Goal: Task Accomplishment & Management: Use online tool/utility

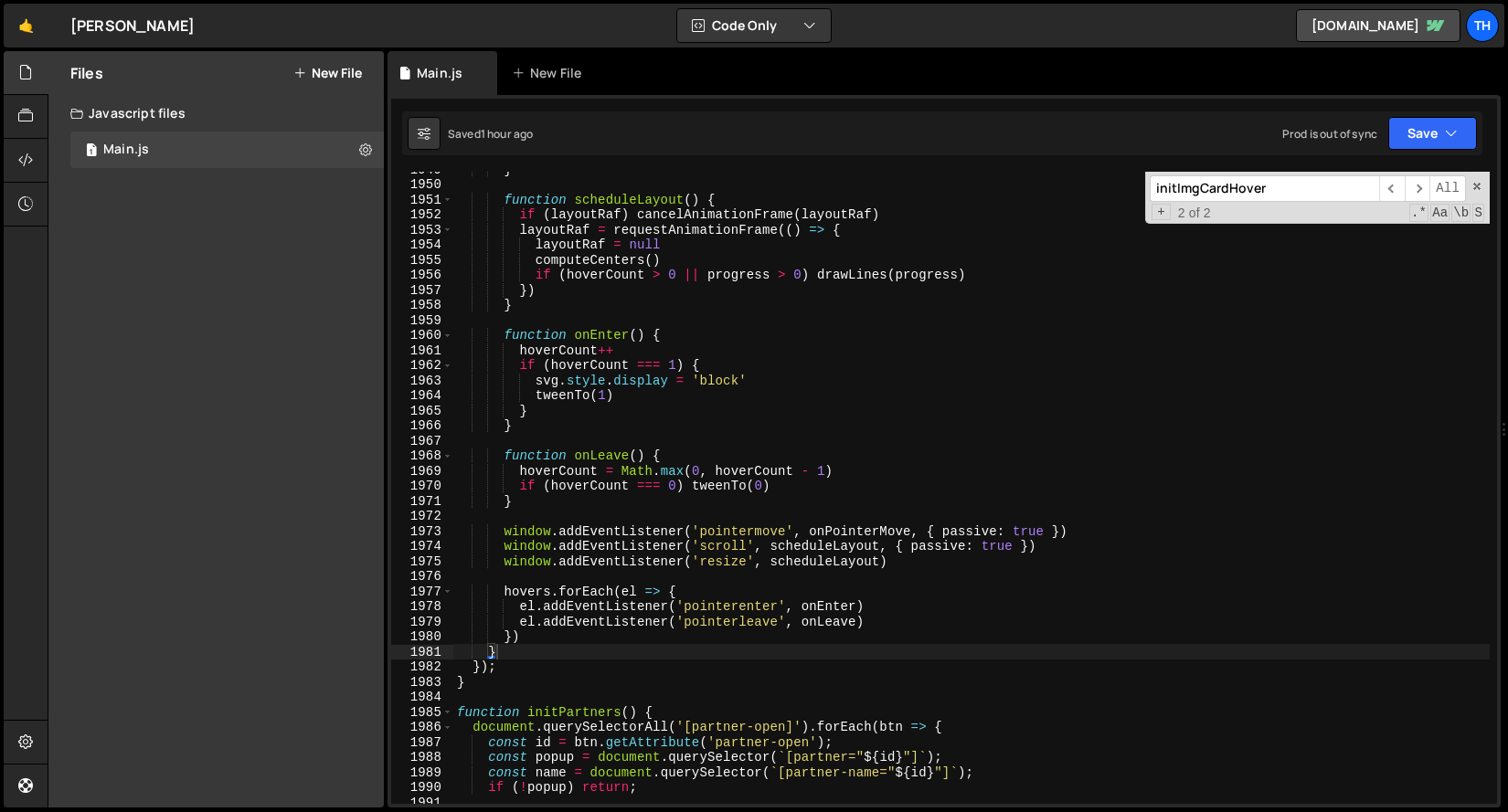
click at [28, 29] on link "🤙" at bounding box center [26, 26] width 45 height 44
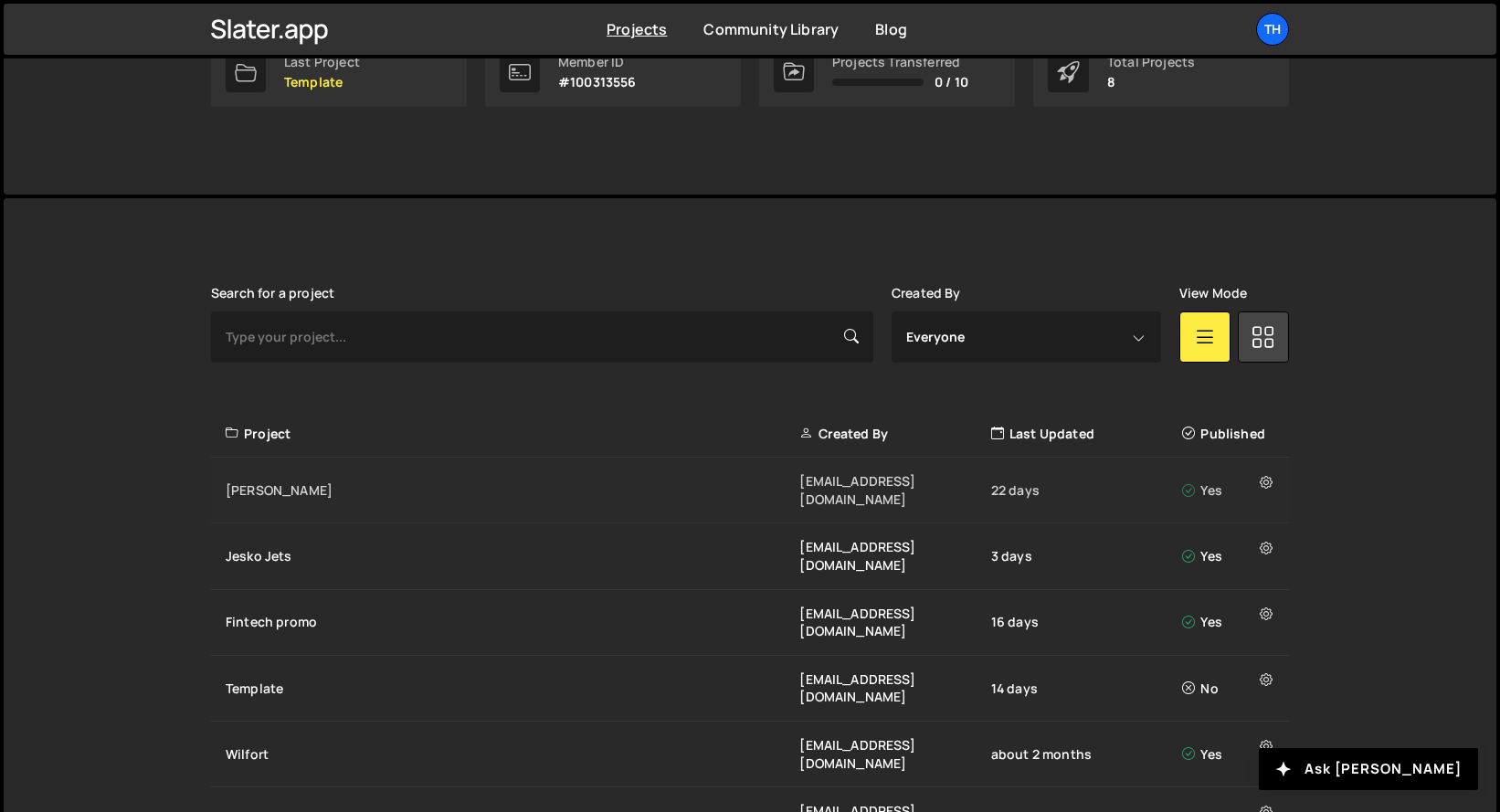
scroll to position [450, 0]
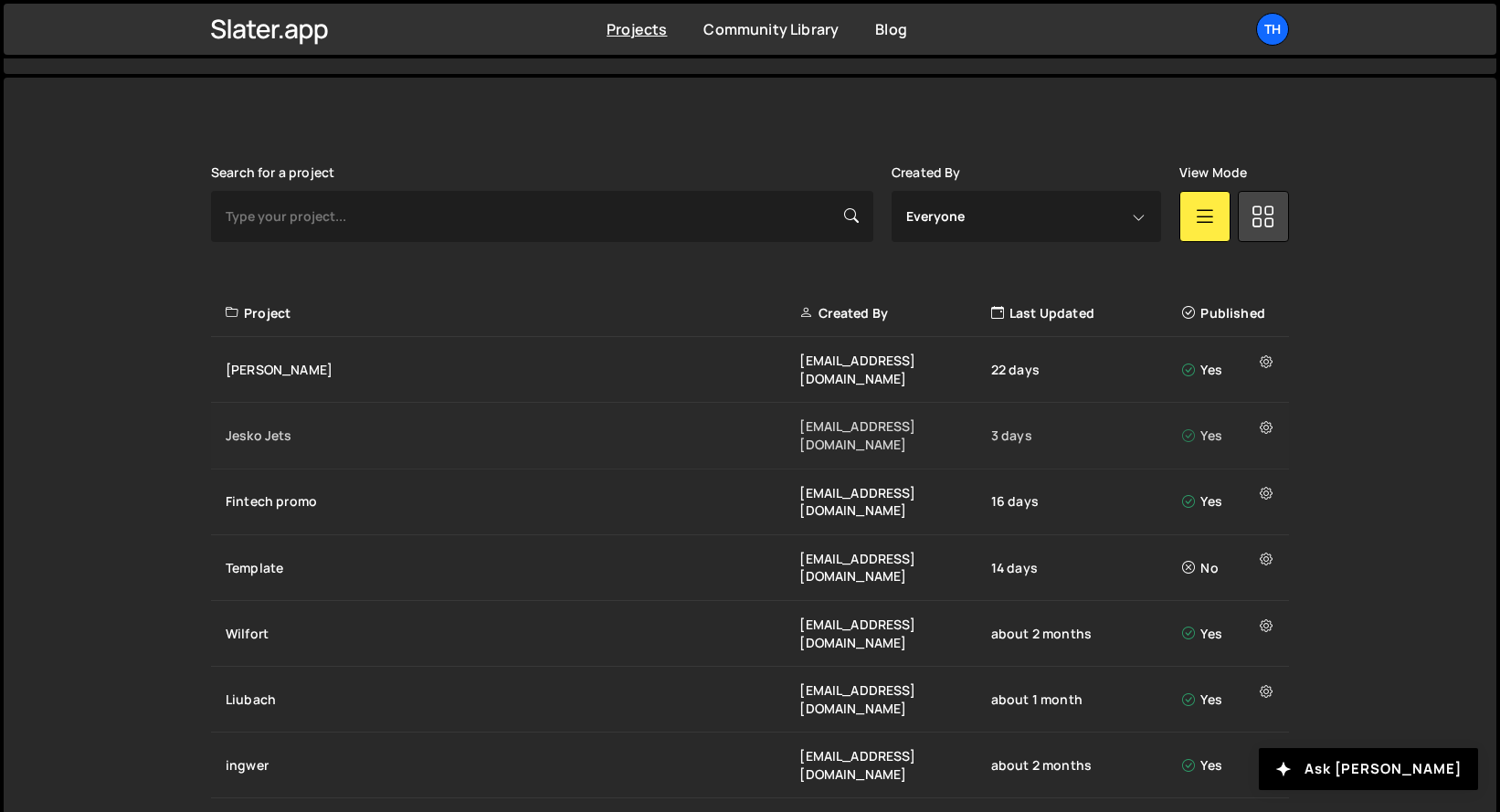
click at [312, 427] on div "Jesko Jets" at bounding box center [513, 436] width 574 height 18
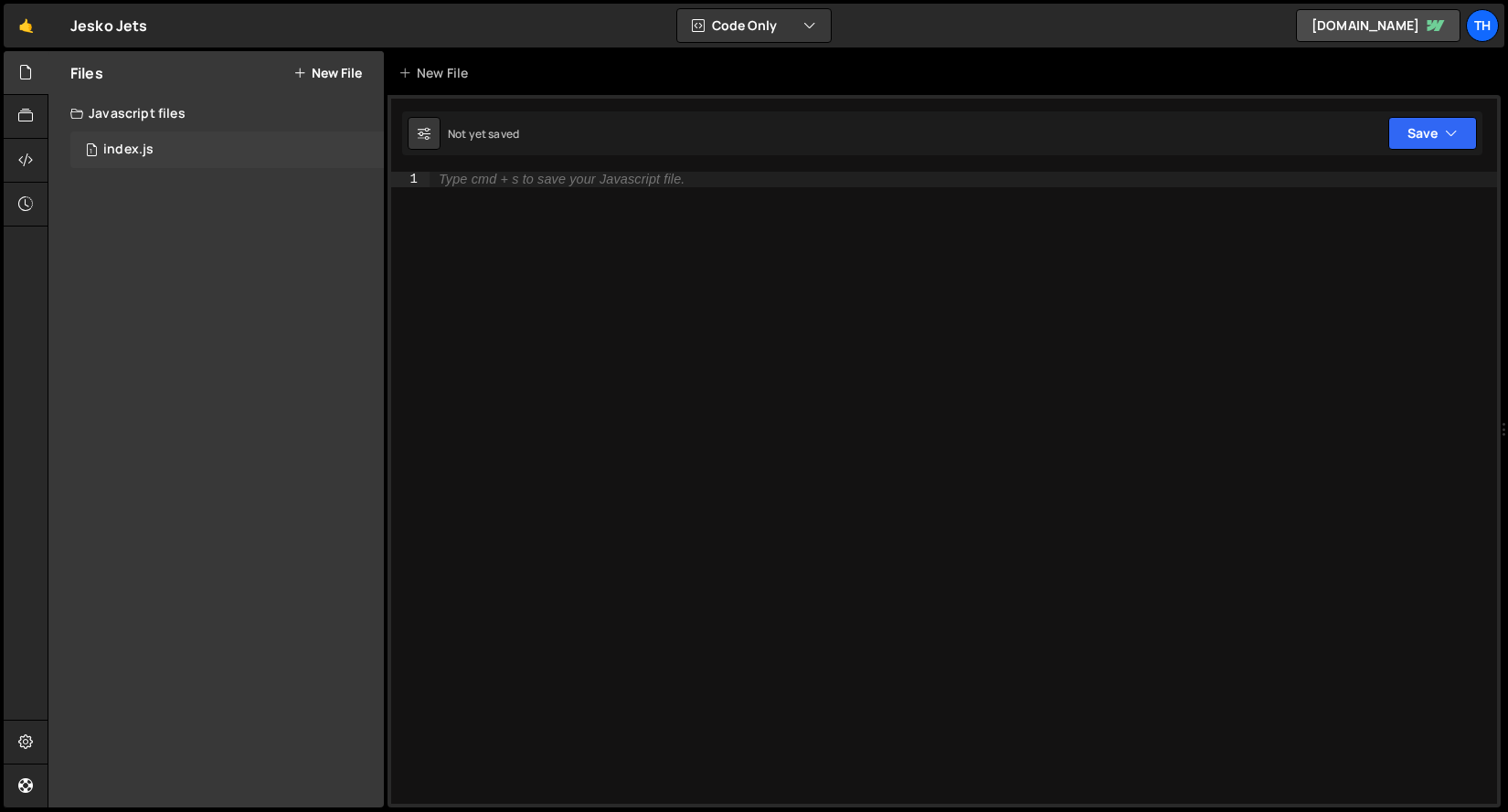
click at [249, 153] on div "1 index.js 0" at bounding box center [226, 150] width 313 height 37
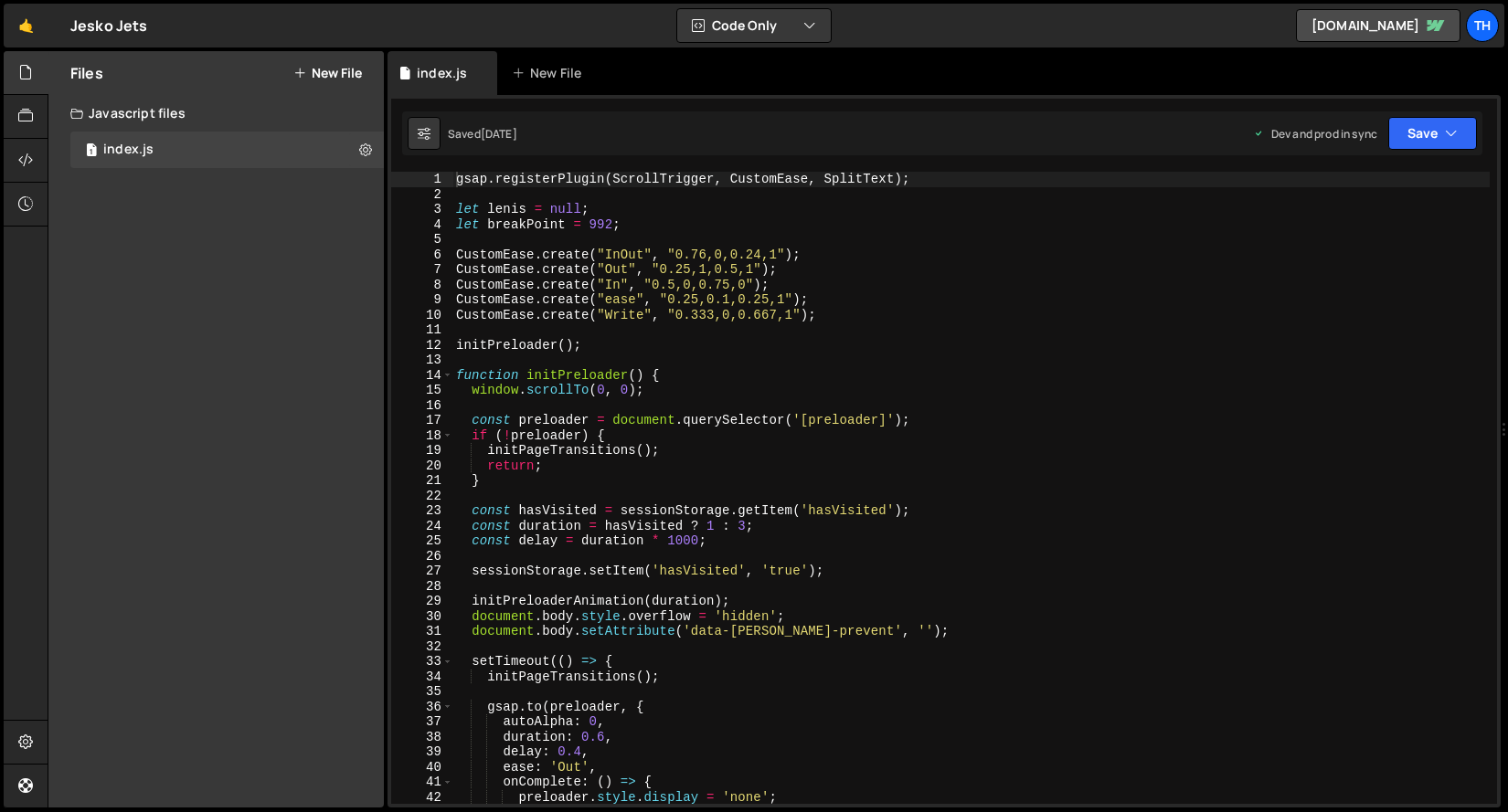
scroll to position [3839, 0]
click at [448, 374] on span at bounding box center [447, 376] width 10 height 16
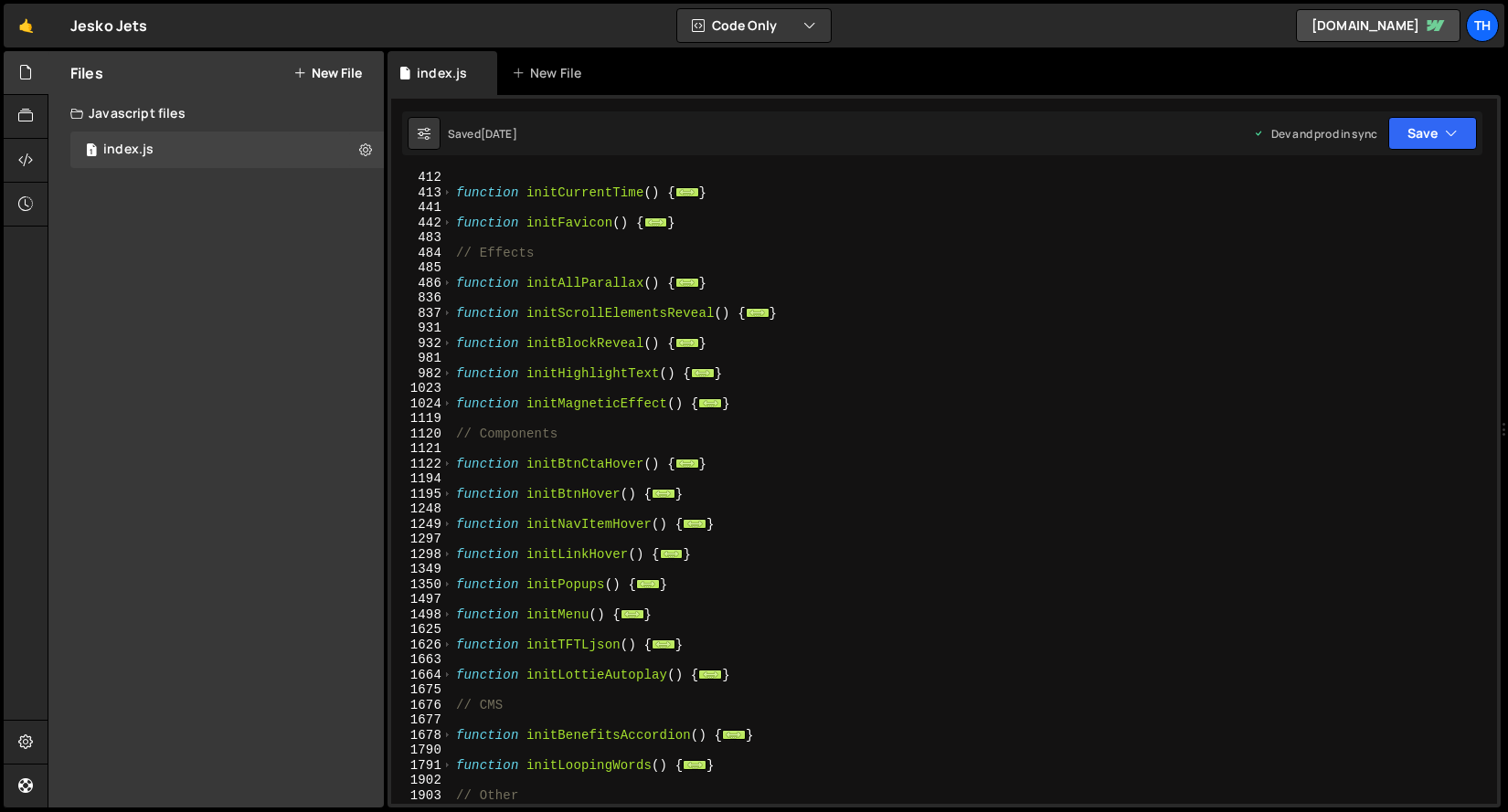
scroll to position [1078, 0]
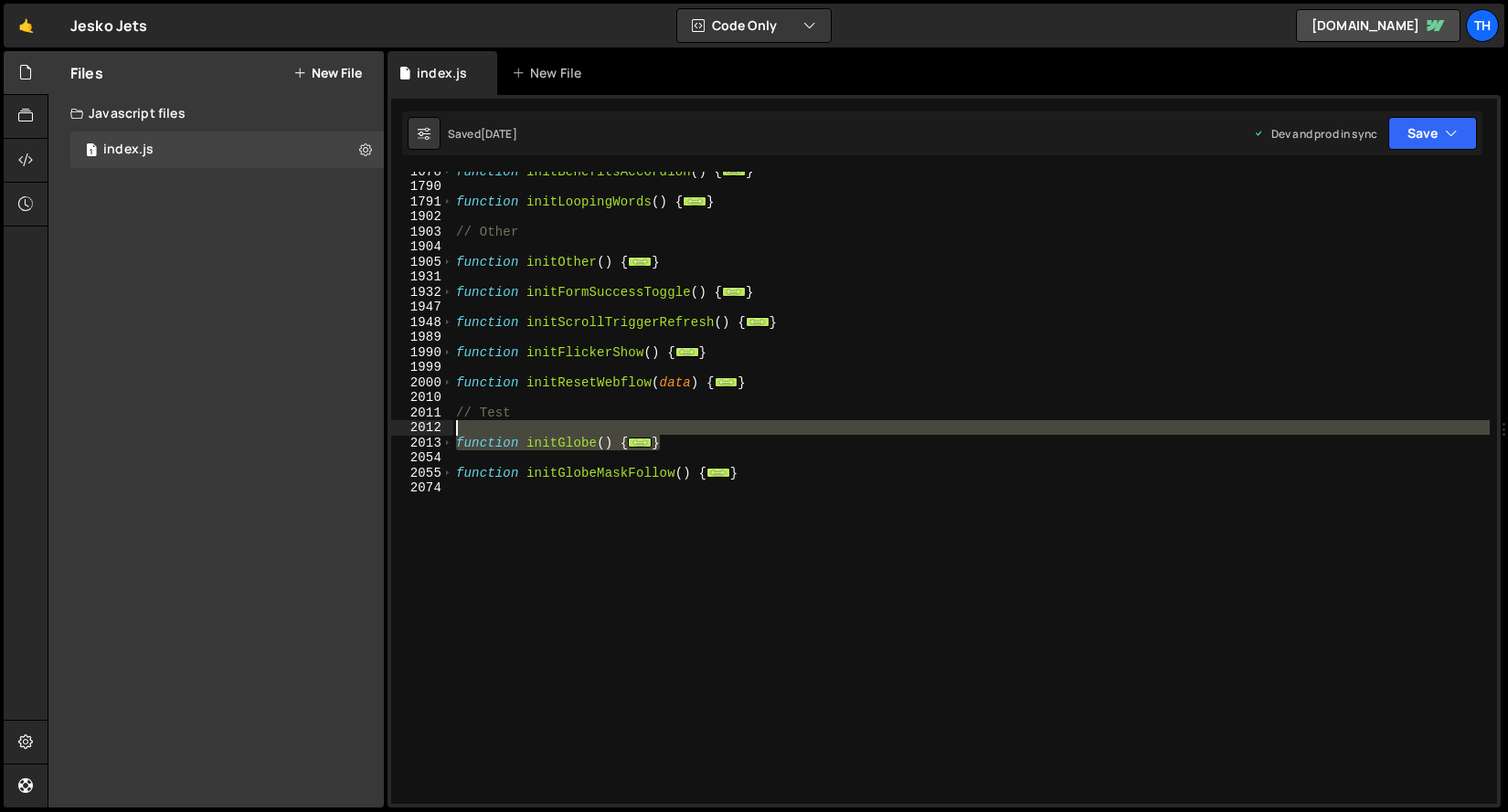
drag, startPoint x: 659, startPoint y: 445, endPoint x: 228, endPoint y: 445, distance: 430.3
click at [228, 445] on div "Files New File Javascript files 1 index.js 0 CSS files Copy share link Edit Fil…" at bounding box center [778, 429] width 1460 height 757
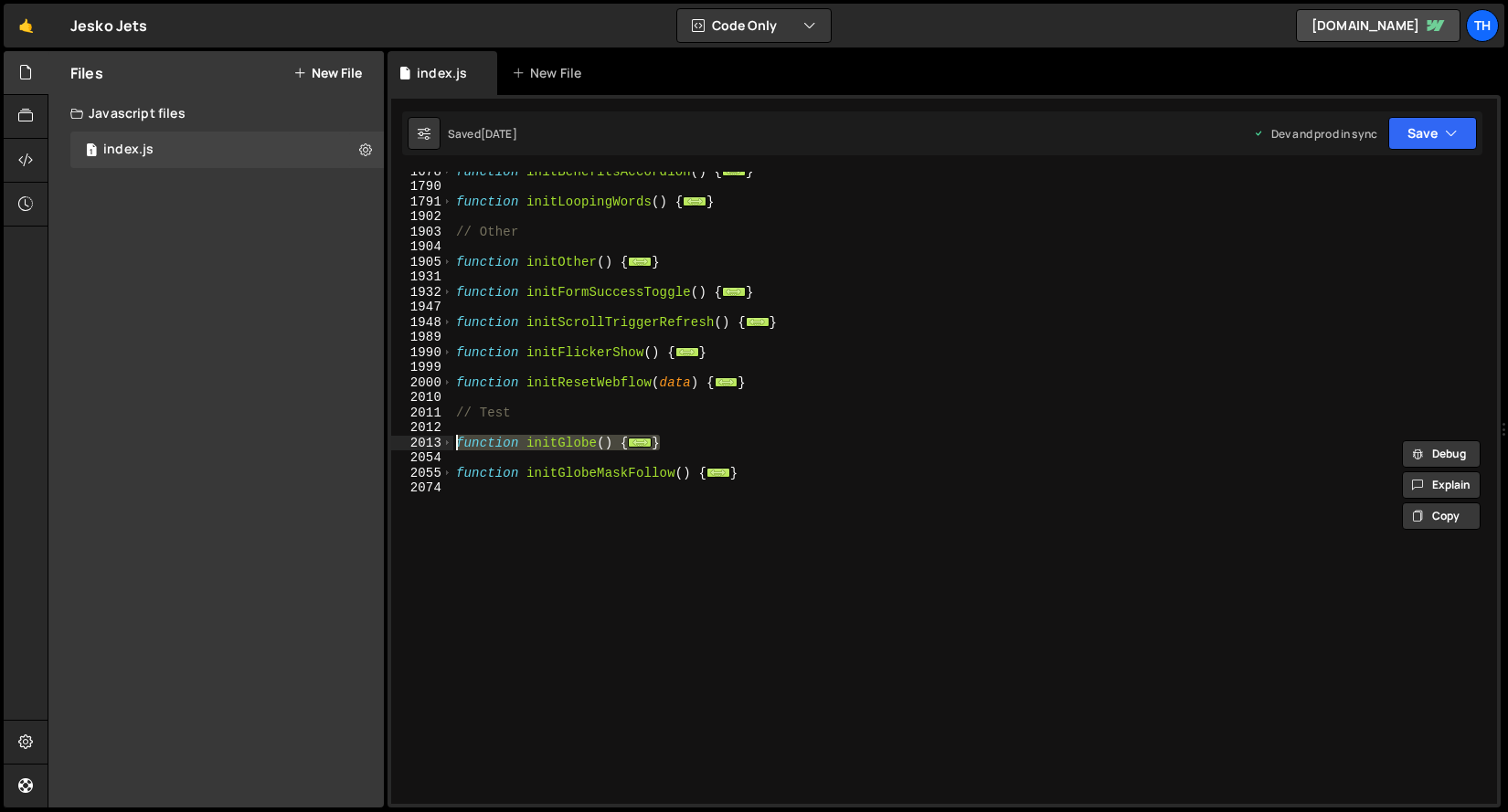
paste textarea "}"
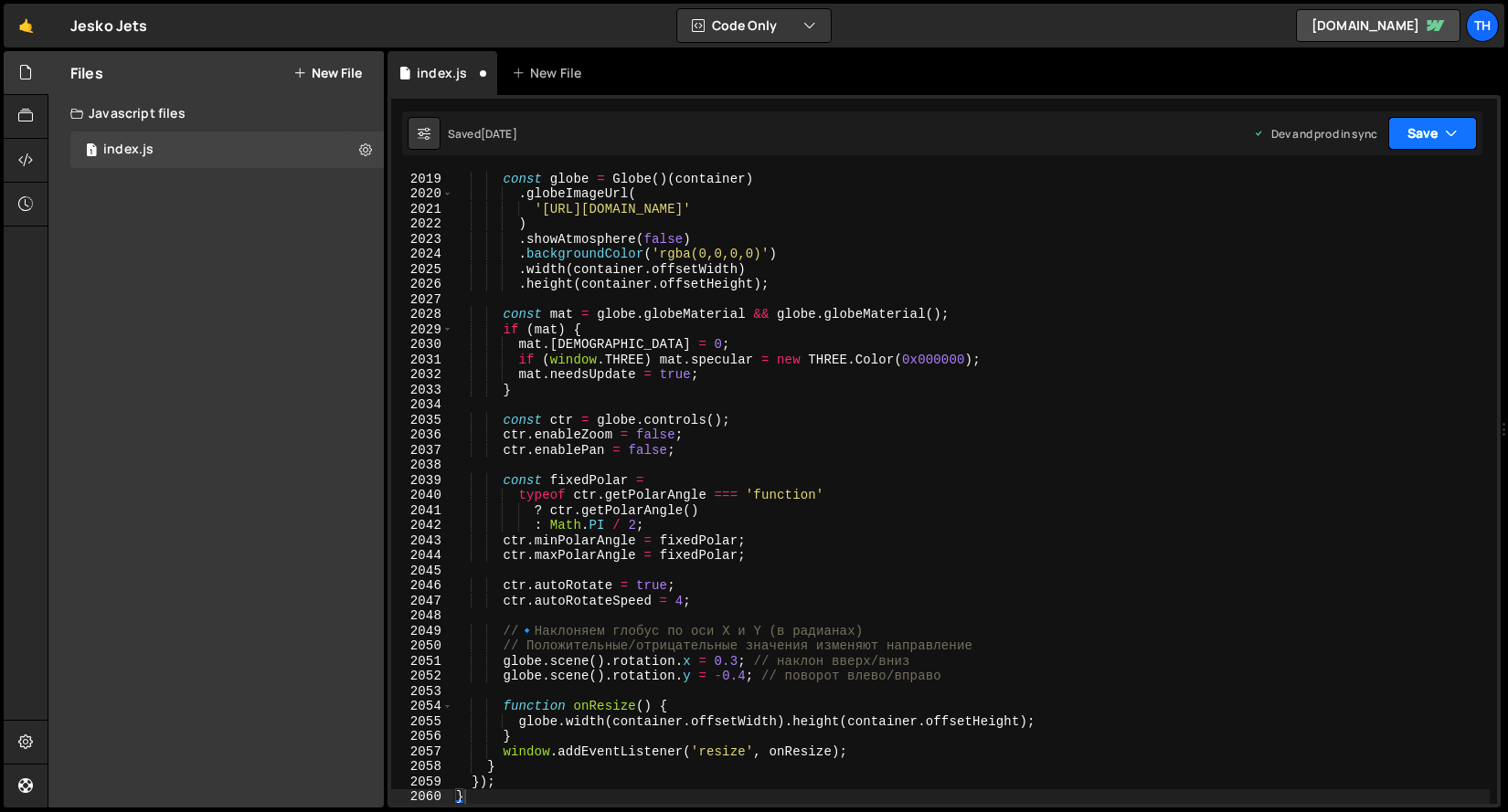
click at [1441, 130] on button "Save" at bounding box center [1432, 133] width 89 height 33
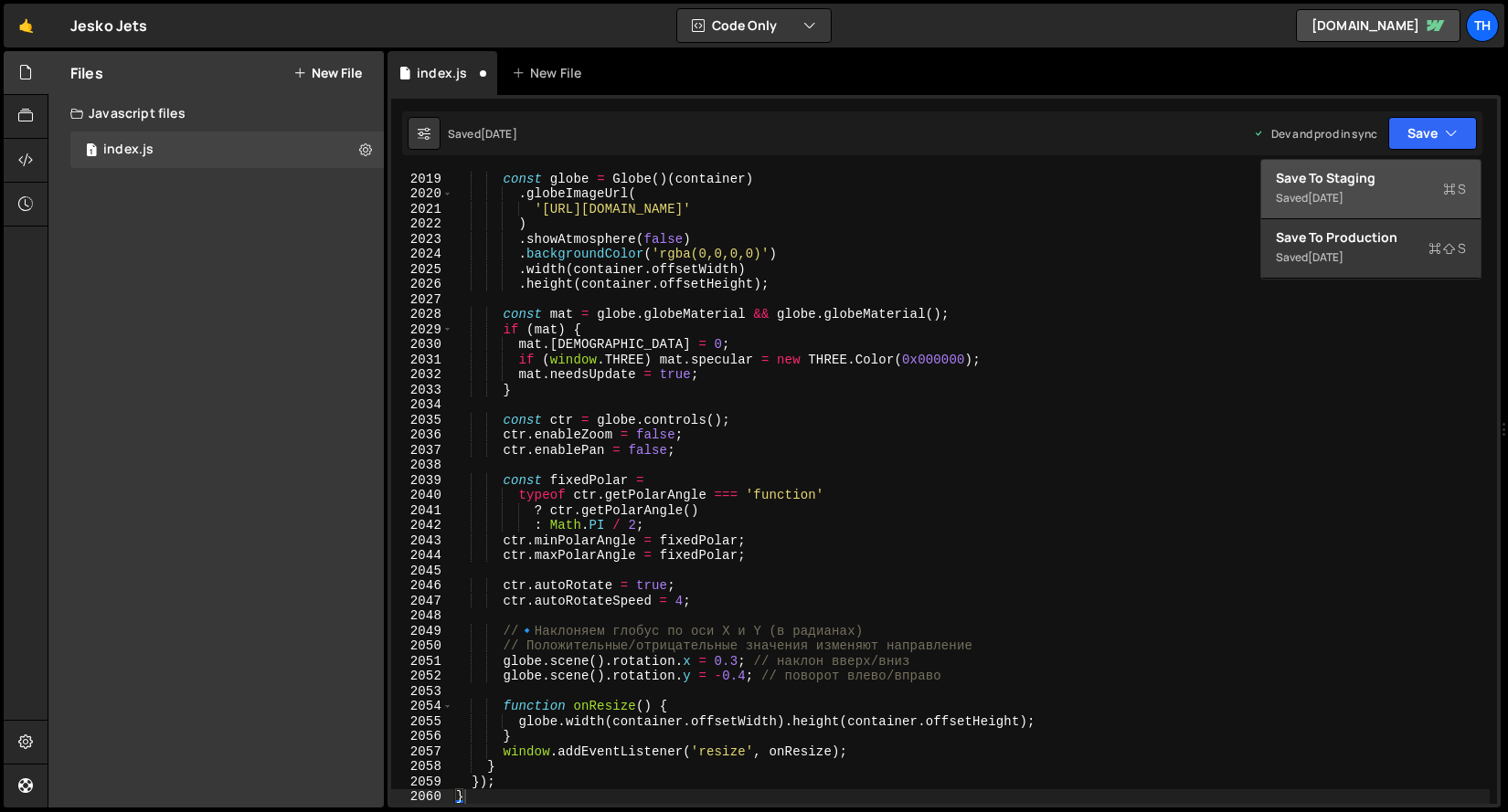
click at [1414, 175] on div "Save to Staging S" at bounding box center [1370, 178] width 190 height 18
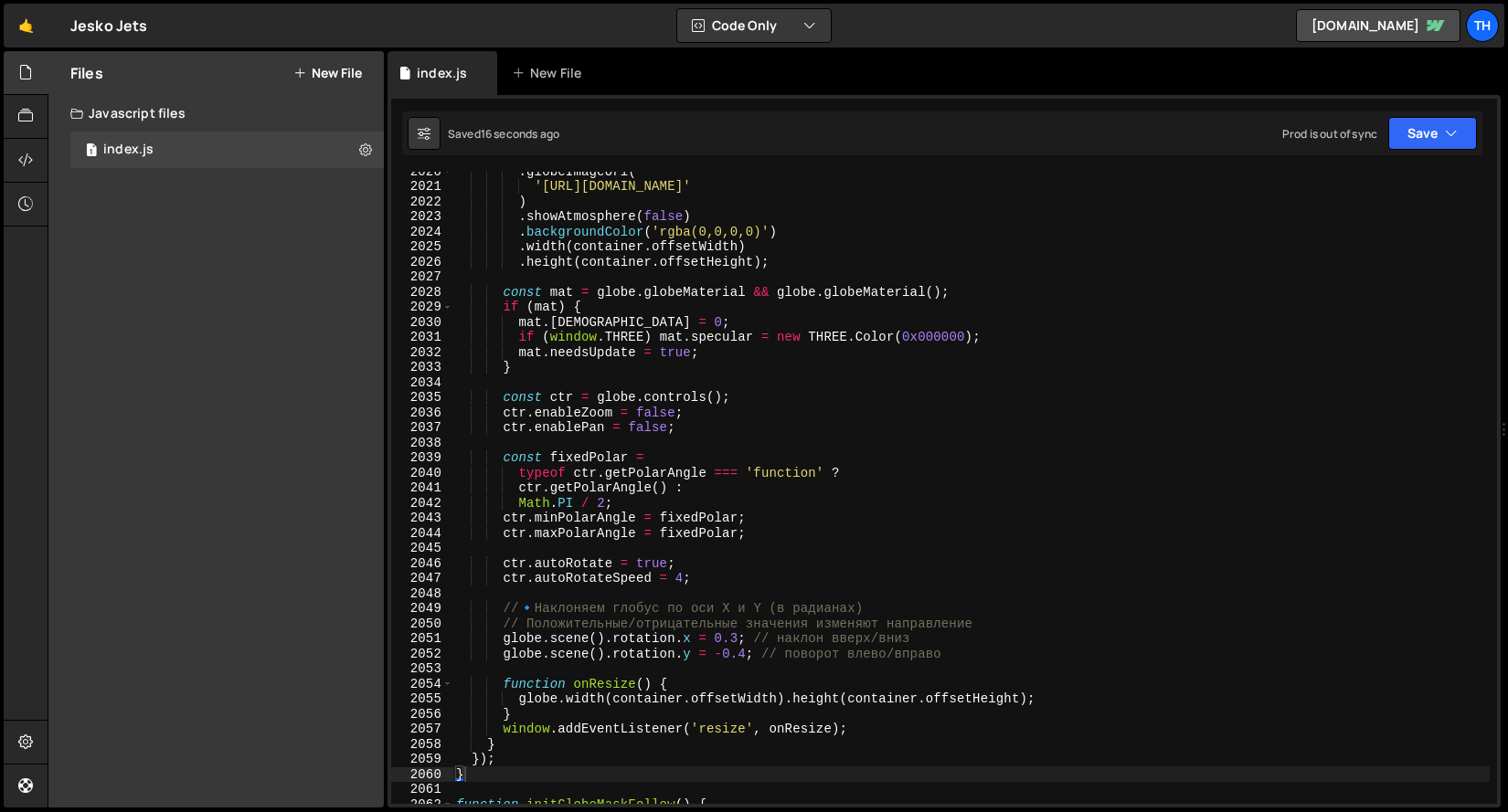
scroll to position [29055, 0]
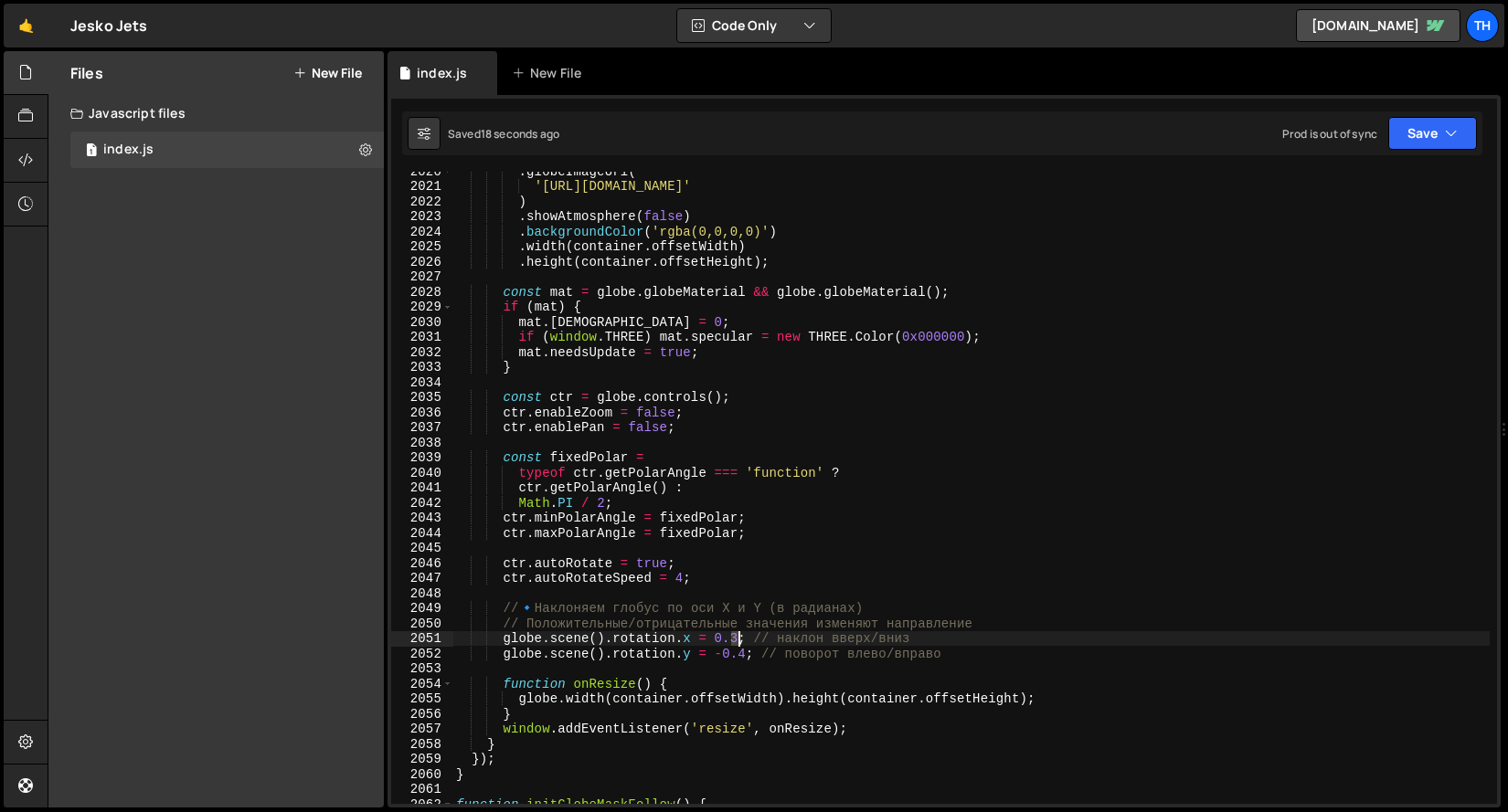
click at [742, 640] on div ". globeImageUrl ( 'https://cdn.prod.website-files.com/68b57ef5ef86011d9b251e8e/…" at bounding box center [970, 495] width 1037 height 662
click at [672, 700] on div ". globeImageUrl ( 'https://cdn.prod.website-files.com/68b57ef5ef86011d9b251e8e/…" at bounding box center [970, 495] width 1037 height 662
drag, startPoint x: 717, startPoint y: 652, endPoint x: 746, endPoint y: 653, distance: 29.3
click at [746, 653] on div ". globeImageUrl ( 'https://cdn.prod.website-files.com/68b57ef5ef86011d9b251e8e/…" at bounding box center [970, 495] width 1037 height 662
type textarea "globe.scene().rotation.y = 0; // поворот влево/вправо"
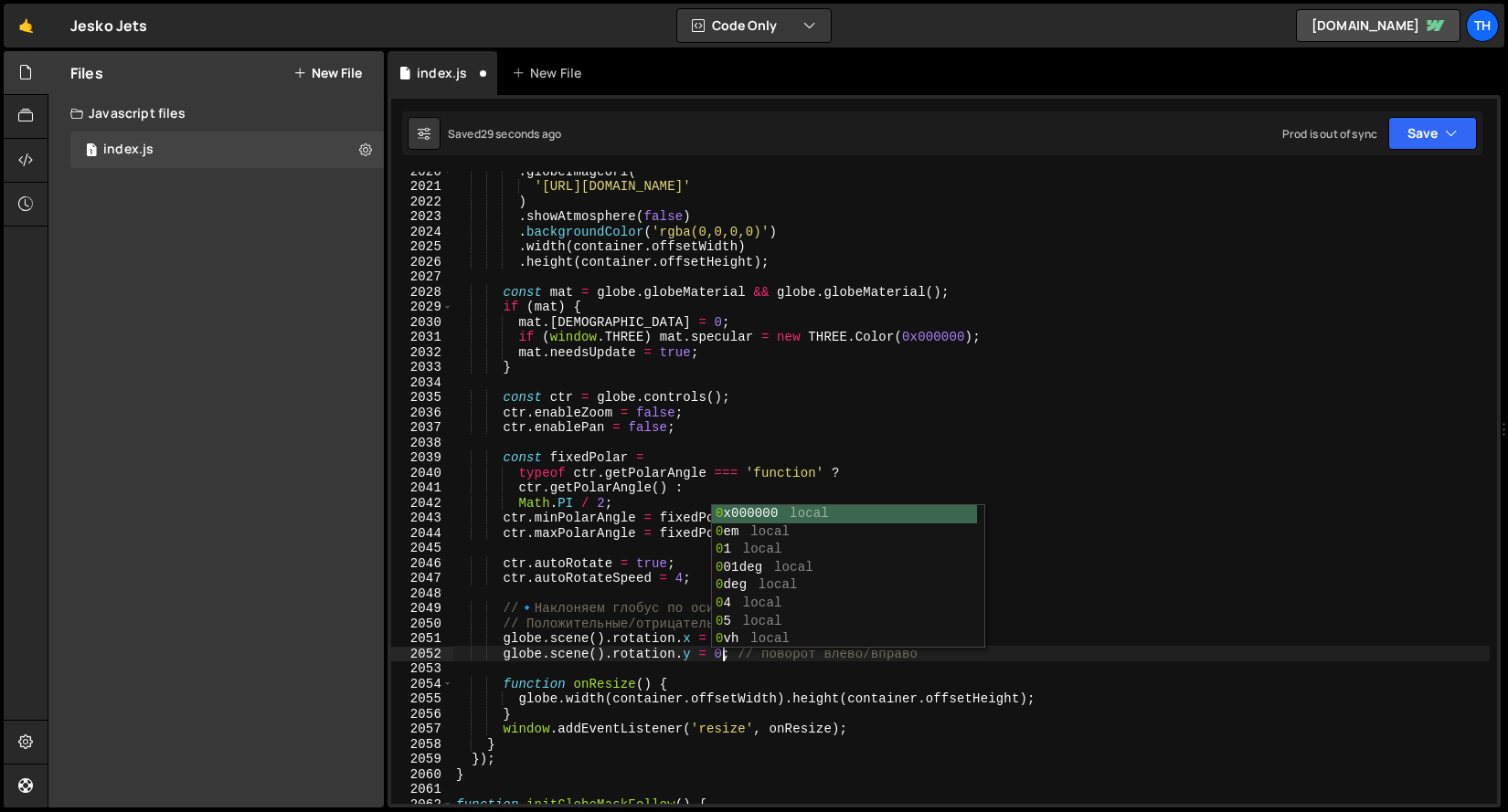
scroll to position [0, 18]
click at [725, 670] on div ". globeImageUrl ( 'https://cdn.prod.website-files.com/68b57ef5ef86011d9b251e8e/…" at bounding box center [970, 495] width 1037 height 662
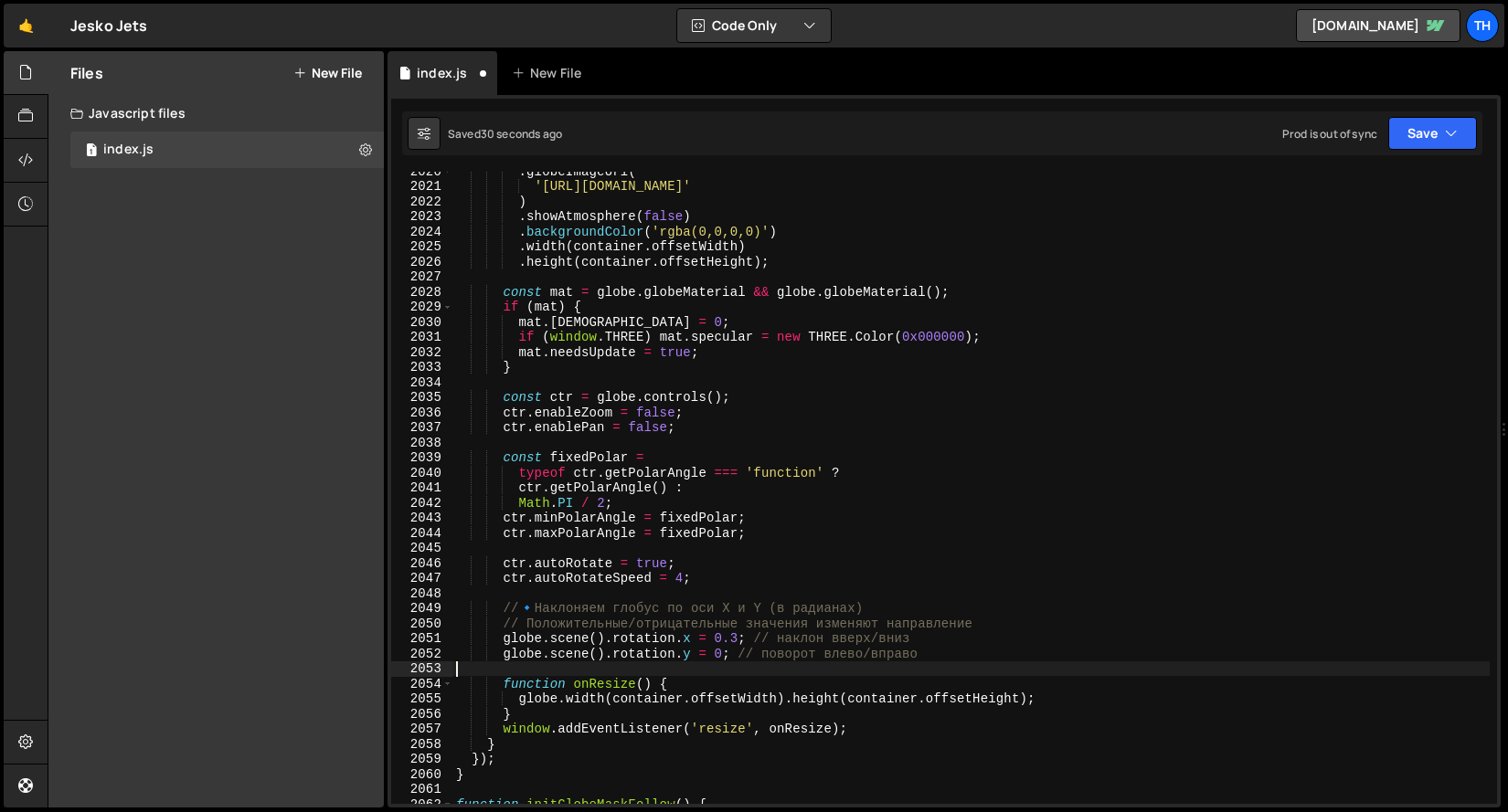
scroll to position [0, 0]
click at [734, 639] on div ". globeImageUrl ( 'https://cdn.prod.website-files.com/68b57ef5ef86011d9b251e8e/…" at bounding box center [970, 495] width 1037 height 662
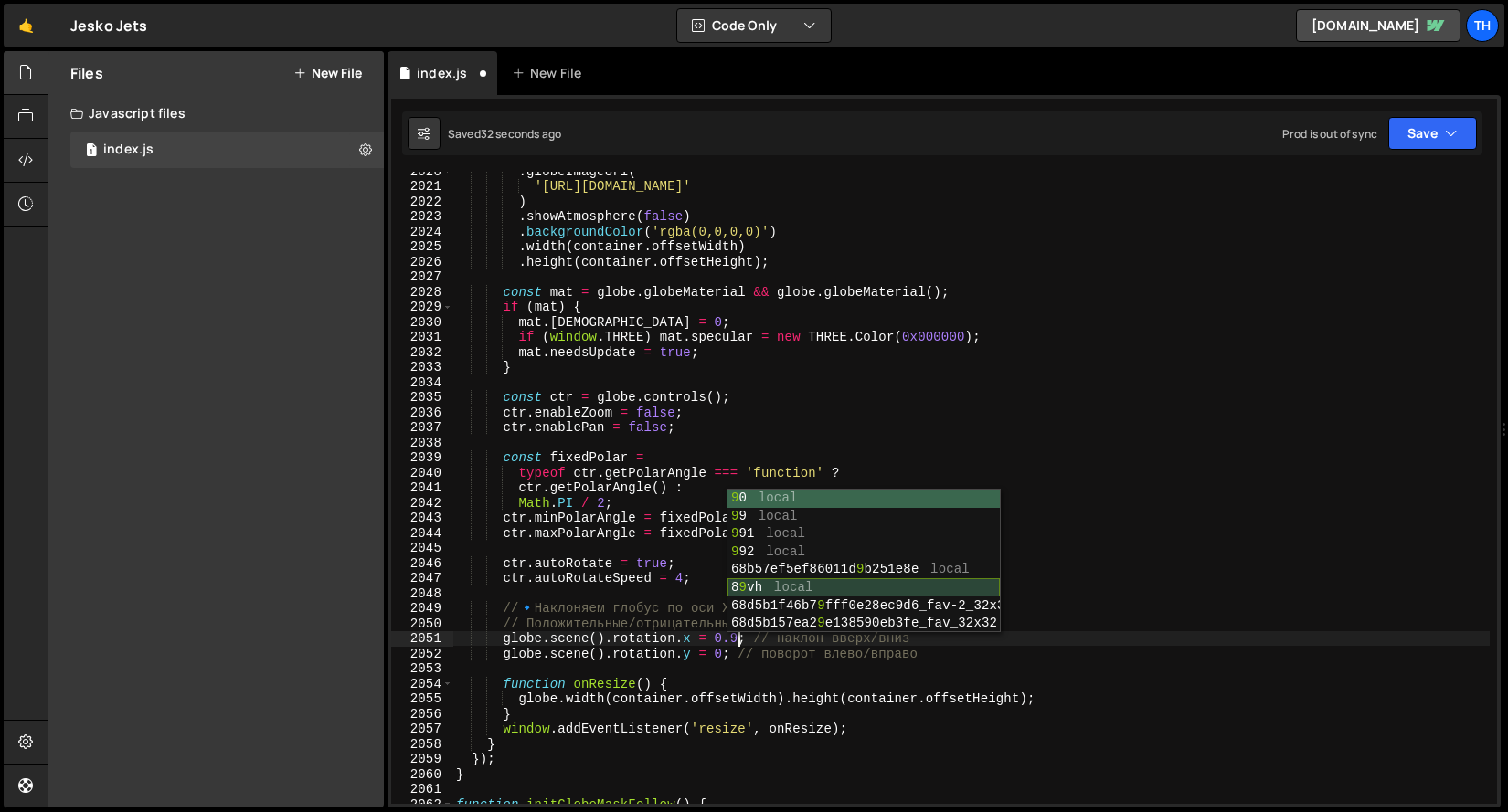
scroll to position [0, 19]
click at [791, 586] on div "9 0 local 9 9 local 9 91 local 9 92 local 68b57ef5ef86011d 9 b251e8e local 8 9 …" at bounding box center [863, 579] width 272 height 179
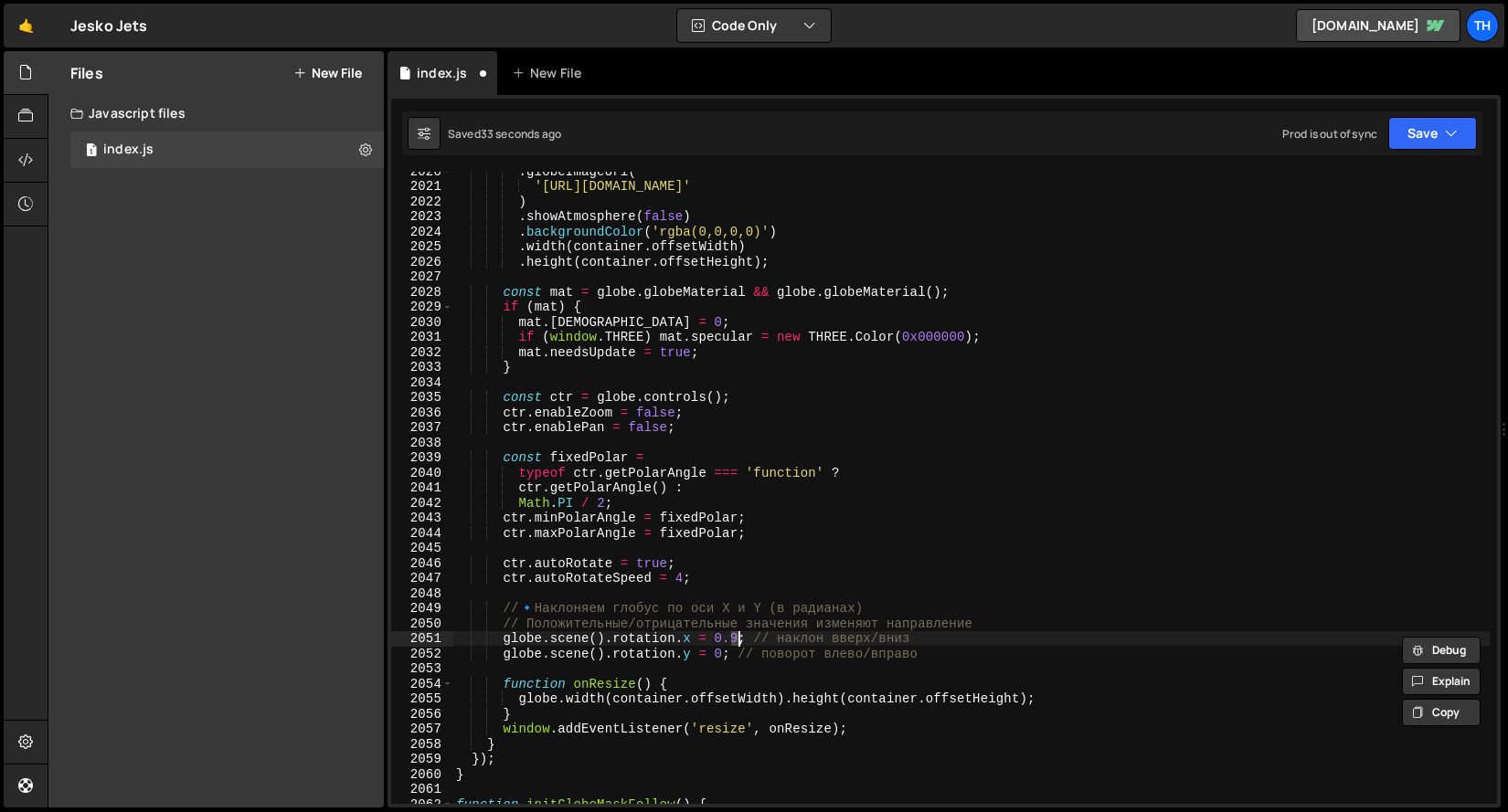
click at [804, 652] on div ". globeImageUrl ( 'https://cdn.prod.website-files.com/68b57ef5ef86011d9b251e8e/…" at bounding box center [970, 495] width 1037 height 662
click at [1407, 143] on button "Save" at bounding box center [1432, 133] width 89 height 33
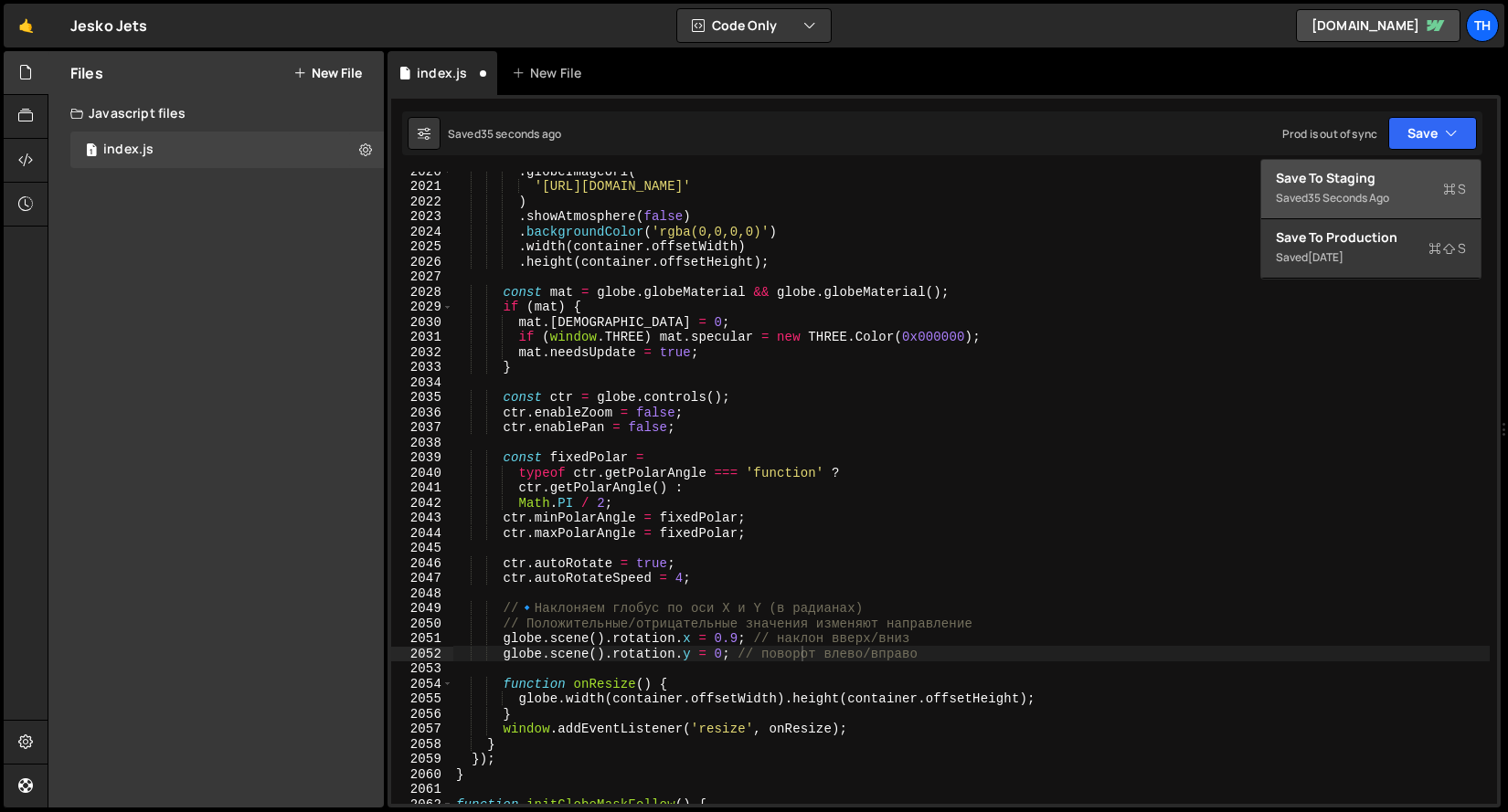
click at [1394, 175] on div "Save to Staging S" at bounding box center [1370, 178] width 190 height 18
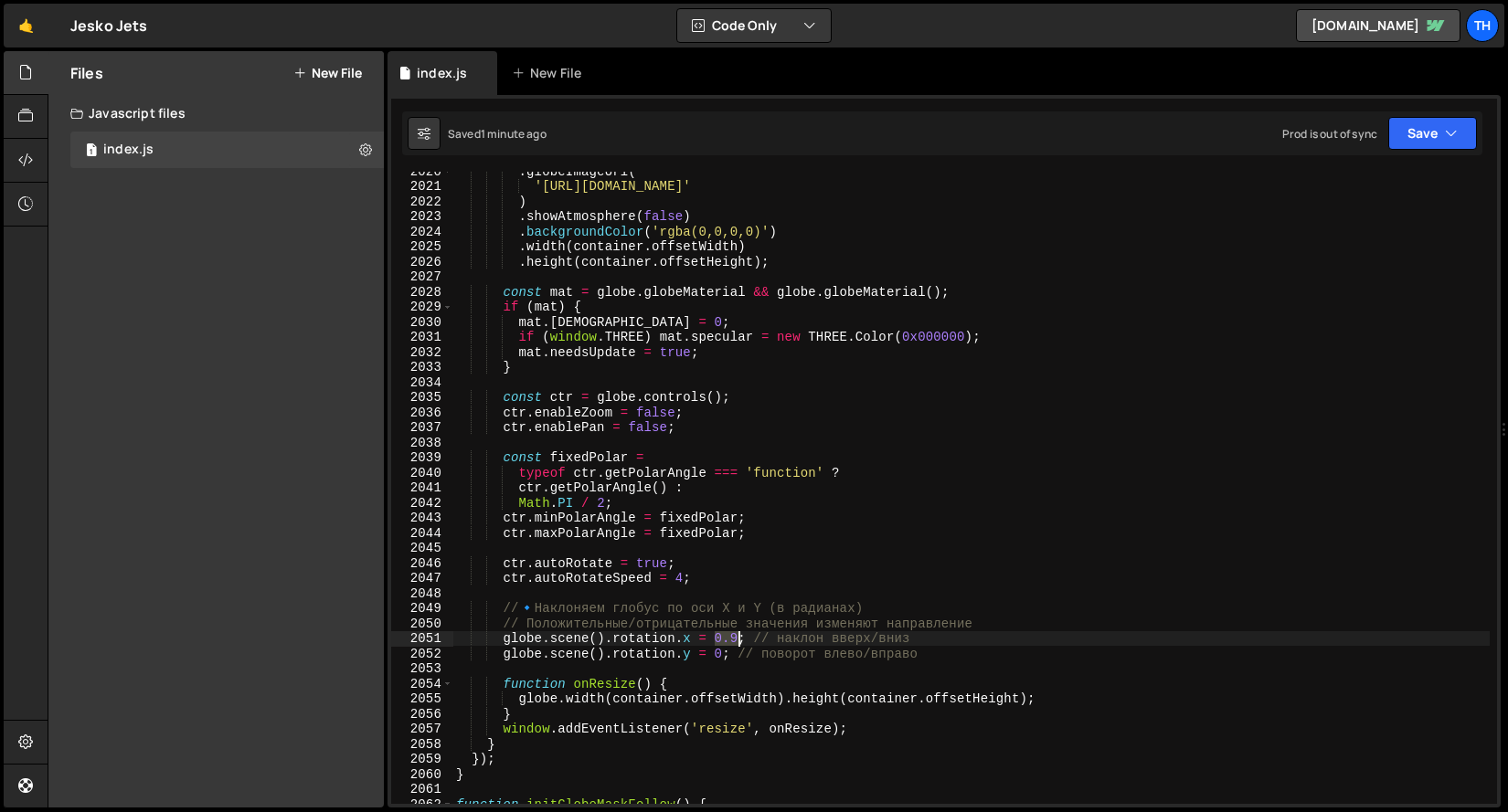
drag, startPoint x: 714, startPoint y: 639, endPoint x: 739, endPoint y: 637, distance: 25.6
click at [739, 637] on div ". globeImageUrl ( 'https://cdn.prod.website-files.com/68b57ef5ef86011d9b251e8e/…" at bounding box center [970, 495] width 1037 height 662
drag, startPoint x: 712, startPoint y: 656, endPoint x: 722, endPoint y: 657, distance: 10.1
click at [722, 657] on div ". globeImageUrl ( 'https://cdn.prod.website-files.com/68b57ef5ef86011d9b251e8e/…" at bounding box center [970, 495] width 1037 height 662
paste textarea ".9"
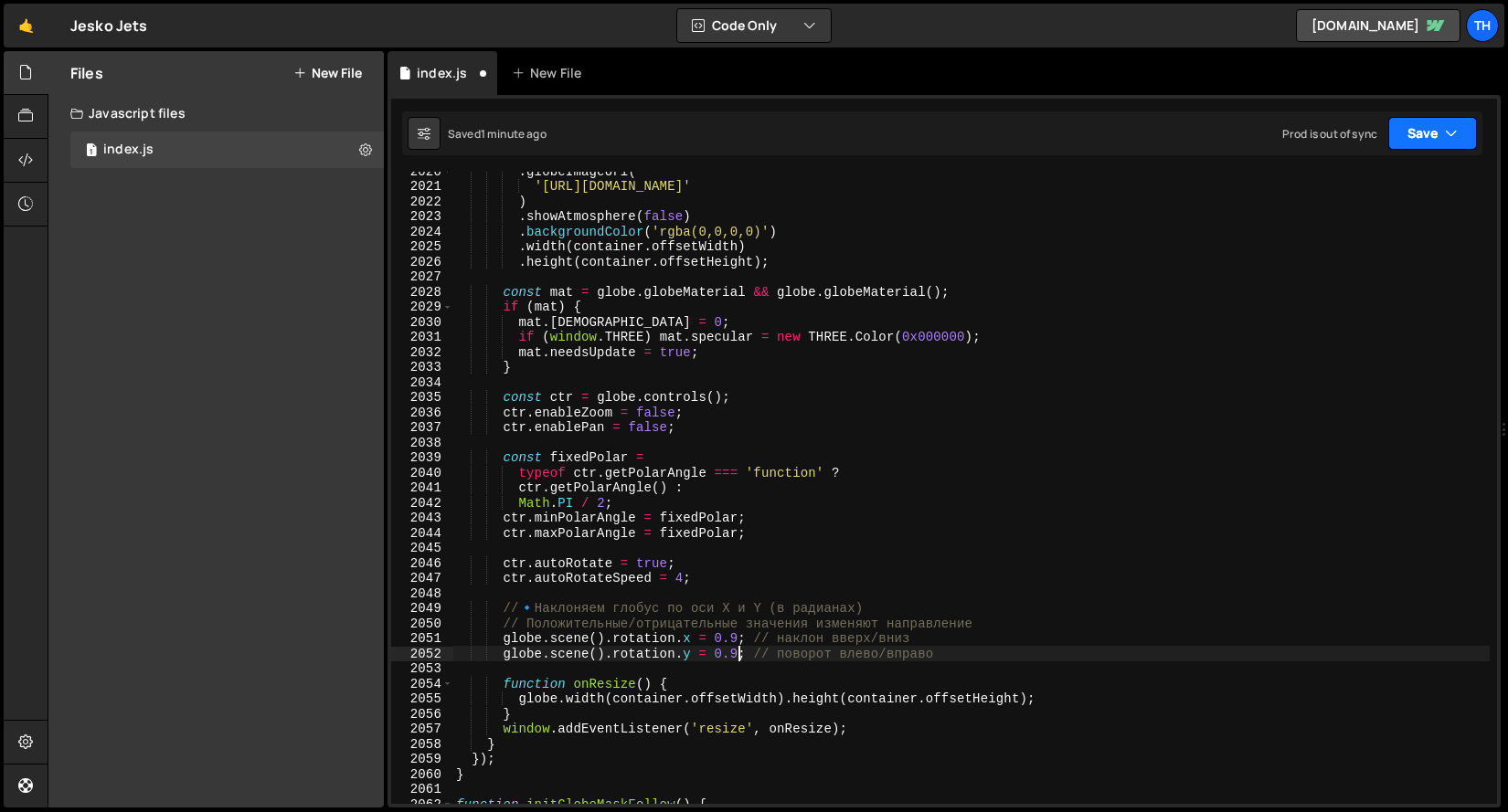
click at [1423, 124] on button "Save" at bounding box center [1432, 133] width 89 height 33
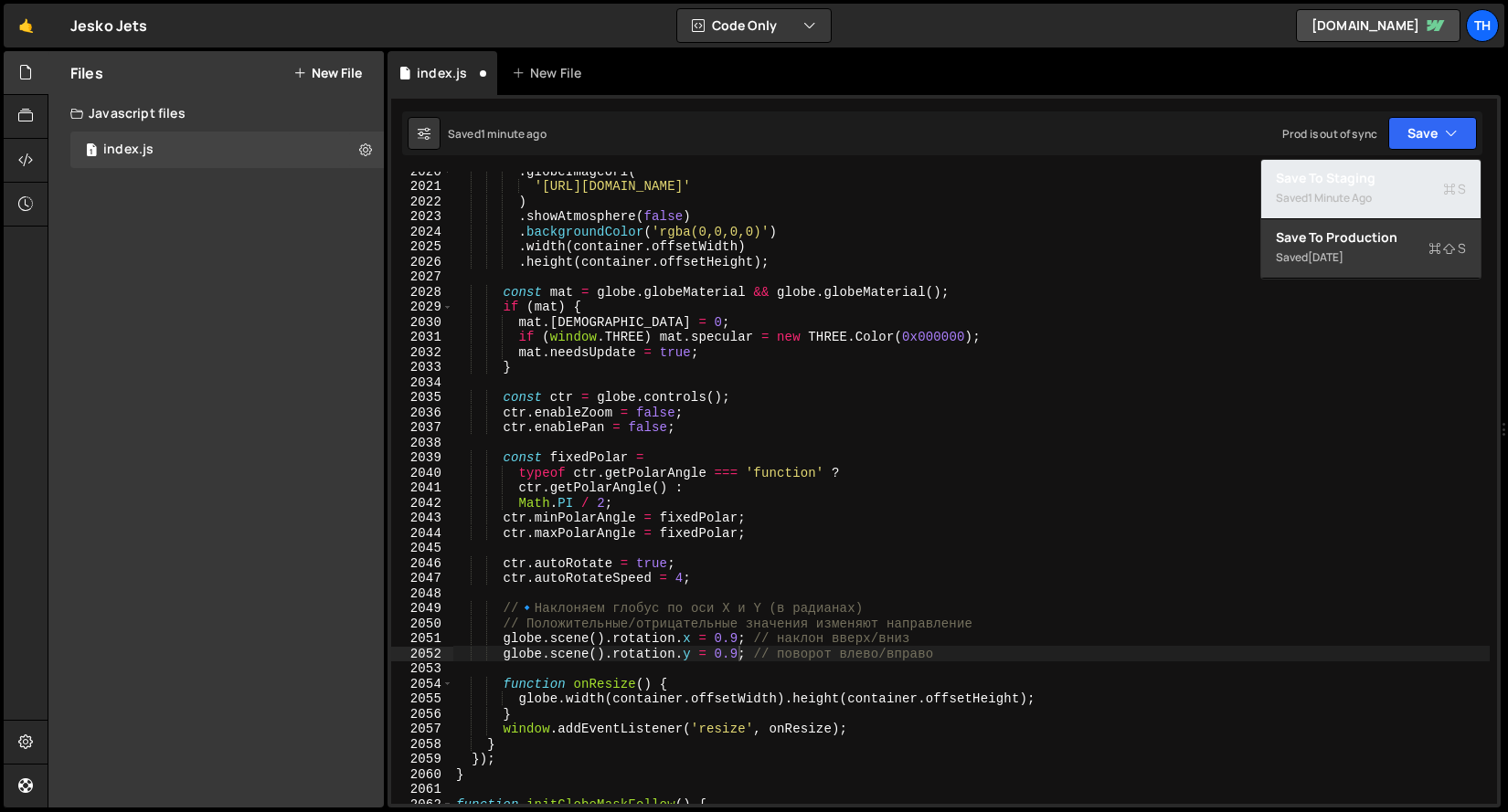
click at [1397, 179] on div "Save to Staging S" at bounding box center [1370, 178] width 190 height 18
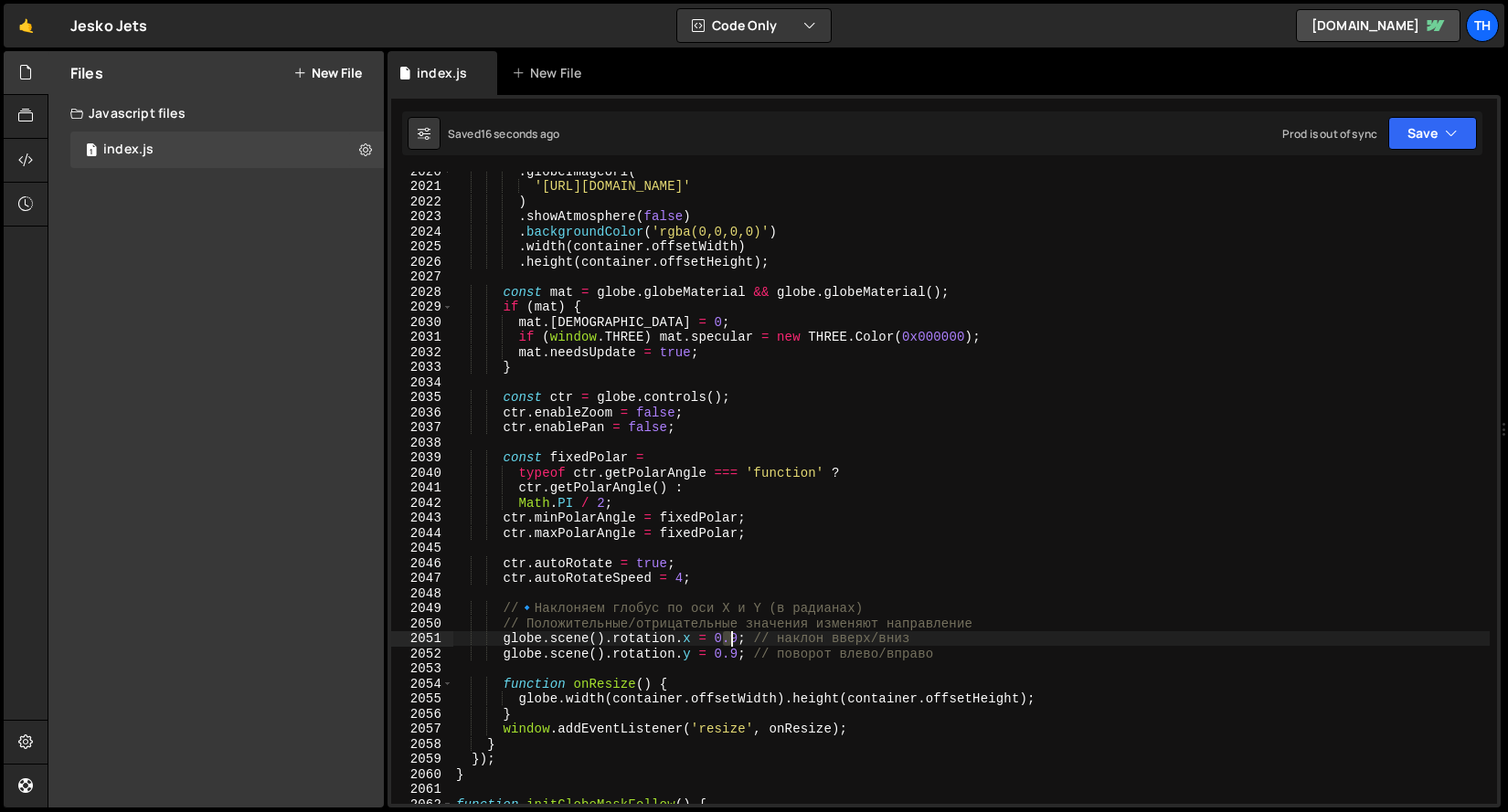
drag, startPoint x: 725, startPoint y: 639, endPoint x: 736, endPoint y: 639, distance: 11.0
click at [736, 639] on div ". globeImageUrl ( 'https://cdn.prod.website-files.com/68b57ef5ef86011d9b251e8e/…" at bounding box center [970, 495] width 1037 height 662
click at [1405, 139] on button "Save" at bounding box center [1432, 133] width 89 height 33
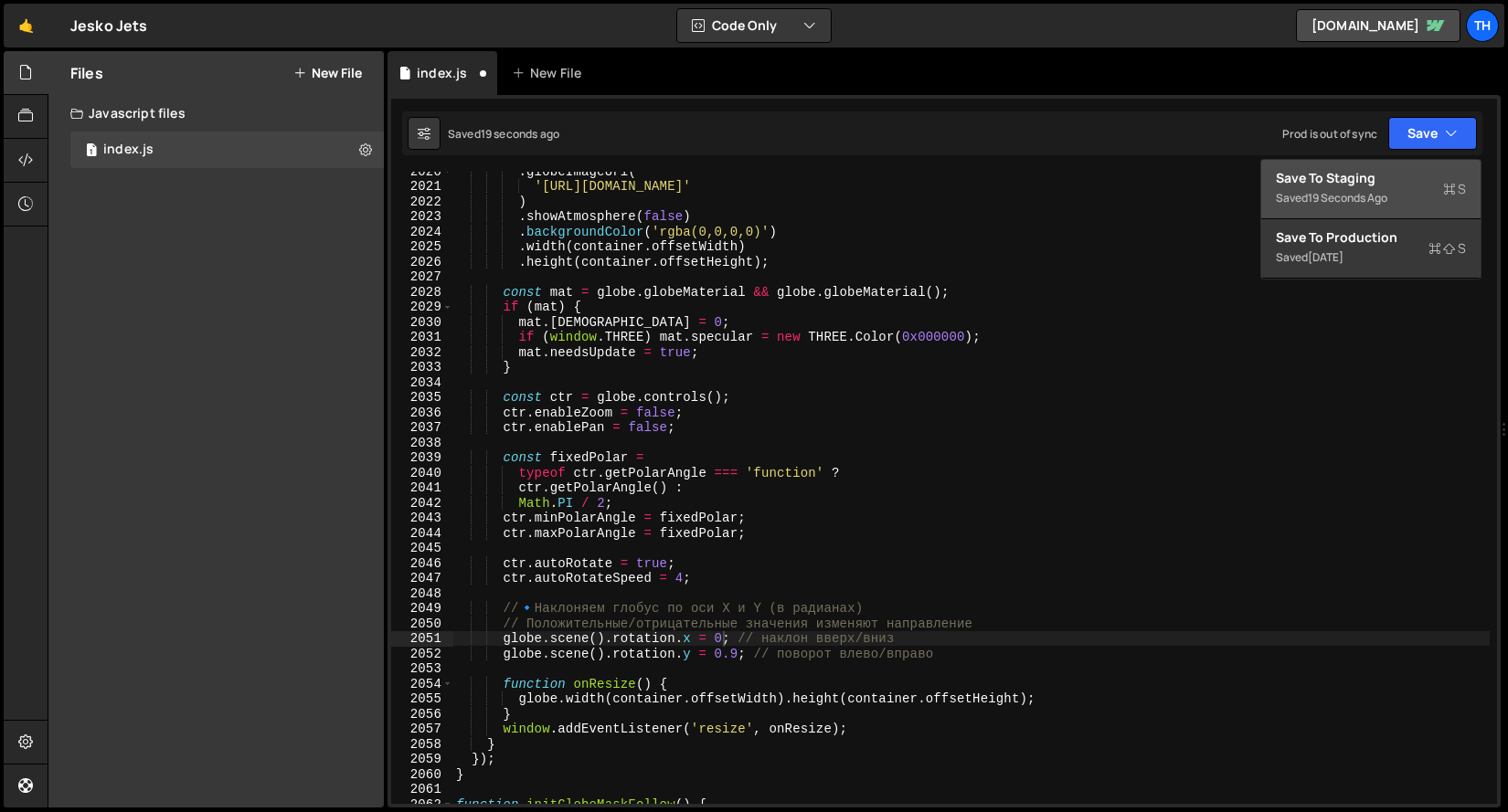
click at [1398, 176] on div "Save to Staging S" at bounding box center [1370, 178] width 190 height 18
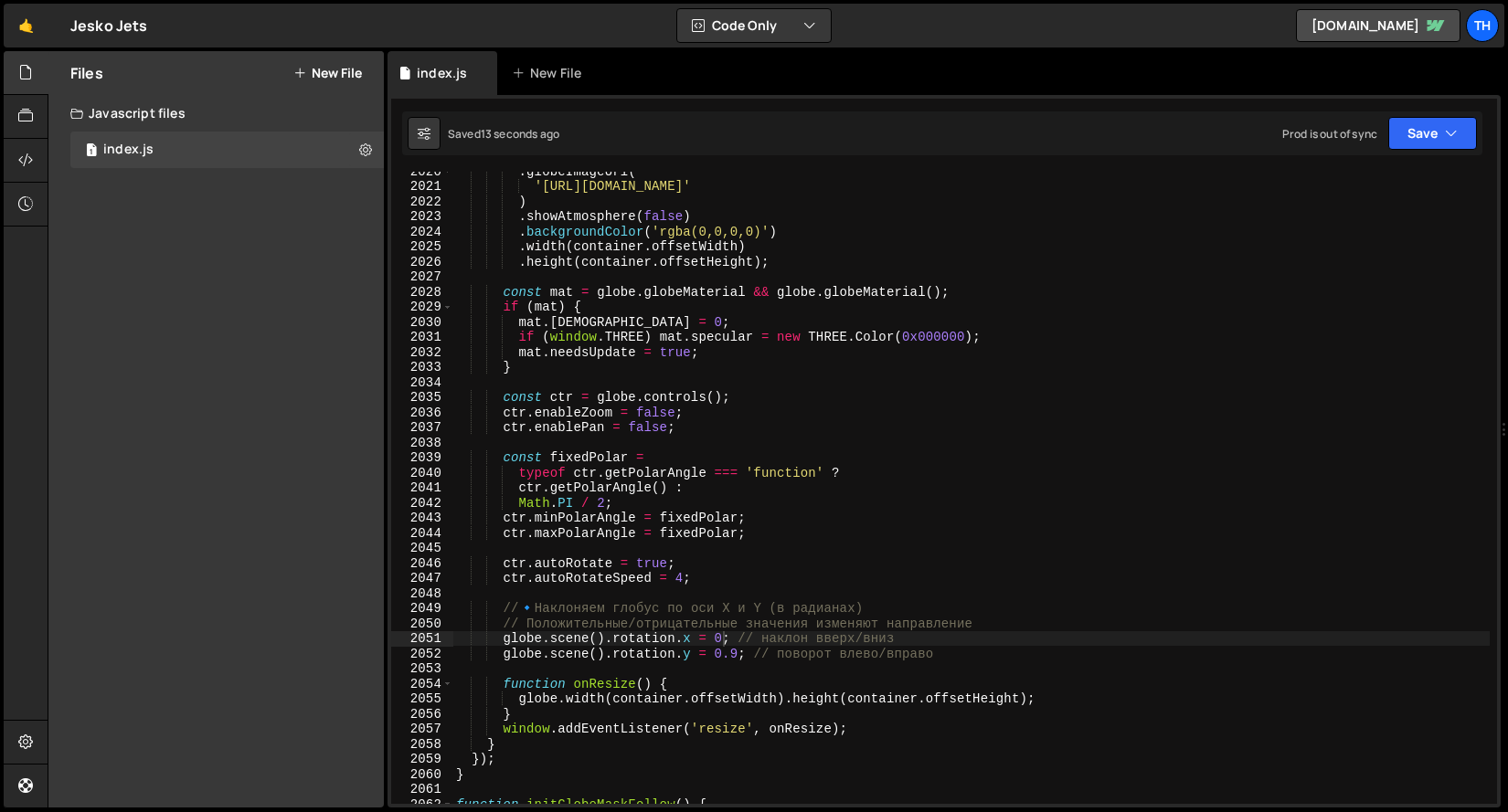
click at [717, 651] on div ". globeImageUrl ( 'https://cdn.prod.website-files.com/68b57ef5ef86011d9b251e8e/…" at bounding box center [970, 495] width 1037 height 662
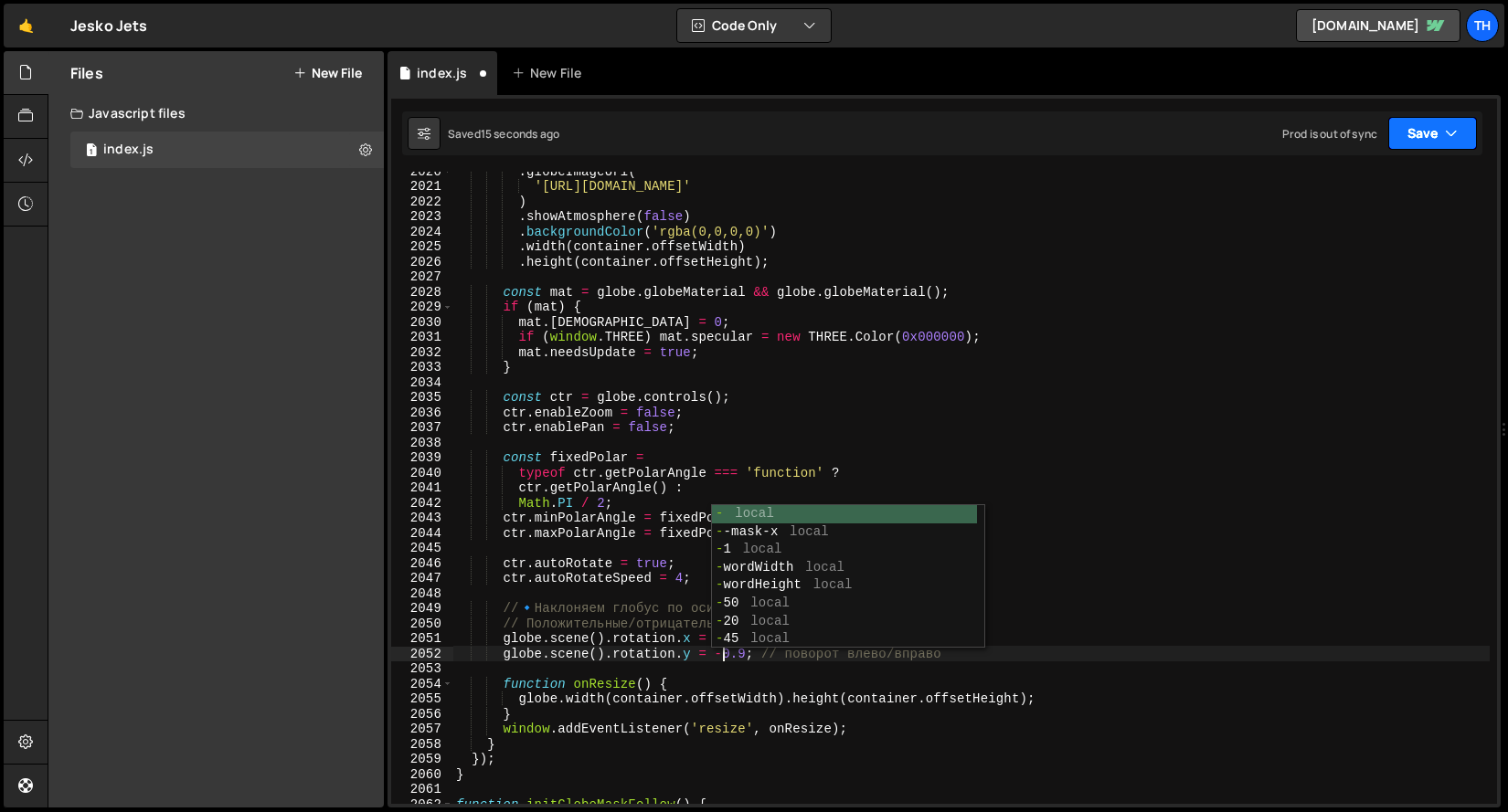
click at [1432, 129] on button "Save" at bounding box center [1432, 133] width 89 height 33
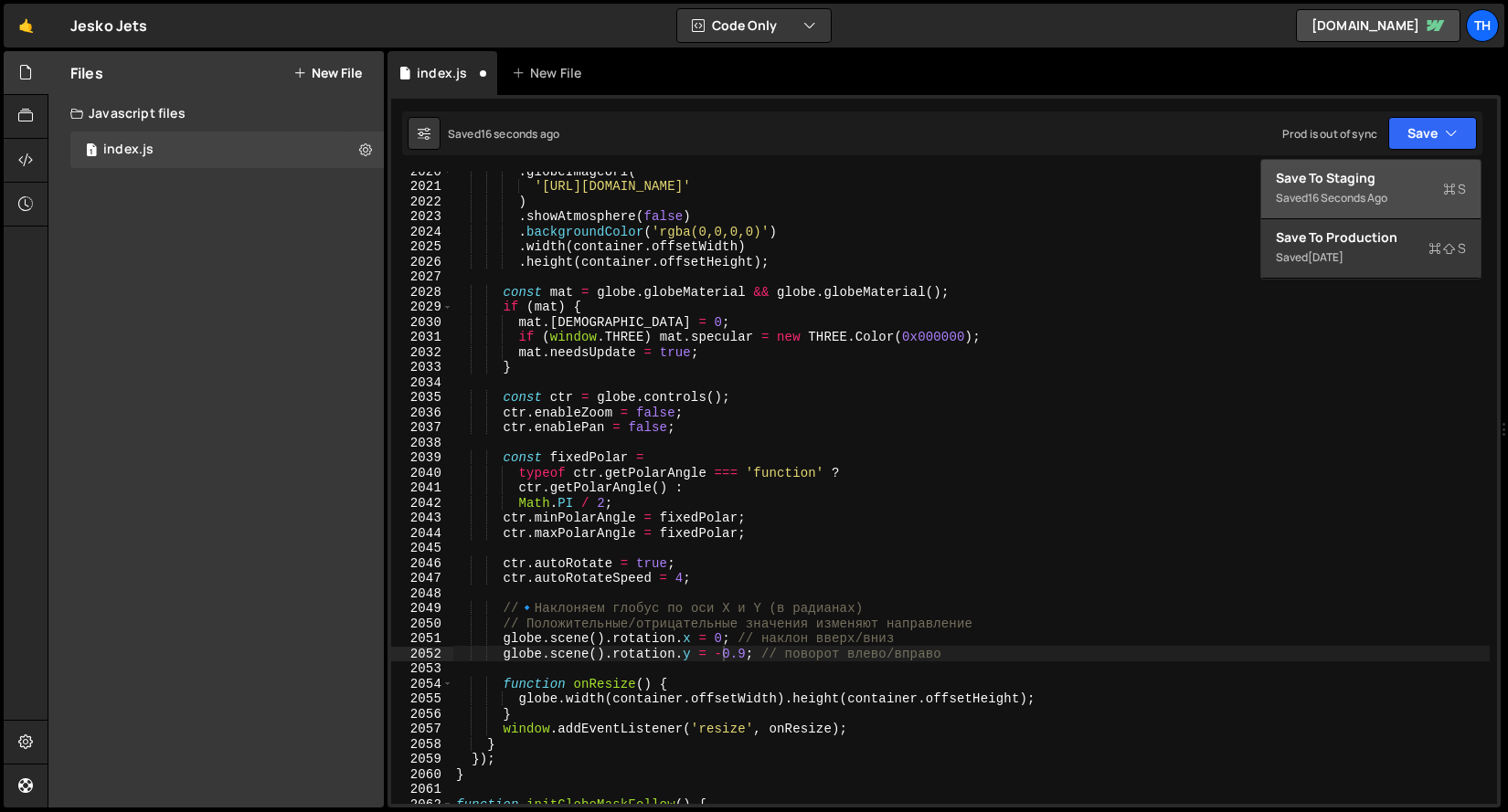
click at [1403, 179] on div "Save to Staging S" at bounding box center [1370, 178] width 190 height 18
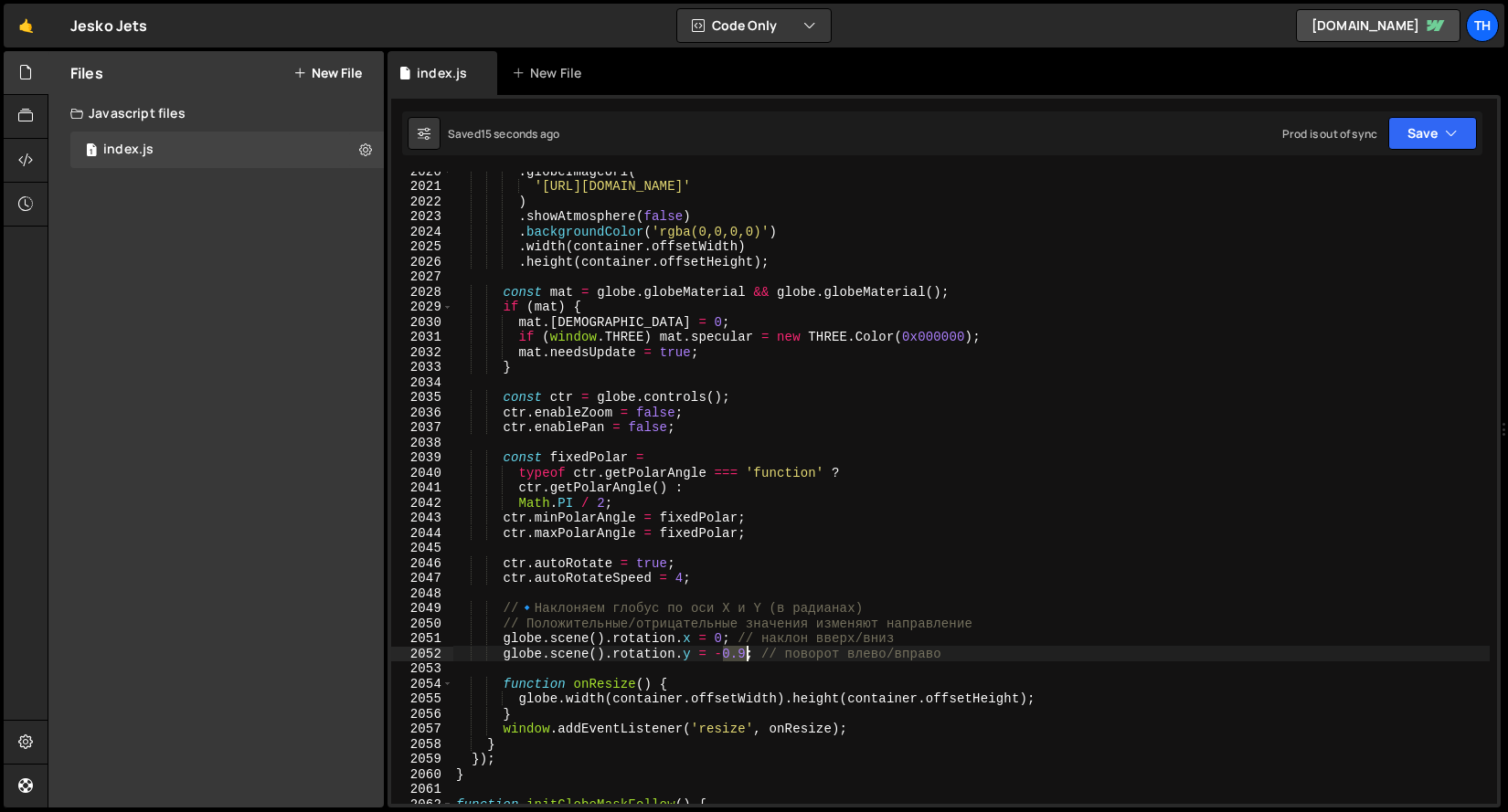
drag, startPoint x: 725, startPoint y: 651, endPoint x: 746, endPoint y: 654, distance: 21.2
click at [746, 654] on div ". globeImageUrl ( 'https://cdn.prod.website-files.com/68b57ef5ef86011d9b251e8e/…" at bounding box center [970, 495] width 1037 height 662
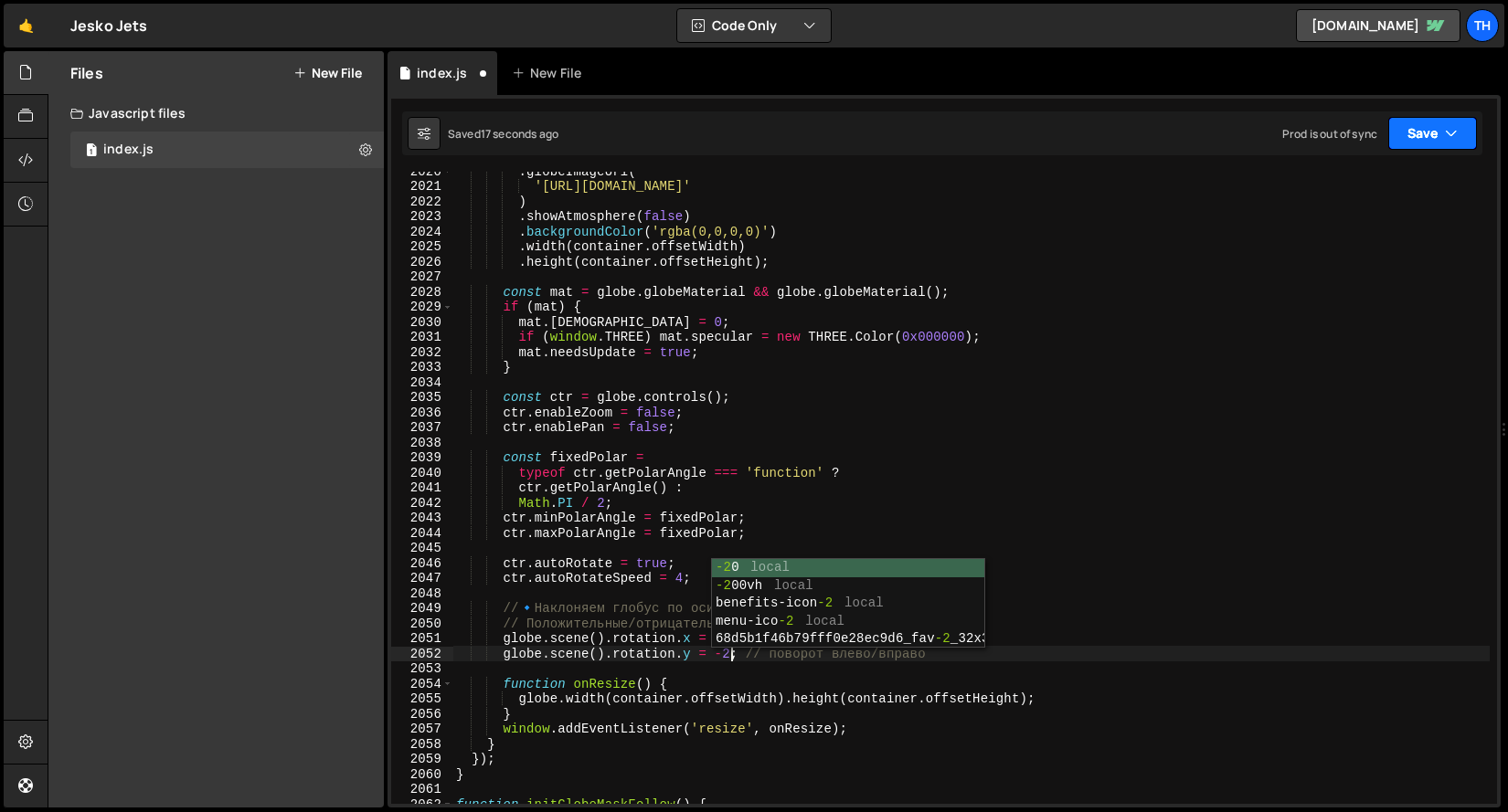
type textarea "globe.scene().rotation.y = -2; // поворот влево/вправо"
click at [1423, 134] on button "Save" at bounding box center [1432, 133] width 89 height 33
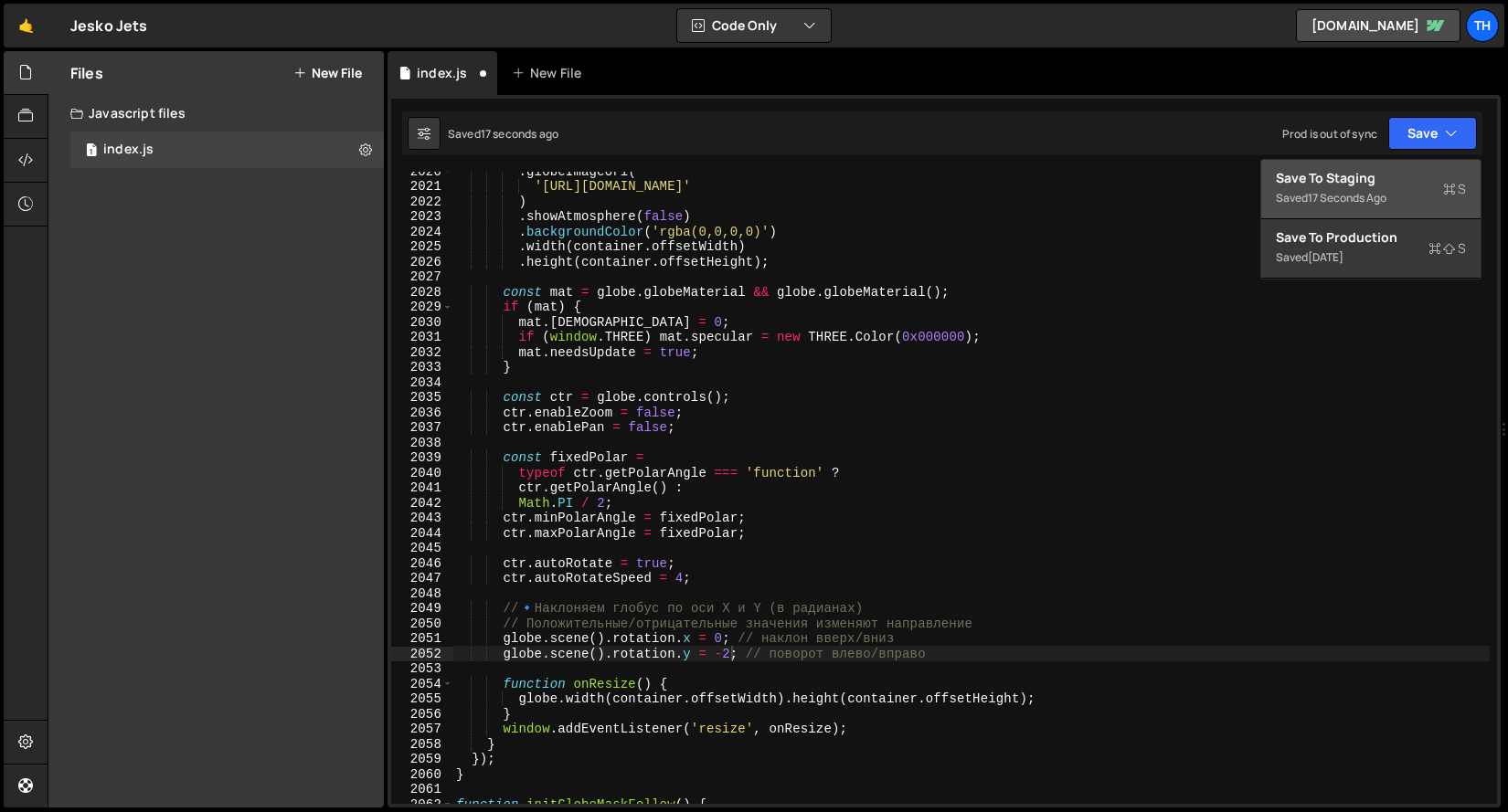
click at [1394, 195] on div "Saved 17 seconds ago" at bounding box center [1370, 198] width 190 height 22
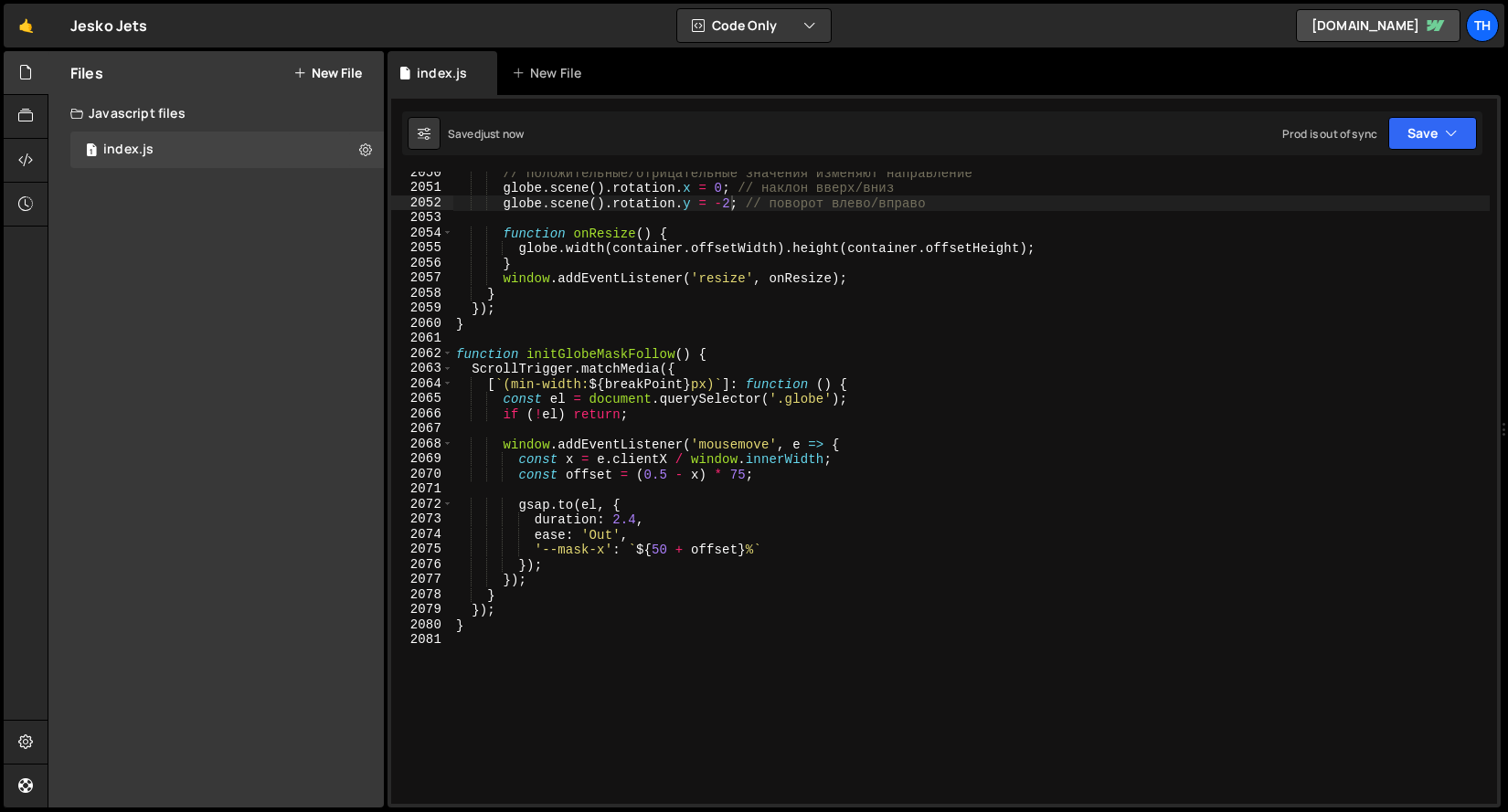
scroll to position [29307, 0]
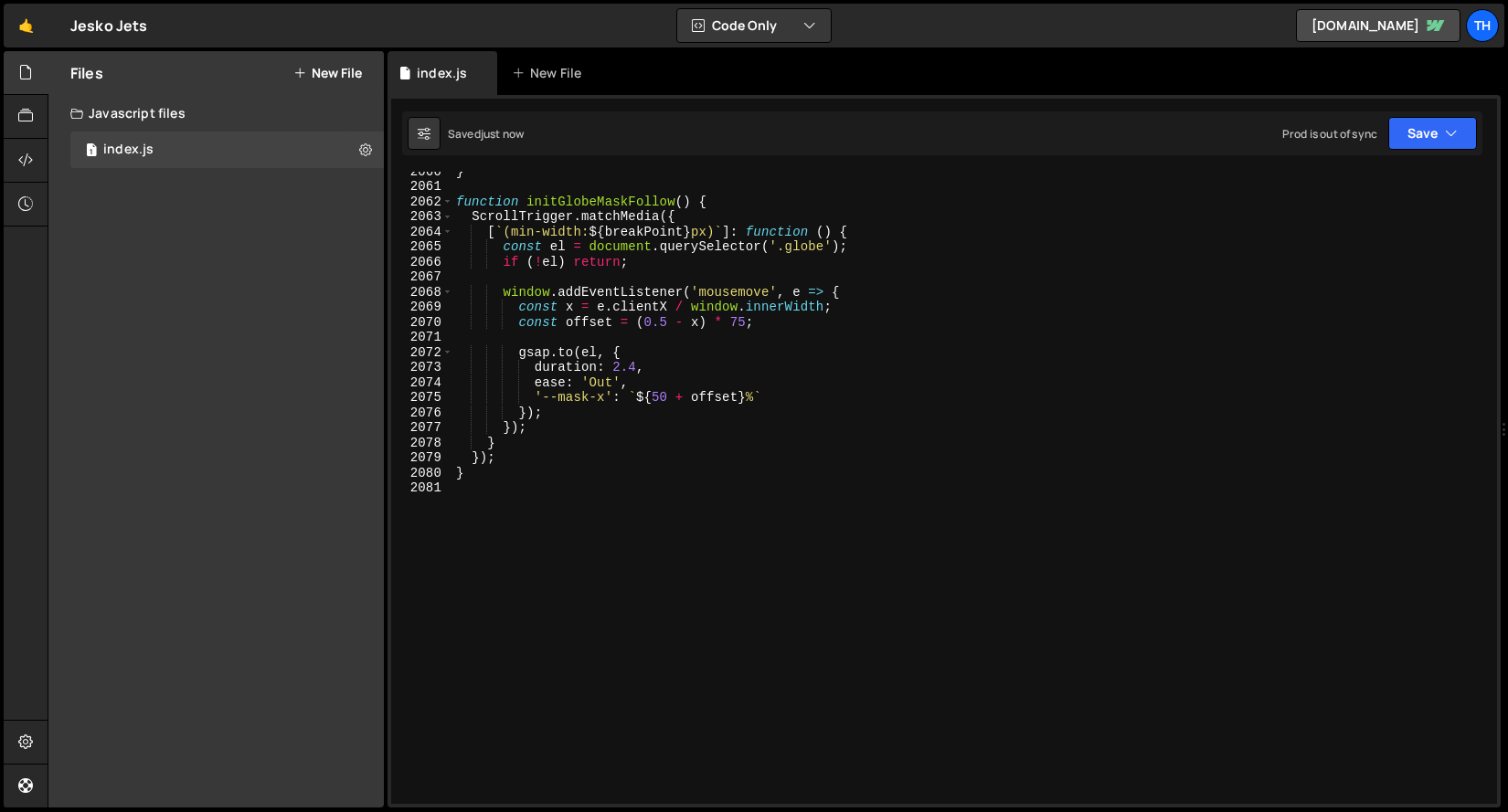
click at [758, 555] on div "} function initGlobeMaskFollow ( ) { ScrollTrigger . matchMedia ({ [ ` (min-wid…" at bounding box center [970, 495] width 1037 height 662
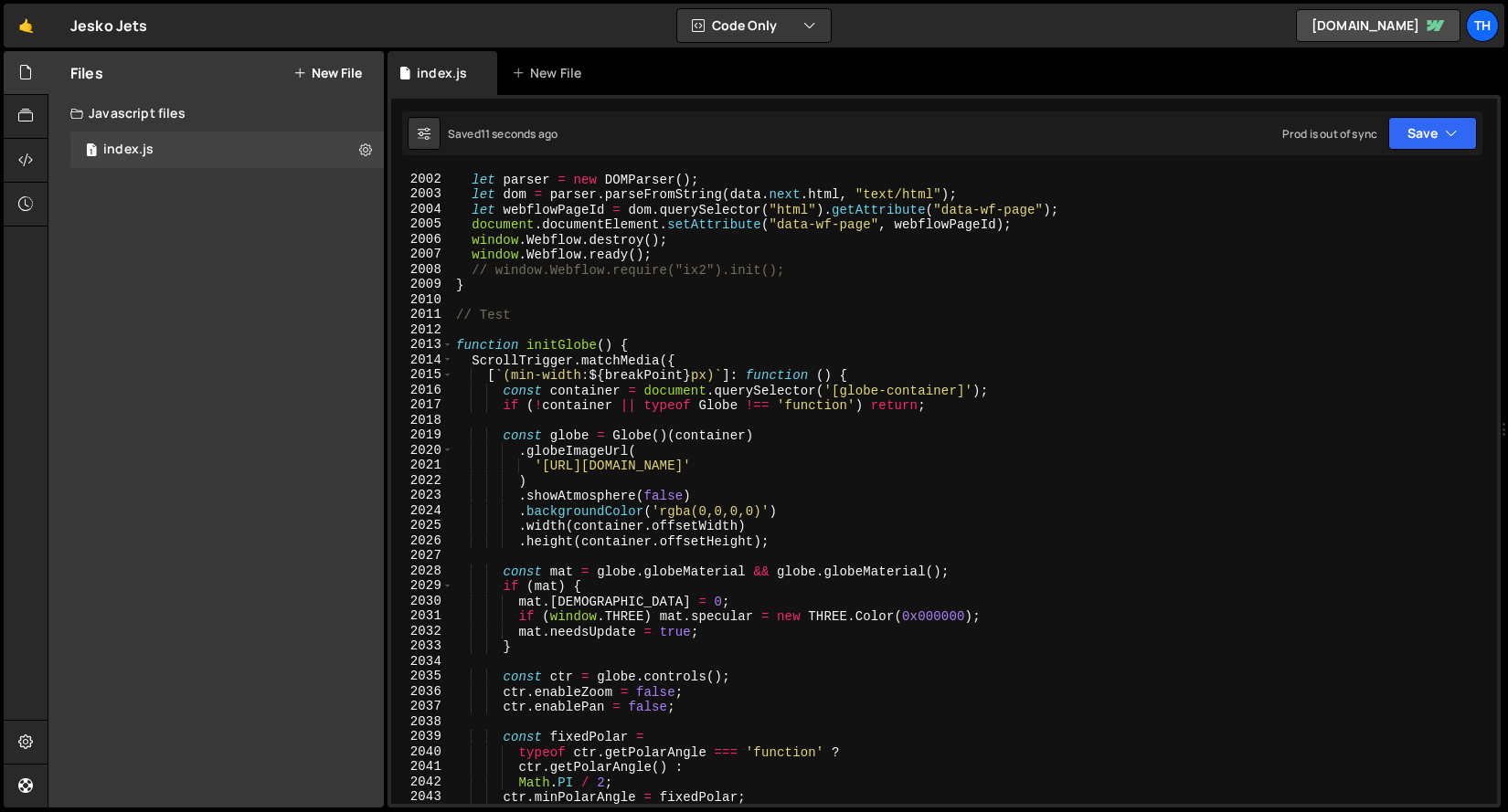
scroll to position [29004, 0]
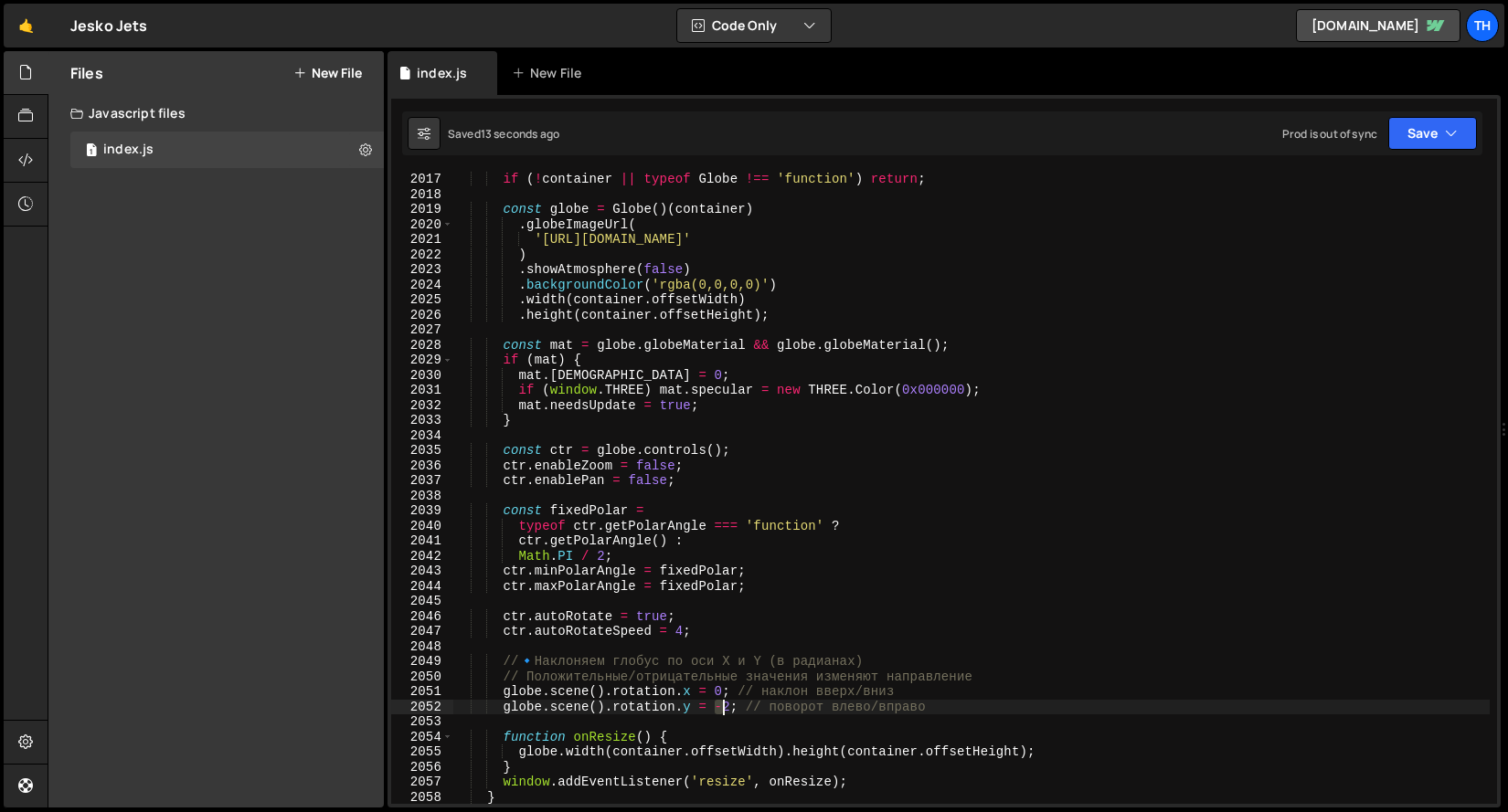
click at [721, 708] on div "if ( ! container || typeof Globe !== 'function' ) return ; const globe = Globe …" at bounding box center [970, 503] width 1037 height 662
click at [1411, 147] on button "Save" at bounding box center [1432, 133] width 89 height 33
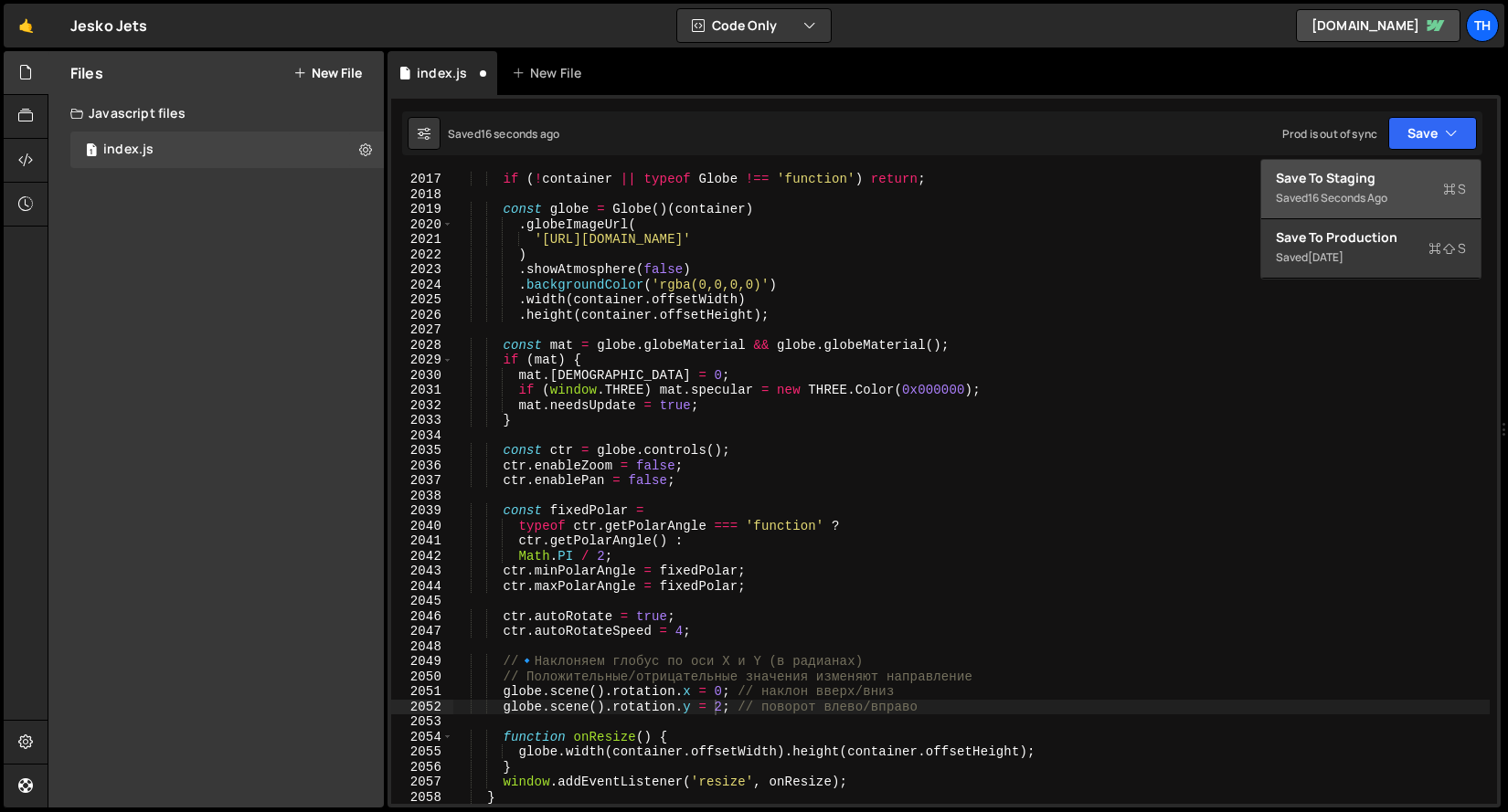
click at [1356, 208] on div "Saved 16 seconds ago" at bounding box center [1370, 198] width 190 height 22
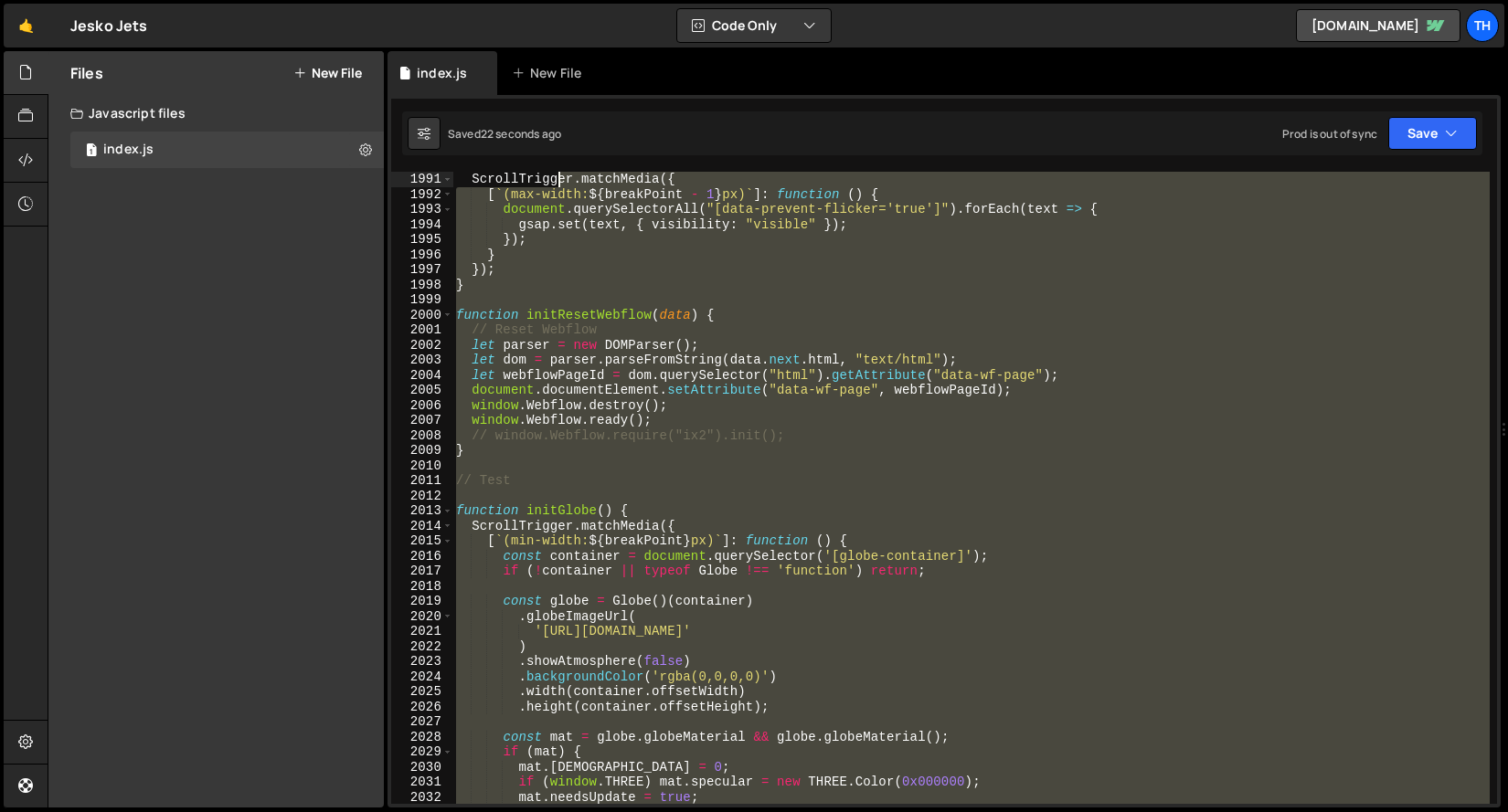
scroll to position [28500, 0]
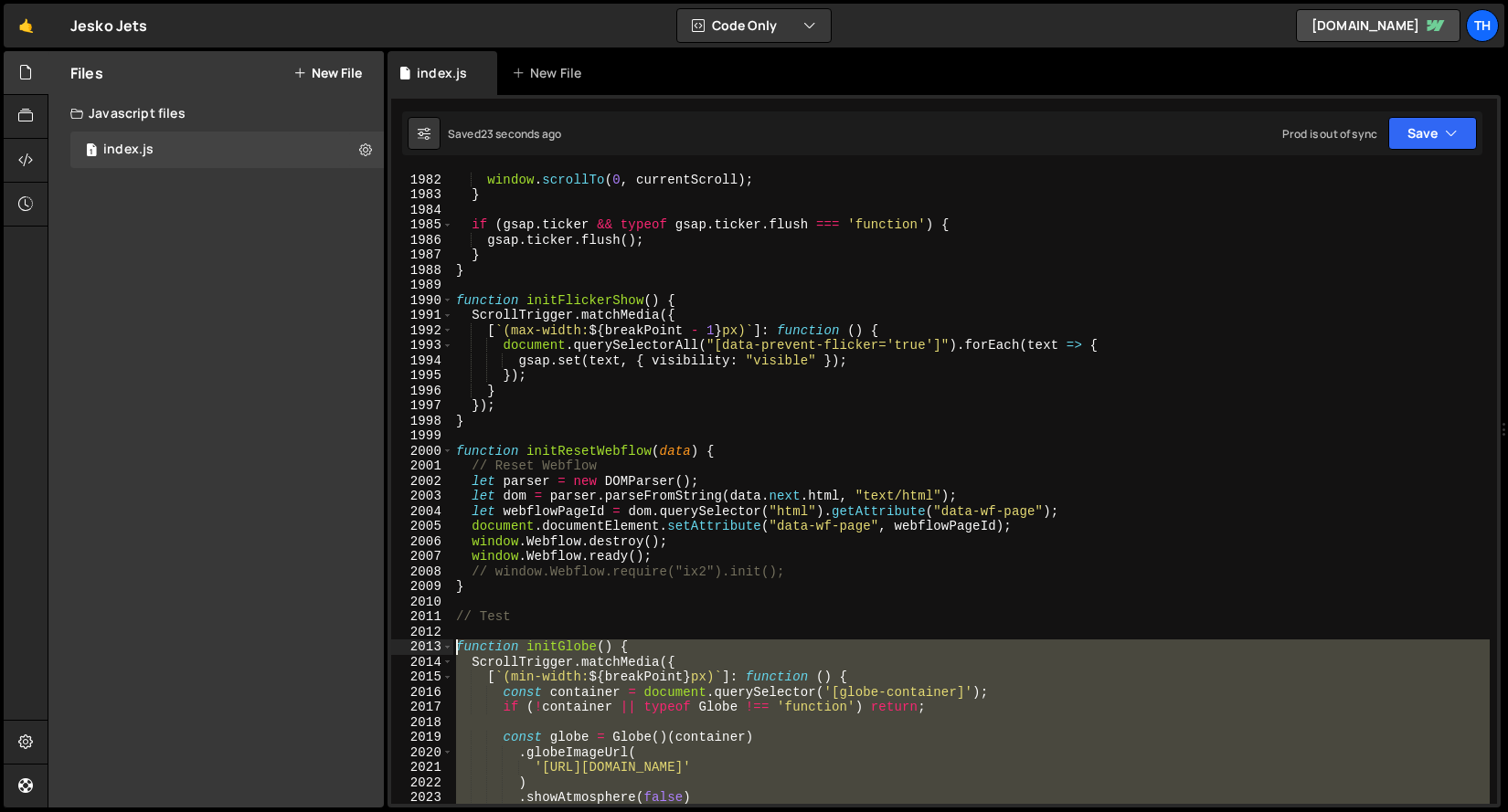
drag, startPoint x: 513, startPoint y: 677, endPoint x: 423, endPoint y: 651, distance: 93.4
click at [423, 651] on div "} 1982 1983 1984 1985 1986 1987 1988 1989 1990 1991 1992 1993 1994 1995 1996 19…" at bounding box center [944, 488] width 1106 height 632
paste textarea "}"
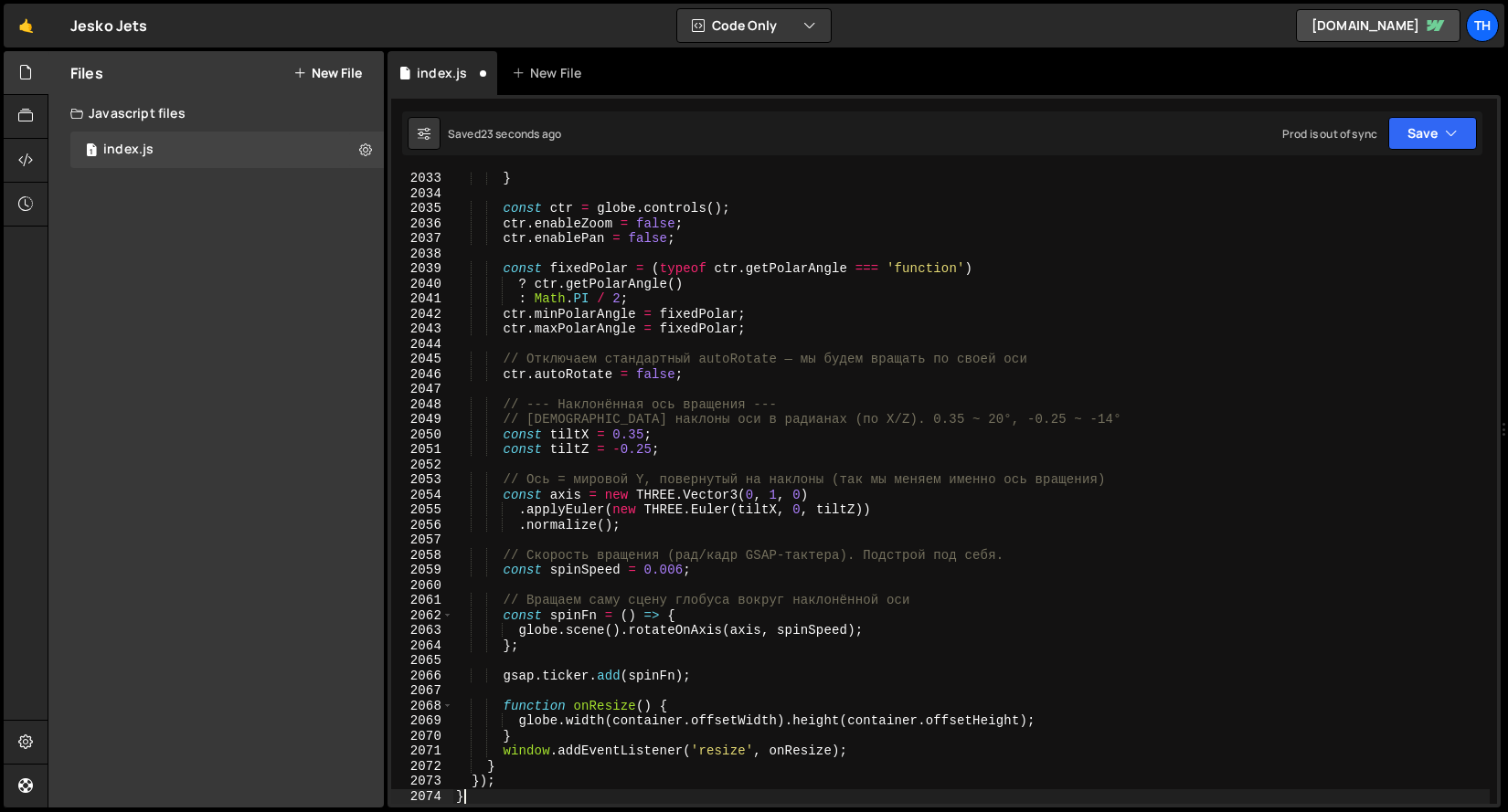
scroll to position [29039, 0]
click at [1419, 120] on button "Save" at bounding box center [1432, 133] width 89 height 33
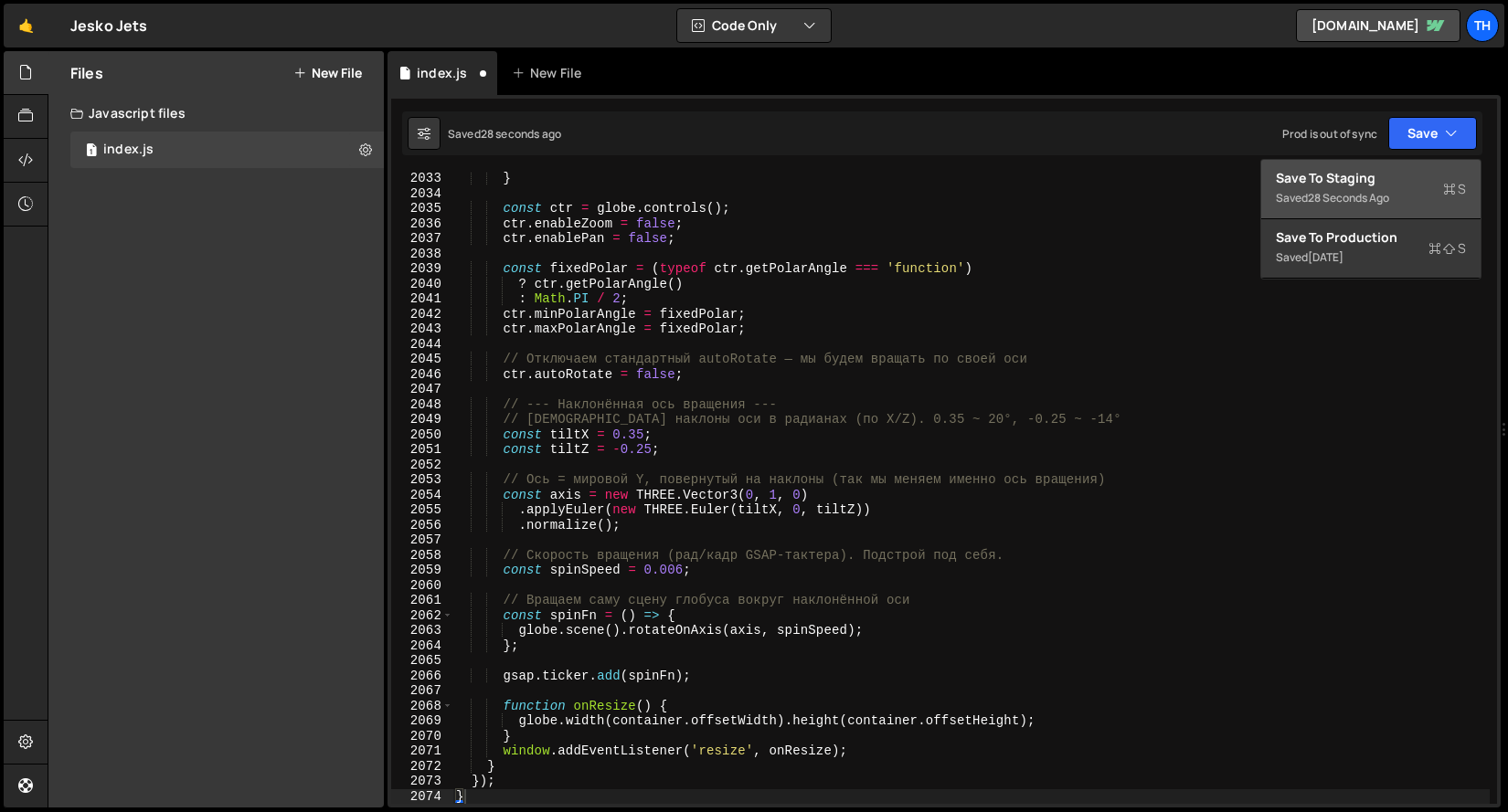
click at [1396, 179] on div "Save to Staging S" at bounding box center [1370, 178] width 190 height 18
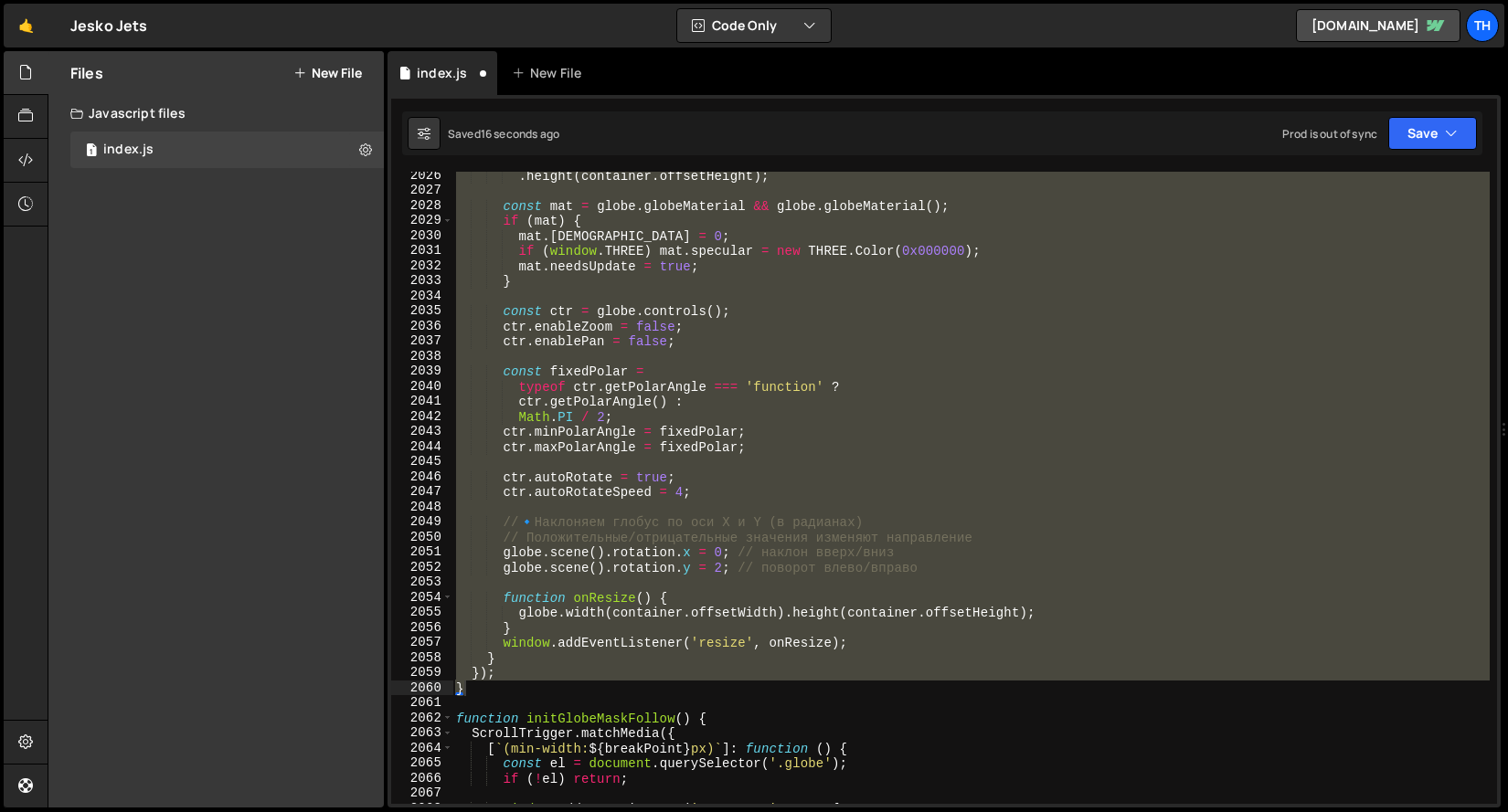
scroll to position [29137, 0]
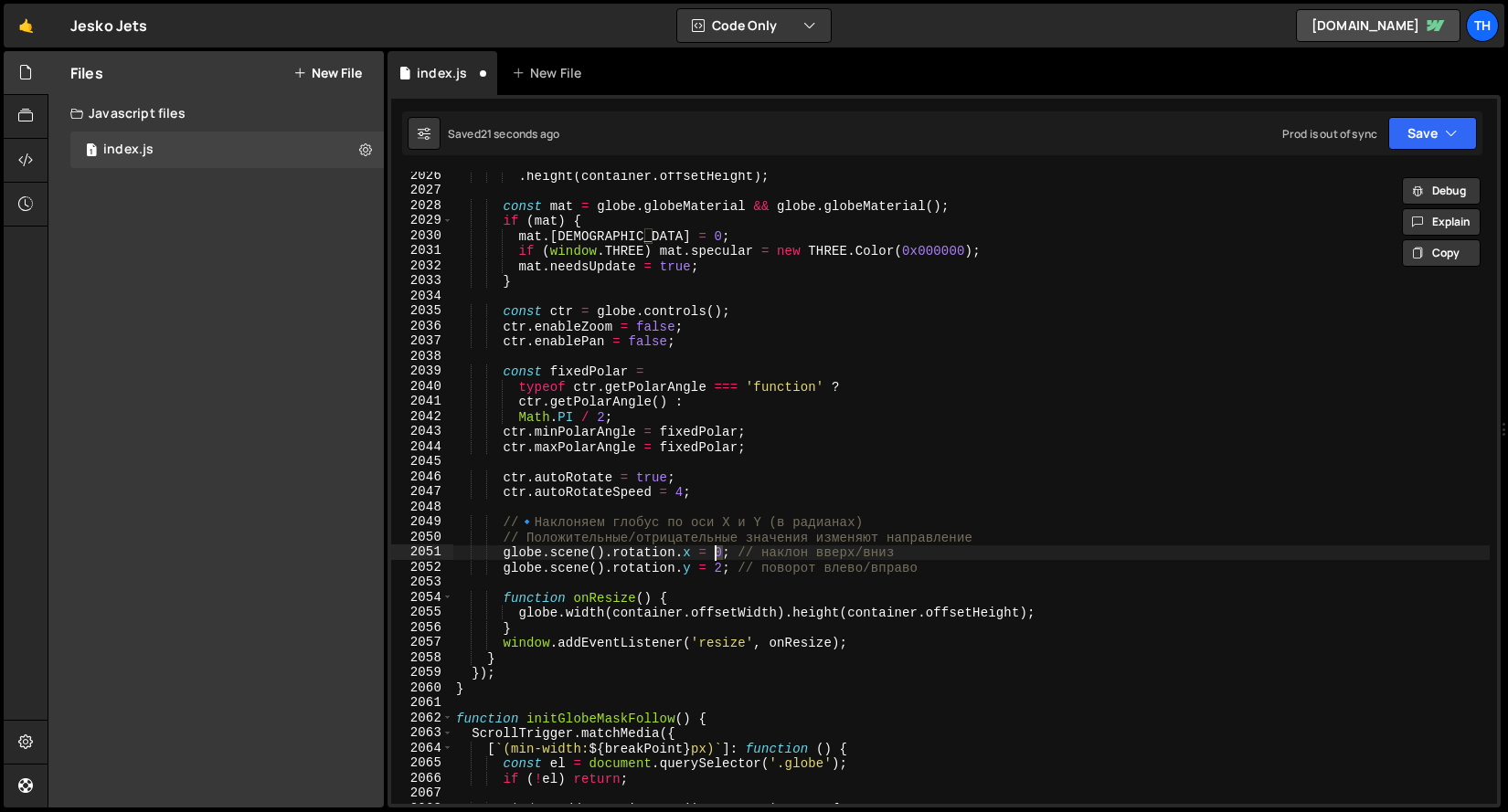
click at [718, 550] on div ". height ( container . offsetHeight ) ; const mat = globe . globeMaterial && gl…" at bounding box center [970, 499] width 1037 height 662
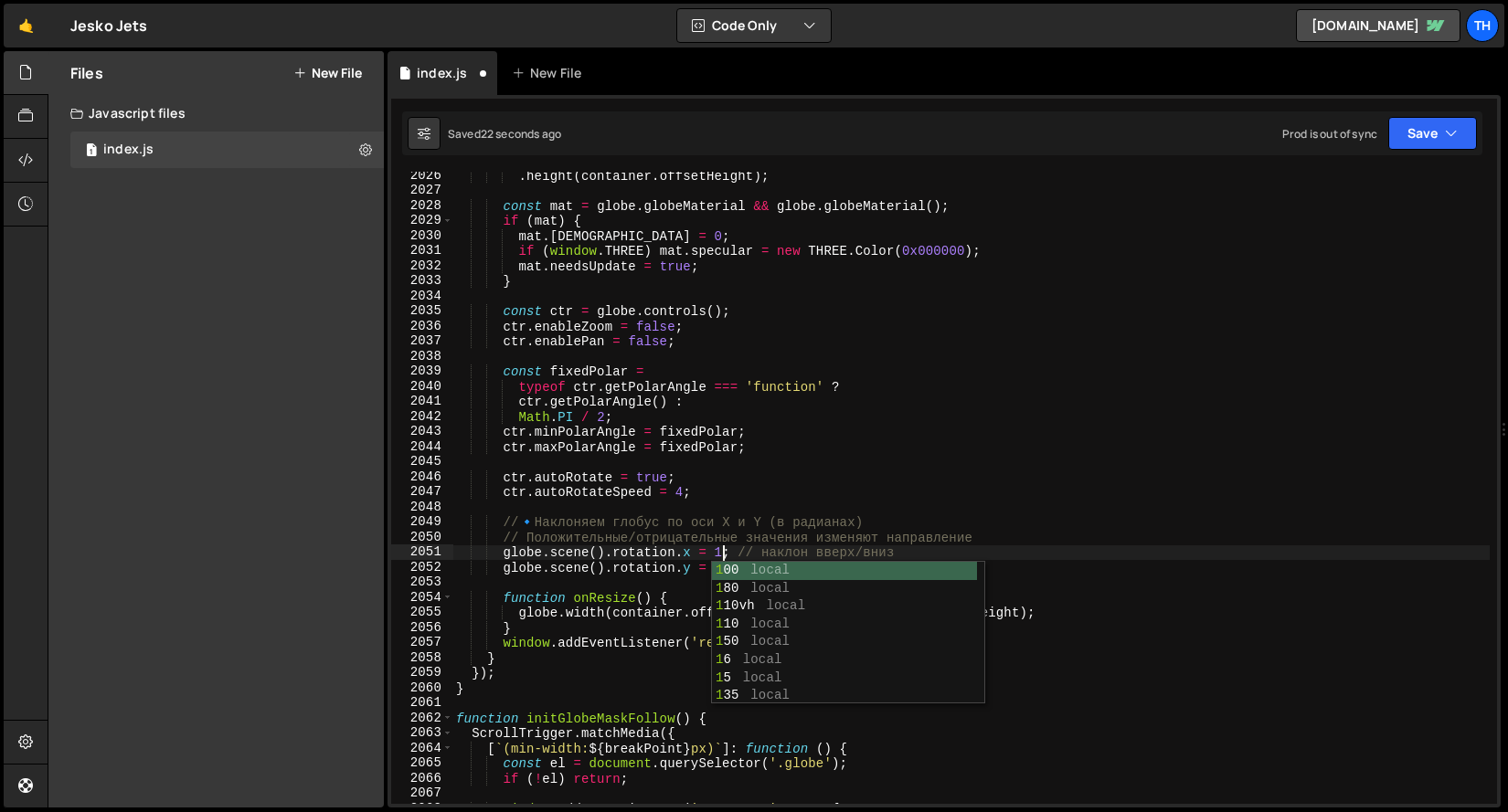
drag, startPoint x: 690, startPoint y: 522, endPoint x: 709, endPoint y: 562, distance: 44.5
click at [690, 523] on div ". height ( container . offsetHeight ) ; const mat = globe . globeMaterial && gl…" at bounding box center [970, 499] width 1037 height 662
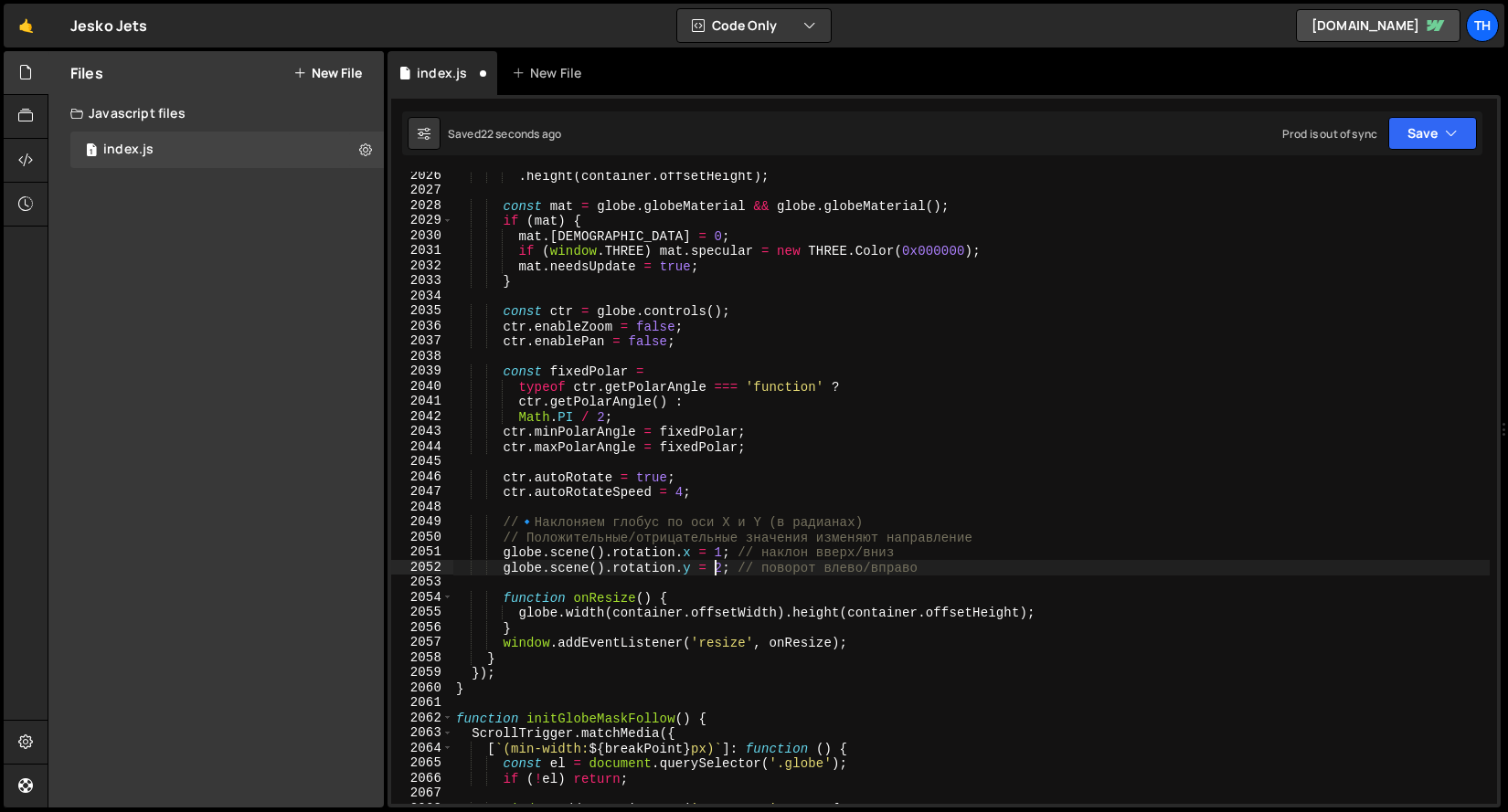
click at [720, 570] on div ". height ( container . offsetHeight ) ; const mat = globe . globeMaterial && gl…" at bounding box center [970, 499] width 1037 height 662
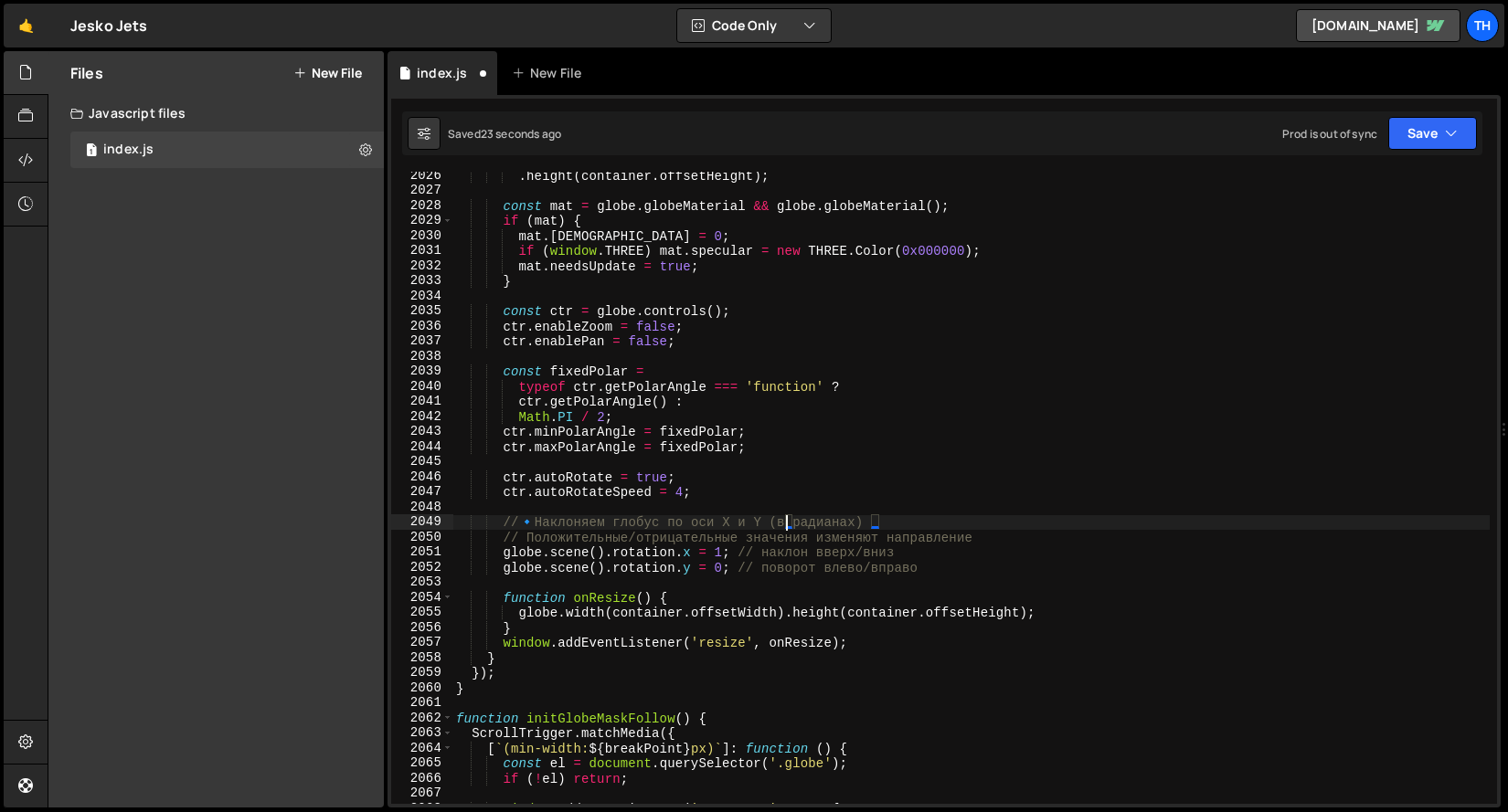
click at [789, 516] on div ". height ( container . offsetHeight ) ; const mat = globe . globeMaterial && gl…" at bounding box center [970, 499] width 1037 height 662
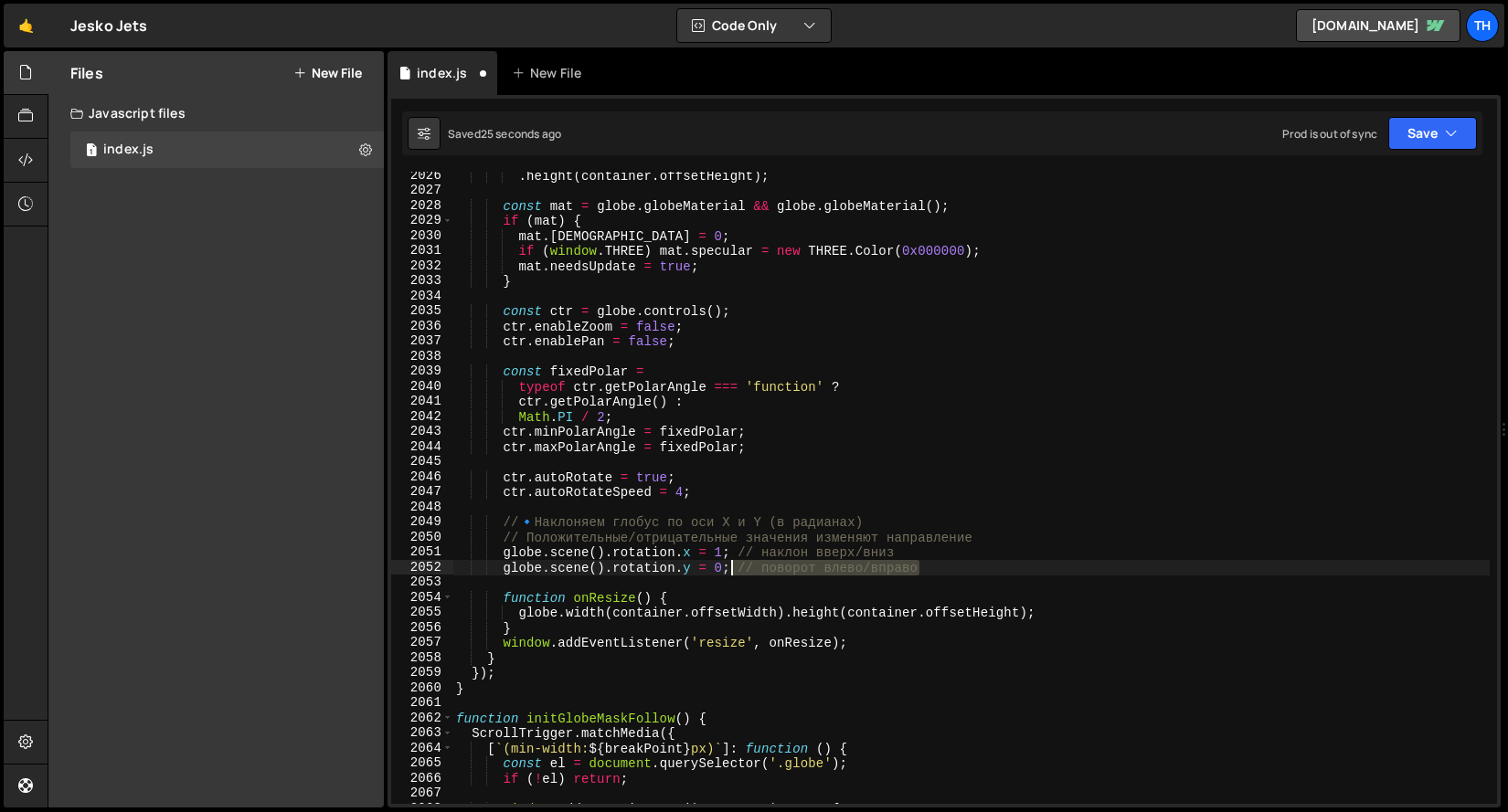
drag, startPoint x: 937, startPoint y: 569, endPoint x: 731, endPoint y: 568, distance: 205.6
click at [731, 568] on div ". height ( container . offsetHeight ) ; const mat = globe . globeMaterial && gl…" at bounding box center [970, 499] width 1037 height 662
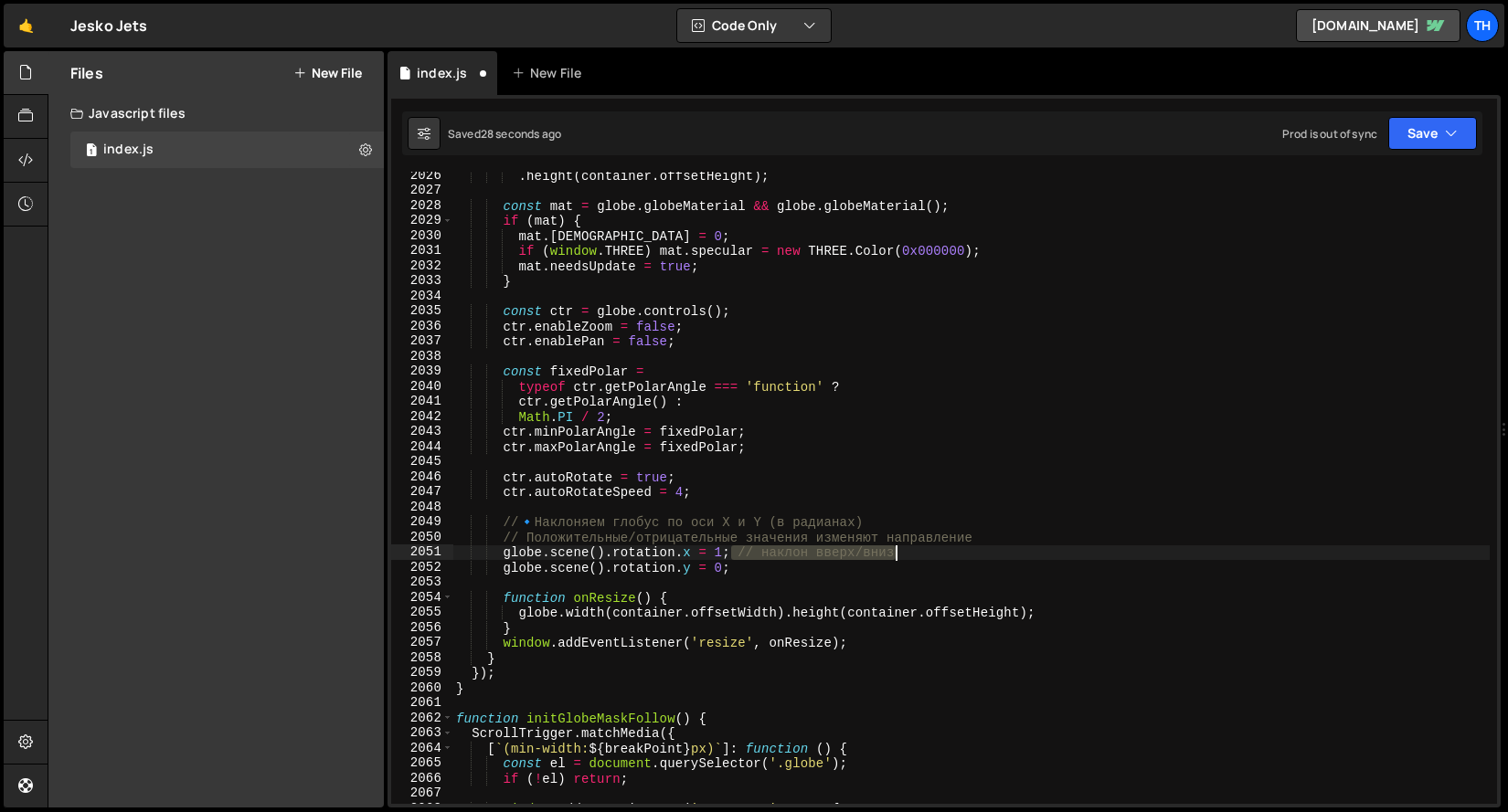
drag, startPoint x: 732, startPoint y: 553, endPoint x: 1013, endPoint y: 550, distance: 281.4
click at [1013, 550] on div ". height ( container . offsetHeight ) ; const mat = globe . globeMaterial && gl…" at bounding box center [970, 499] width 1037 height 662
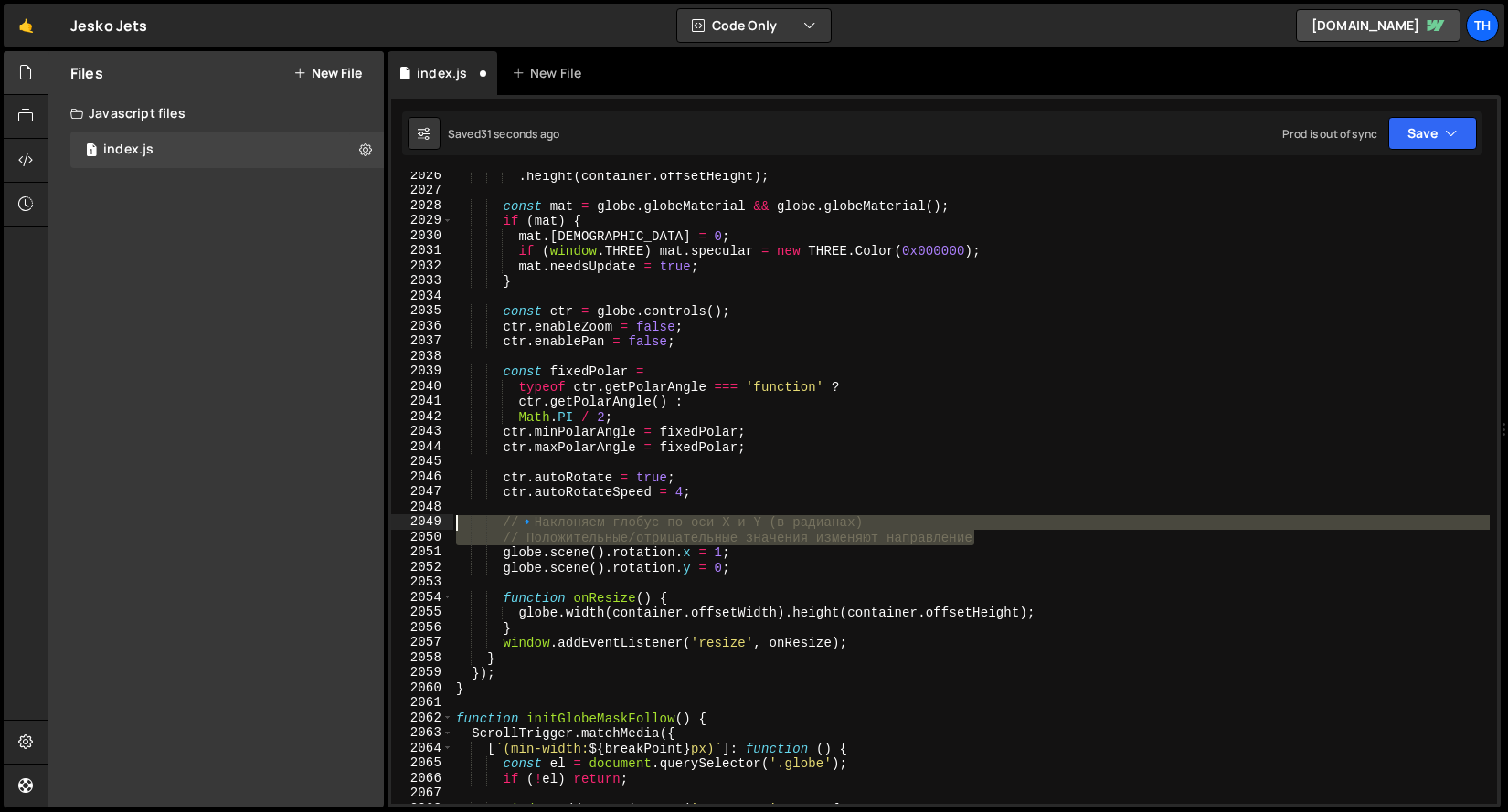
drag, startPoint x: 991, startPoint y: 535, endPoint x: 308, endPoint y: 523, distance: 683.5
click at [308, 523] on div "Files New File Javascript files 1 index.js 0 CSS files Copy share link Edit Fil…" at bounding box center [778, 429] width 1460 height 757
type textarea "// 🔹 Наклоняем глобус по оси X и Y (в радианах) // Положительные/отрицательные …"
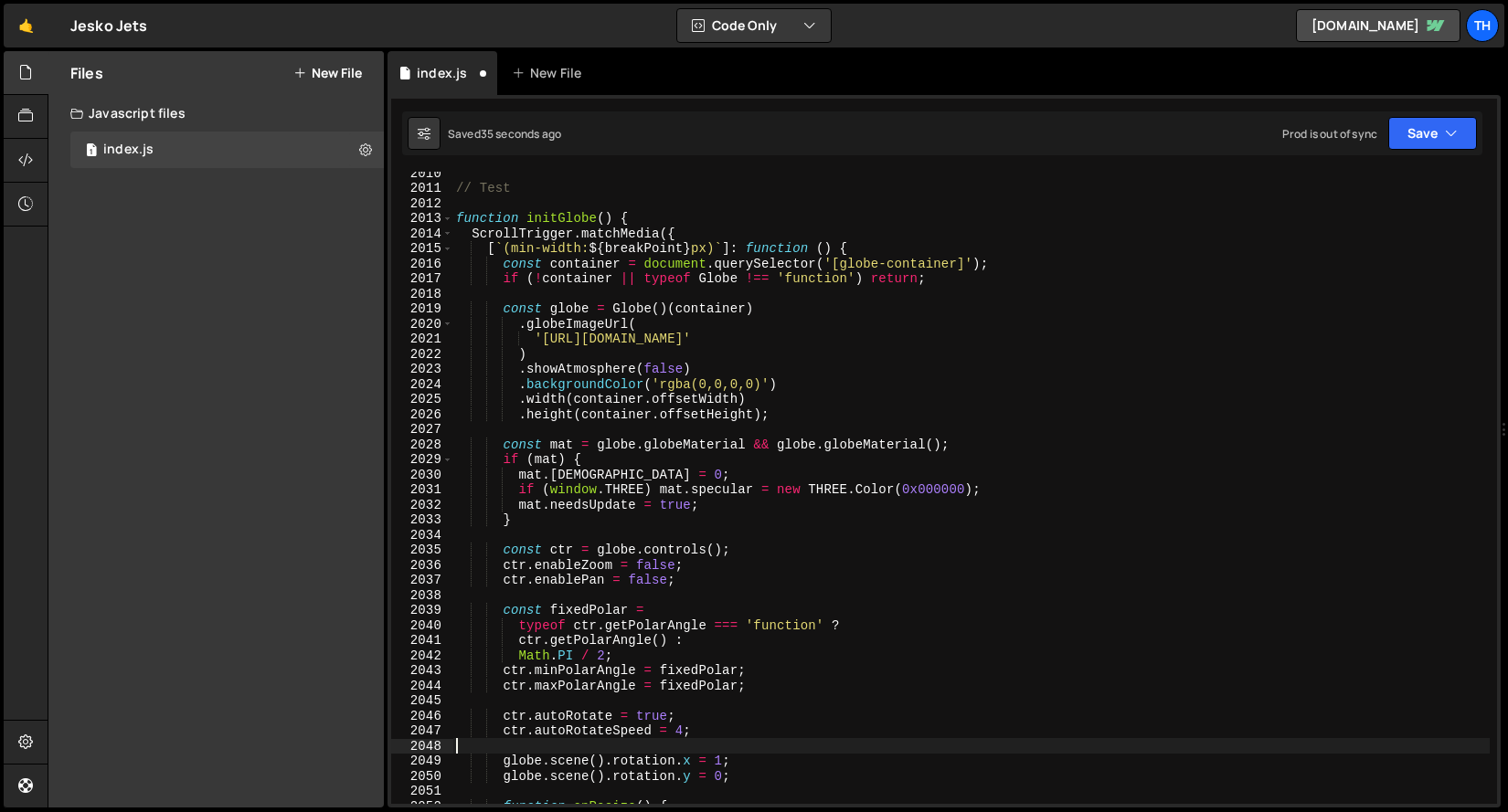
scroll to position [28883, 0]
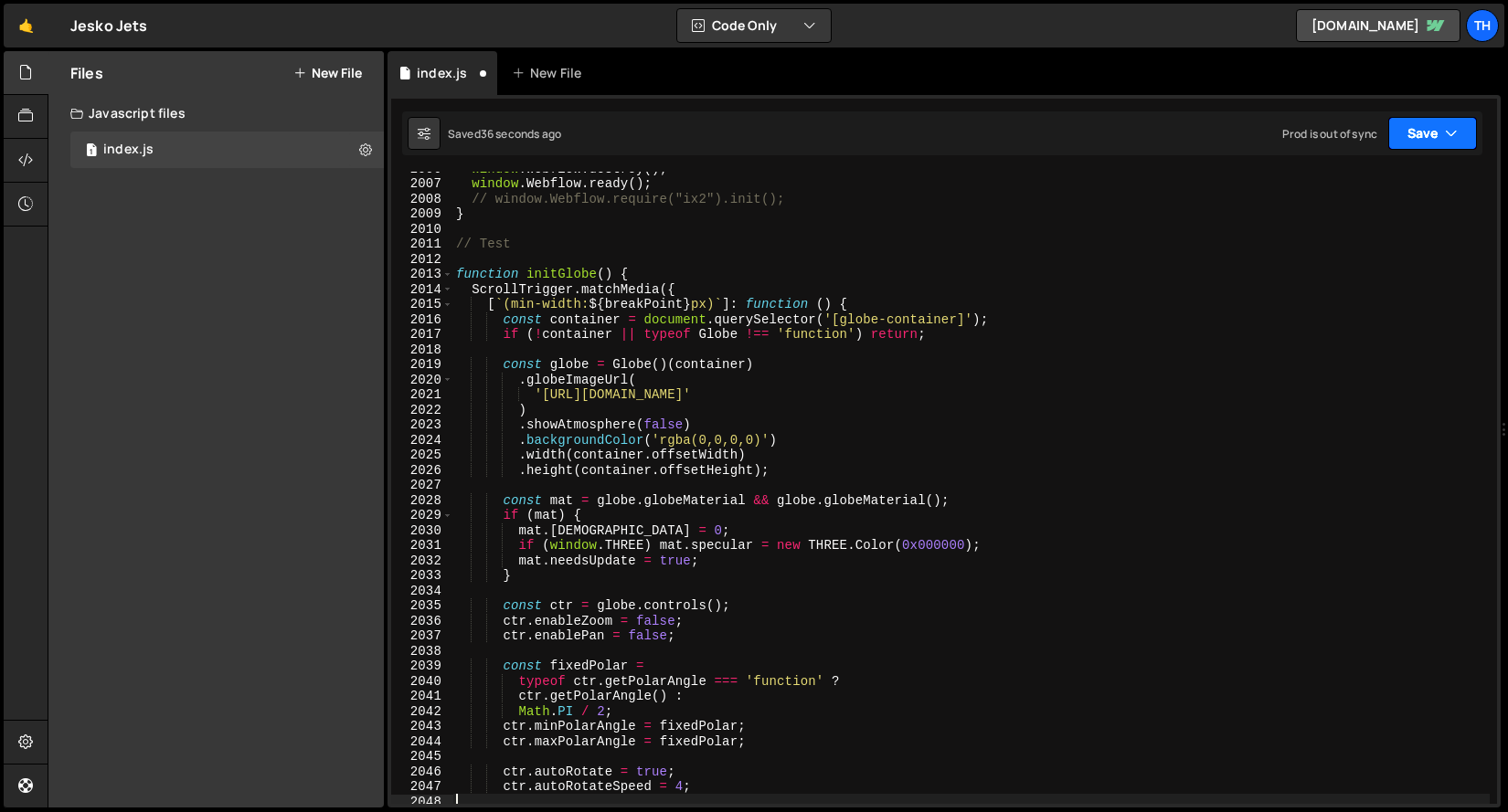
click at [1421, 132] on button "Save" at bounding box center [1432, 133] width 89 height 33
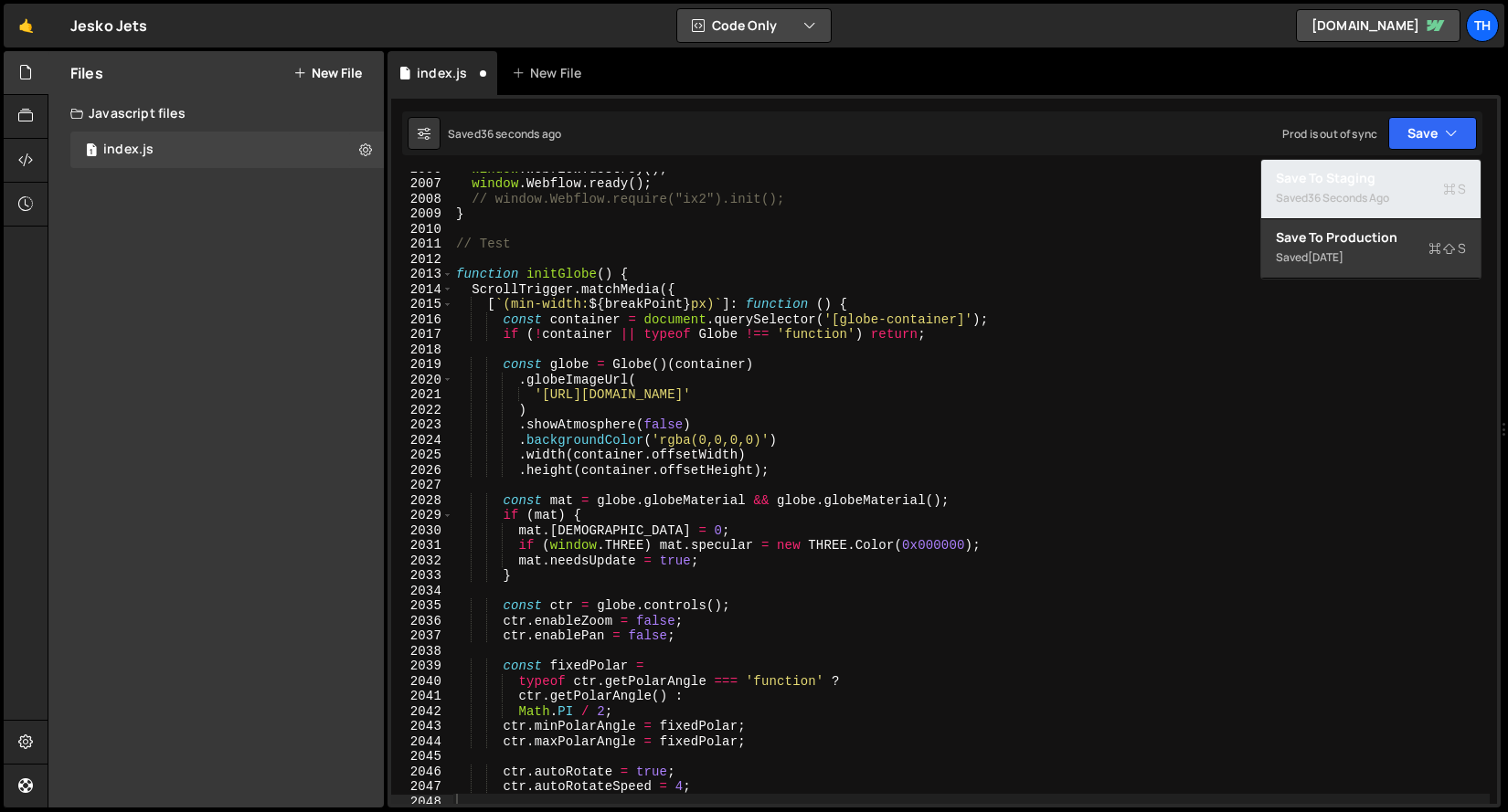
drag, startPoint x: 1373, startPoint y: 198, endPoint x: 713, endPoint y: 42, distance: 678.8
click at [1373, 197] on div "36 seconds ago" at bounding box center [1347, 198] width 81 height 16
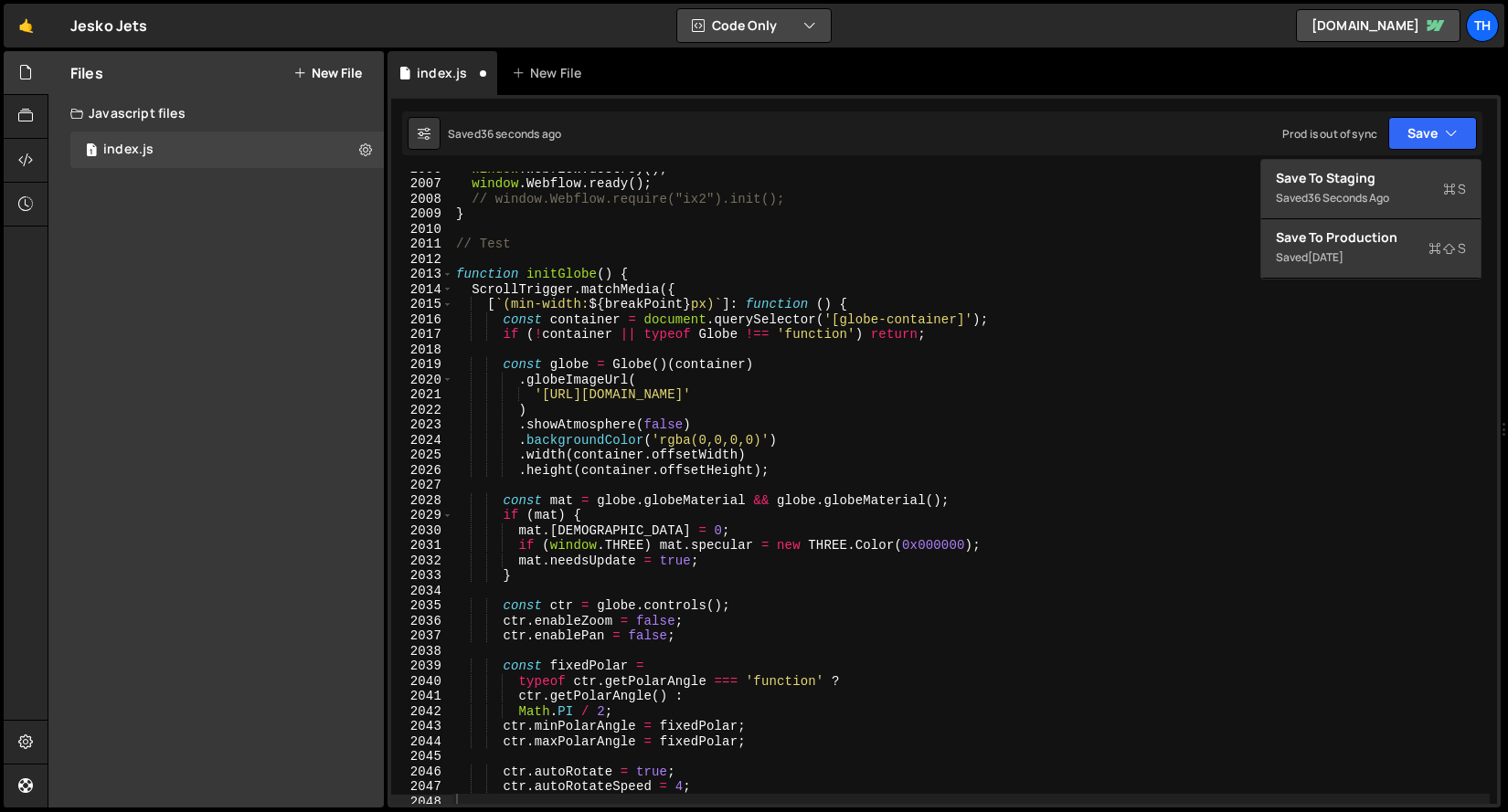
scroll to position [29177, 0]
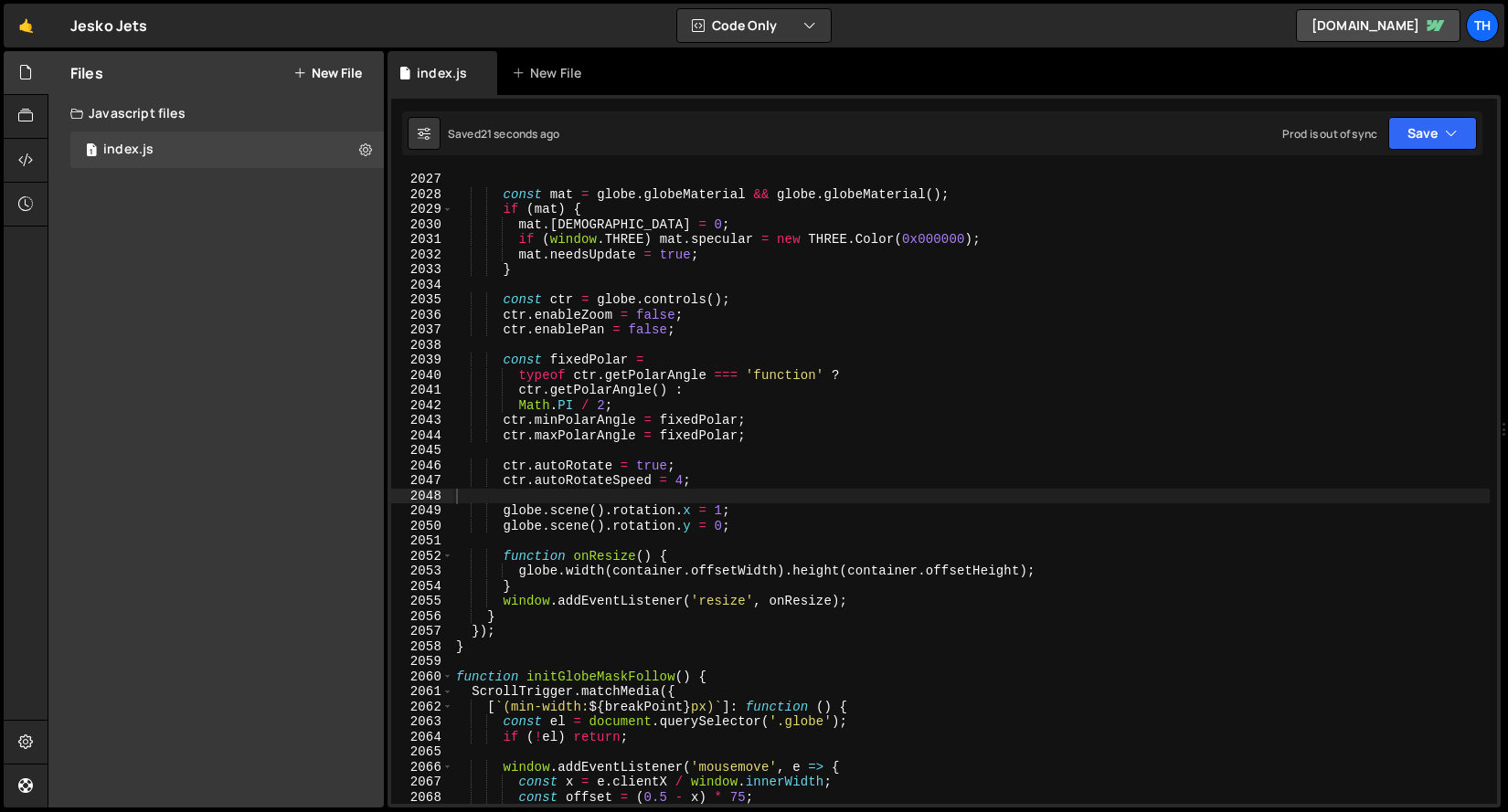
click at [722, 523] on div "const mat = globe . globeMaterial && globe . globeMaterial ( ) ; if ( mat ) { m…" at bounding box center [970, 503] width 1037 height 662
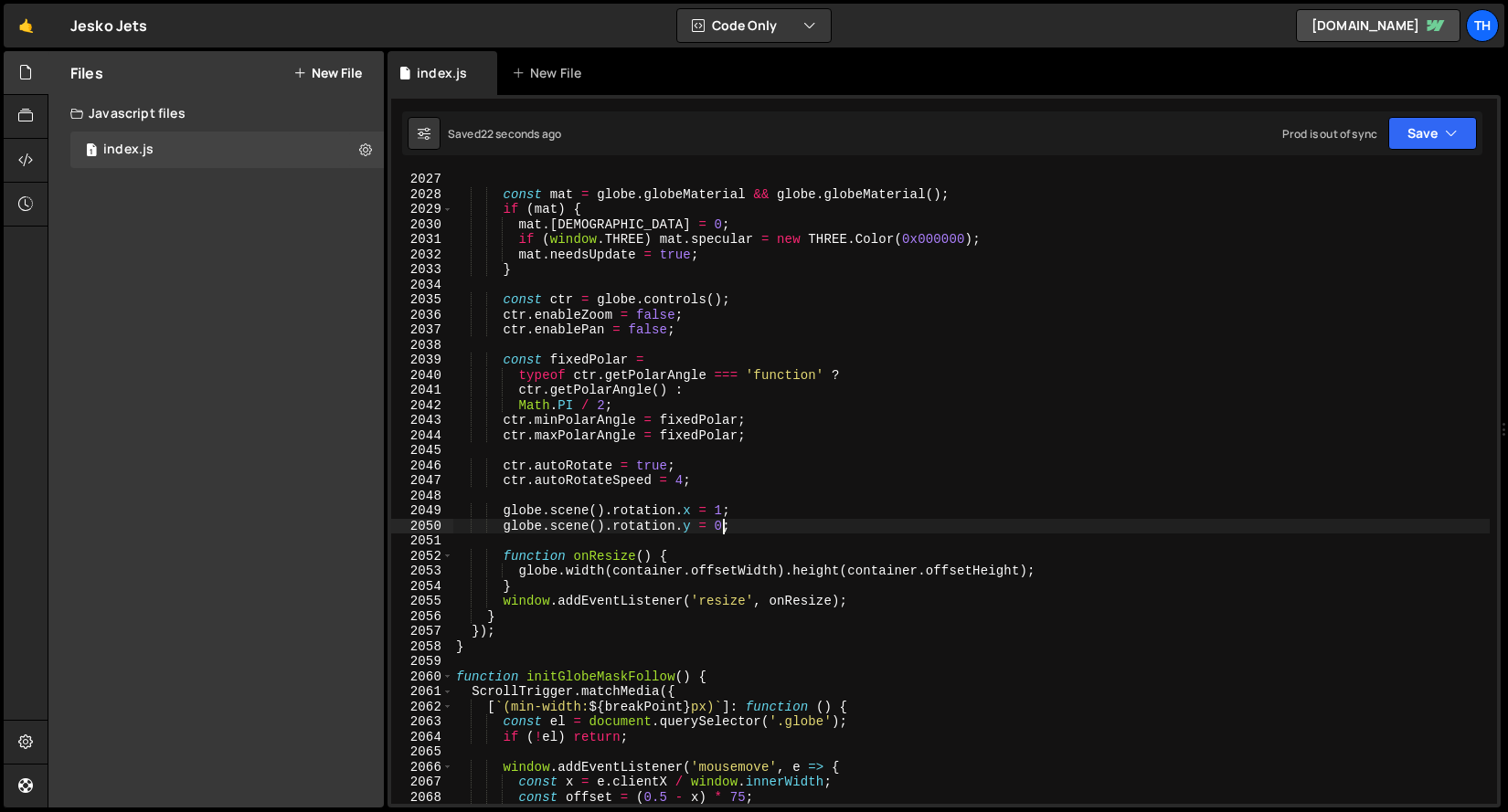
drag, startPoint x: 723, startPoint y: 516, endPoint x: 765, endPoint y: 570, distance: 68.4
click at [723, 516] on div "const mat = globe . globeMaterial && globe . globeMaterial ( ) ; if ( mat ) { m…" at bounding box center [970, 503] width 1037 height 662
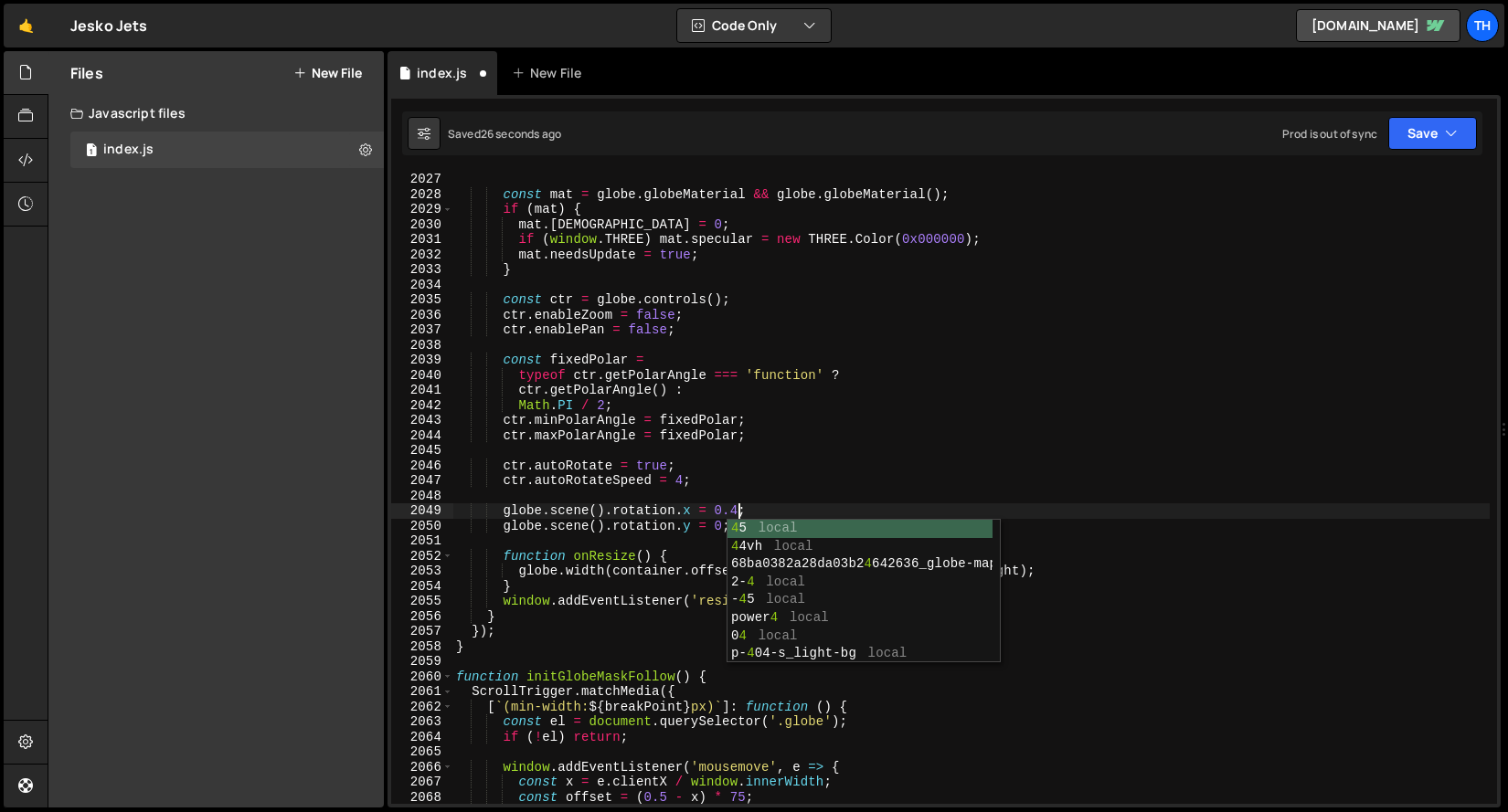
click at [990, 422] on div "const mat = globe . globeMaterial && globe . globeMaterial ( ) ; if ( mat ) { m…" at bounding box center [970, 503] width 1037 height 662
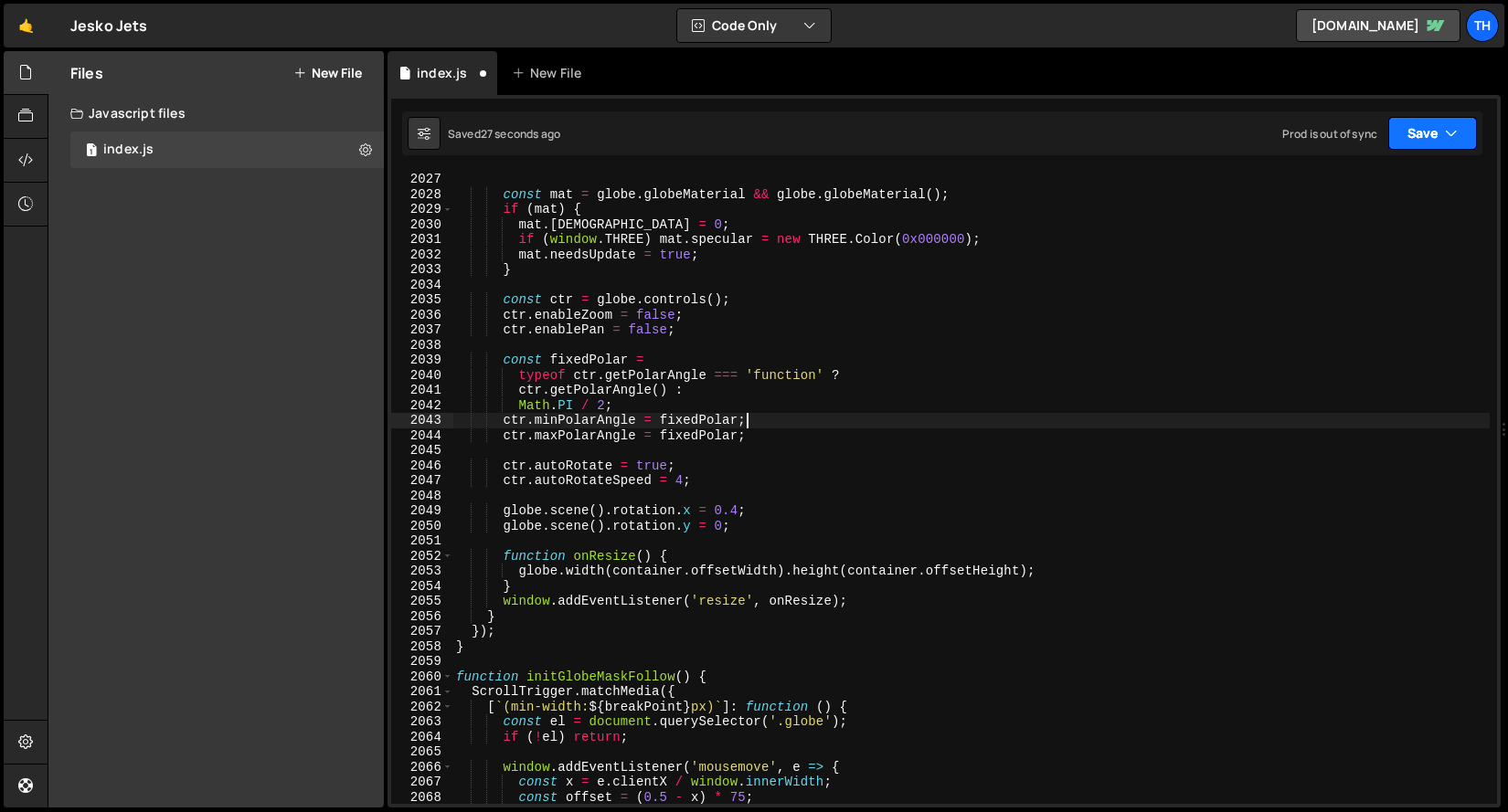
click at [1469, 133] on button "Save" at bounding box center [1432, 133] width 89 height 33
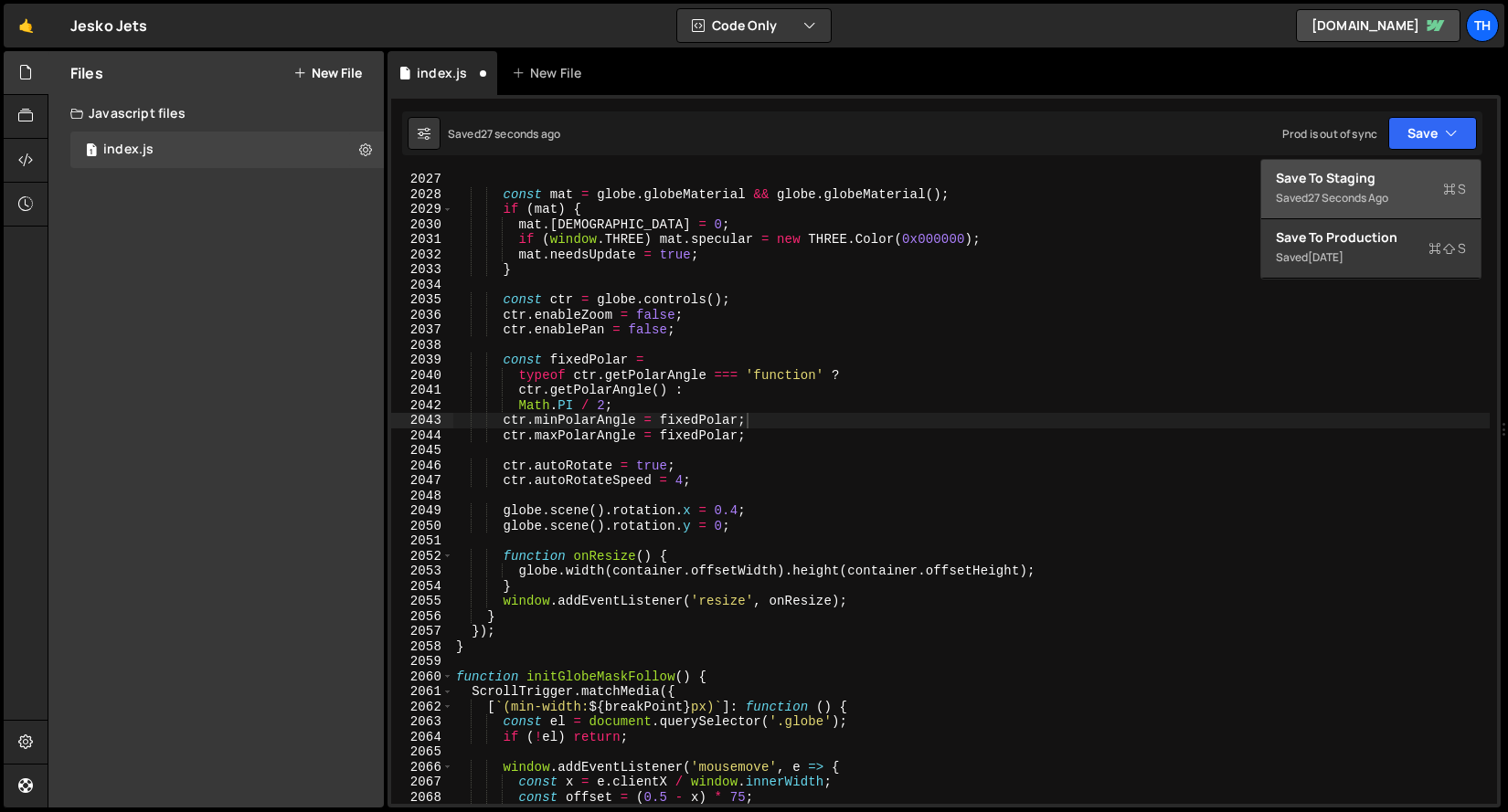
click at [1403, 179] on div "Save to Staging S" at bounding box center [1370, 178] width 190 height 18
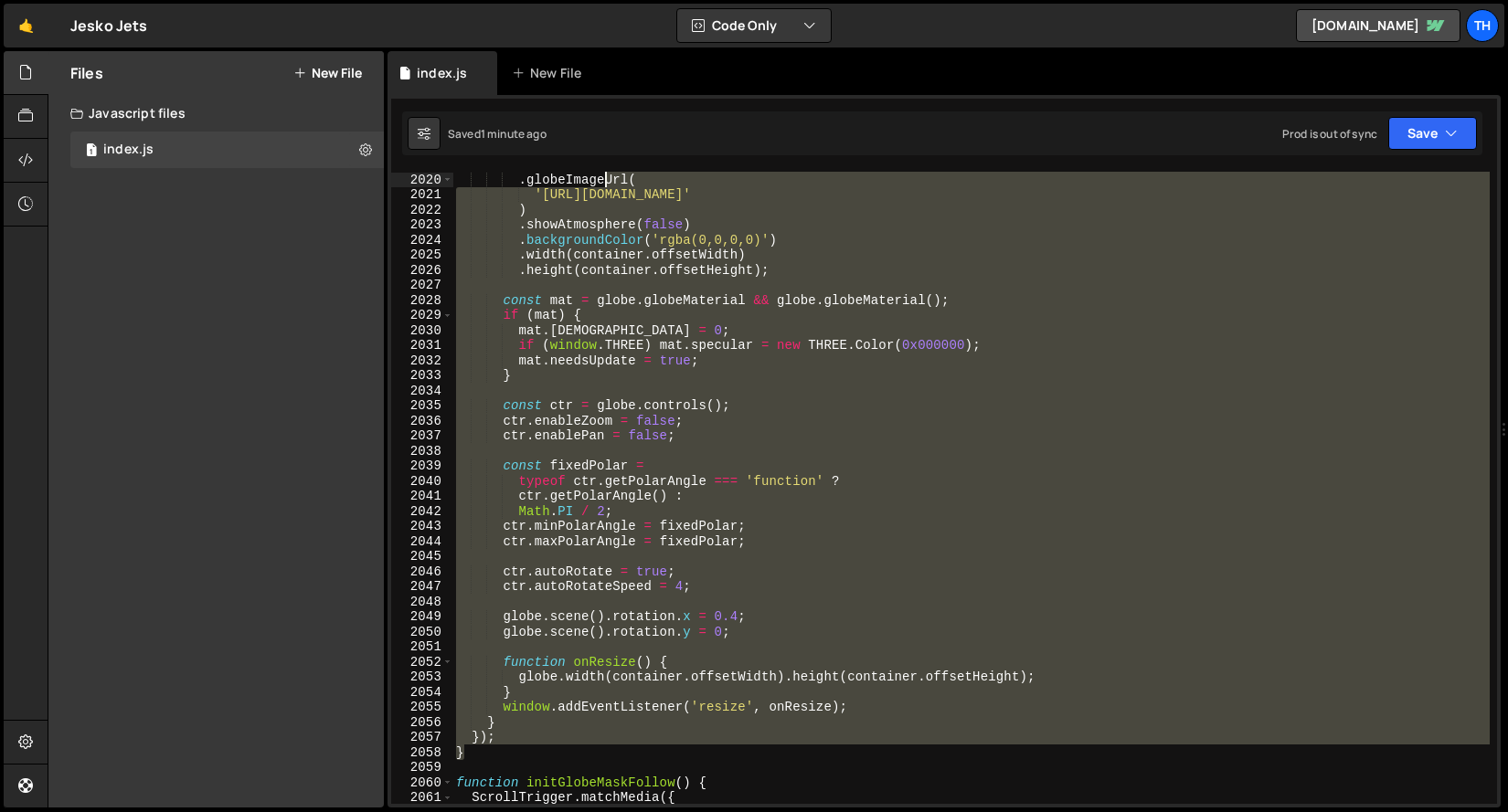
scroll to position [28902, 0]
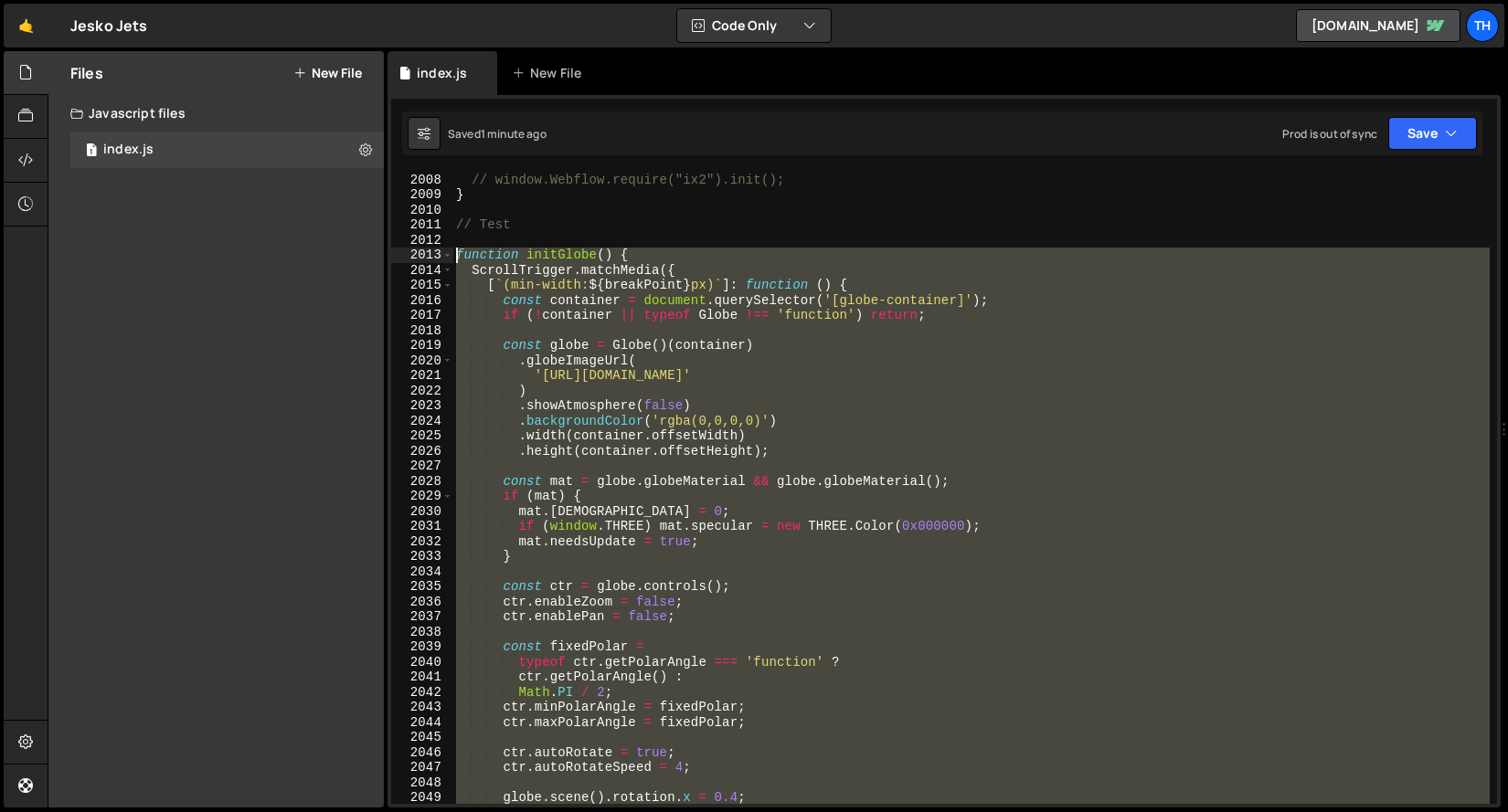
drag, startPoint x: 496, startPoint y: 640, endPoint x: 423, endPoint y: 255, distance: 392.4
click at [423, 255] on div "} 2008 2009 2010 2011 2012 2013 2014 2015 2016 2017 2018 2019 2020 2021 2022 20…" at bounding box center [944, 488] width 1106 height 632
paste textarea "}"
type textarea "}"
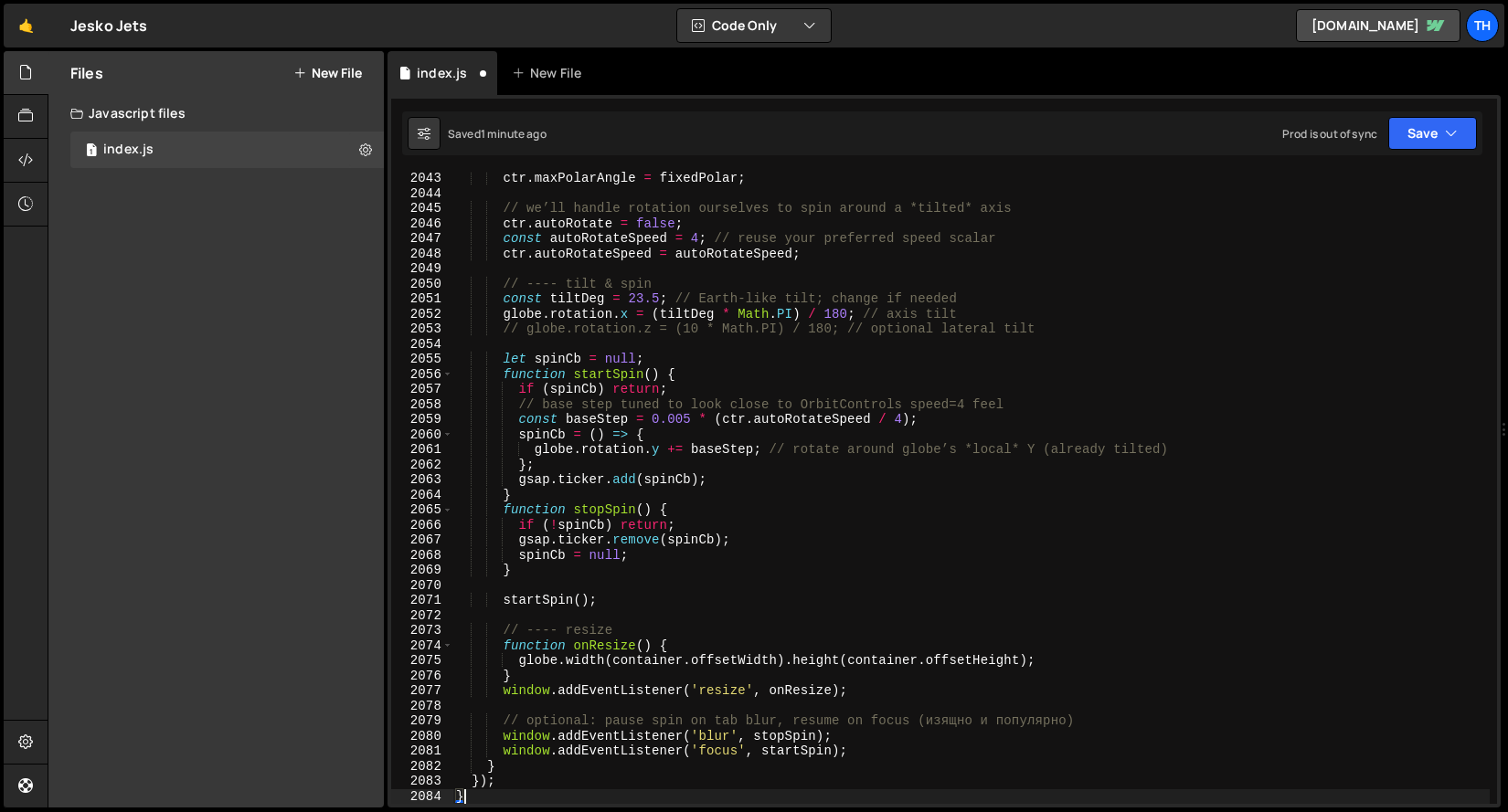
scroll to position [29044, 0]
click at [1438, 132] on button "Save" at bounding box center [1432, 133] width 89 height 33
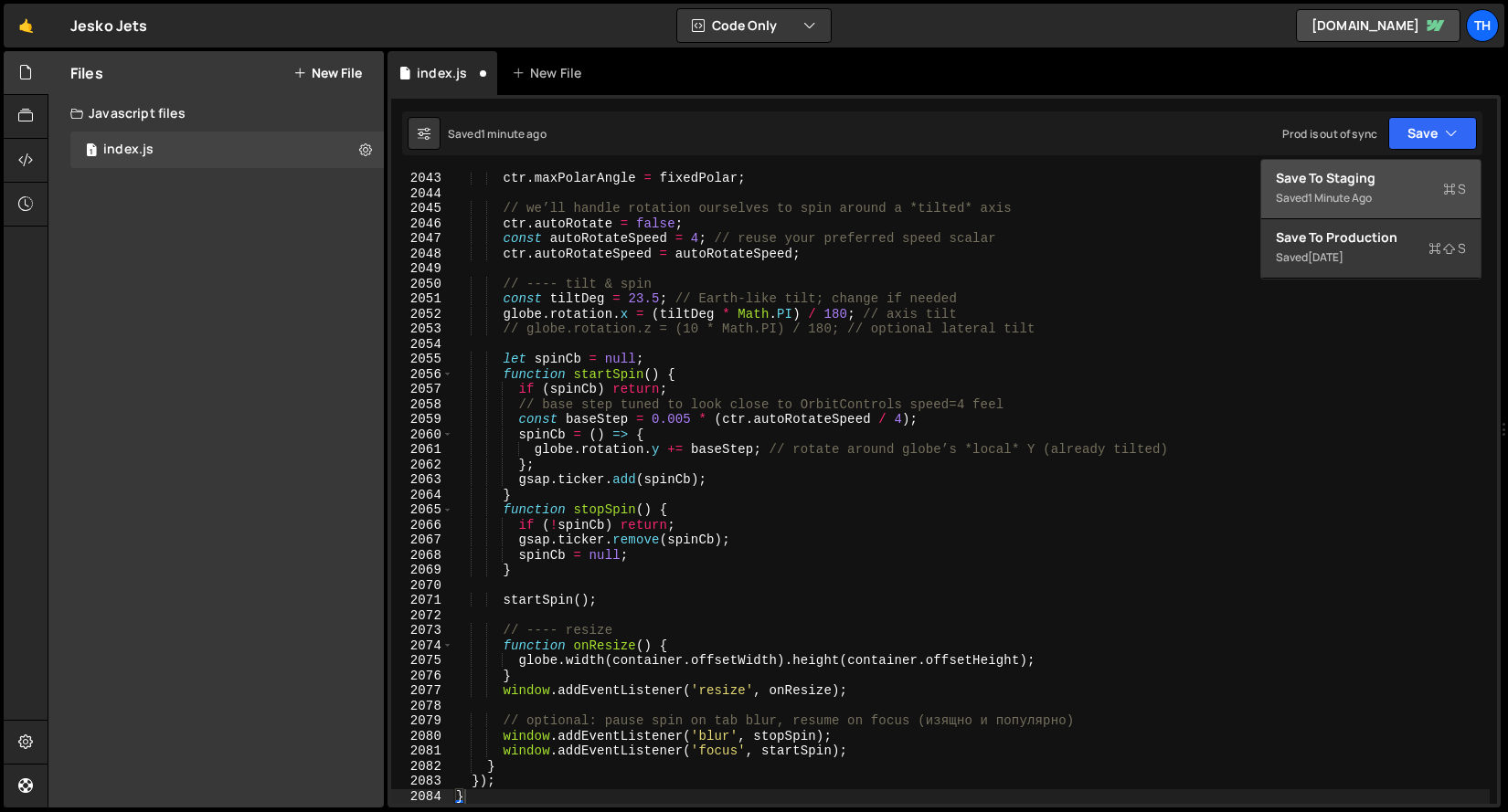
click at [1391, 172] on div "Save to Staging S" at bounding box center [1370, 178] width 190 height 18
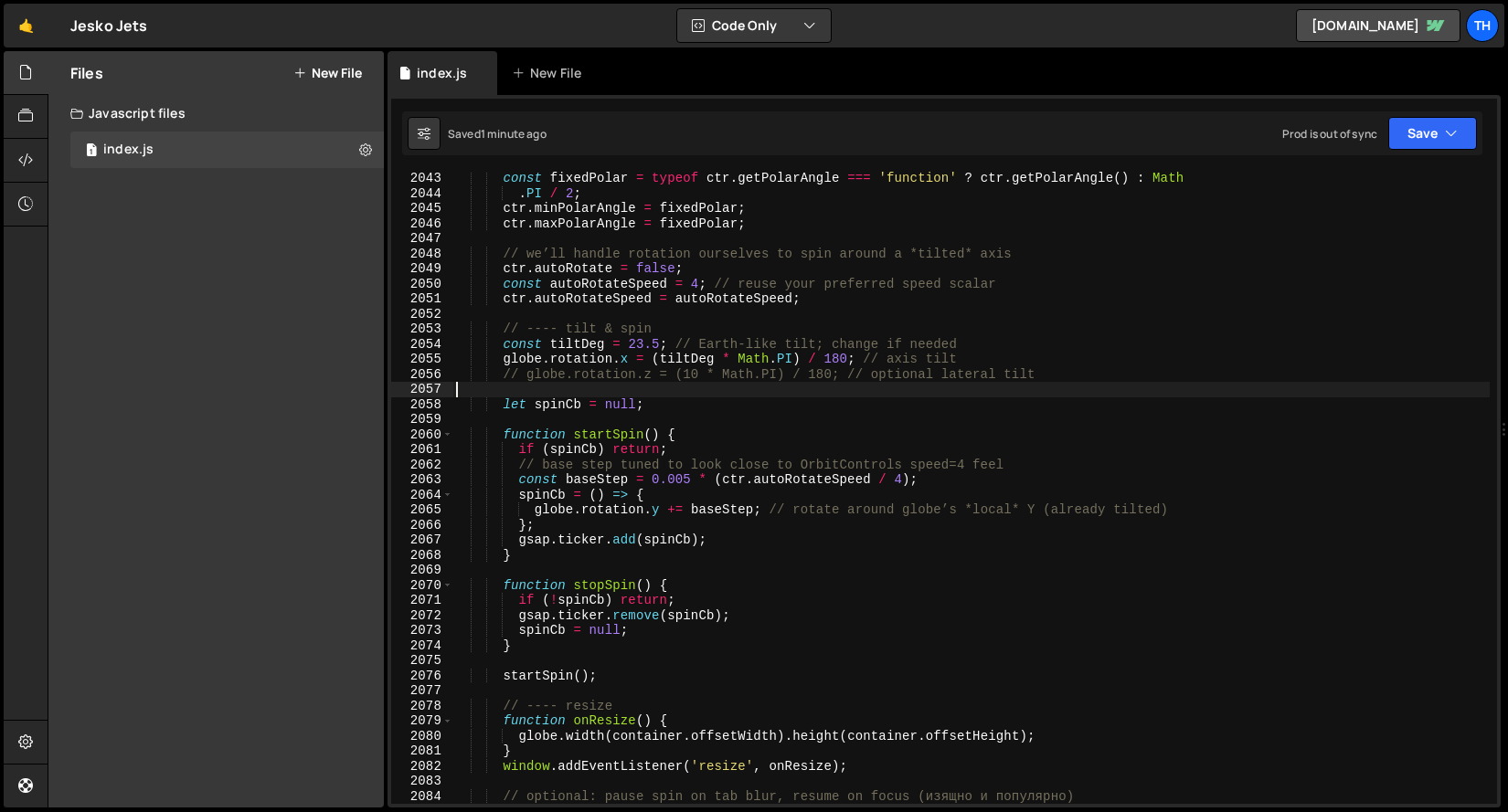
click at [640, 389] on div "const fixedPolar = typeof ctr . getPolarAngle === 'function' ? ctr . getPolarAn…" at bounding box center [970, 502] width 1037 height 662
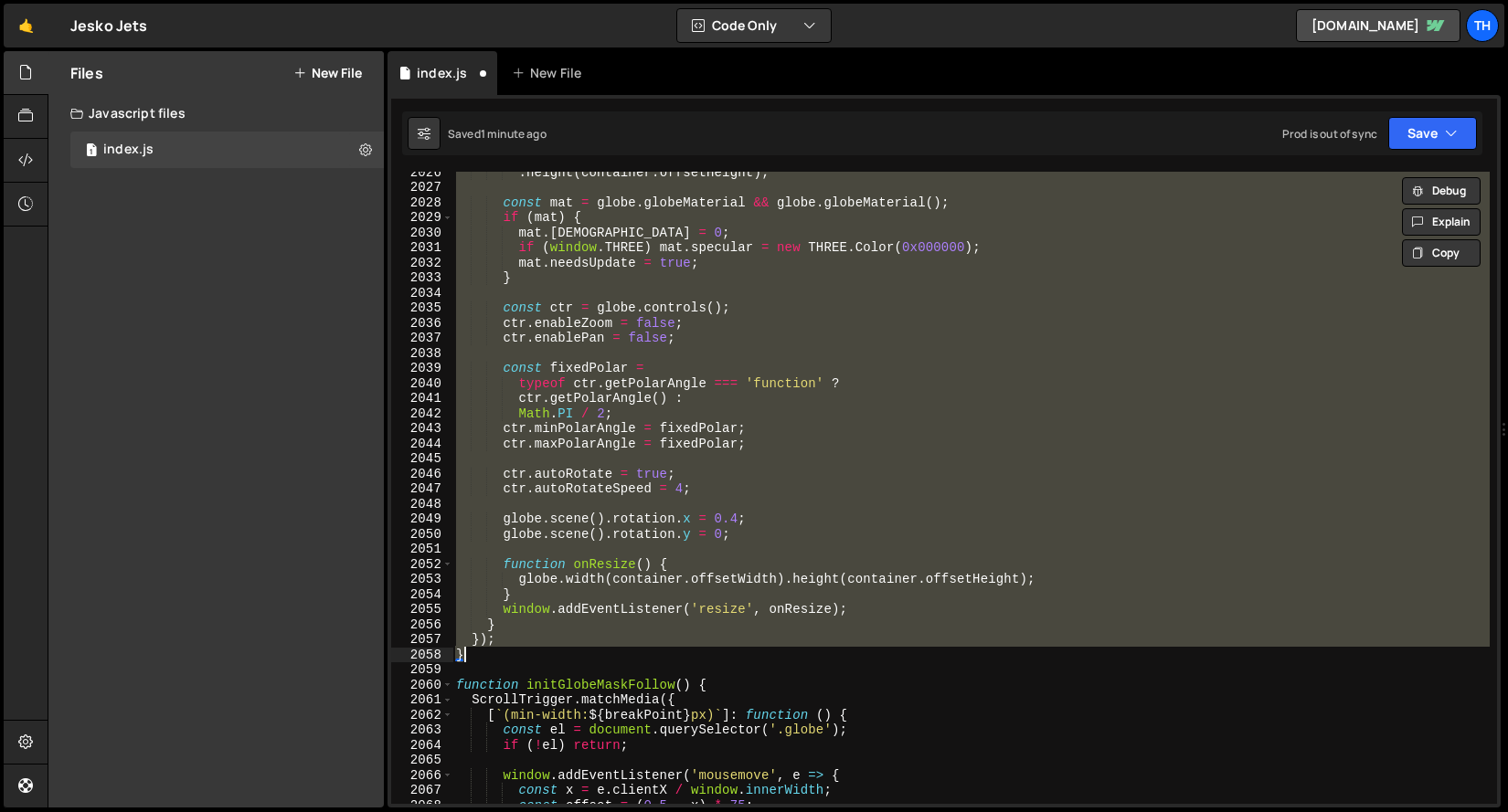
scroll to position [29168, 0]
click at [634, 565] on div ". height ( container . offsetHeight ) ; const mat = globe . globeMaterial && gl…" at bounding box center [970, 488] width 1037 height 632
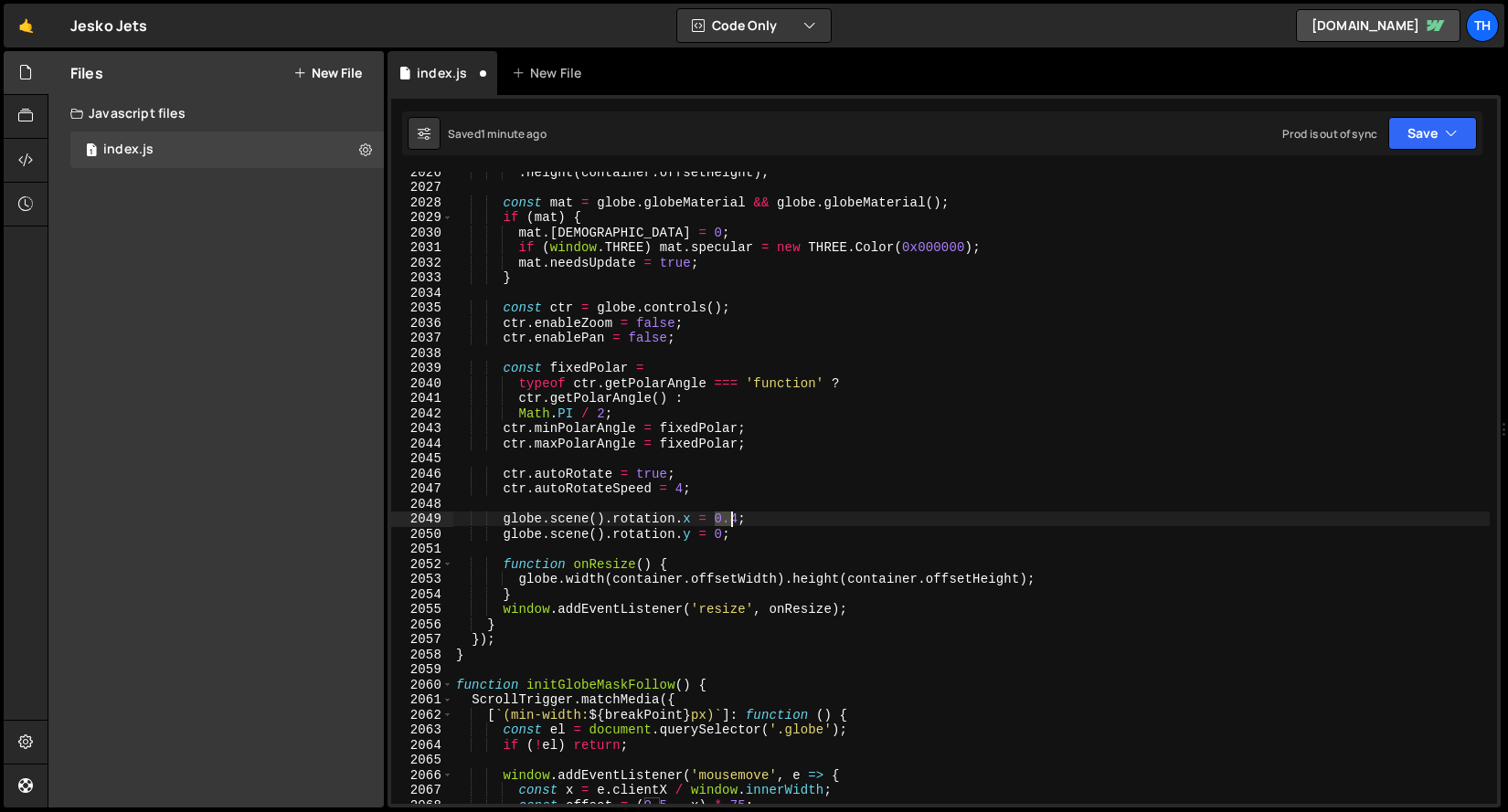
drag, startPoint x: 714, startPoint y: 515, endPoint x: 735, endPoint y: 513, distance: 21.1
click at [735, 513] on div ". height ( container . offsetHeight ) ; const mat = globe . globeMaterial && gl…" at bounding box center [970, 495] width 1037 height 662
drag, startPoint x: 739, startPoint y: 516, endPoint x: 716, endPoint y: 517, distance: 22.9
click at [716, 517] on div ". height ( container . offsetHeight ) ; const mat = globe . globeMaterial && gl…" at bounding box center [970, 495] width 1037 height 662
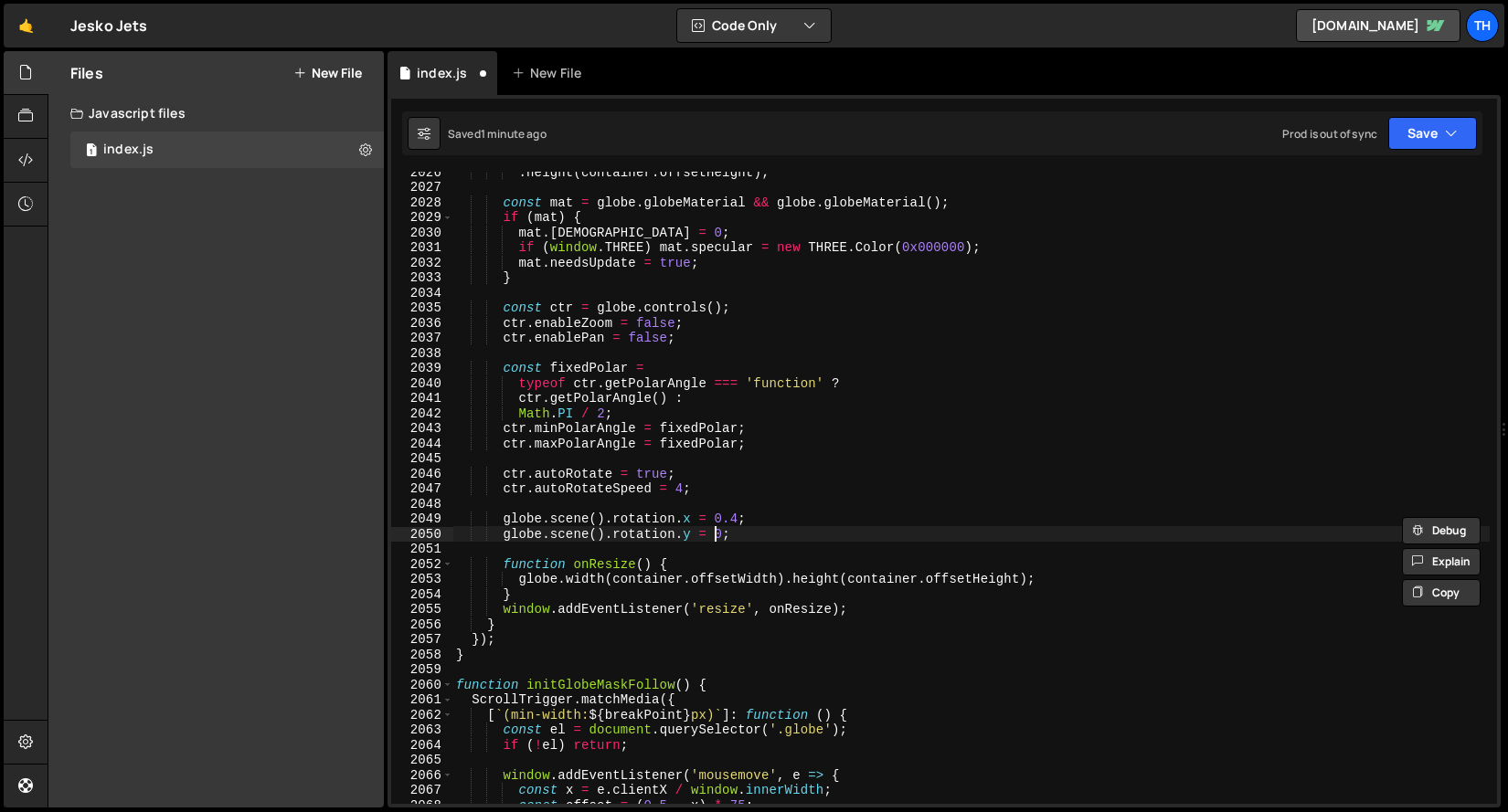
click at [716, 533] on div ". height ( container . offsetHeight ) ; const mat = globe . globeMaterial && gl…" at bounding box center [970, 495] width 1037 height 662
paste textarea ".40"
click at [744, 534] on div ". height ( container . offsetHeight ) ; const mat = globe . globeMaterial && gl…" at bounding box center [970, 495] width 1037 height 662
click at [718, 531] on div ". height ( container . offsetHeight ) ; const mat = globe . globeMaterial && gl…" at bounding box center [970, 495] width 1037 height 662
type textarea "globe.scene().rotation.y = -0.4;"
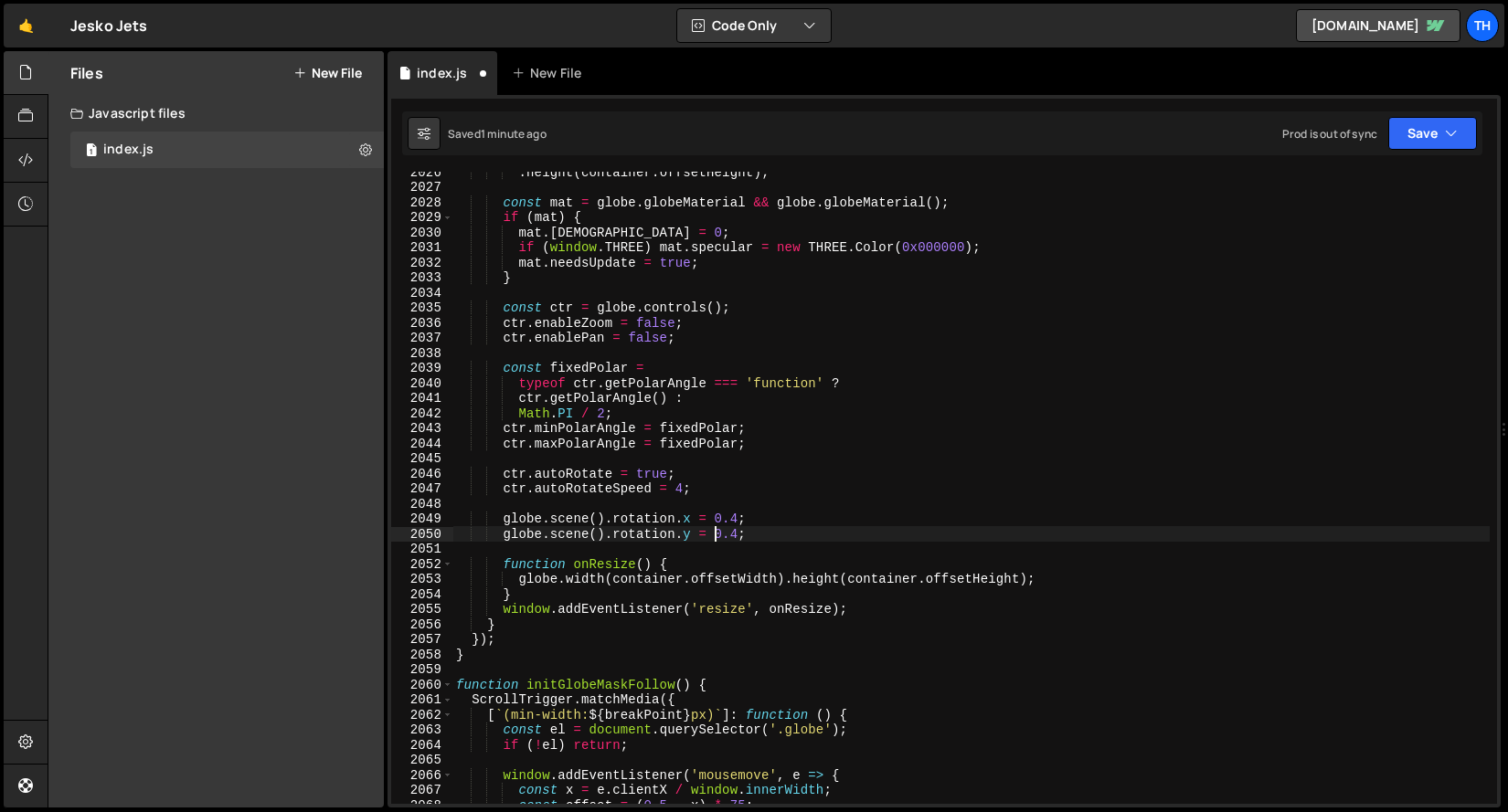
scroll to position [0, 18]
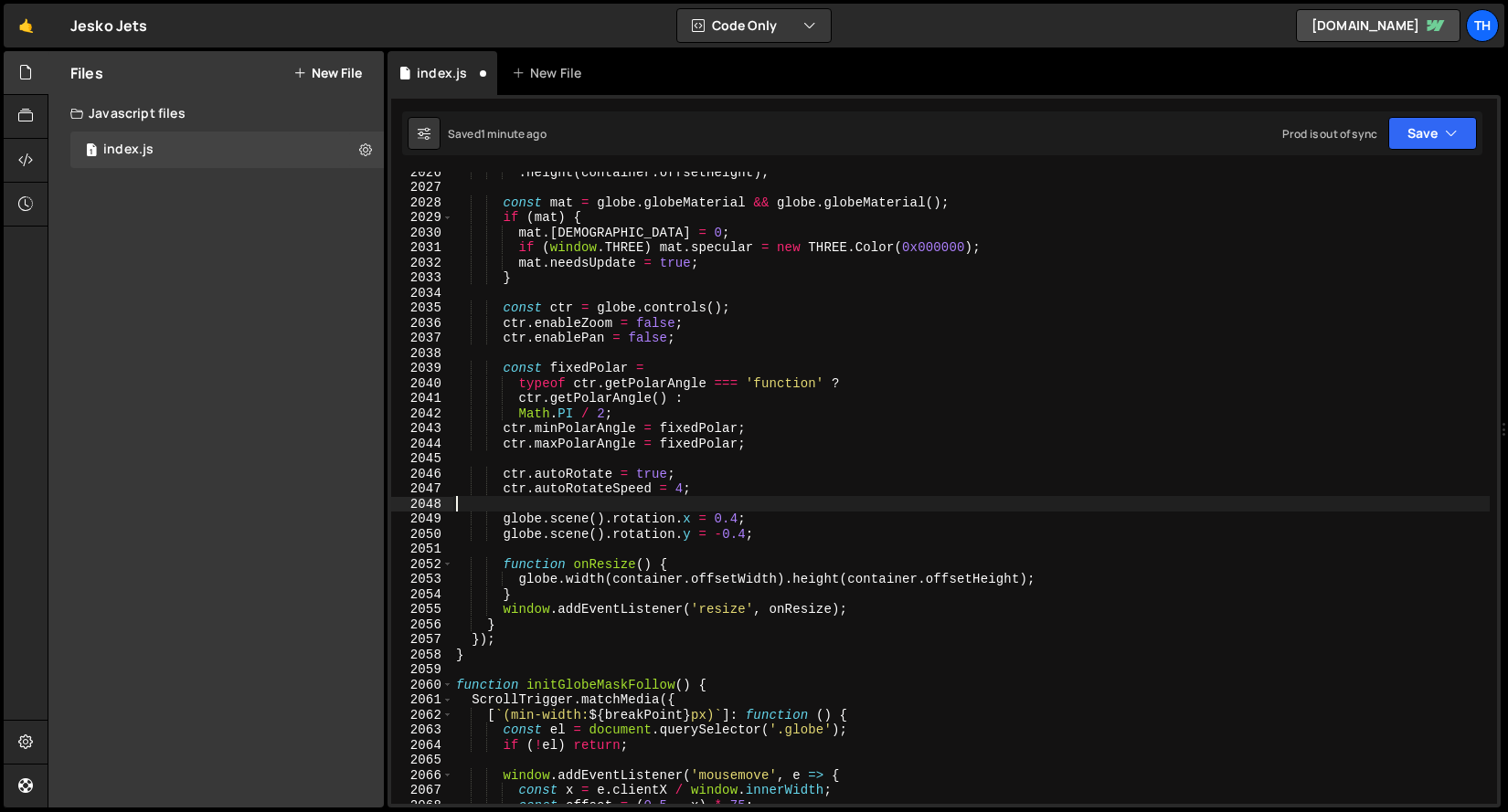
click at [877, 500] on div ". height ( container . offsetHeight ) ; const mat = globe . globeMaterial && gl…" at bounding box center [970, 495] width 1037 height 662
click at [1415, 125] on button "Save" at bounding box center [1432, 133] width 89 height 33
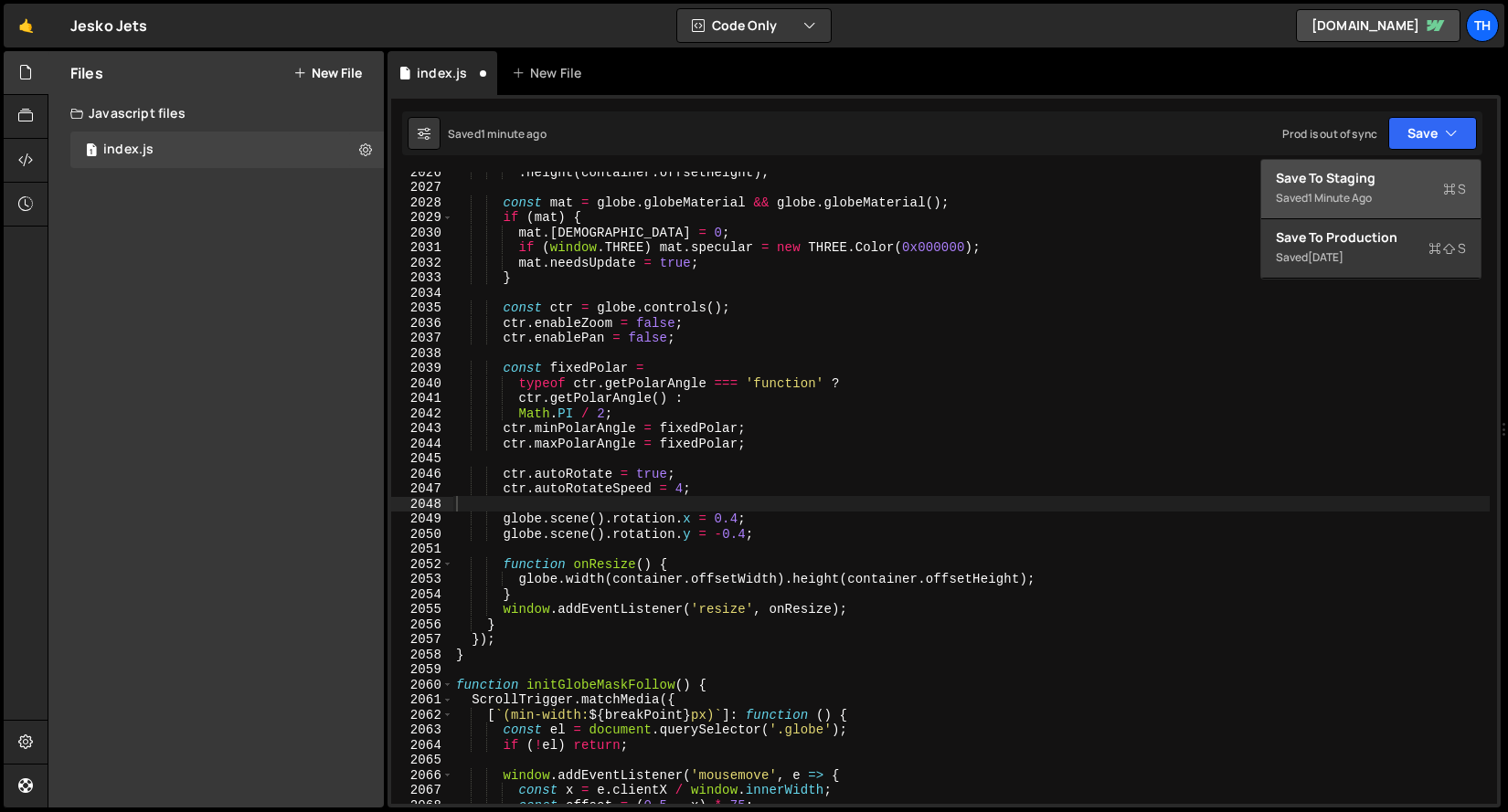
click at [1394, 180] on div "Save to Staging S" at bounding box center [1370, 178] width 190 height 18
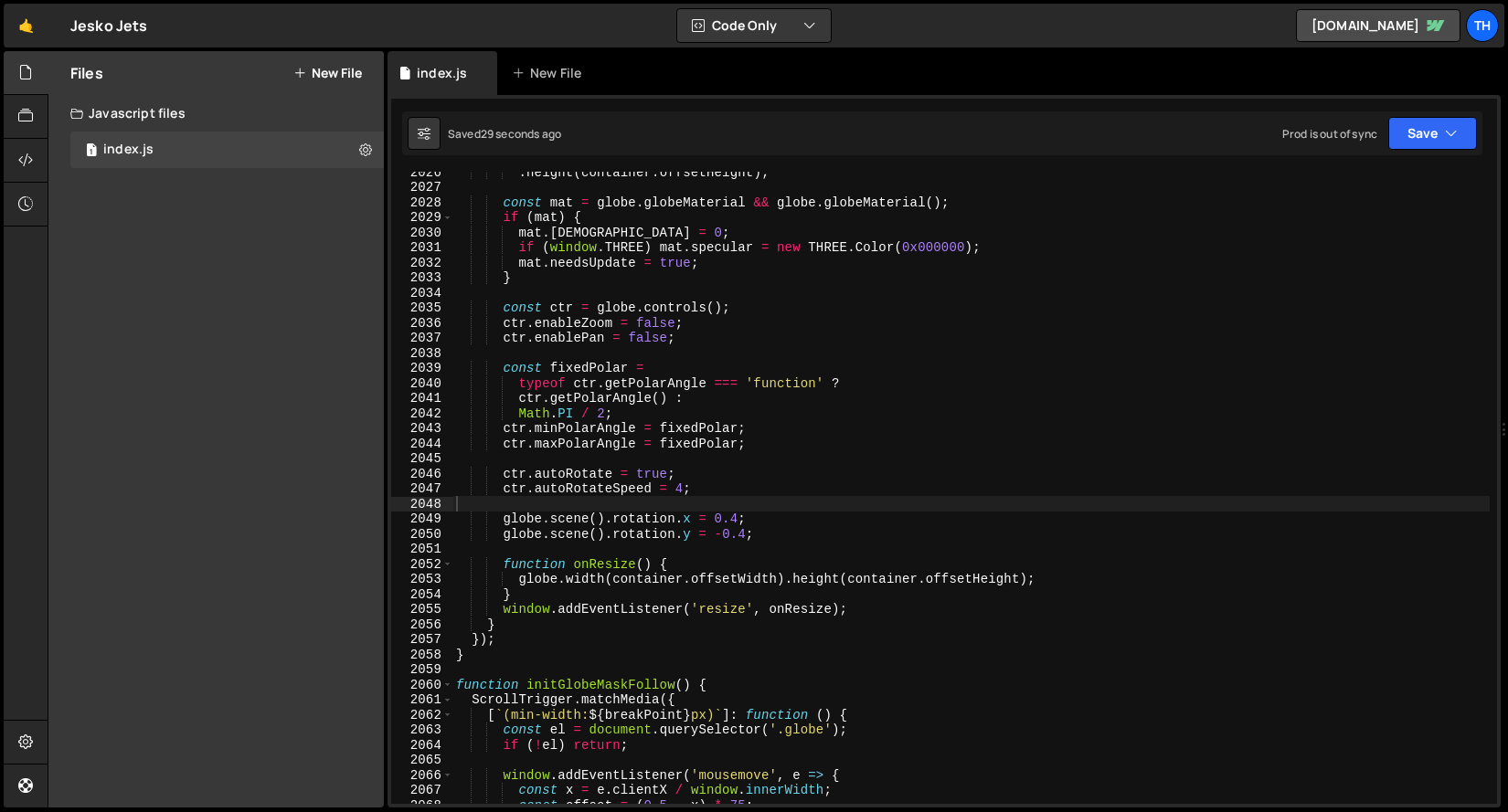
click at [727, 535] on div ". height ( container . offsetHeight ) ; const mat = globe . globeMaterial && gl…" at bounding box center [970, 495] width 1037 height 662
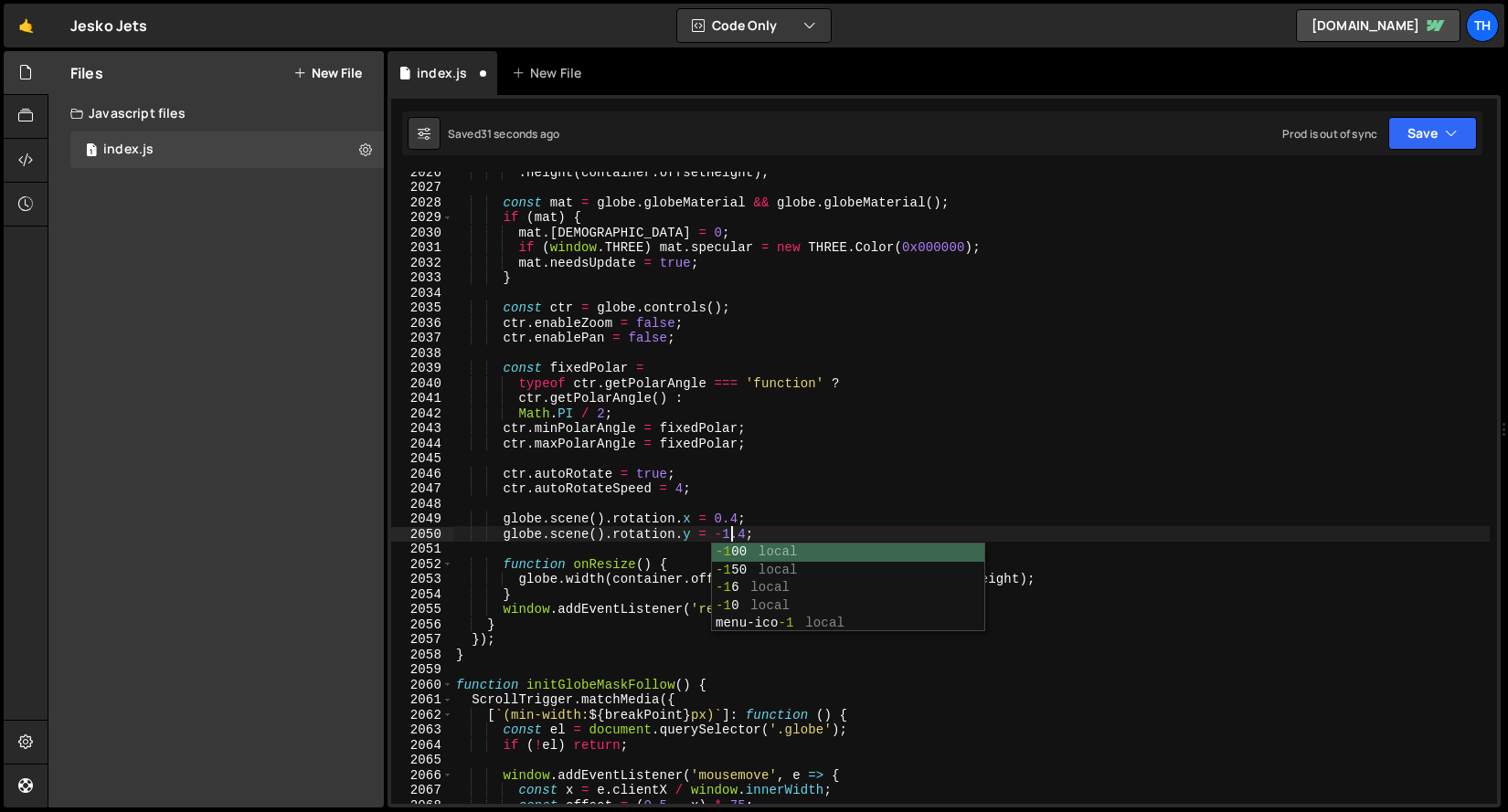
scroll to position [0, 18]
click at [781, 409] on div ". height ( container . offsetHeight ) ; const mat = globe . globeMaterial && gl…" at bounding box center [970, 495] width 1037 height 662
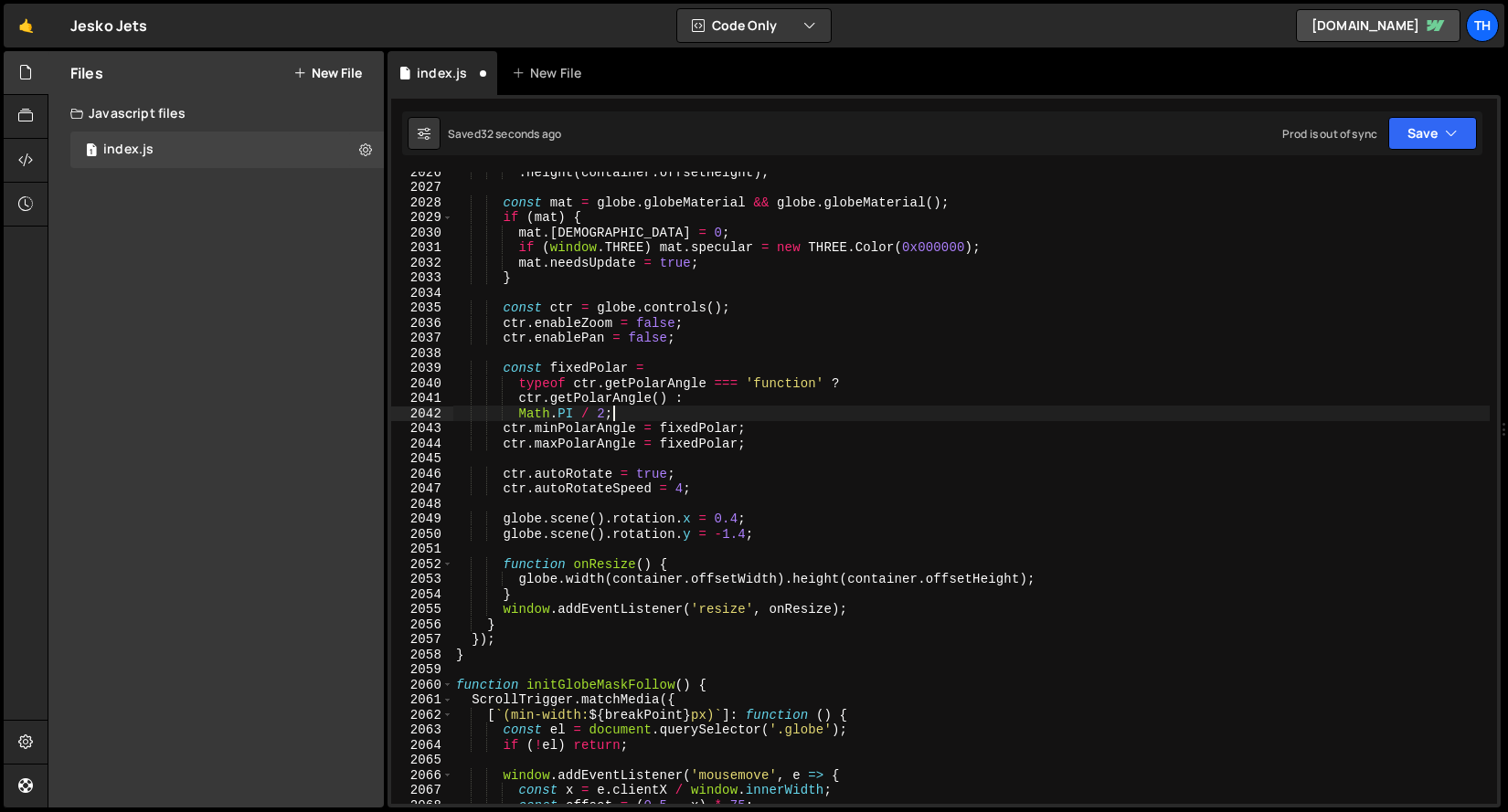
scroll to position [0, 10]
click at [1441, 133] on button "Save" at bounding box center [1432, 133] width 89 height 33
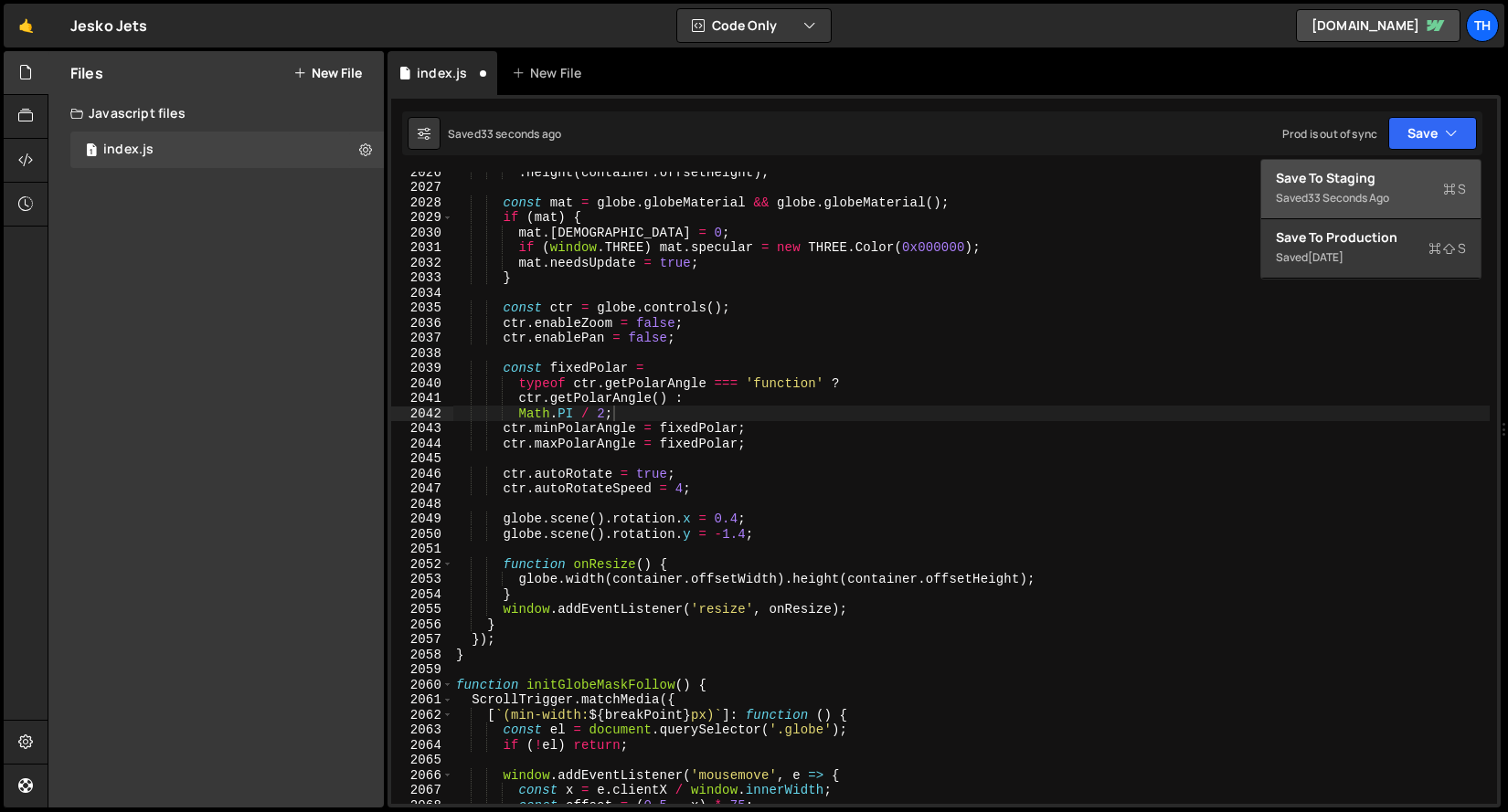
click at [1410, 176] on div "Save to Staging S" at bounding box center [1370, 178] width 190 height 18
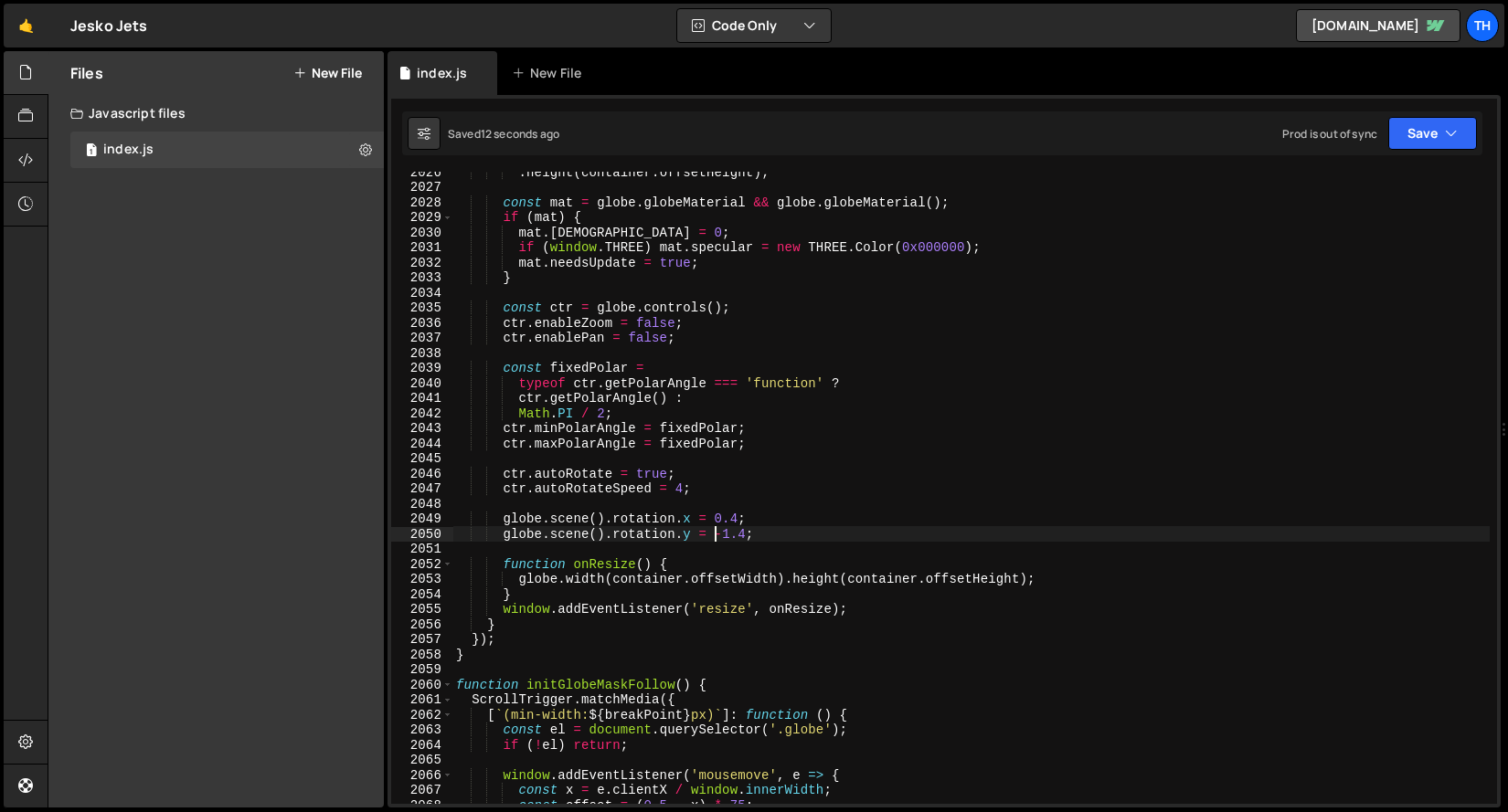
click at [720, 534] on div ". height ( container . offsetHeight ) ; const mat = globe . globeMaterial && gl…" at bounding box center [970, 495] width 1037 height 662
drag, startPoint x: 1407, startPoint y: 122, endPoint x: 1393, endPoint y: 147, distance: 29.0
click at [1407, 122] on button "Save" at bounding box center [1432, 133] width 89 height 33
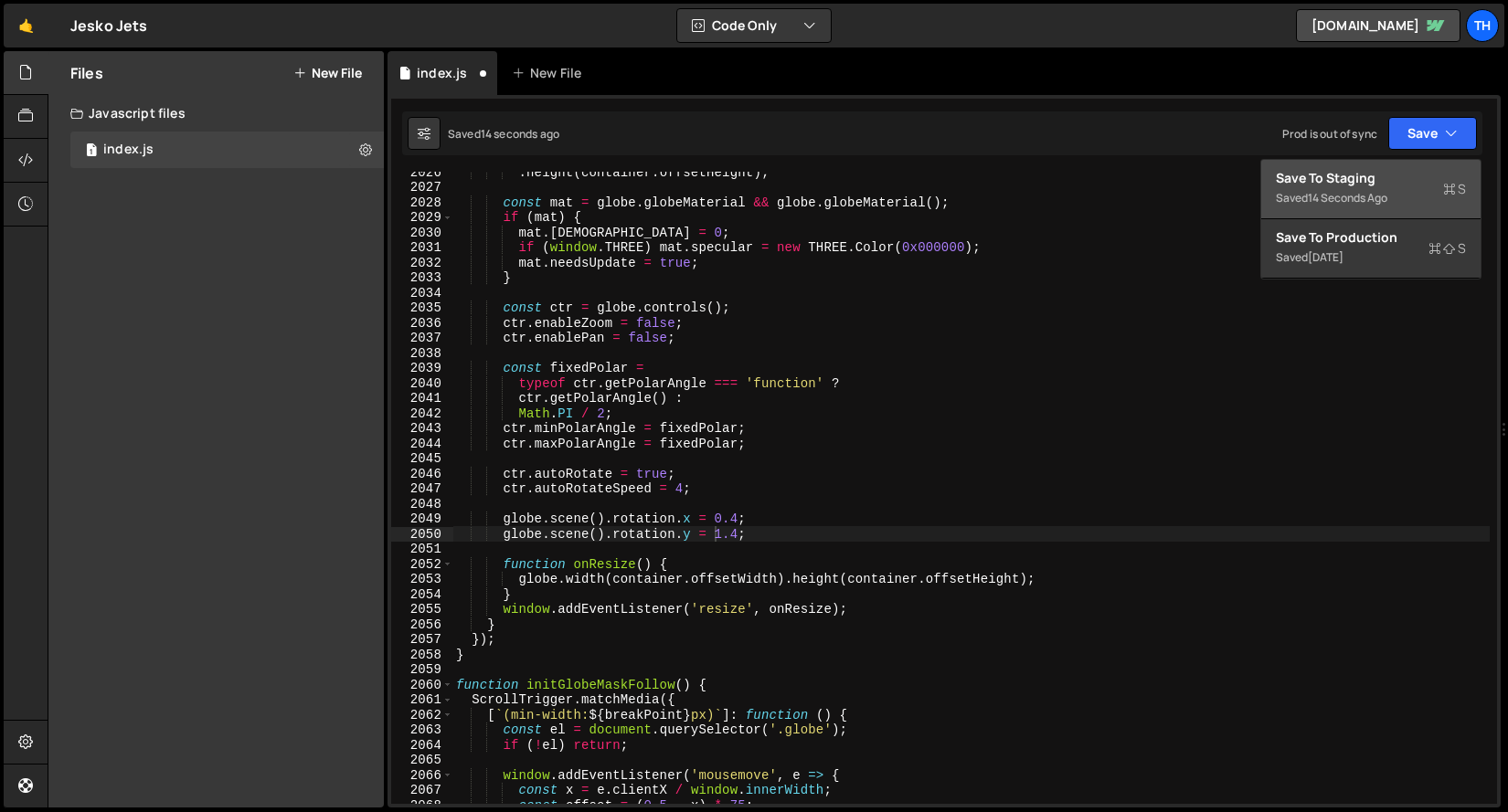
click at [1377, 171] on div "Save to Staging S" at bounding box center [1370, 178] width 190 height 18
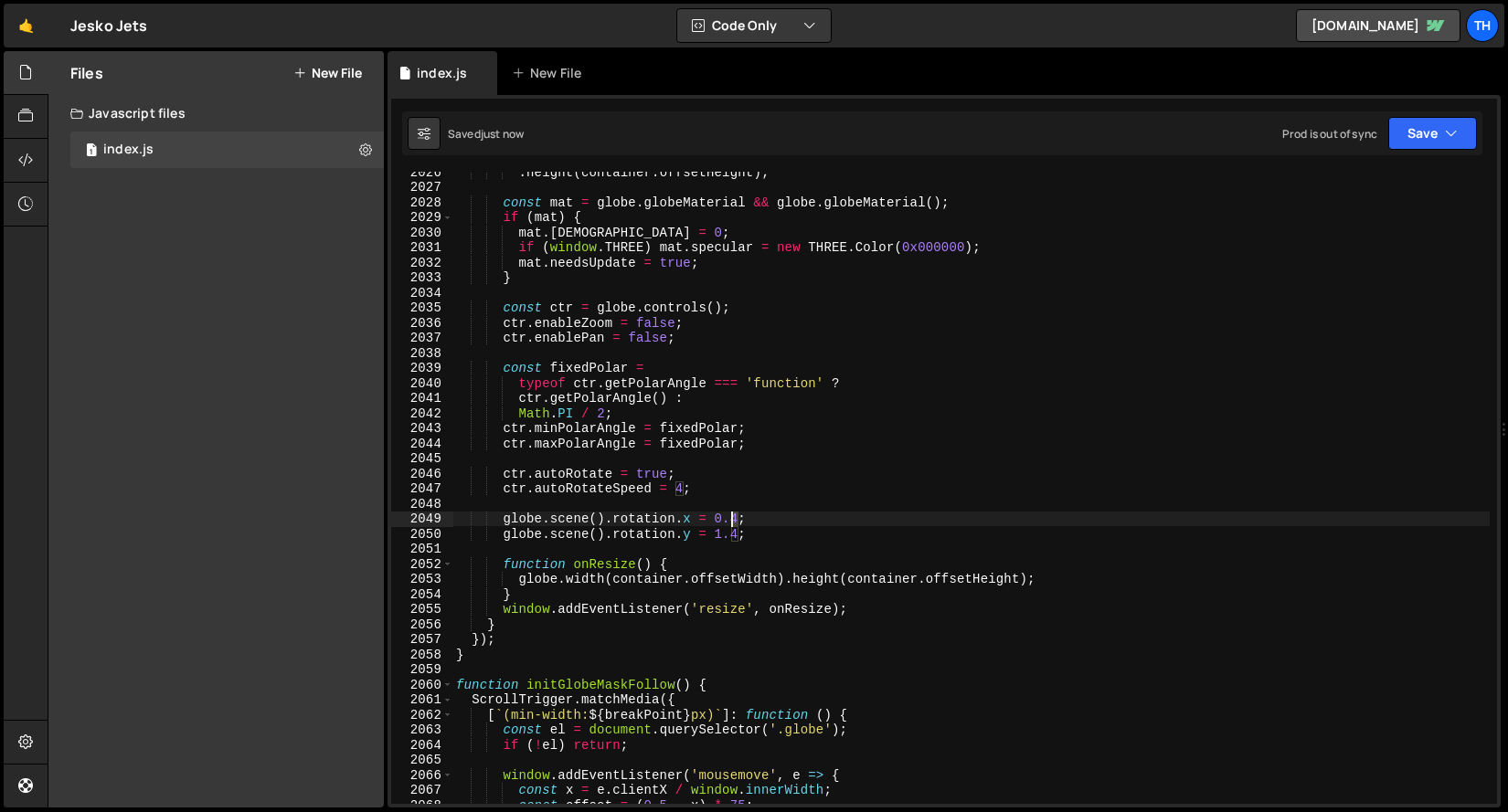
click at [732, 513] on div ". height ( container . offsetHeight ) ; const mat = globe . globeMaterial && gl…" at bounding box center [970, 495] width 1037 height 662
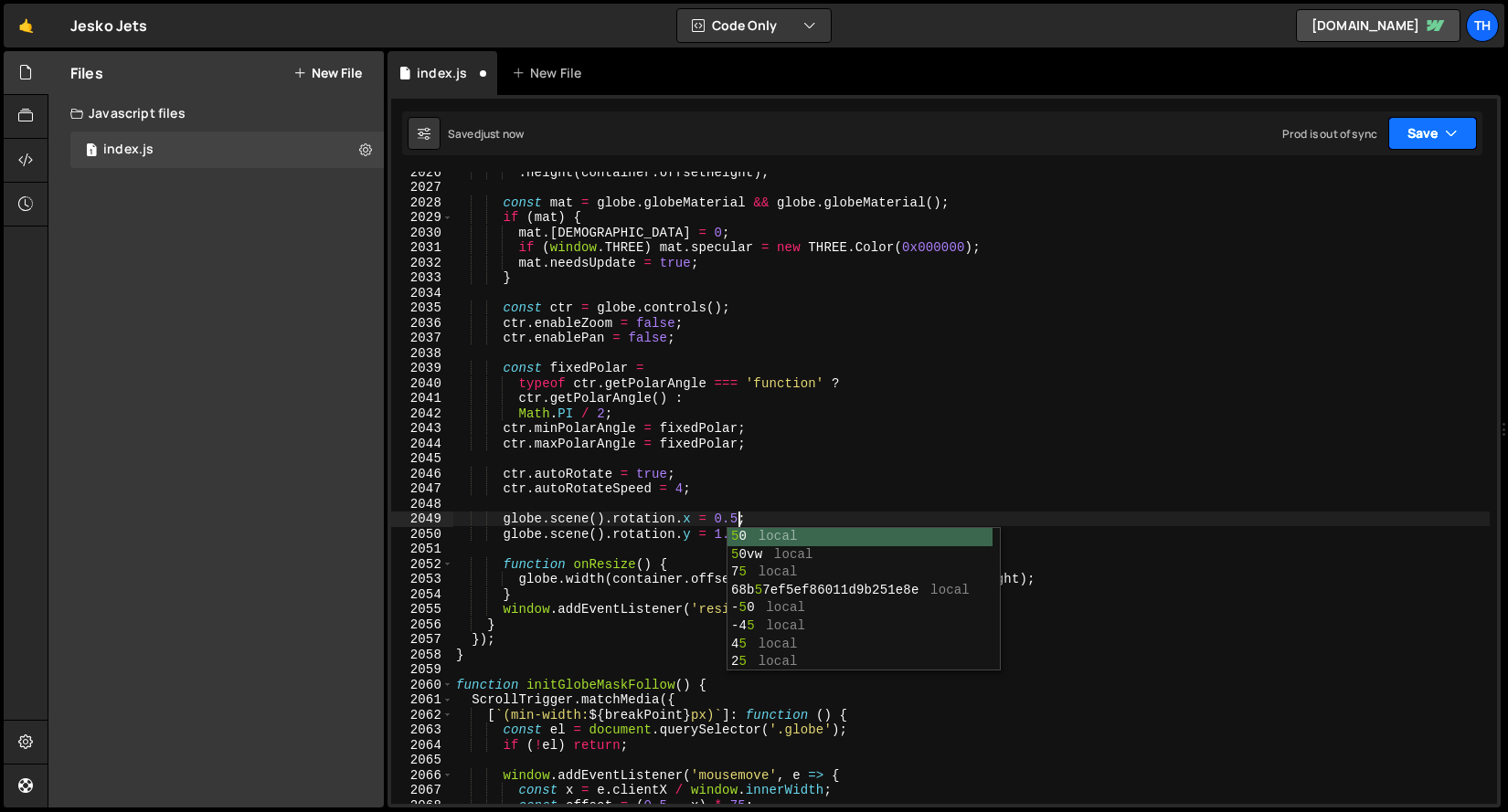
click at [1411, 124] on button "Save" at bounding box center [1432, 133] width 89 height 33
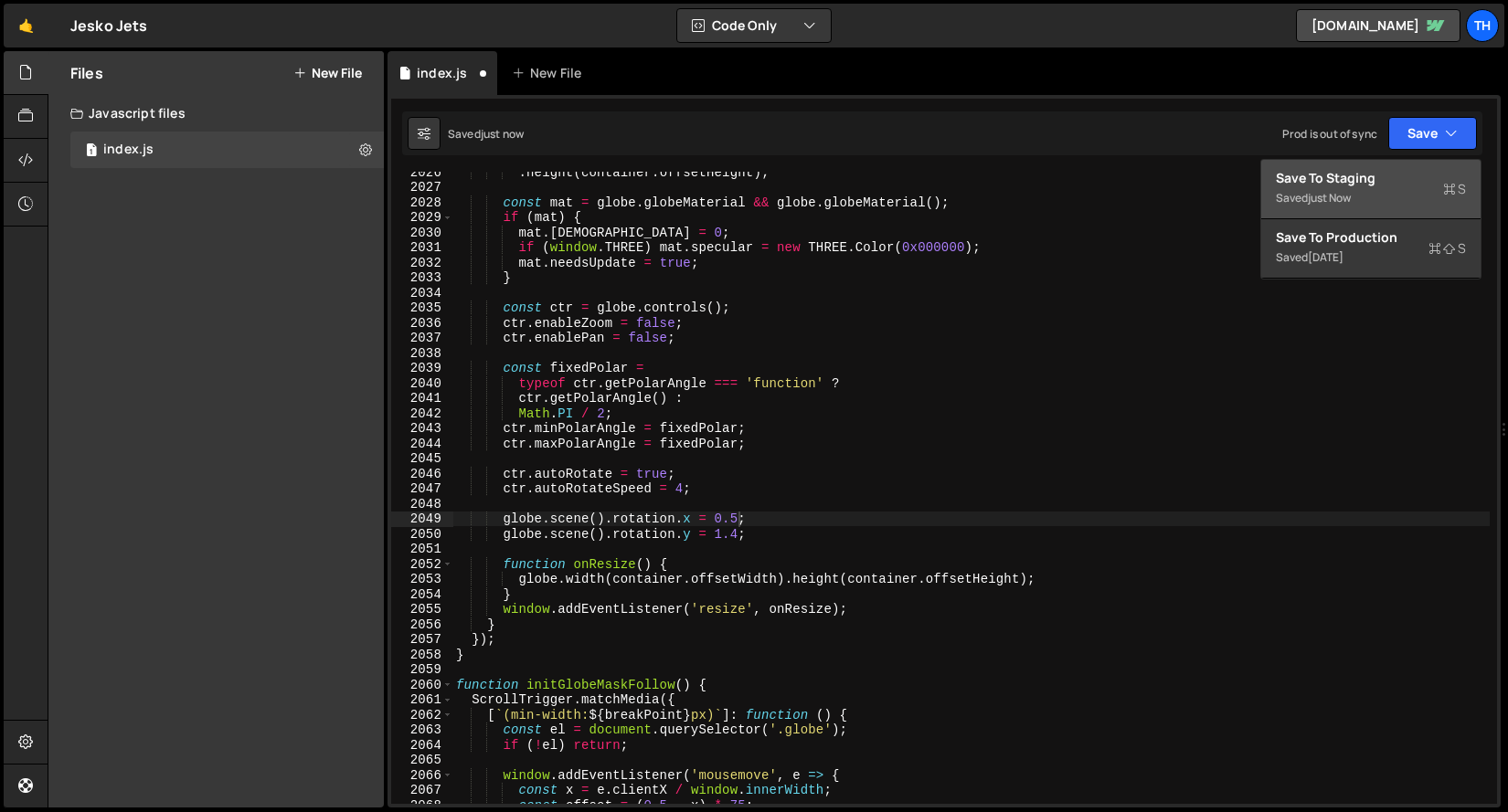
click at [1389, 183] on div "Save to Staging S" at bounding box center [1370, 178] width 190 height 18
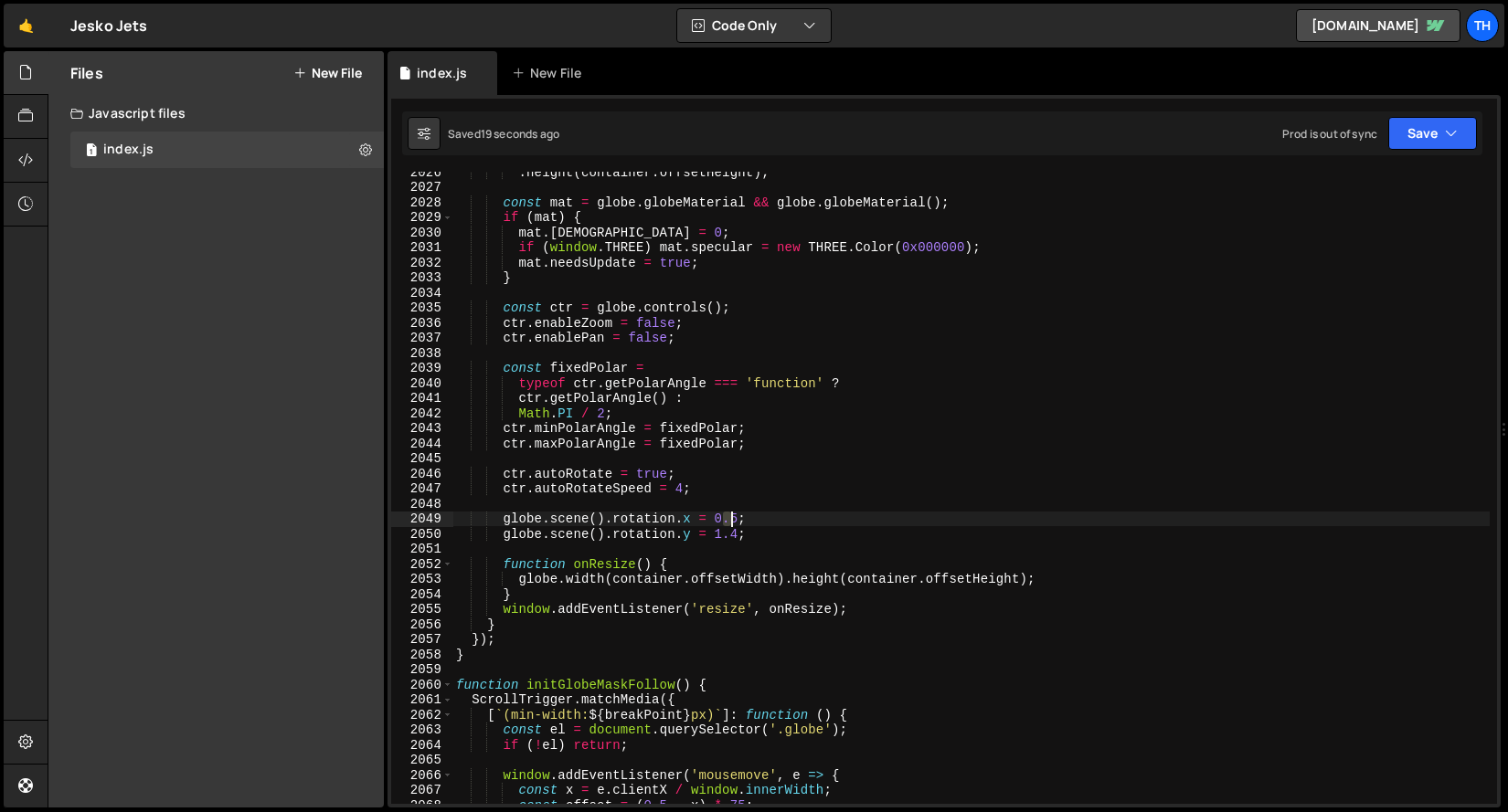
click at [735, 521] on div ". height ( container . offsetHeight ) ; const mat = globe . globeMaterial && gl…" at bounding box center [970, 495] width 1037 height 662
drag, startPoint x: 737, startPoint y: 518, endPoint x: 725, endPoint y: 517, distance: 11.9
click at [725, 517] on div ". height ( container . offsetHeight ) ; const mat = globe . globeMaterial && gl…" at bounding box center [970, 495] width 1037 height 662
click at [721, 516] on div ". height ( container . offsetHeight ) ; const mat = globe . globeMaterial && gl…" at bounding box center [970, 495] width 1037 height 662
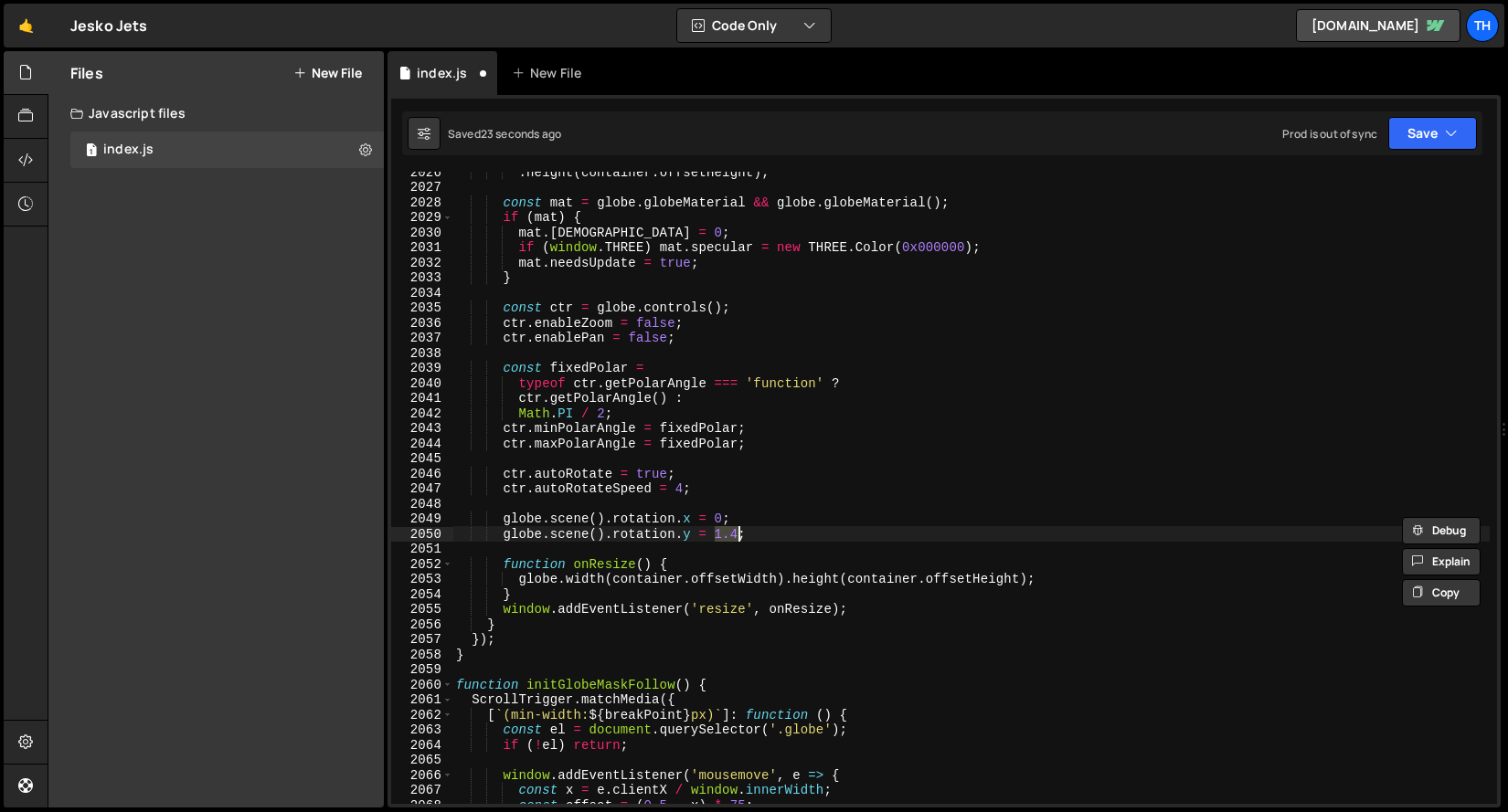
drag, startPoint x: 719, startPoint y: 534, endPoint x: 740, endPoint y: 535, distance: 21.1
click at [740, 535] on div ". height ( container . offsetHeight ) ; const mat = globe . globeMaterial && gl…" at bounding box center [970, 495] width 1037 height 662
paste textarea "0"
click at [1447, 132] on icon "button" at bounding box center [1451, 133] width 13 height 18
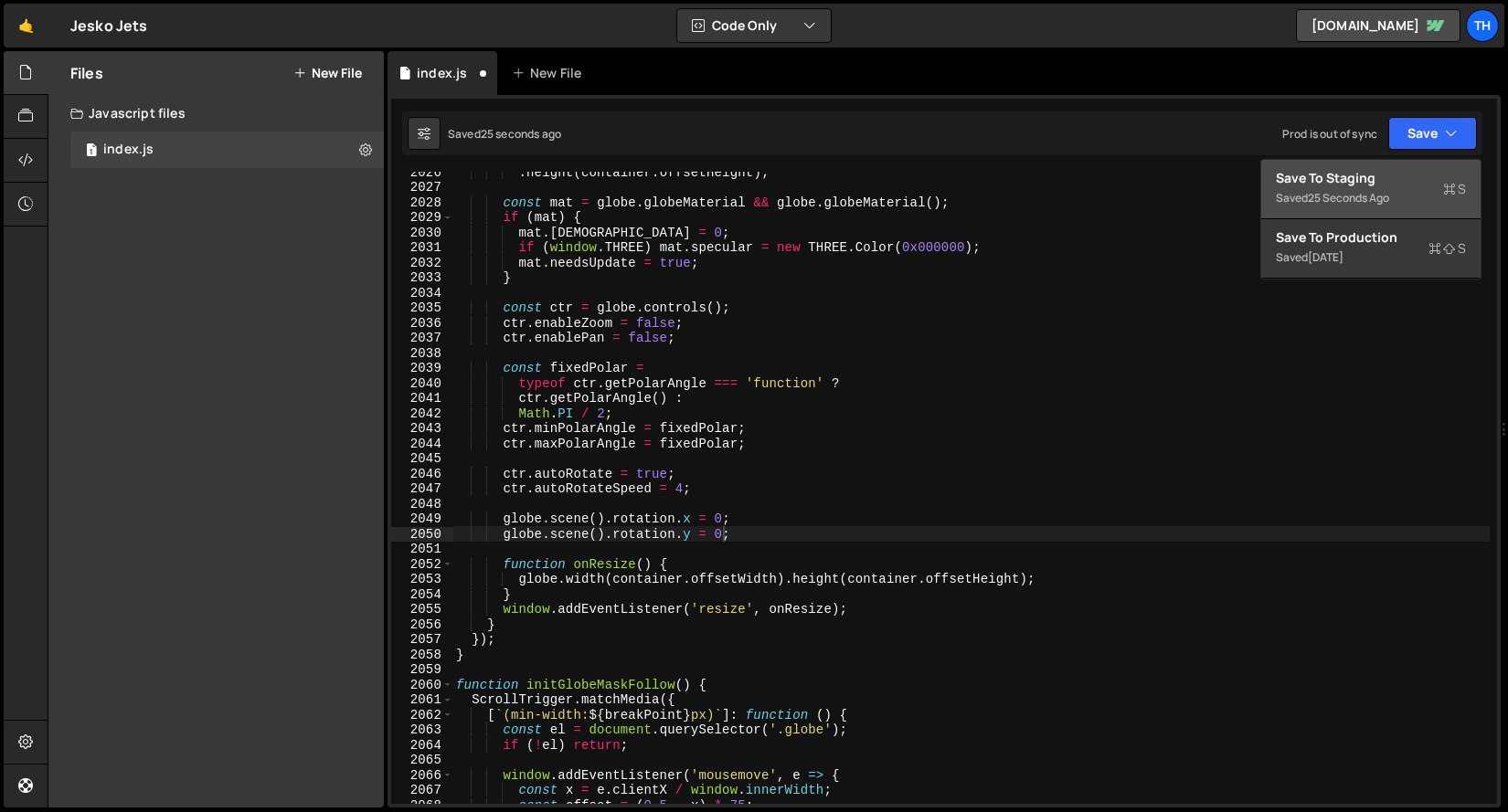
click at [1368, 206] on div "Saved 25 seconds ago" at bounding box center [1370, 198] width 190 height 22
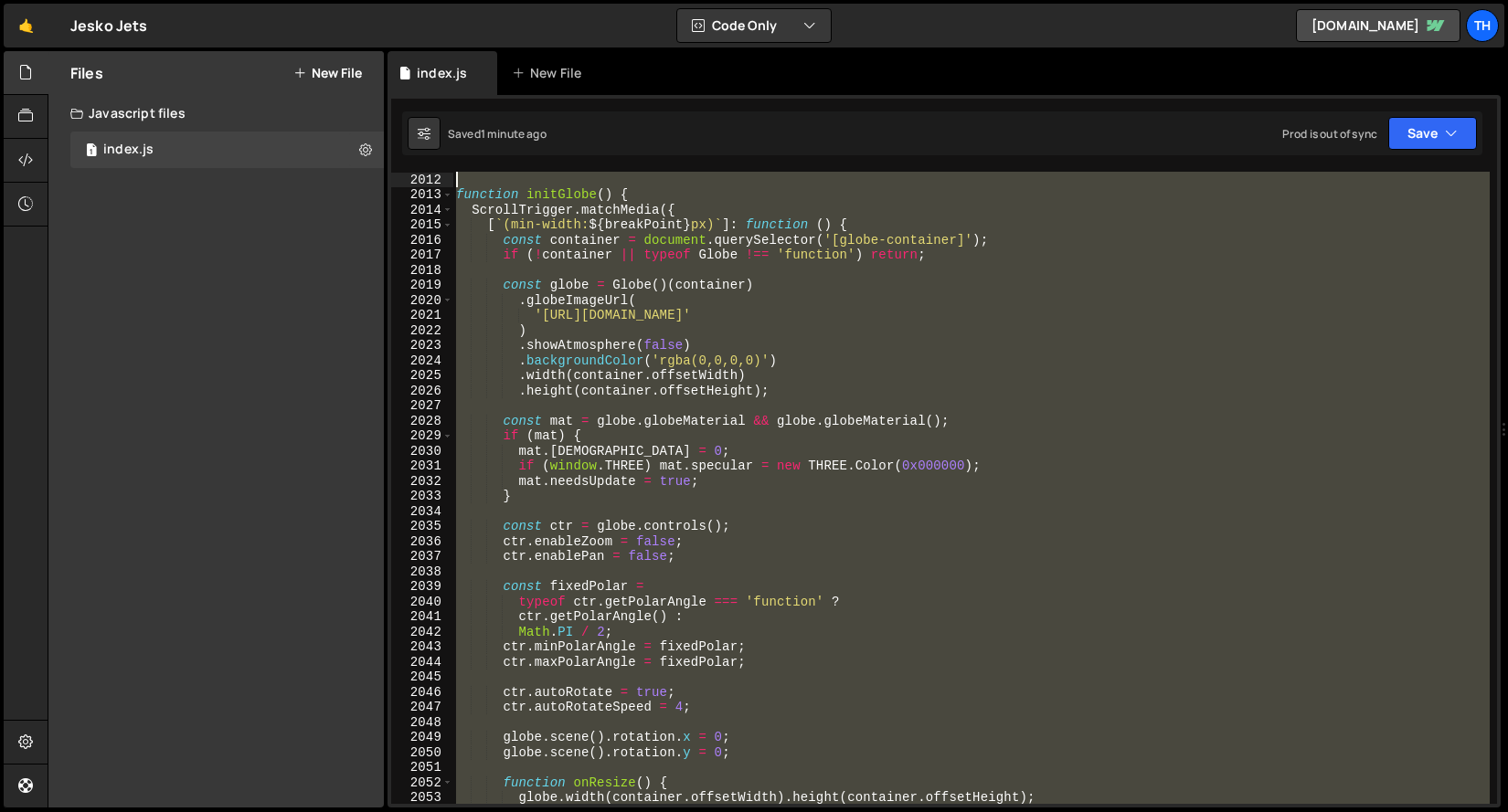
scroll to position [28888, 0]
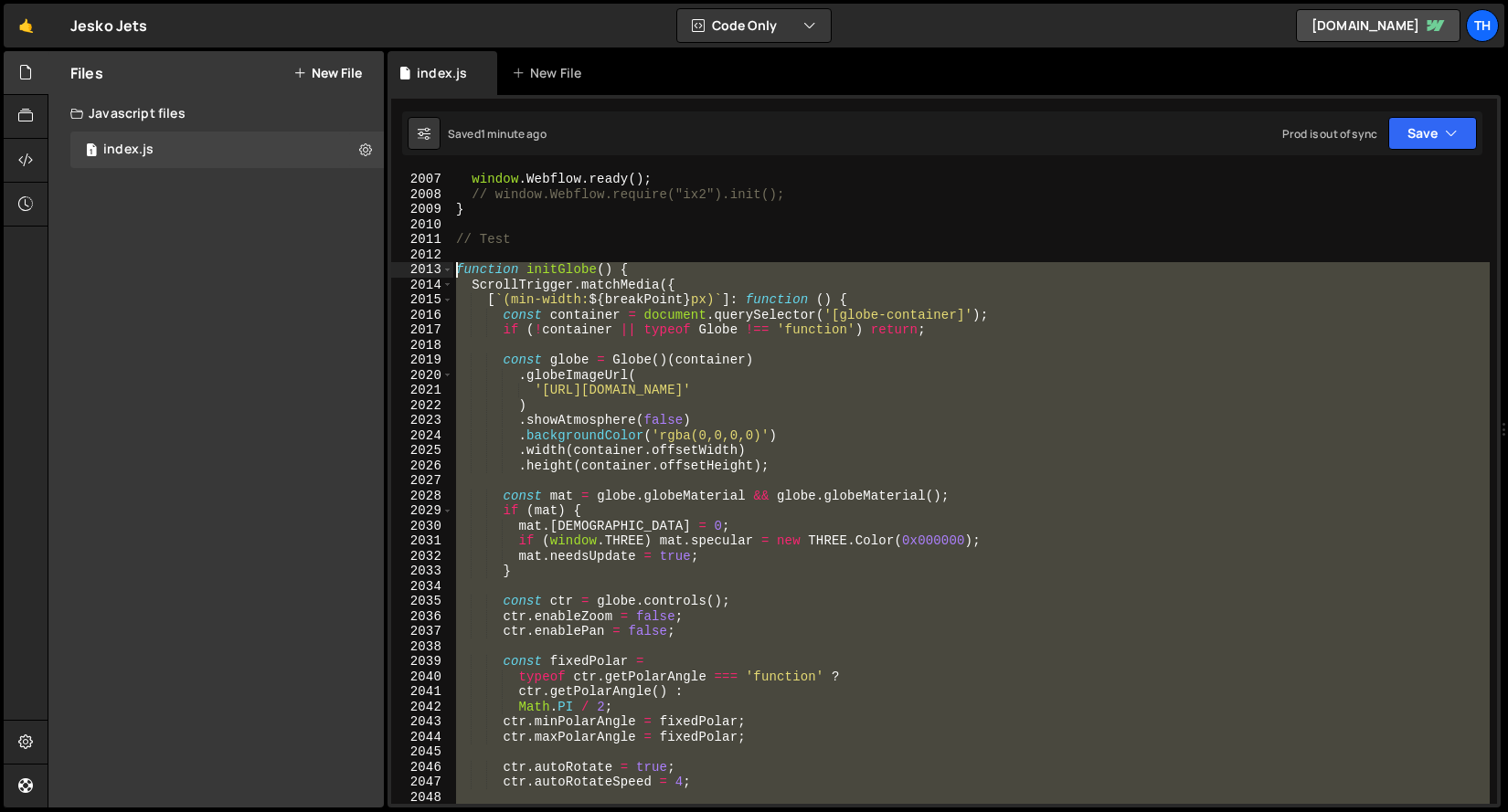
drag, startPoint x: 484, startPoint y: 652, endPoint x: 440, endPoint y: 269, distance: 386.2
click at [440, 269] on div "} 2007 2008 2009 2010 2011 2012 2013 2014 2015 2016 2017 2018 2019 2020 2021 20…" at bounding box center [944, 488] width 1106 height 632
paste textarea "}"
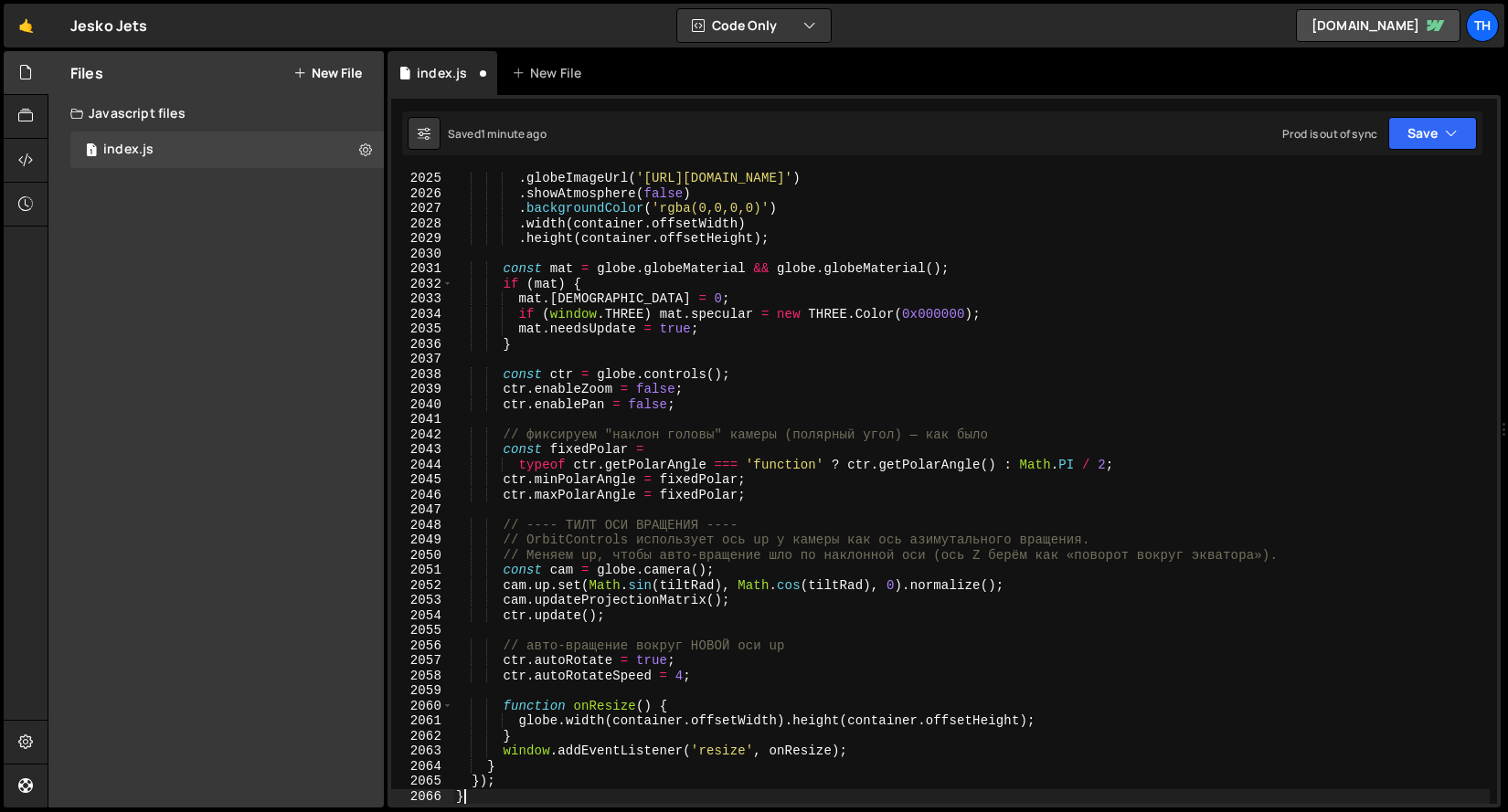
scroll to position [29037, 0]
click at [1432, 152] on div "Saved 1 minute ago Prod is out of sync Upgrade to Edit Save Save to Staging S S…" at bounding box center [942, 133] width 1080 height 44
click at [1432, 134] on button "Save" at bounding box center [1432, 133] width 89 height 33
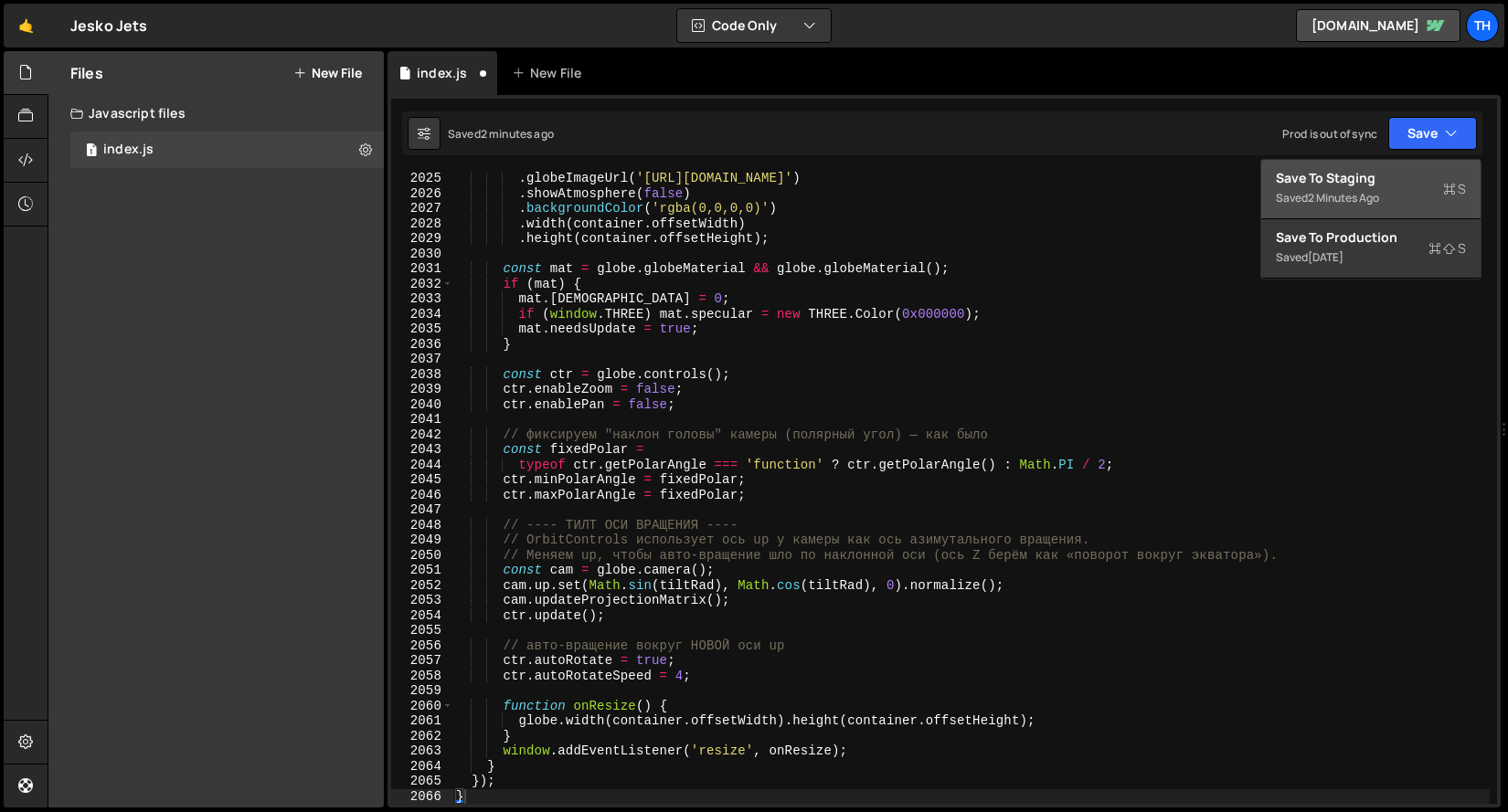
click at [1386, 188] on div "Saved 2 minutes ago" at bounding box center [1370, 198] width 190 height 22
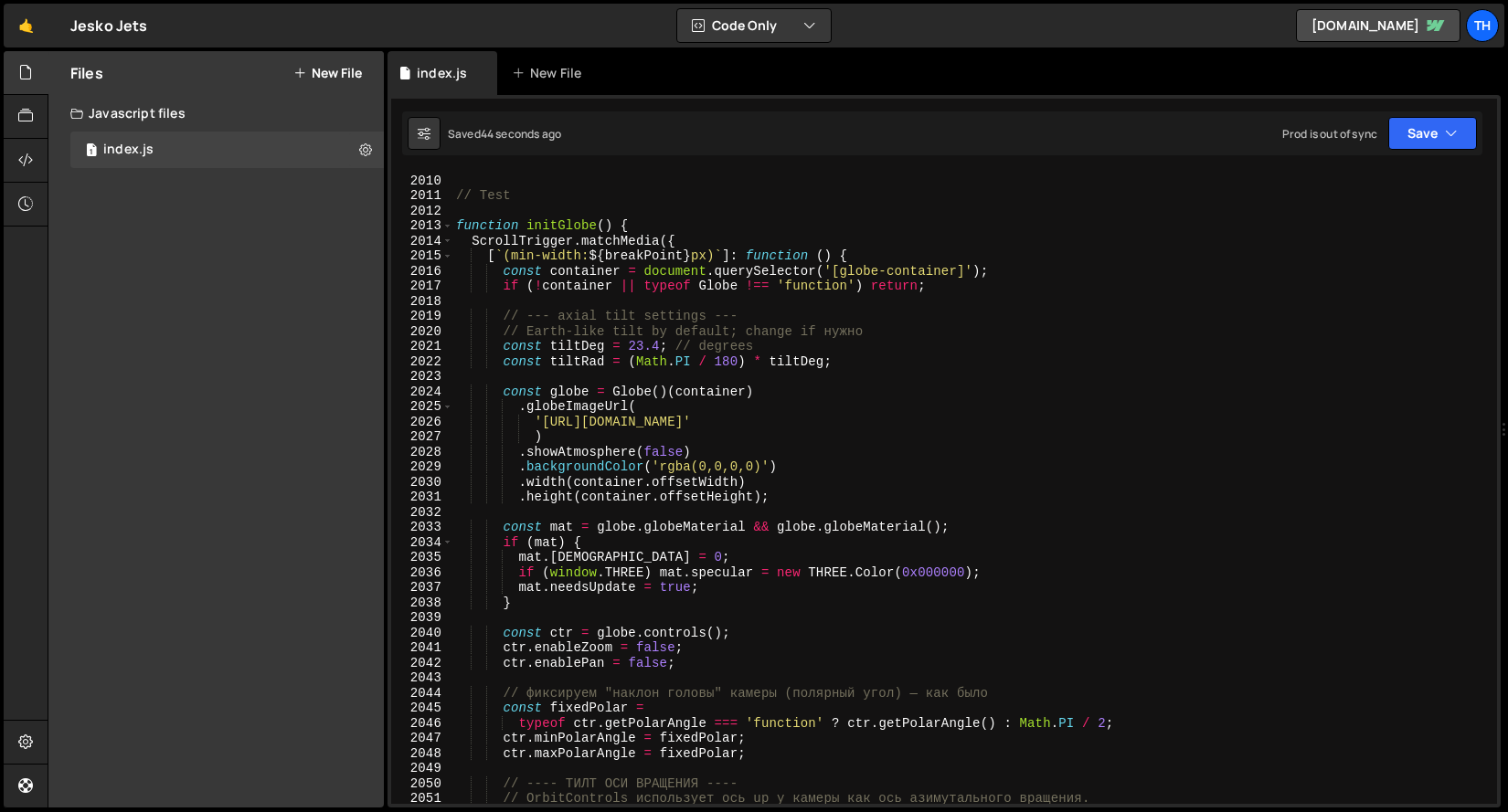
scroll to position [28791, 0]
drag, startPoint x: 629, startPoint y: 345, endPoint x: 652, endPoint y: 345, distance: 23.8
click at [652, 345] on div "} // Test function initGlobe ( ) { ScrollTrigger . matchMedia ({ [ ` (min-width…" at bounding box center [970, 490] width 1037 height 662
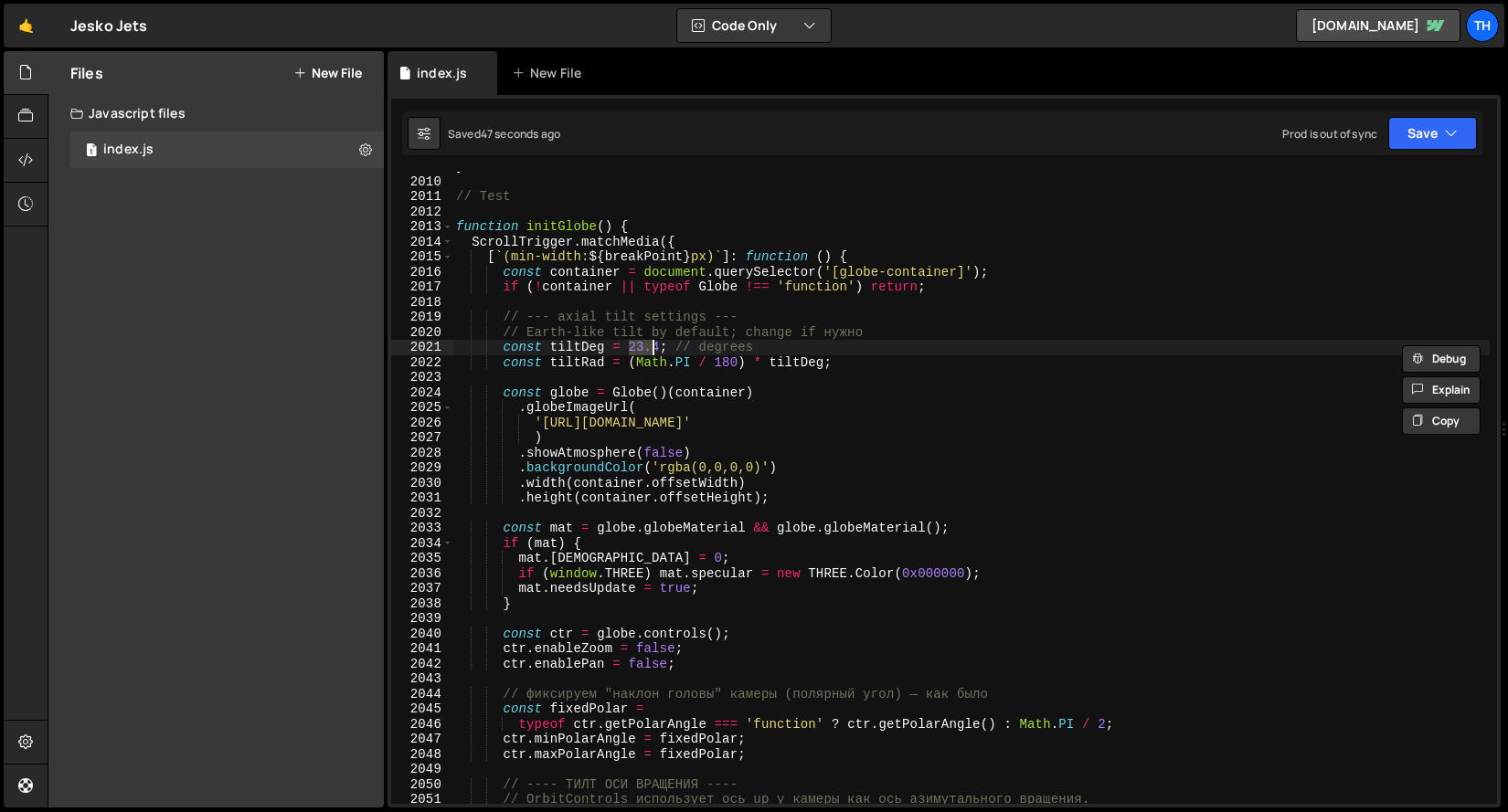
click at [626, 346] on div "} // Test function initGlobe ( ) { ScrollTrigger . matchMedia ({ [ ` (min-width…" at bounding box center [970, 488] width 1037 height 632
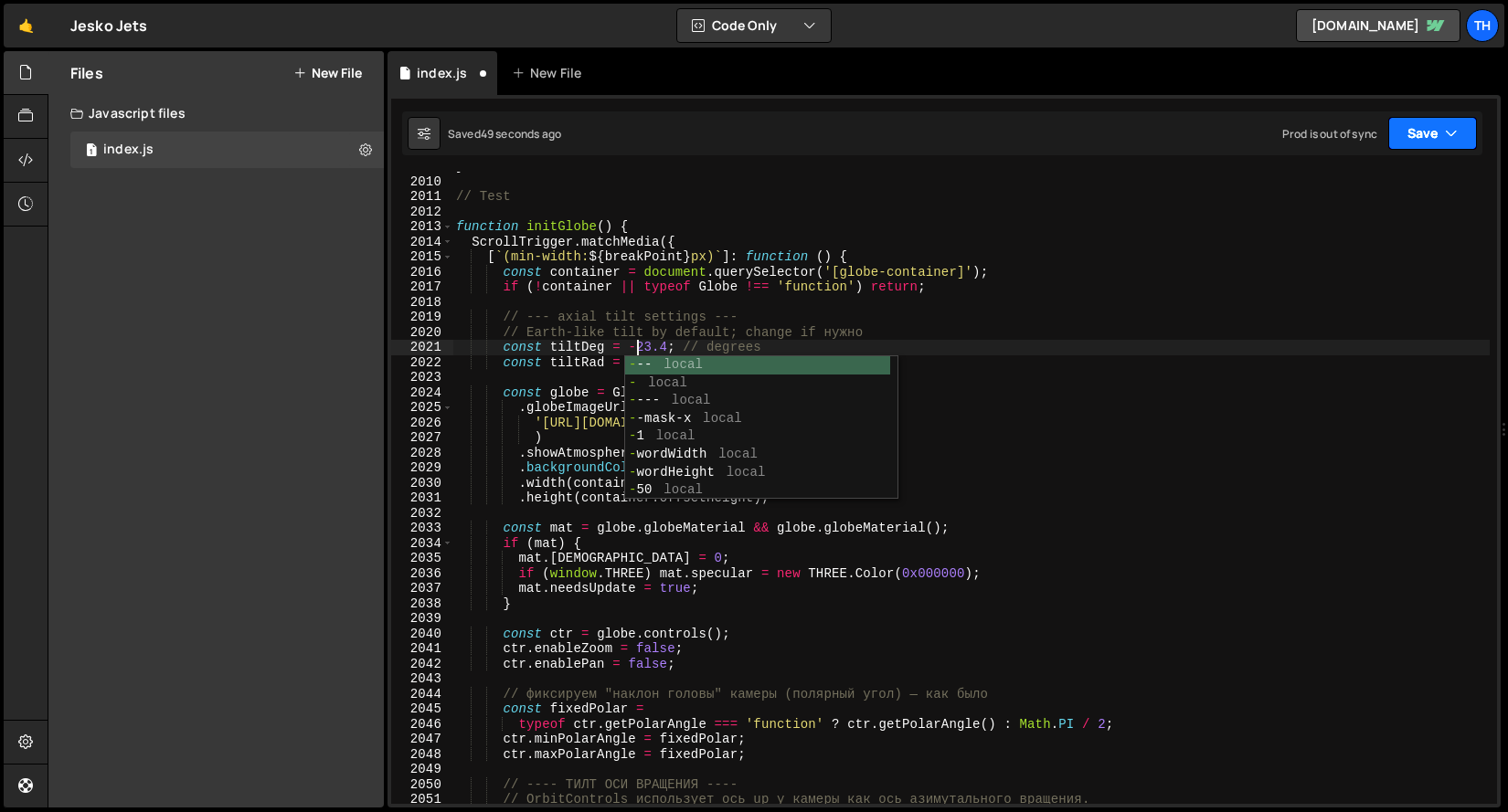
click at [1446, 123] on button "Save" at bounding box center [1432, 133] width 89 height 33
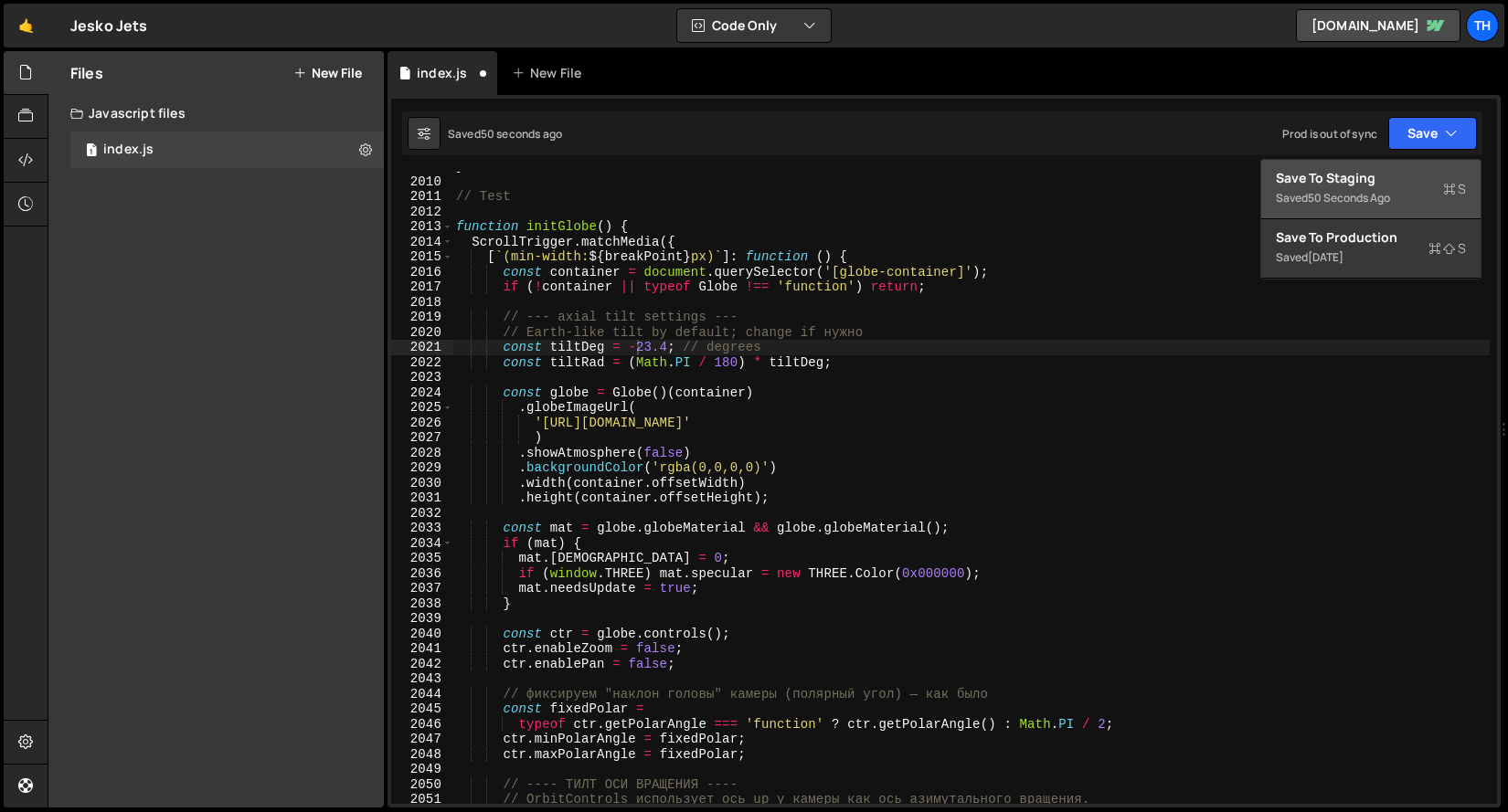
click at [1348, 183] on div "Save to Staging S" at bounding box center [1370, 178] width 190 height 18
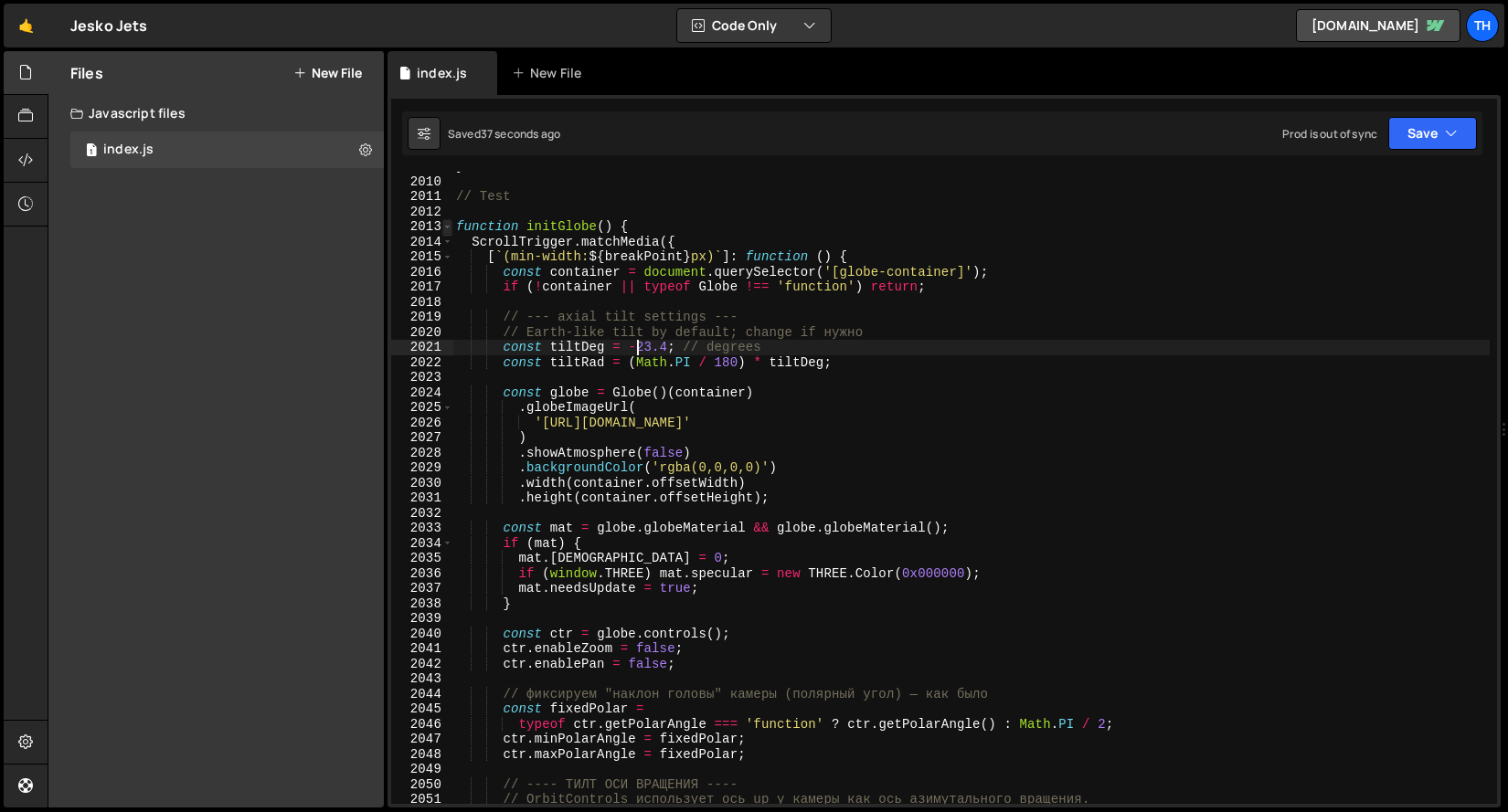
click at [442, 228] on span at bounding box center [447, 227] width 10 height 16
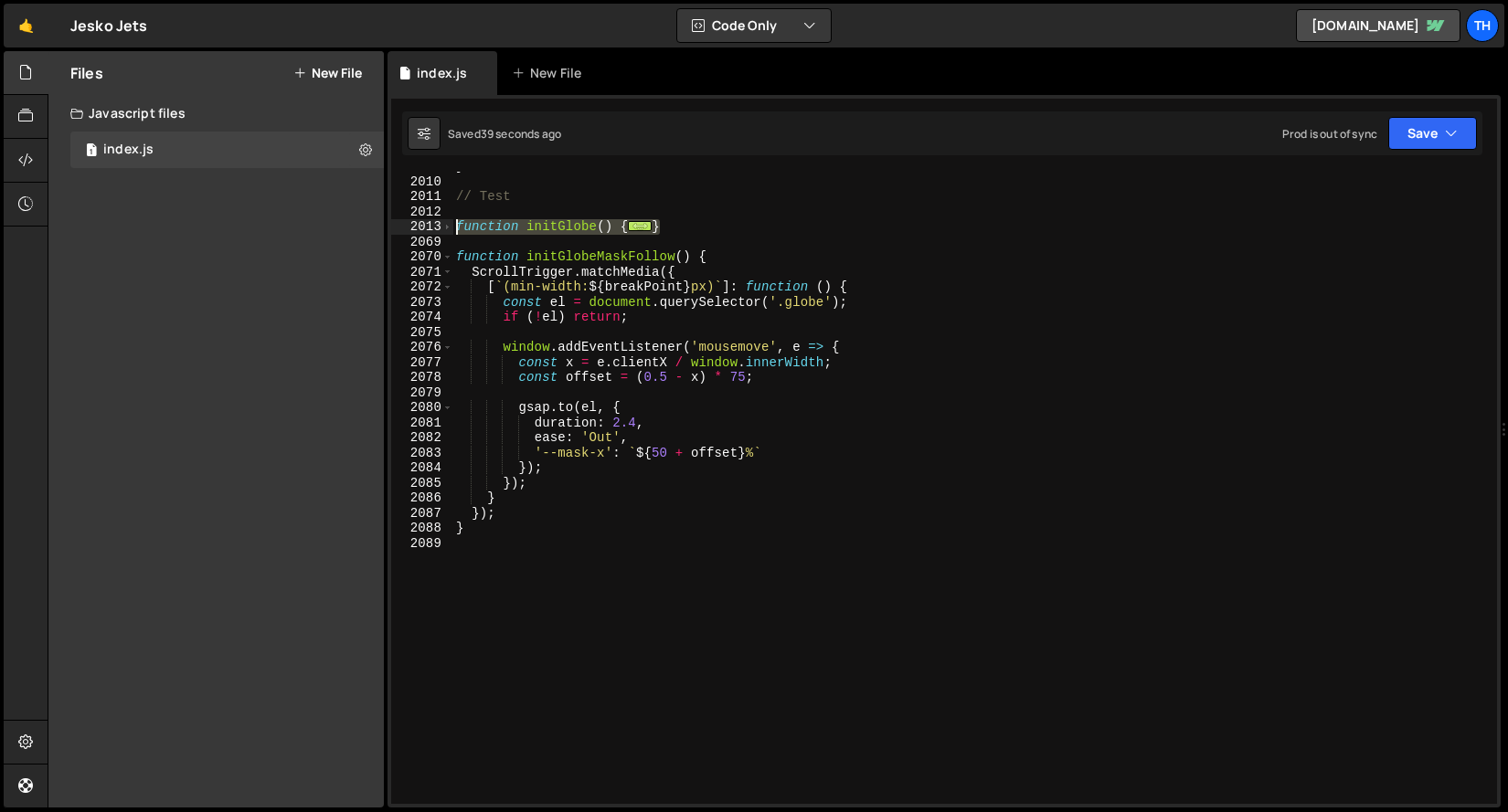
drag, startPoint x: 684, startPoint y: 227, endPoint x: 349, endPoint y: 227, distance: 335.3
click at [349, 227] on div "Files New File Javascript files 1 index.js 0 CSS files Copy share link Edit Fil…" at bounding box center [778, 429] width 1460 height 757
paste textarea "можно наклонить ось по которой вращаеться глобус? дай весь скрипт"
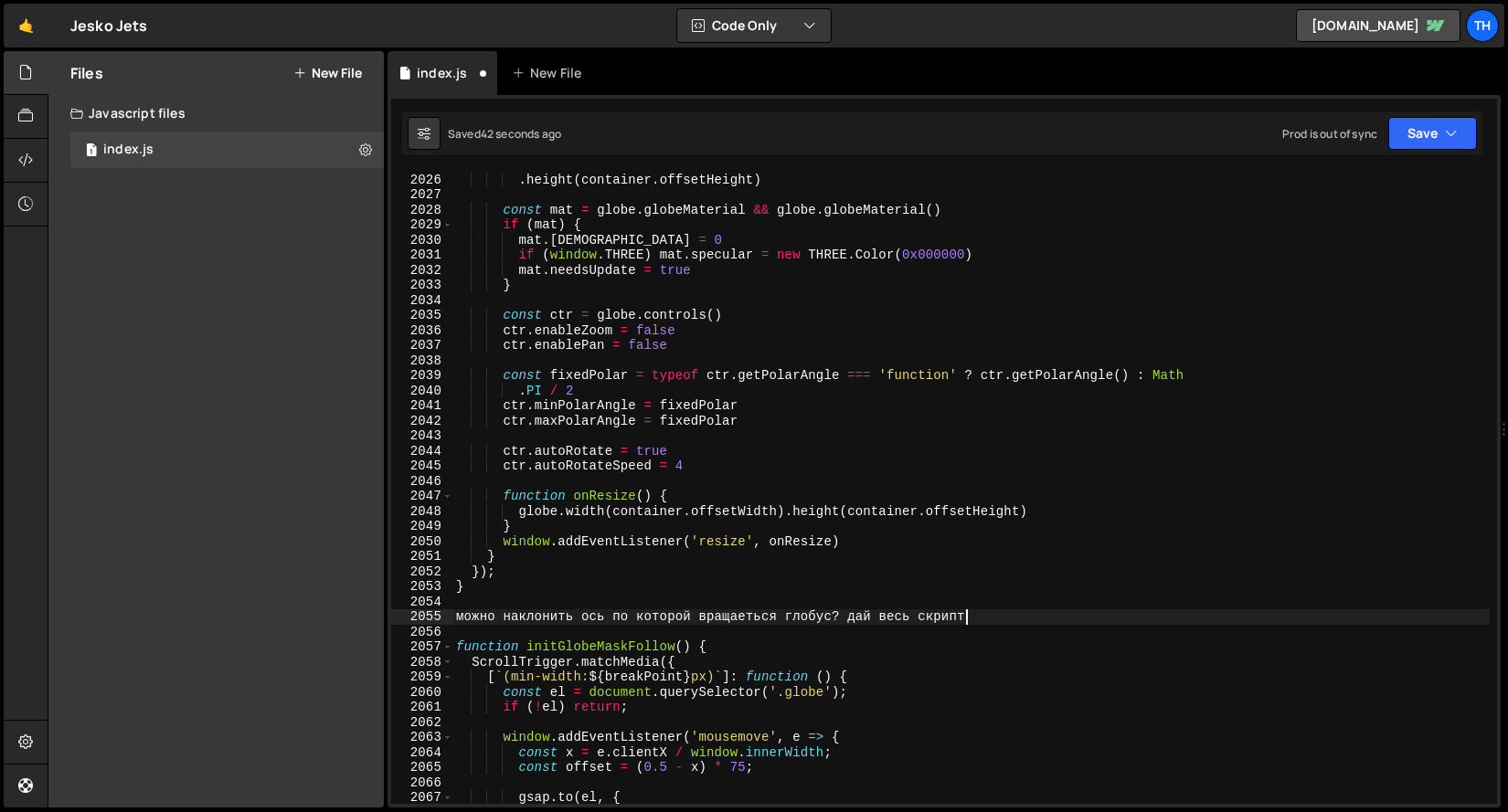
scroll to position [29203, 0]
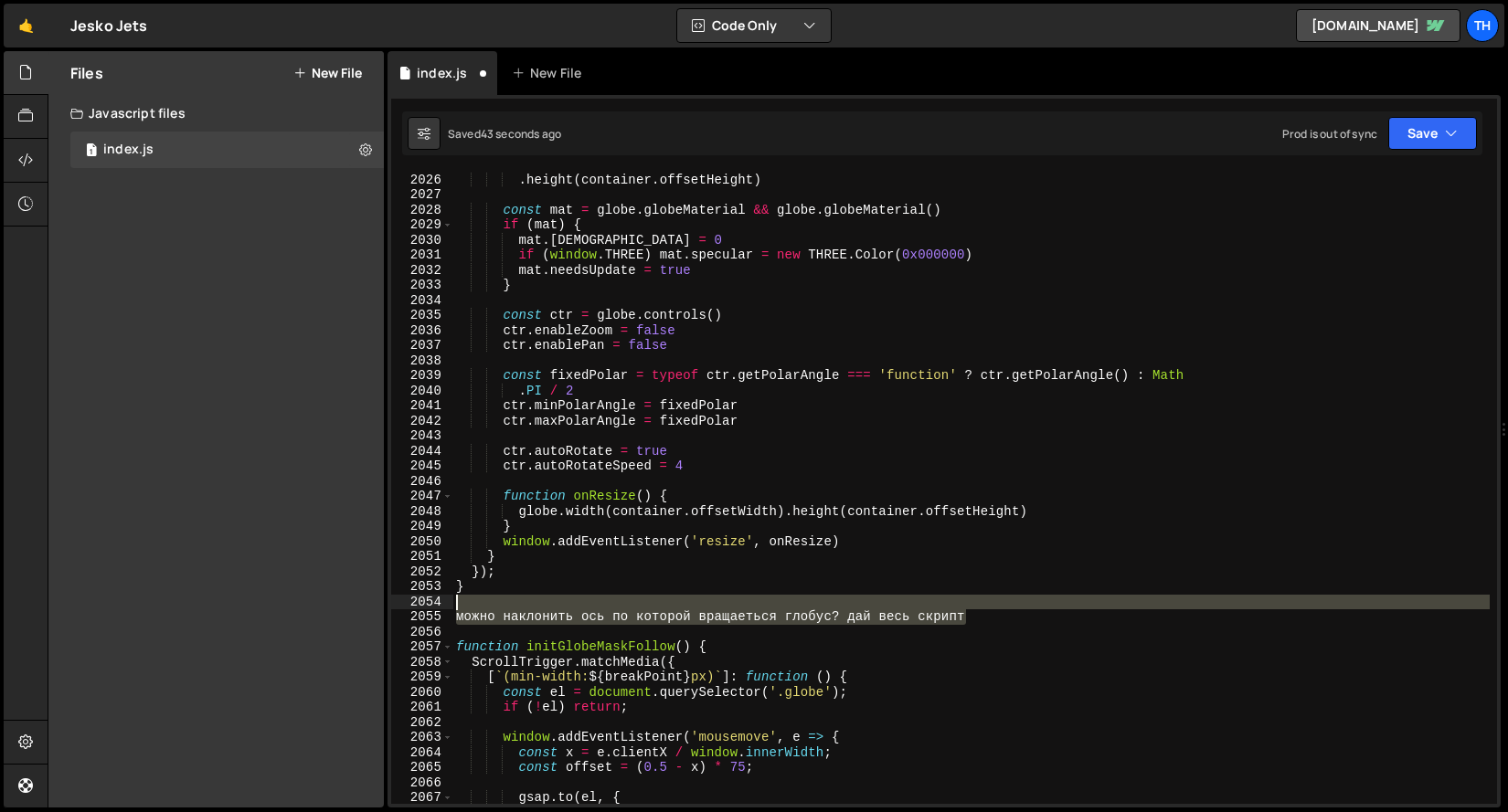
drag, startPoint x: 1018, startPoint y: 619, endPoint x: 441, endPoint y: 603, distance: 576.8
click at [442, 603] on div "можно наклонить ось по которой вращаеться глобус? дай весь скрипт 2025 2026 202…" at bounding box center [944, 488] width 1106 height 632
type textarea "можно наклонить ось по которой вращаеться глобус? дай весь скрипт"
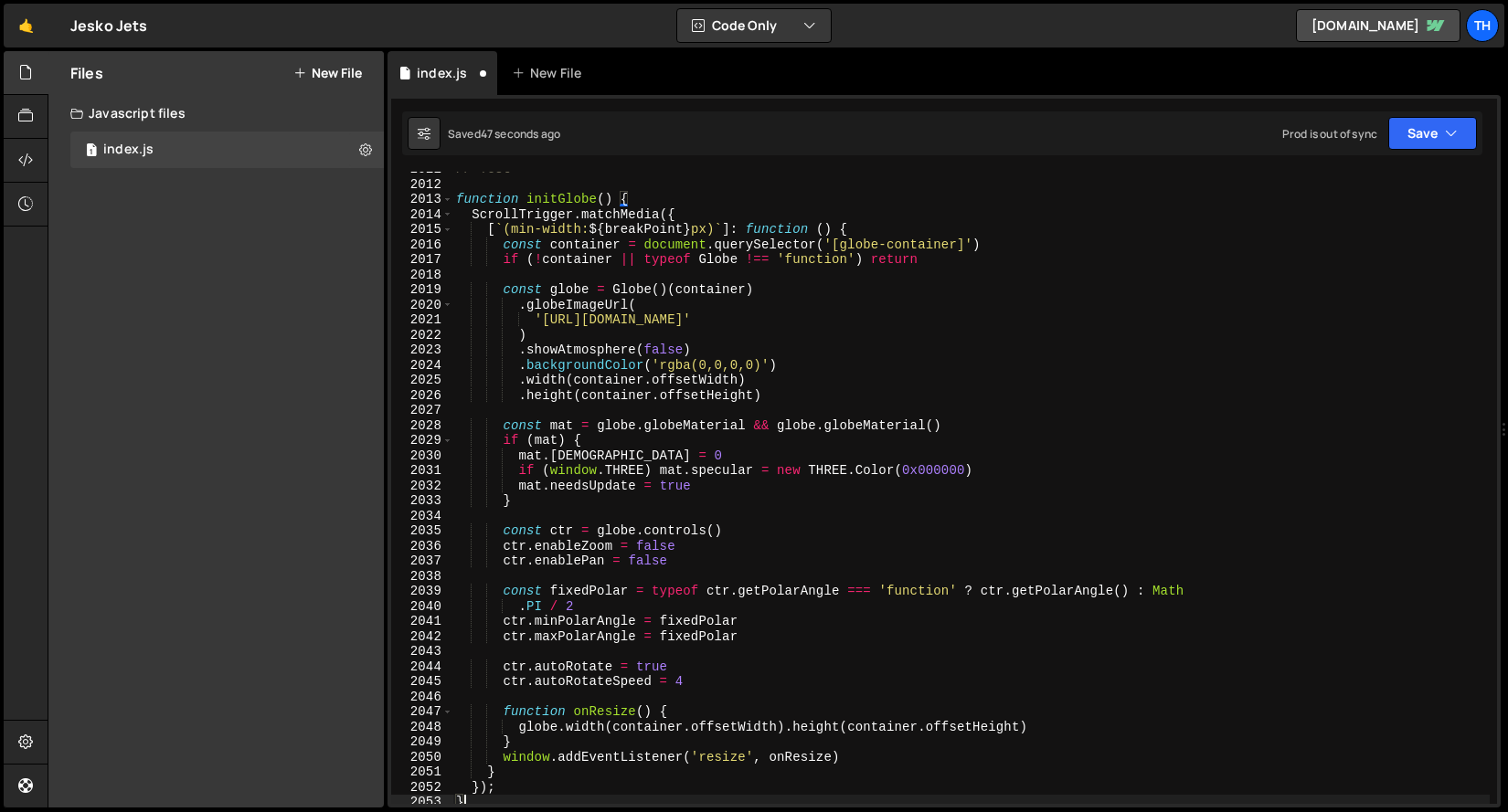
scroll to position [29017, 0]
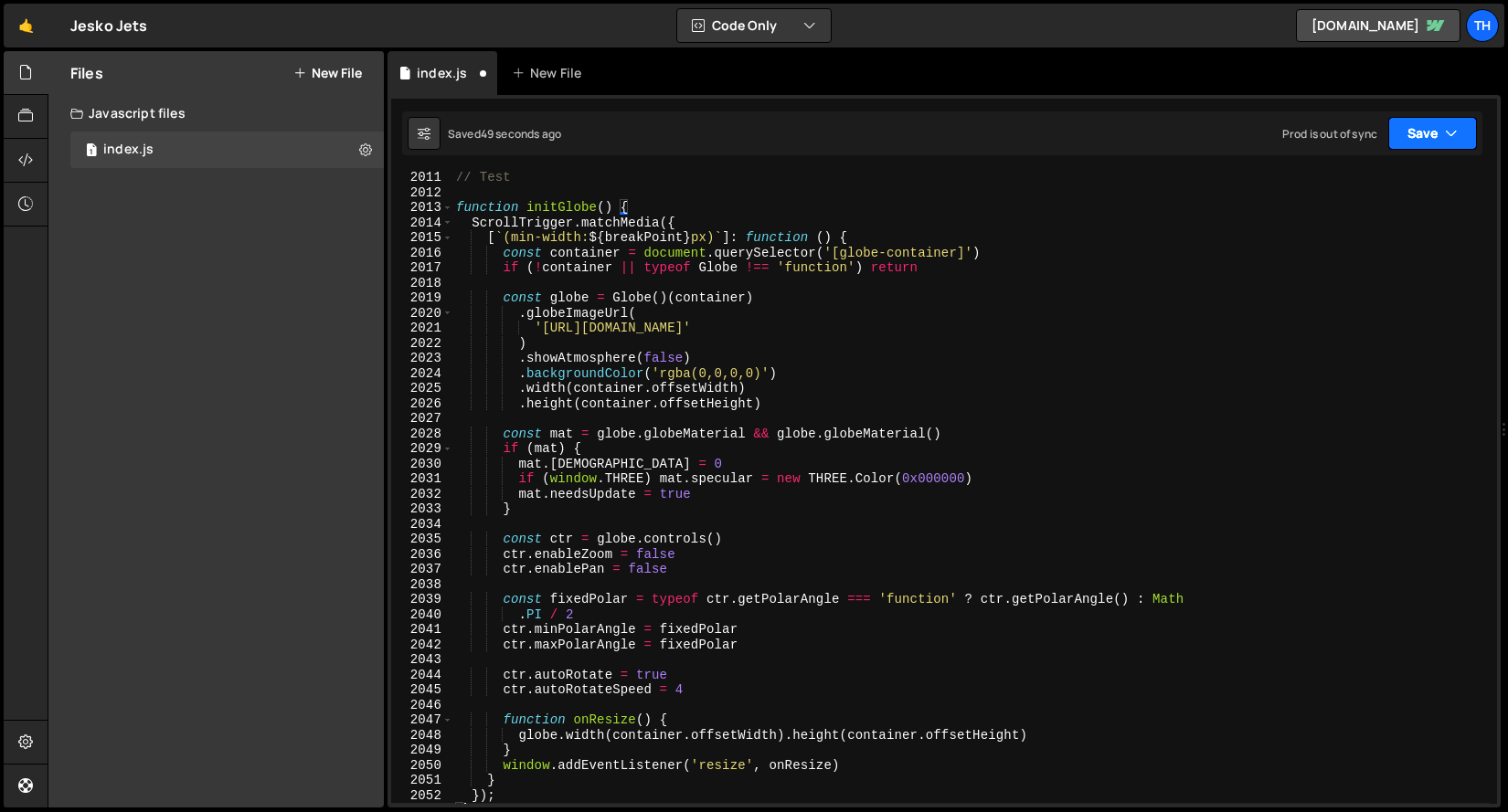
click at [1425, 134] on button "Save" at bounding box center [1432, 133] width 89 height 33
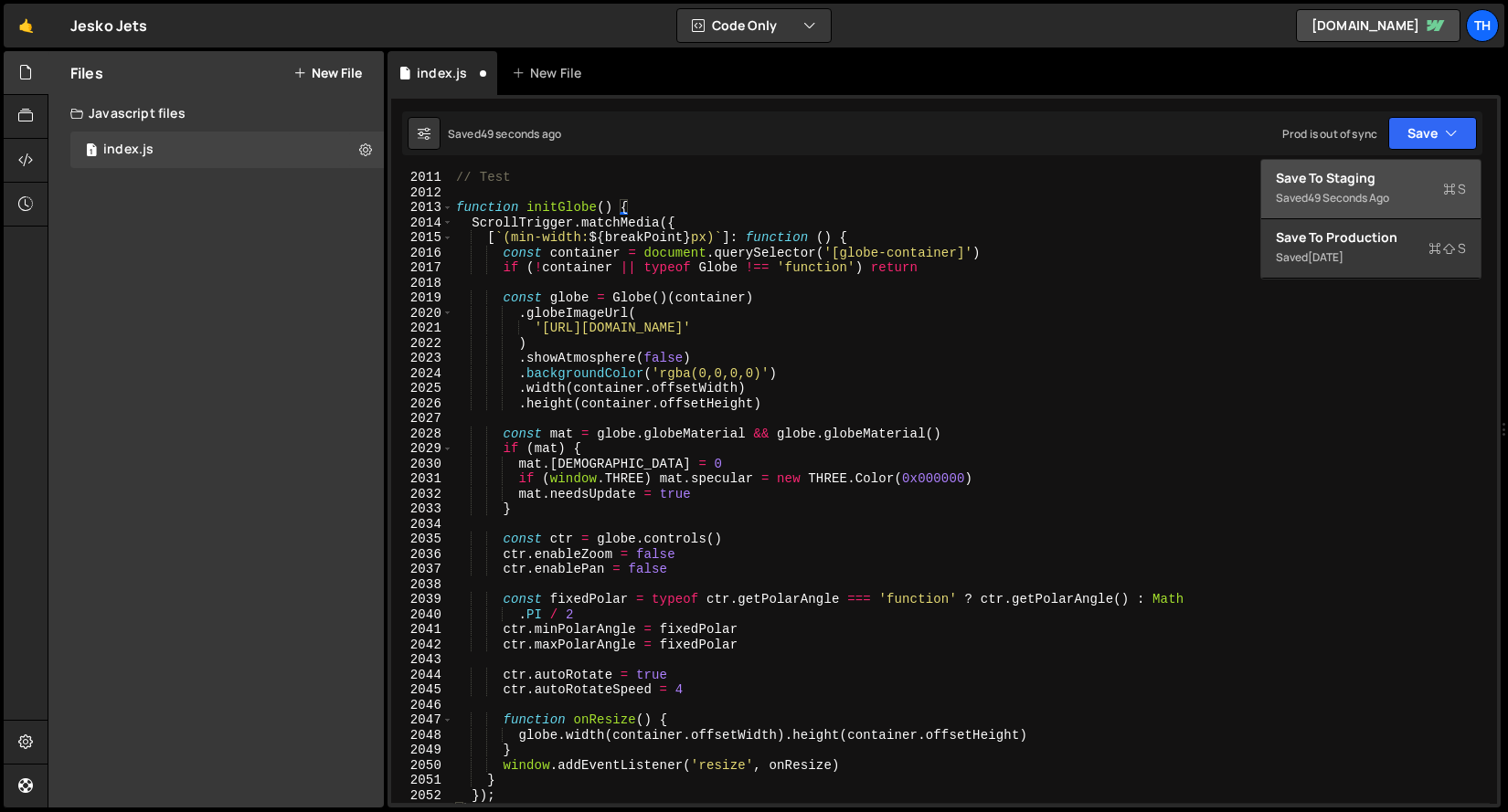
click at [1365, 171] on div "Save to Staging S" at bounding box center [1370, 178] width 190 height 18
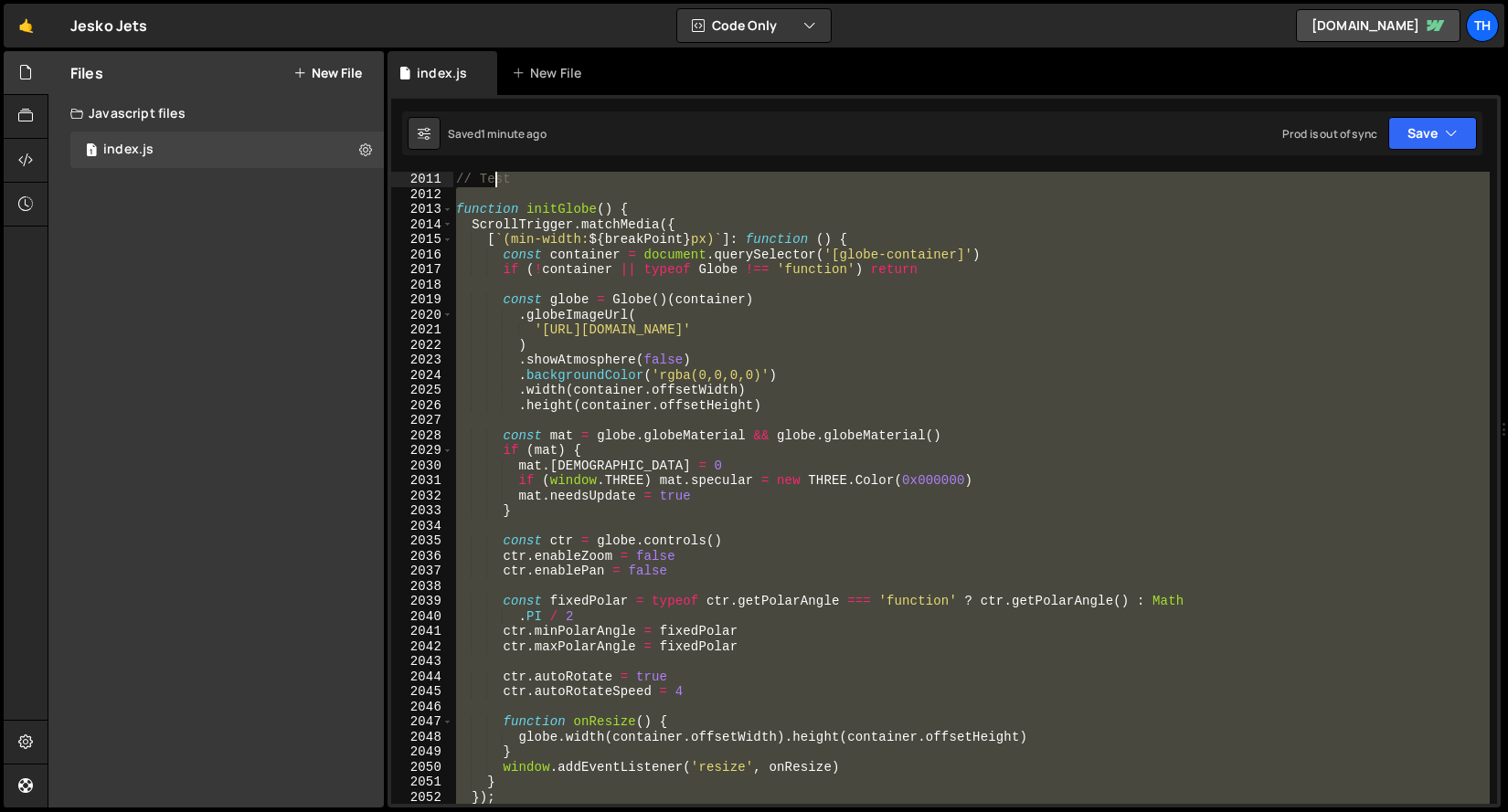
scroll to position [28755, 0]
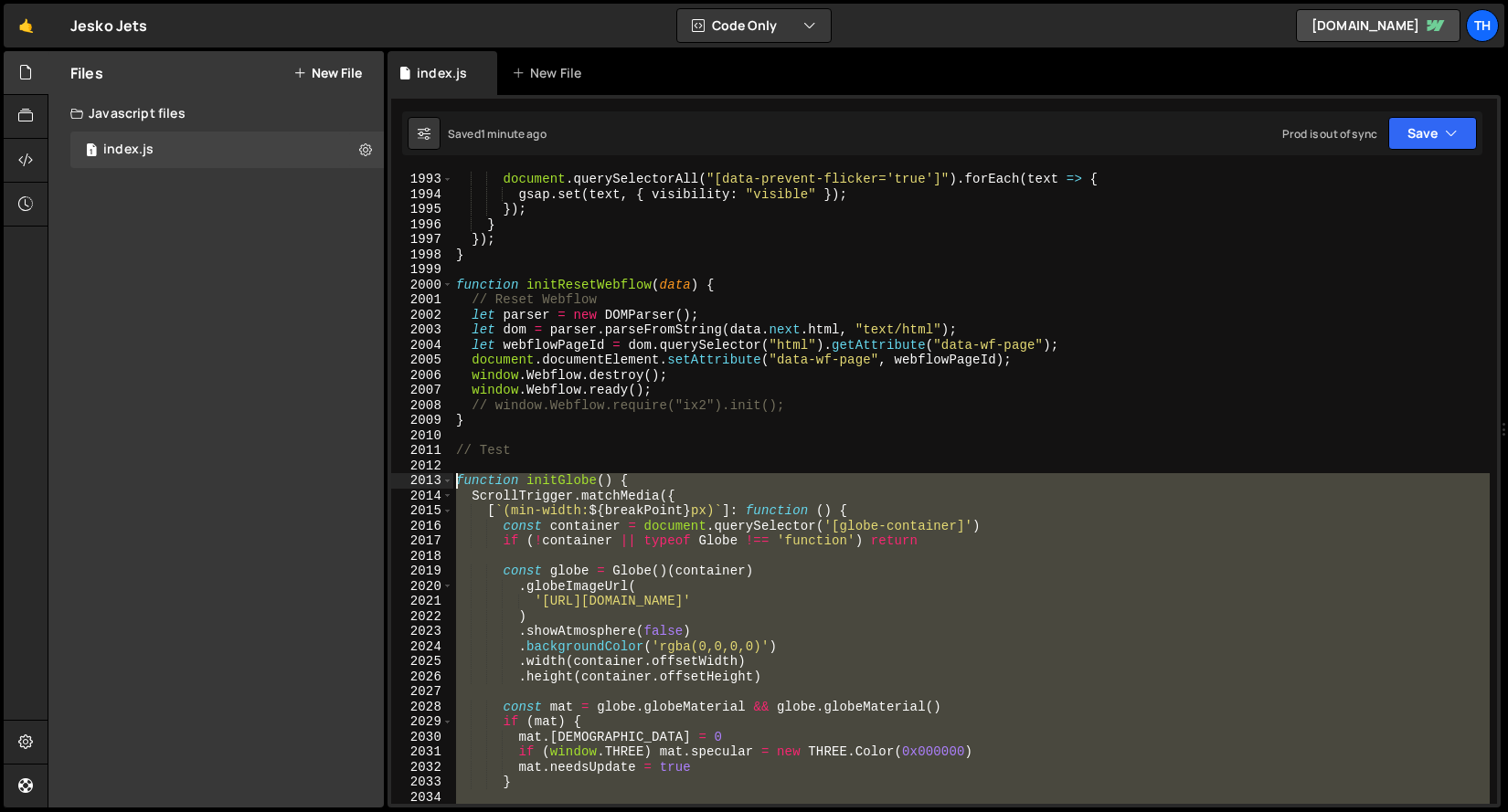
drag, startPoint x: 498, startPoint y: 495, endPoint x: 379, endPoint y: 481, distance: 119.7
click at [379, 481] on div "Files New File Javascript files 1 index.js 0 CSS files Copy share link Edit Fil…" at bounding box center [778, 429] width 1460 height 757
paste textarea "}"
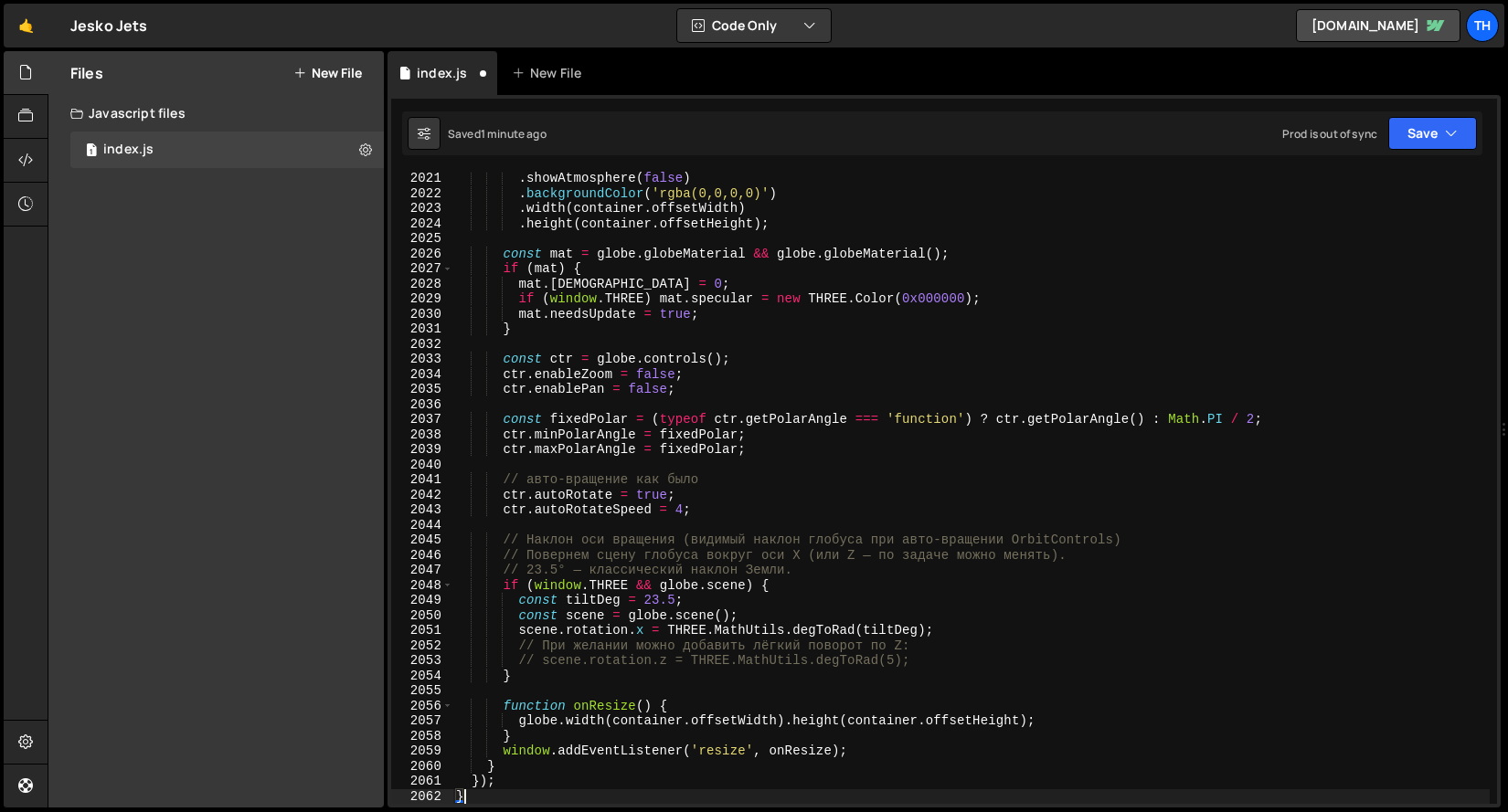
click at [1407, 114] on div "Saved 1 minute ago Prod is out of sync Upgrade to Edit Save Save to Staging S S…" at bounding box center [942, 133] width 1080 height 44
click at [1407, 133] on button "Save" at bounding box center [1432, 133] width 89 height 33
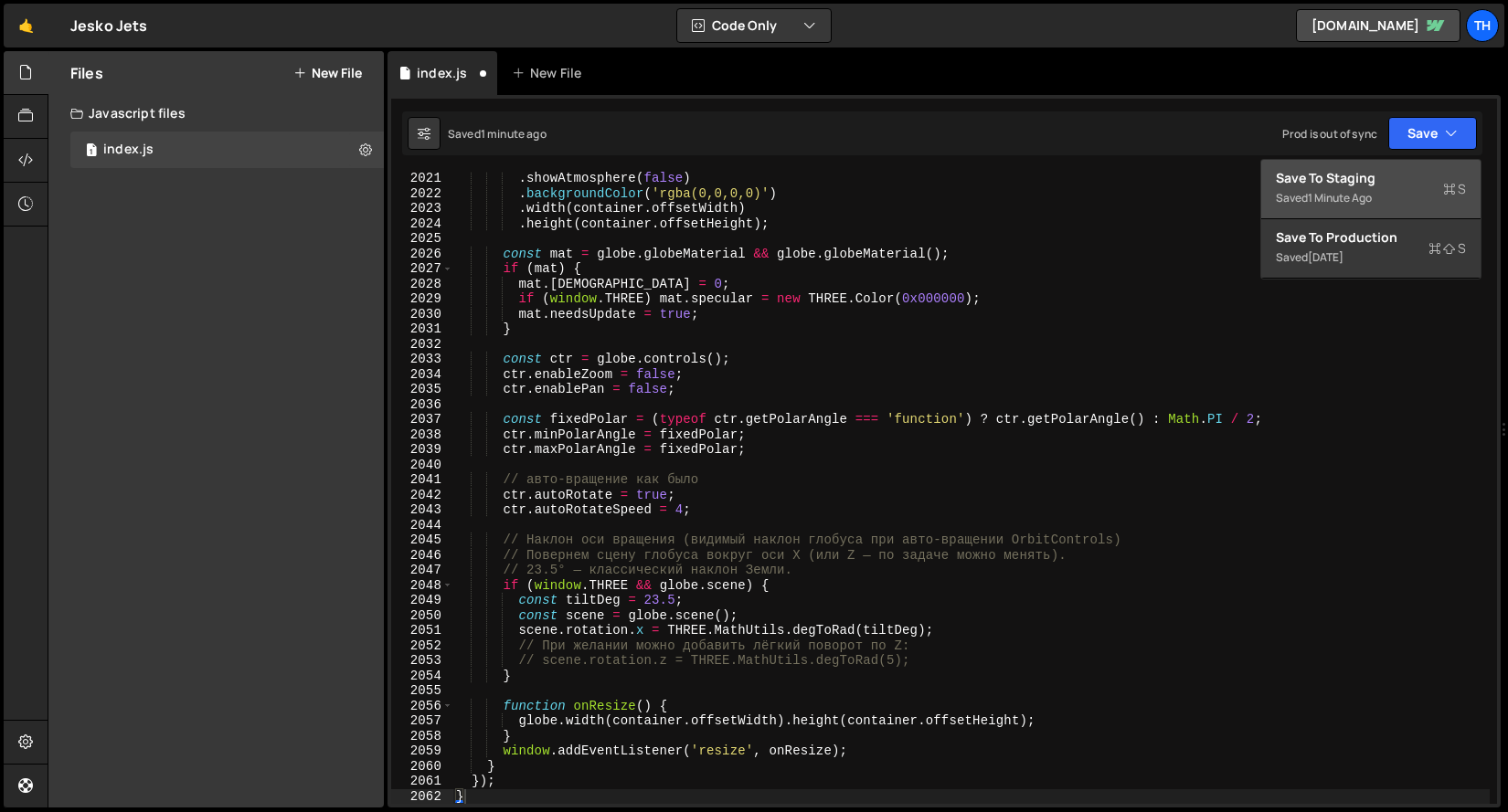
click at [1397, 187] on div "Saved 1 minute ago" at bounding box center [1370, 198] width 190 height 22
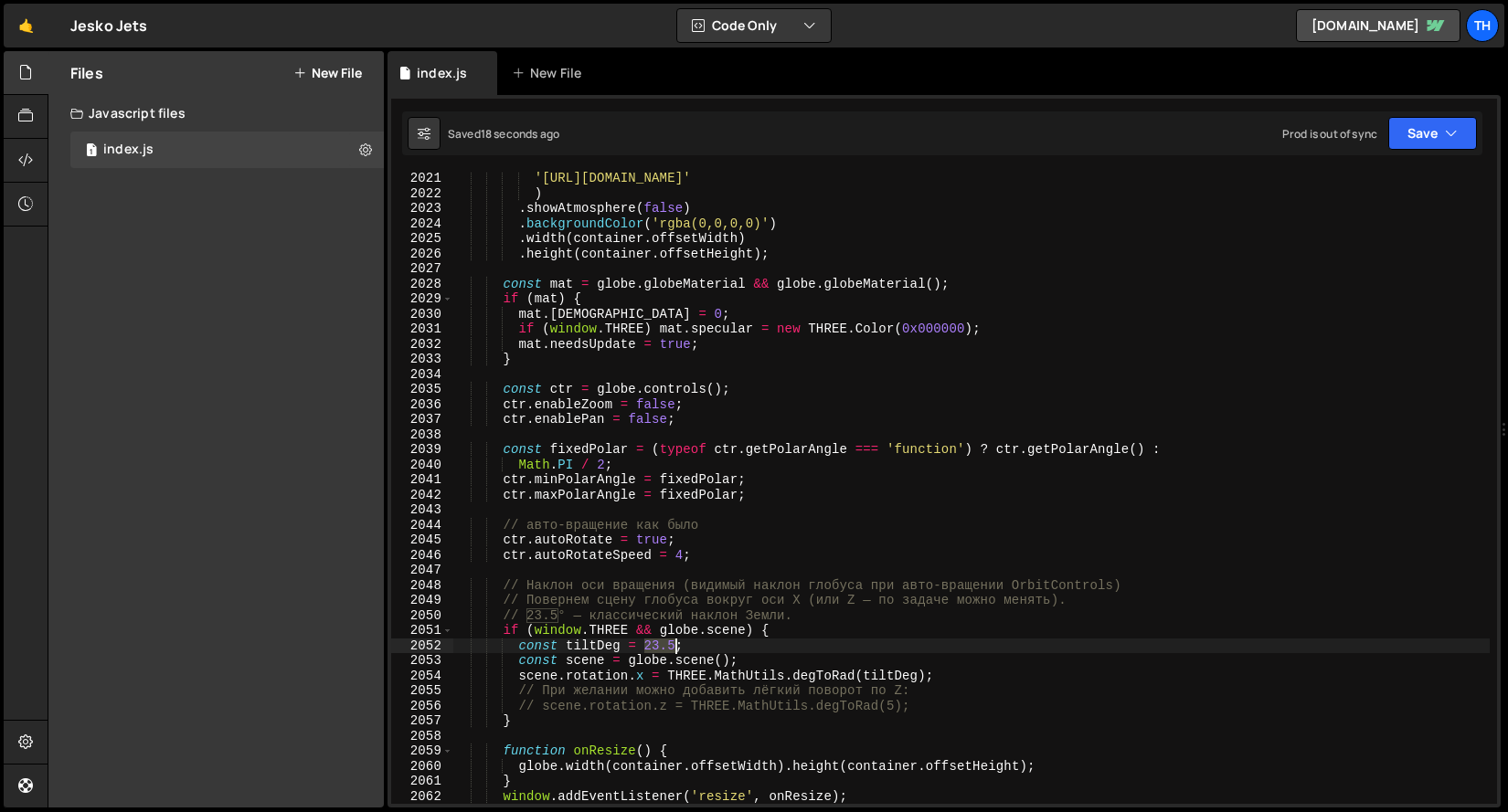
drag, startPoint x: 646, startPoint y: 646, endPoint x: 676, endPoint y: 648, distance: 30.2
click at [676, 648] on div "'https://cdn.prod.website-files.com/68b57ef5ef86011d9b251e8e/68ba0382a28da03b24…" at bounding box center [970, 502] width 1037 height 662
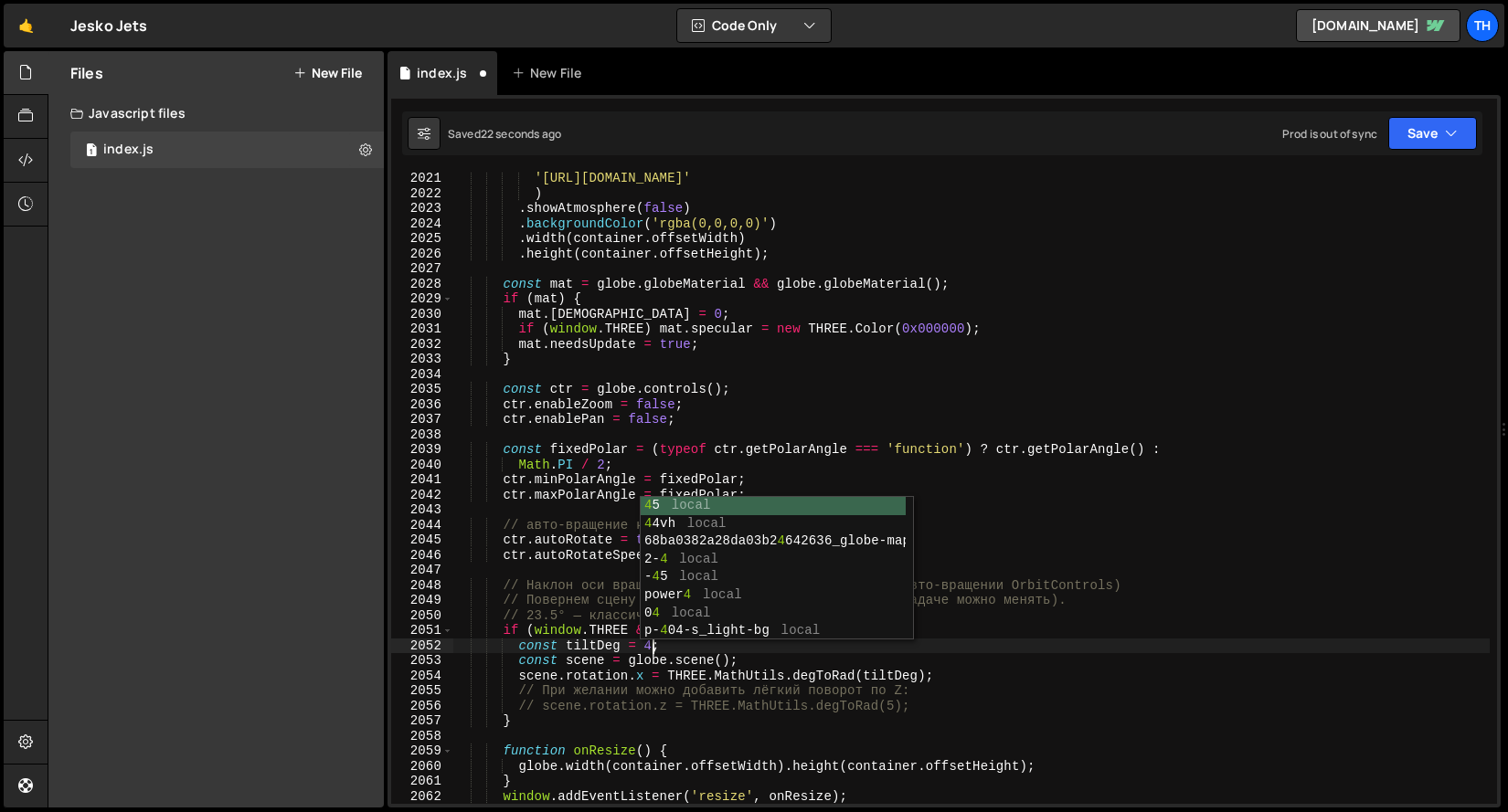
scroll to position [0, 14]
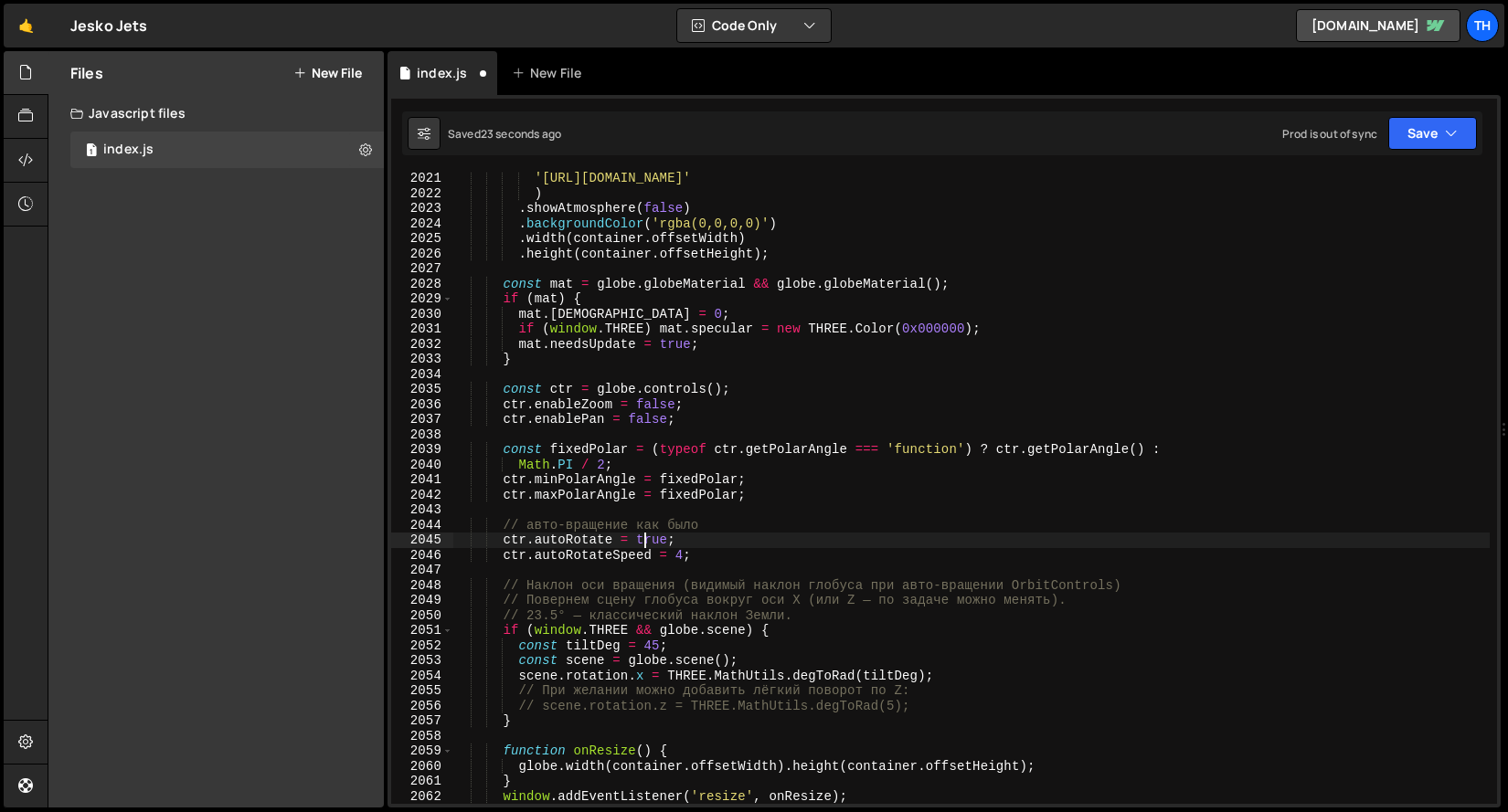
click at [641, 547] on div "'https://cdn.prod.website-files.com/68b57ef5ef86011d9b251e8e/68ba0382a28da03b24…" at bounding box center [970, 502] width 1037 height 662
click at [1413, 141] on button "Save" at bounding box center [1432, 133] width 89 height 33
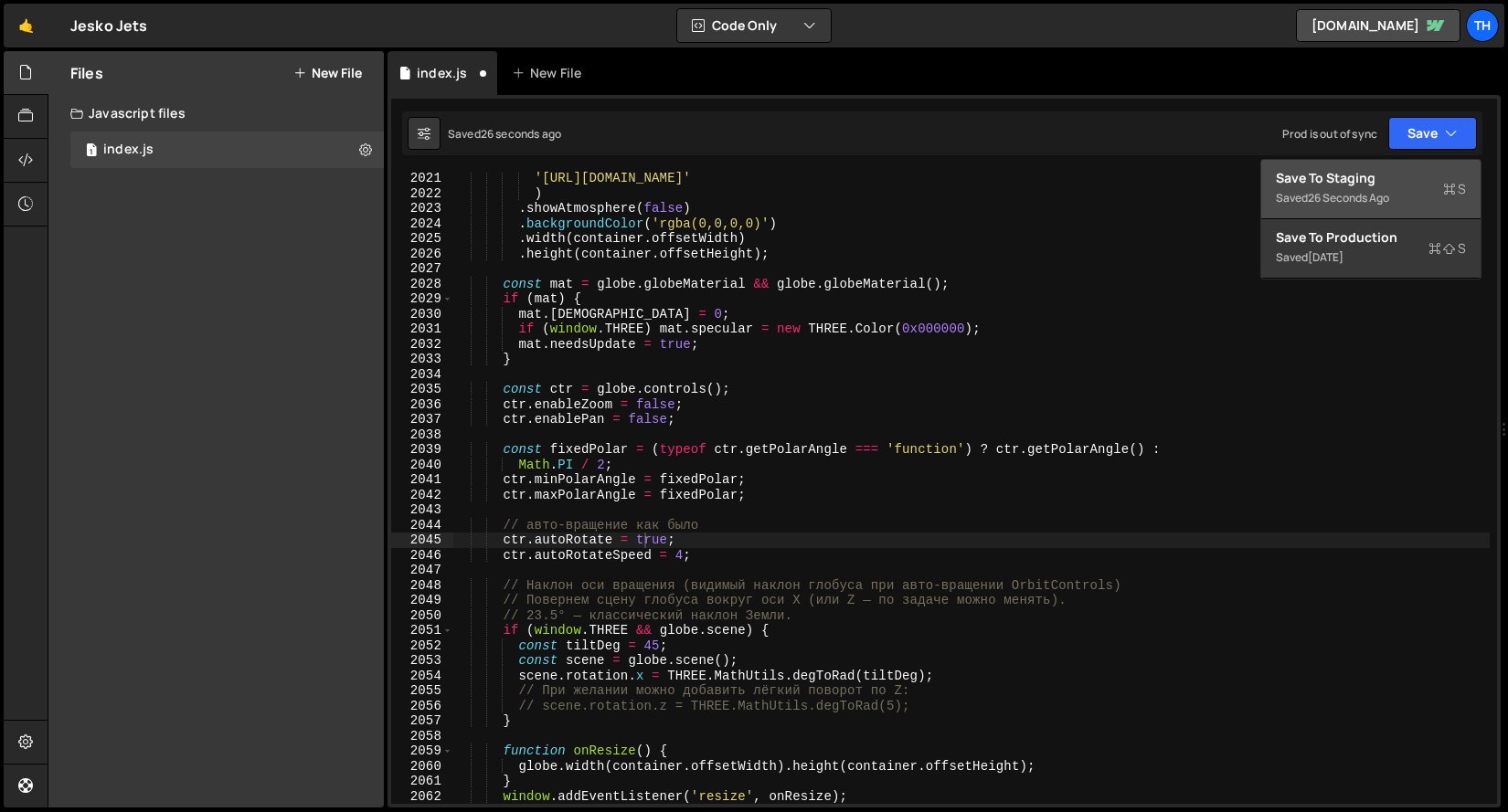
click at [1396, 170] on div "Save to Staging S" at bounding box center [1370, 178] width 190 height 18
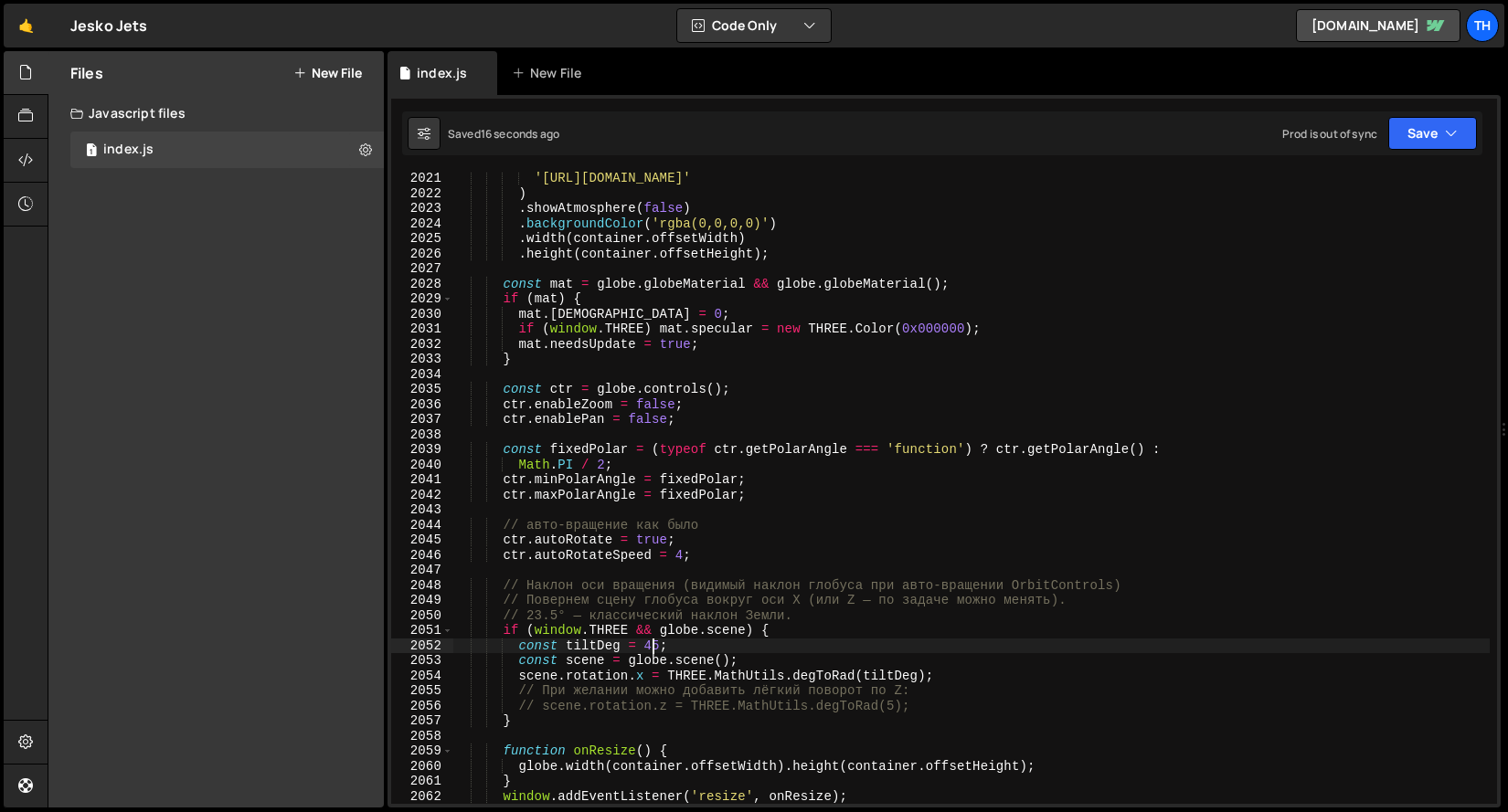
click at [651, 642] on div "'https://cdn.prod.website-files.com/68b57ef5ef86011d9b251e8e/68ba0382a28da03b24…" at bounding box center [970, 502] width 1037 height 662
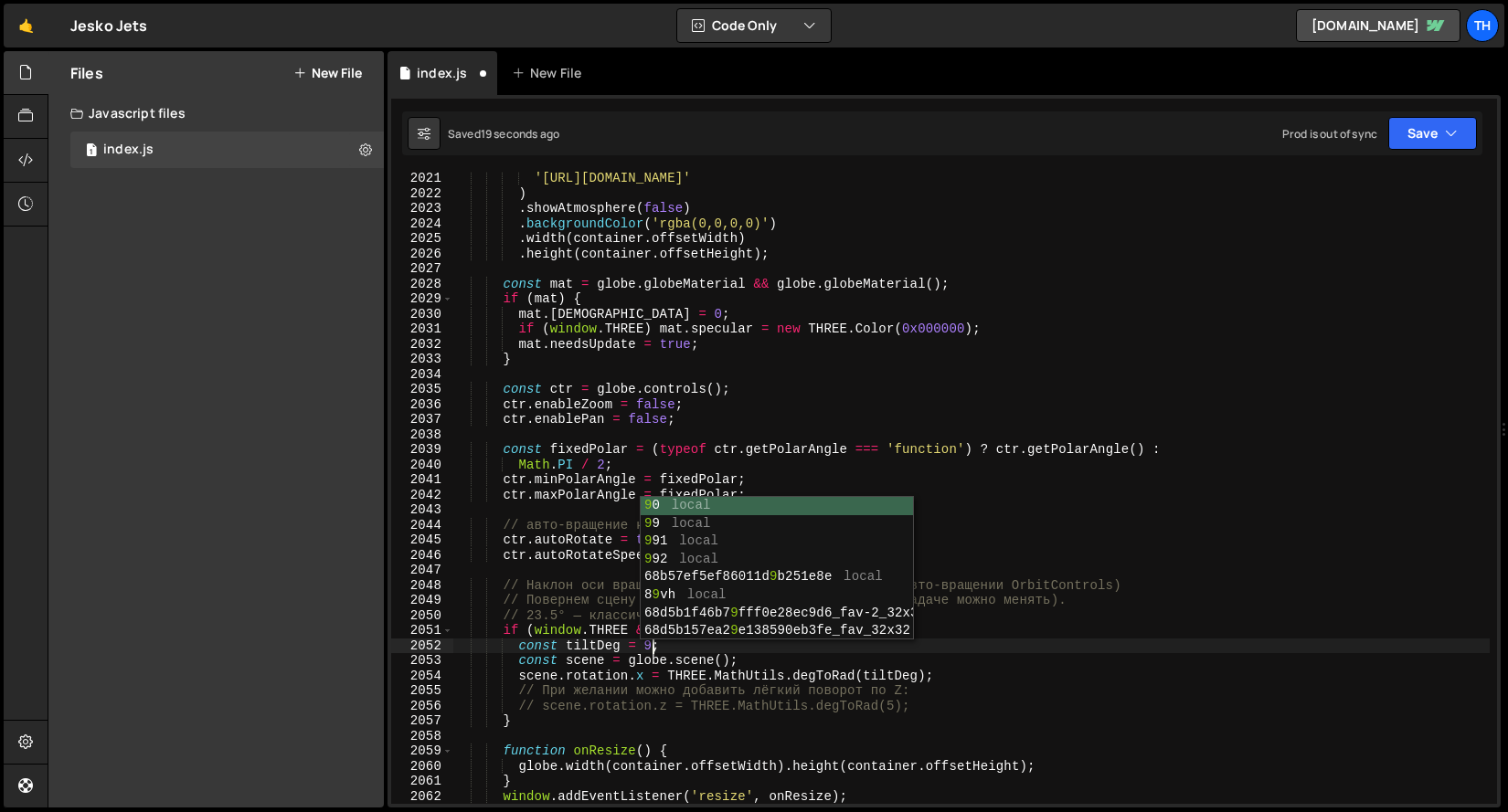
type textarea "const tiltDeg = 90;"
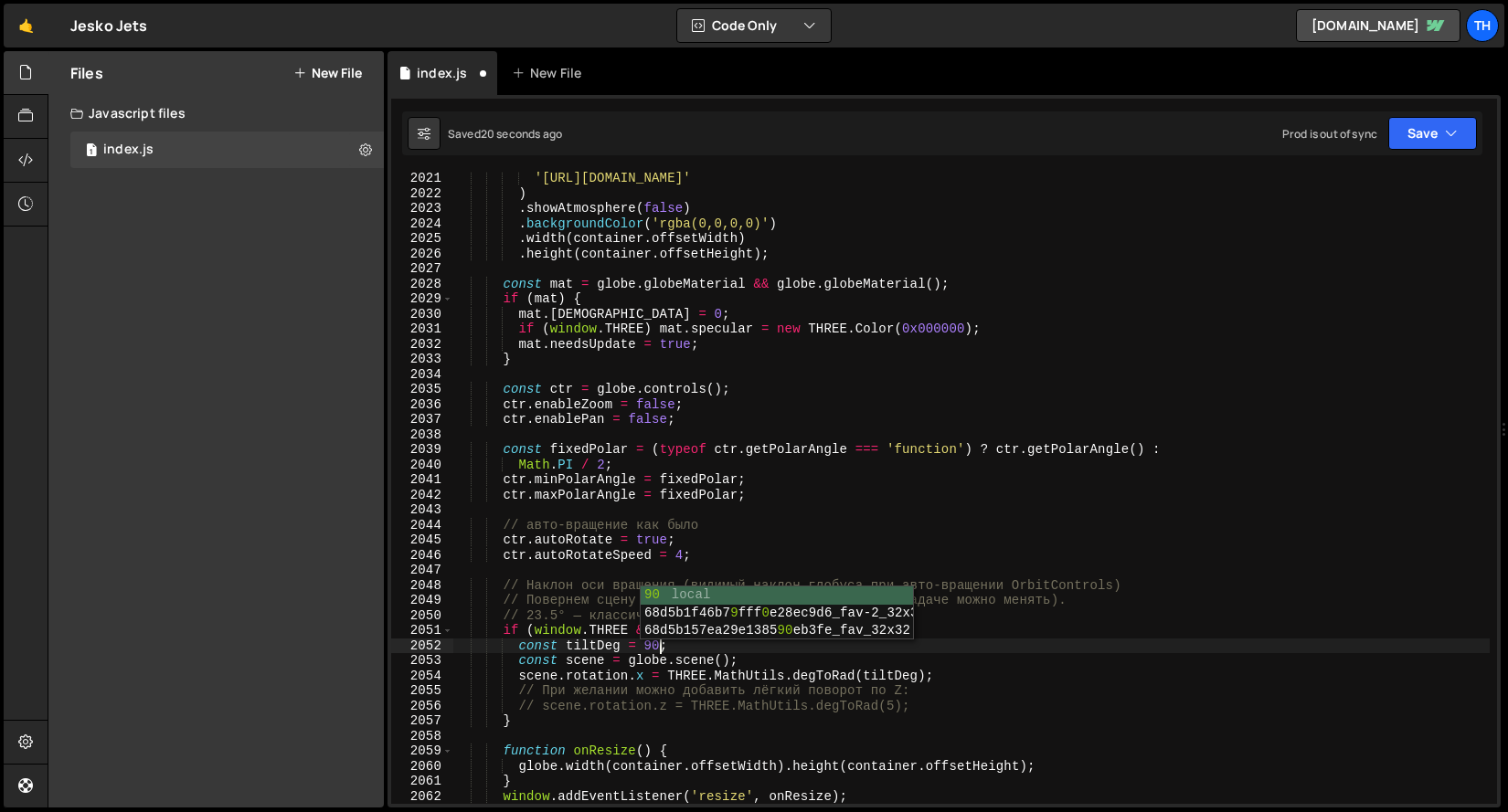
click at [871, 376] on div "'https://cdn.prod.website-files.com/68b57ef5ef86011d9b251e8e/68ba0382a28da03b24…" at bounding box center [970, 502] width 1037 height 662
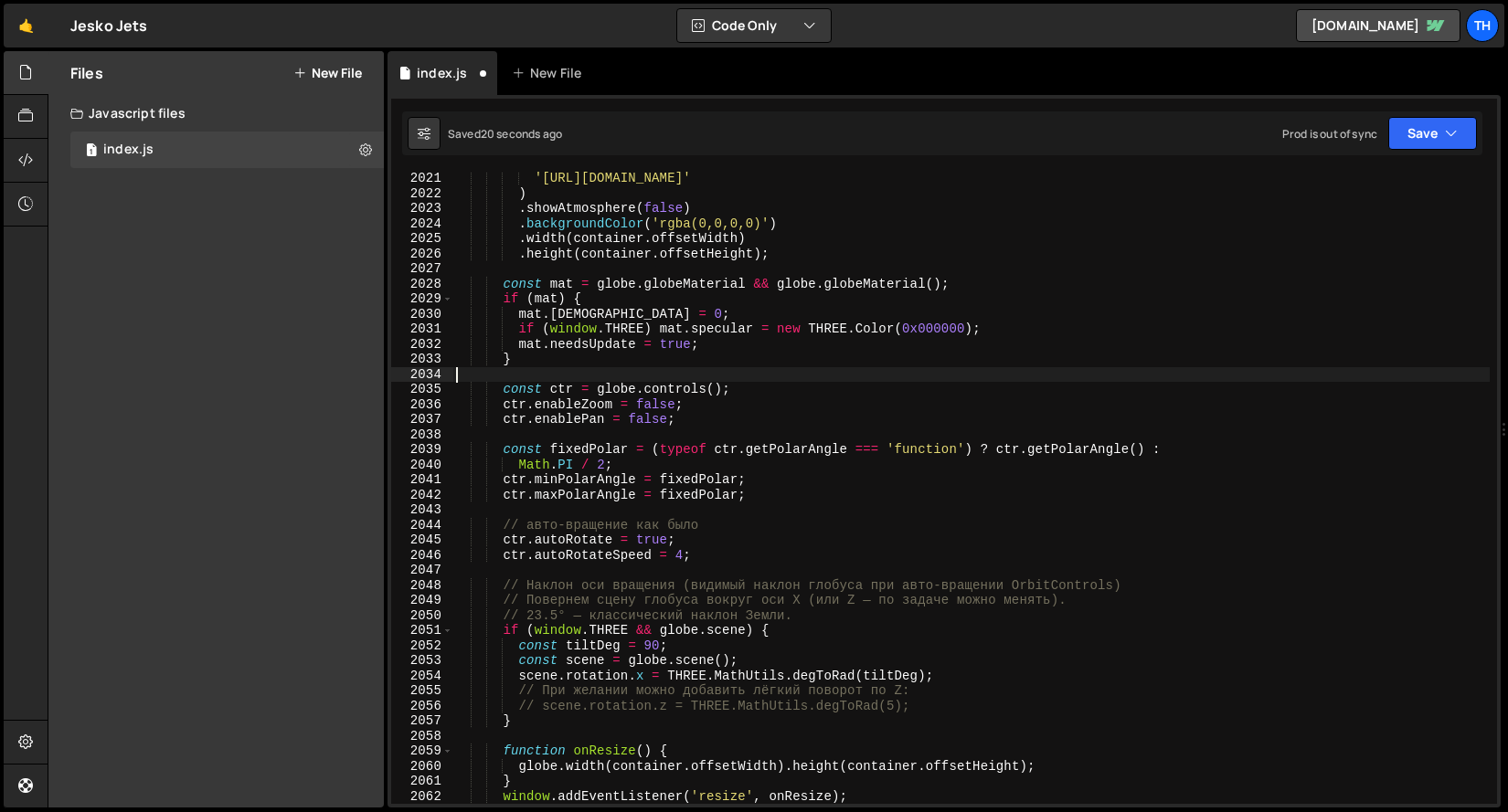
scroll to position [0, 0]
click at [1404, 142] on button "Save" at bounding box center [1432, 133] width 89 height 33
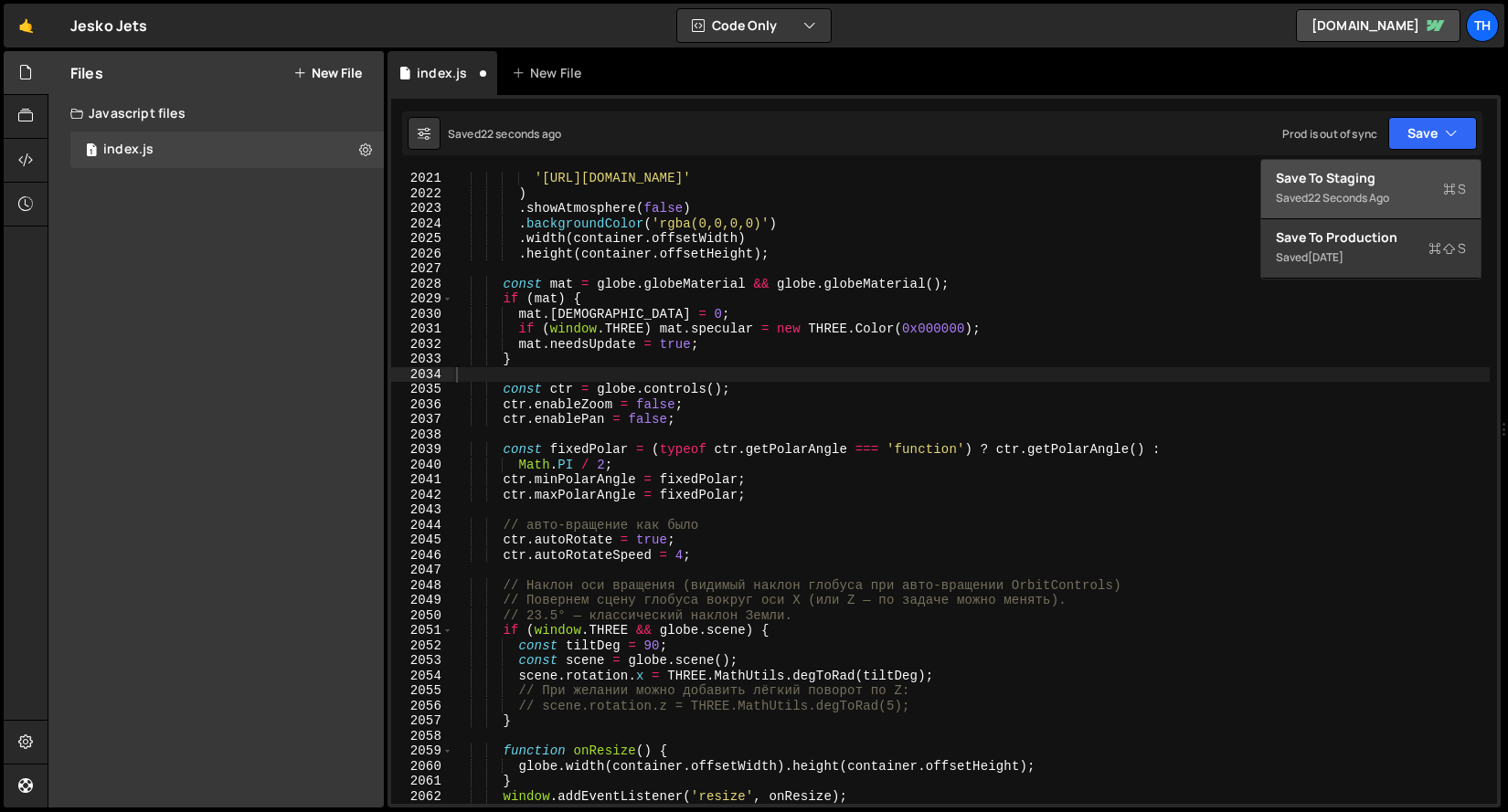
click at [1345, 198] on div "22 seconds ago" at bounding box center [1347, 198] width 81 height 16
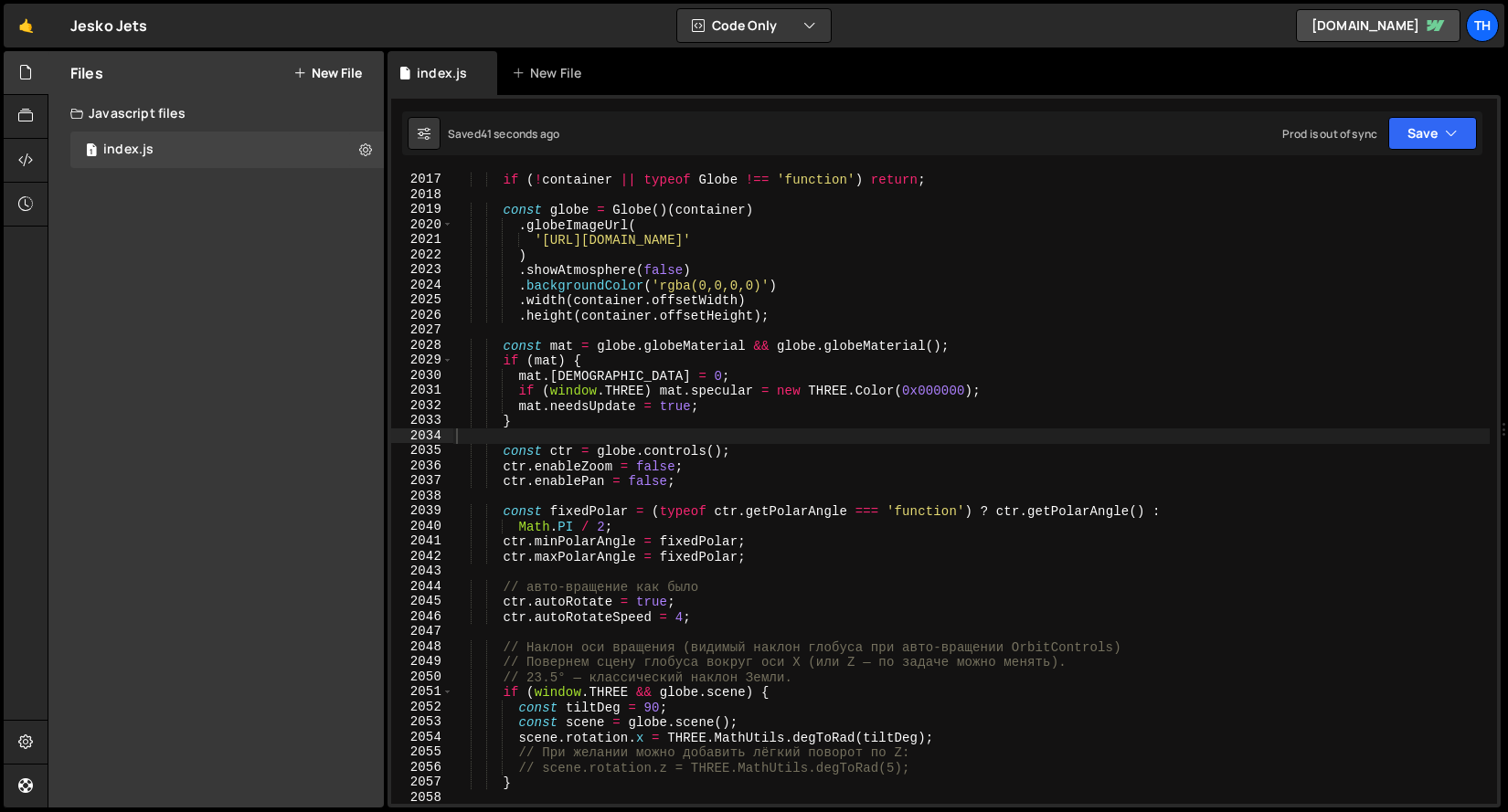
scroll to position [28935, 0]
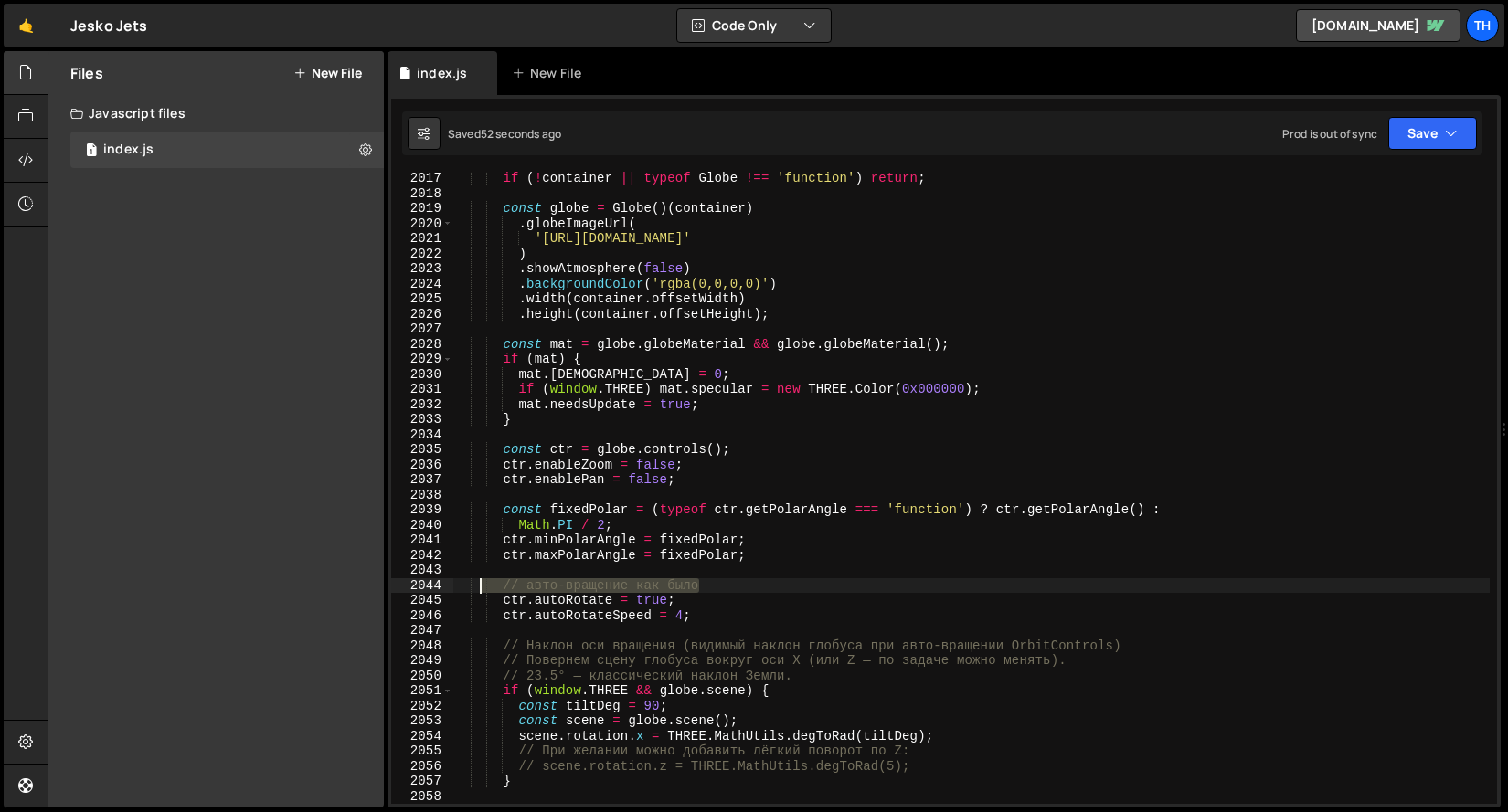
drag, startPoint x: 712, startPoint y: 585, endPoint x: 481, endPoint y: 581, distance: 231.2
click at [481, 581] on div "if ( ! container || typeof Globe !== 'function' ) return ; const globe = Globe …" at bounding box center [970, 502] width 1037 height 662
click at [646, 700] on div "if ( ! container || typeof Globe !== 'function' ) return ; const globe = Globe …" at bounding box center [970, 502] width 1037 height 662
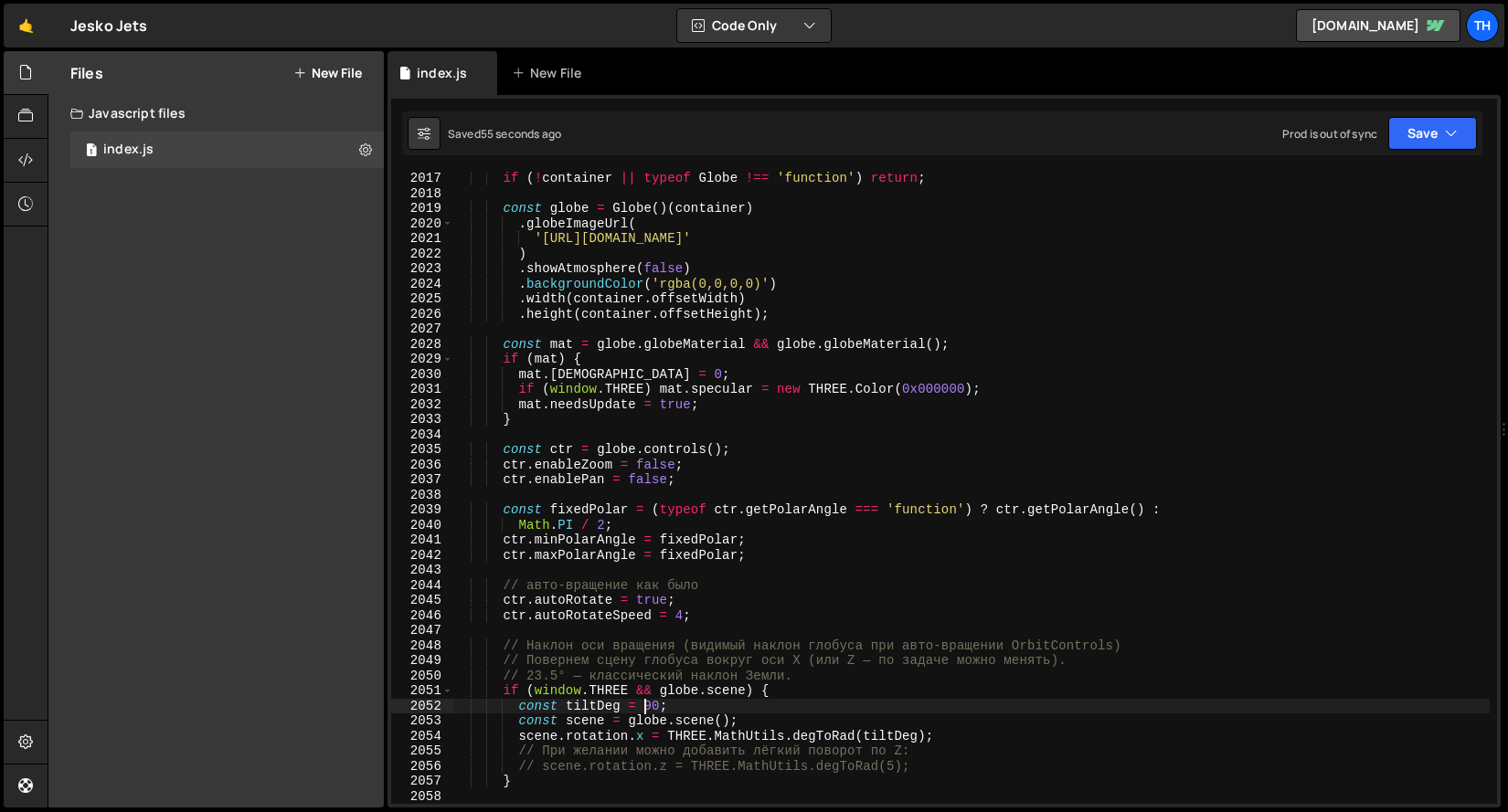
click at [646, 700] on div "if ( ! container || typeof Globe !== 'function' ) return ; const globe = Globe …" at bounding box center [970, 502] width 1037 height 662
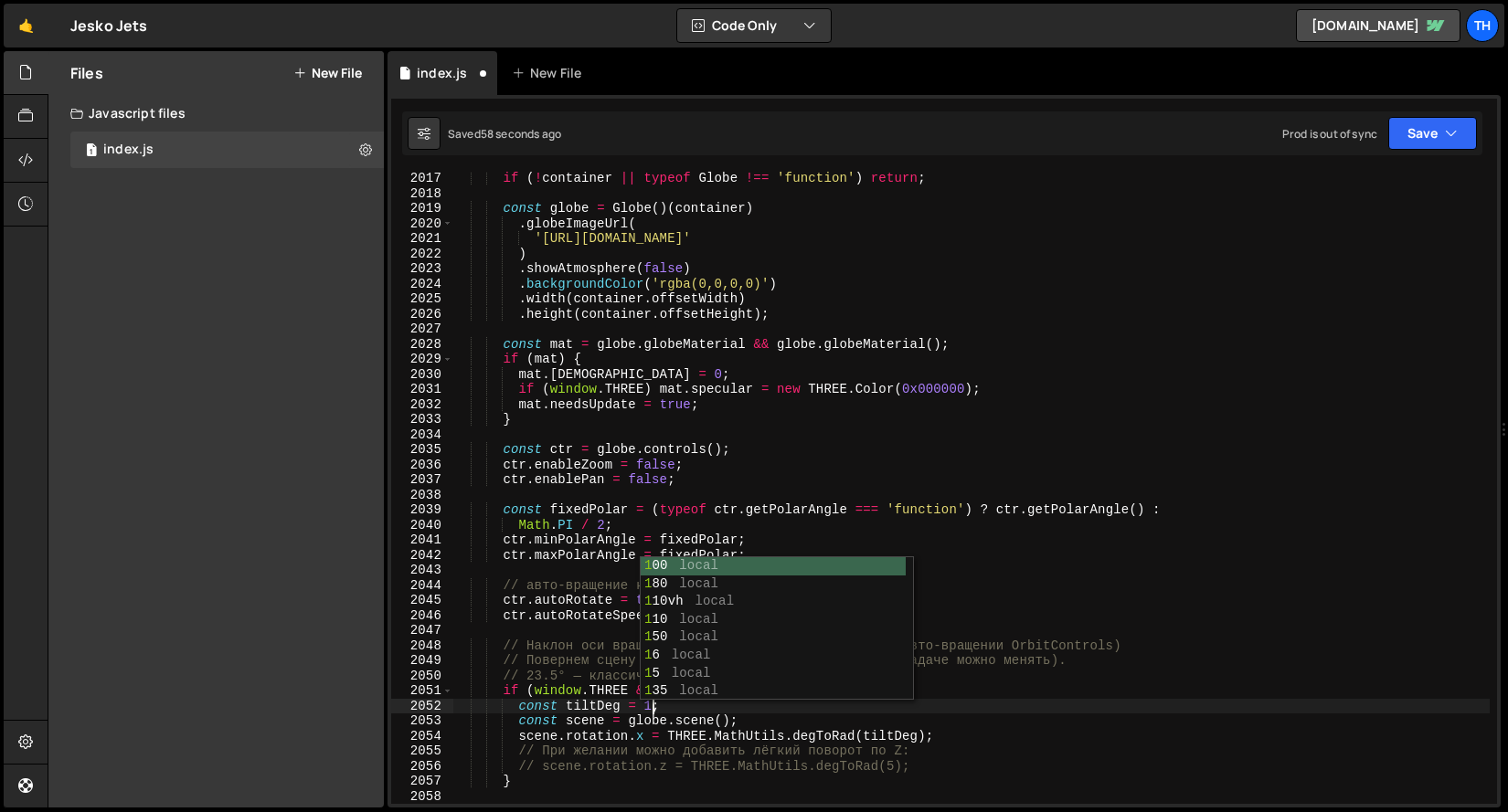
scroll to position [0, 14]
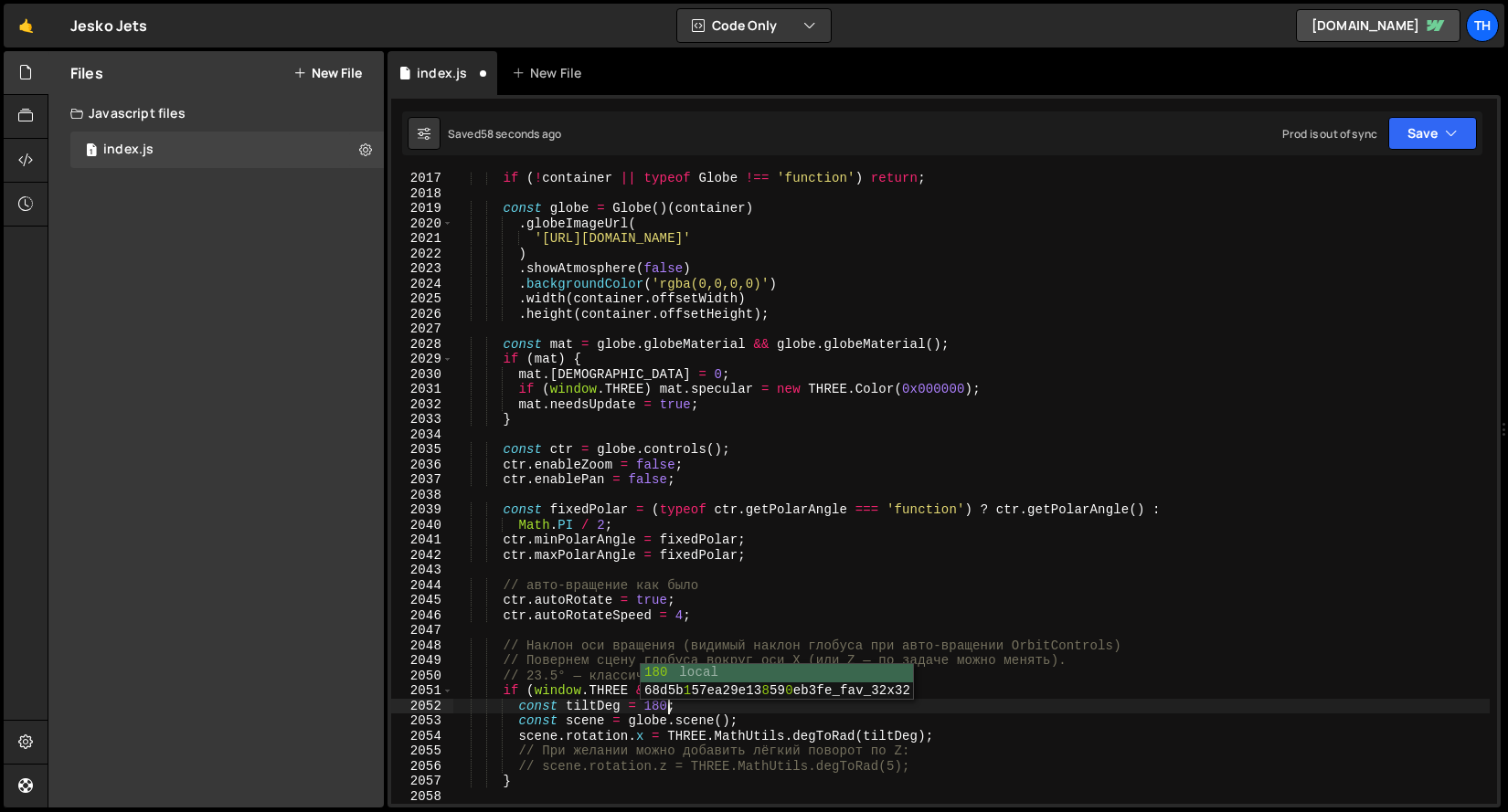
click at [926, 515] on div "if ( ! container || typeof Globe !== 'function' ) return ; const globe = Globe …" at bounding box center [970, 502] width 1037 height 662
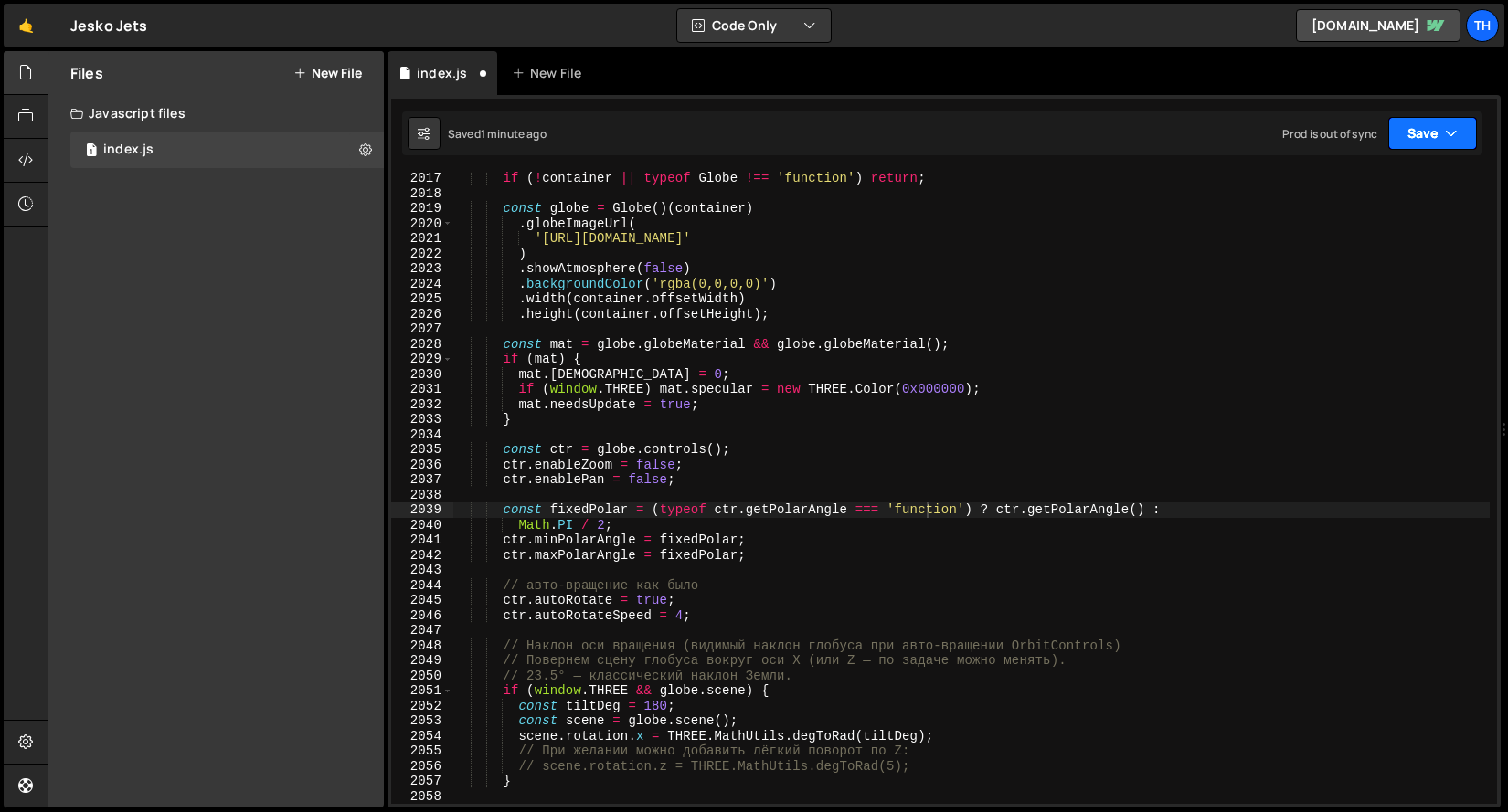
click at [1425, 129] on button "Save" at bounding box center [1432, 133] width 89 height 33
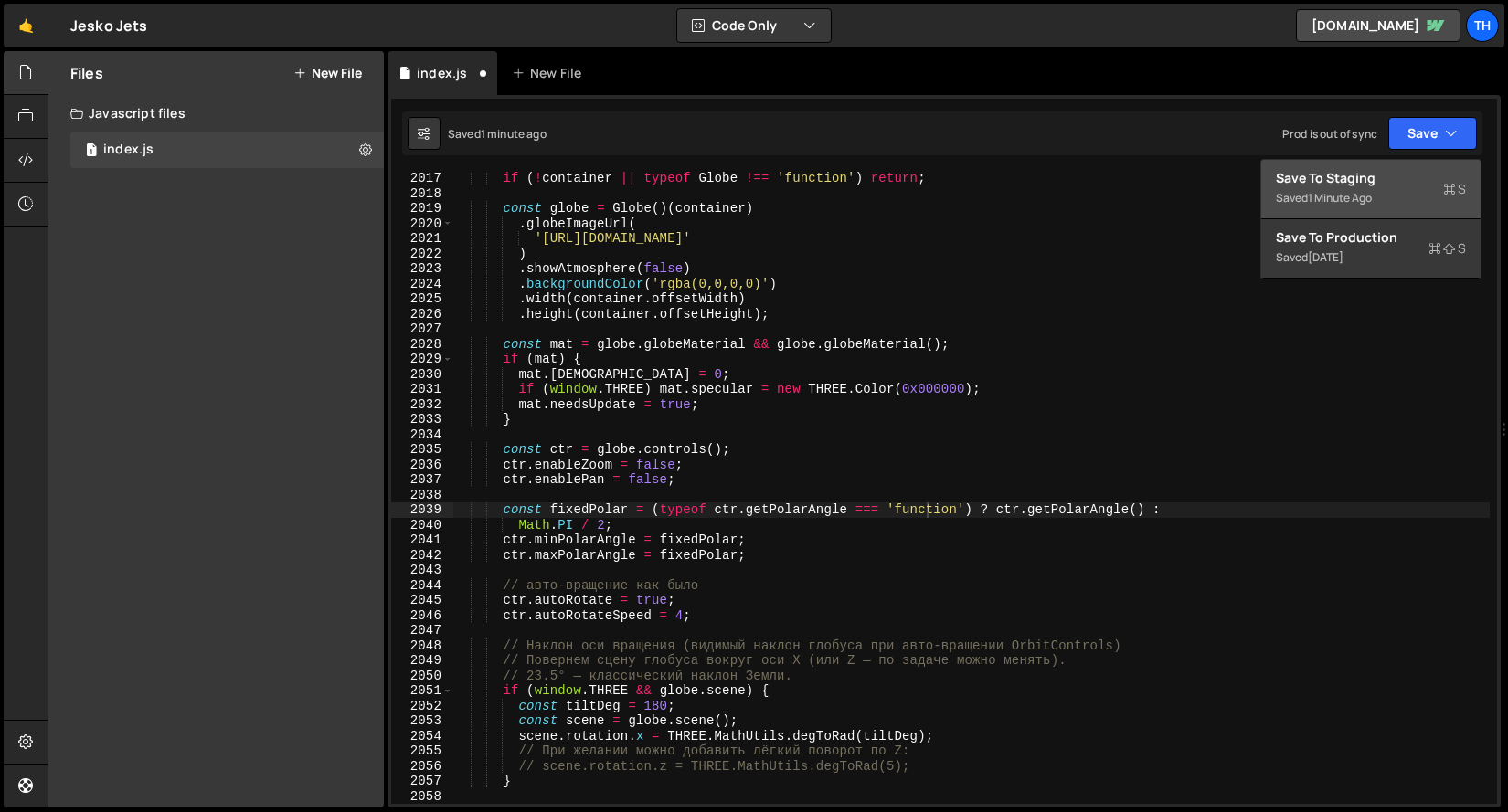
click at [1402, 185] on div "Save to Staging S" at bounding box center [1370, 178] width 190 height 18
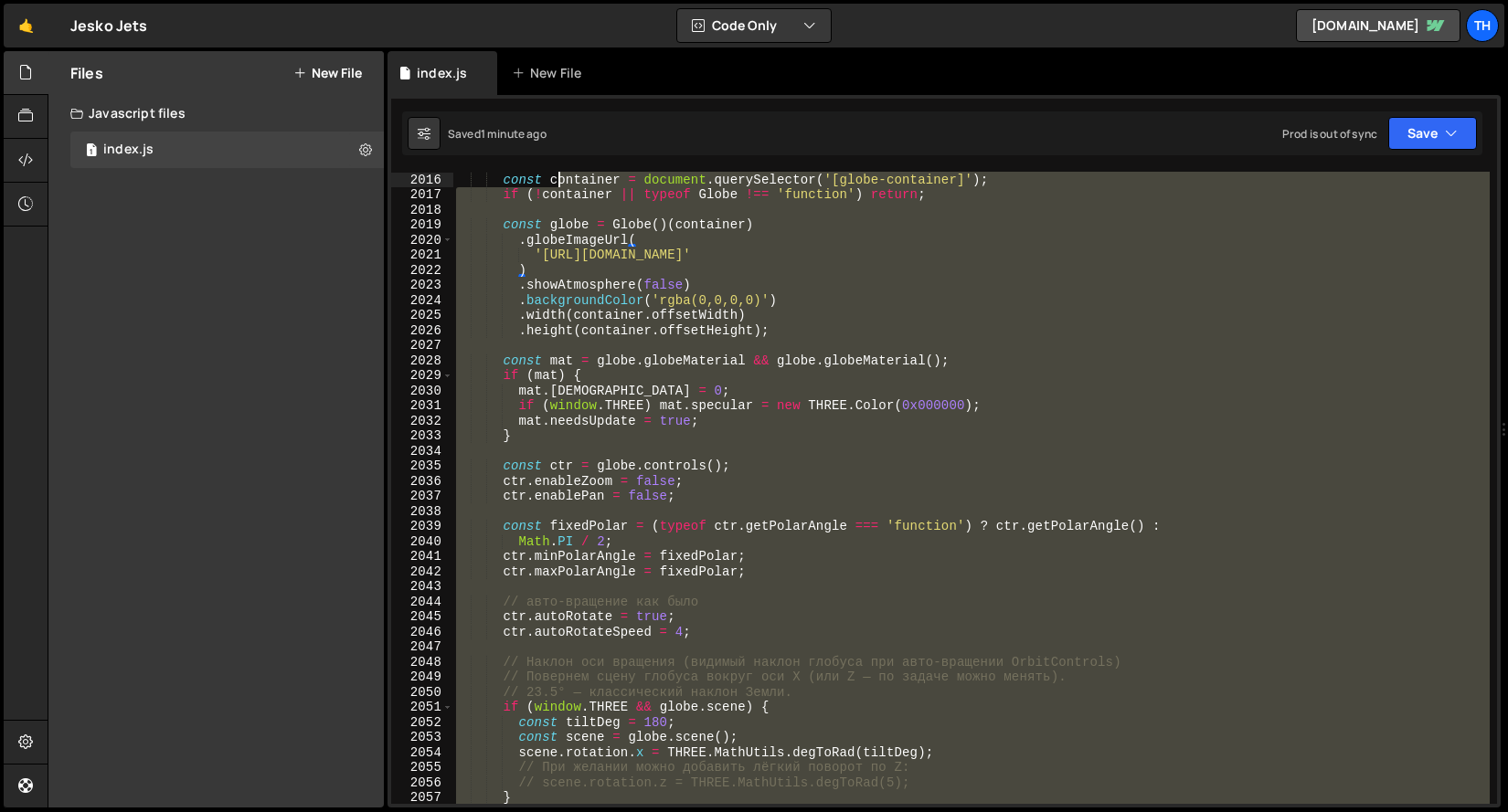
scroll to position [28676, 0]
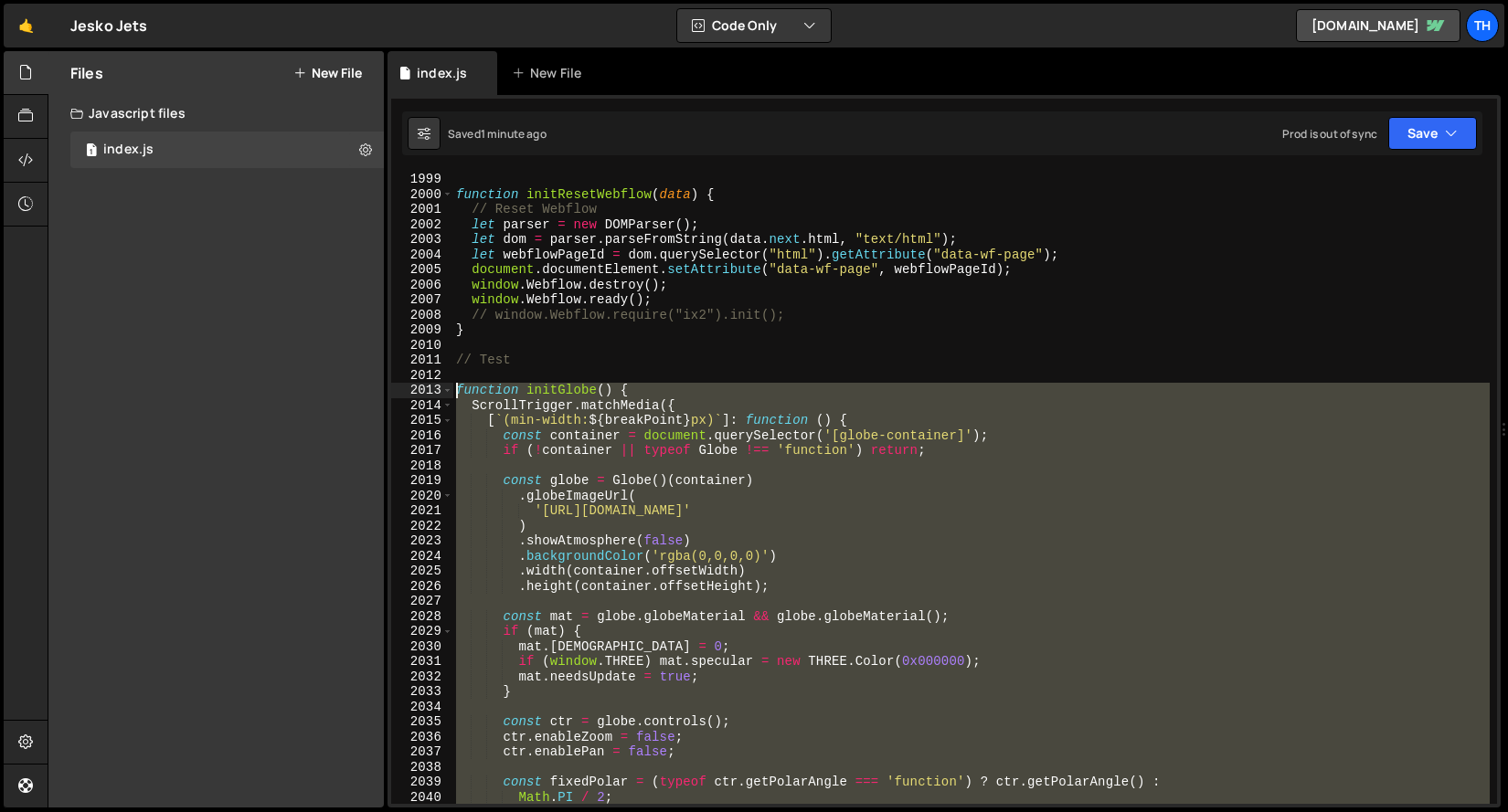
drag, startPoint x: 490, startPoint y: 630, endPoint x: 428, endPoint y: 389, distance: 248.2
click at [428, 389] on div "} 1999 2000 2001 2002 2003 2004 2005 2006 2007 2008 2009 2010 2011 2012 2013 20…" at bounding box center [944, 488] width 1106 height 632
paste textarea "}"
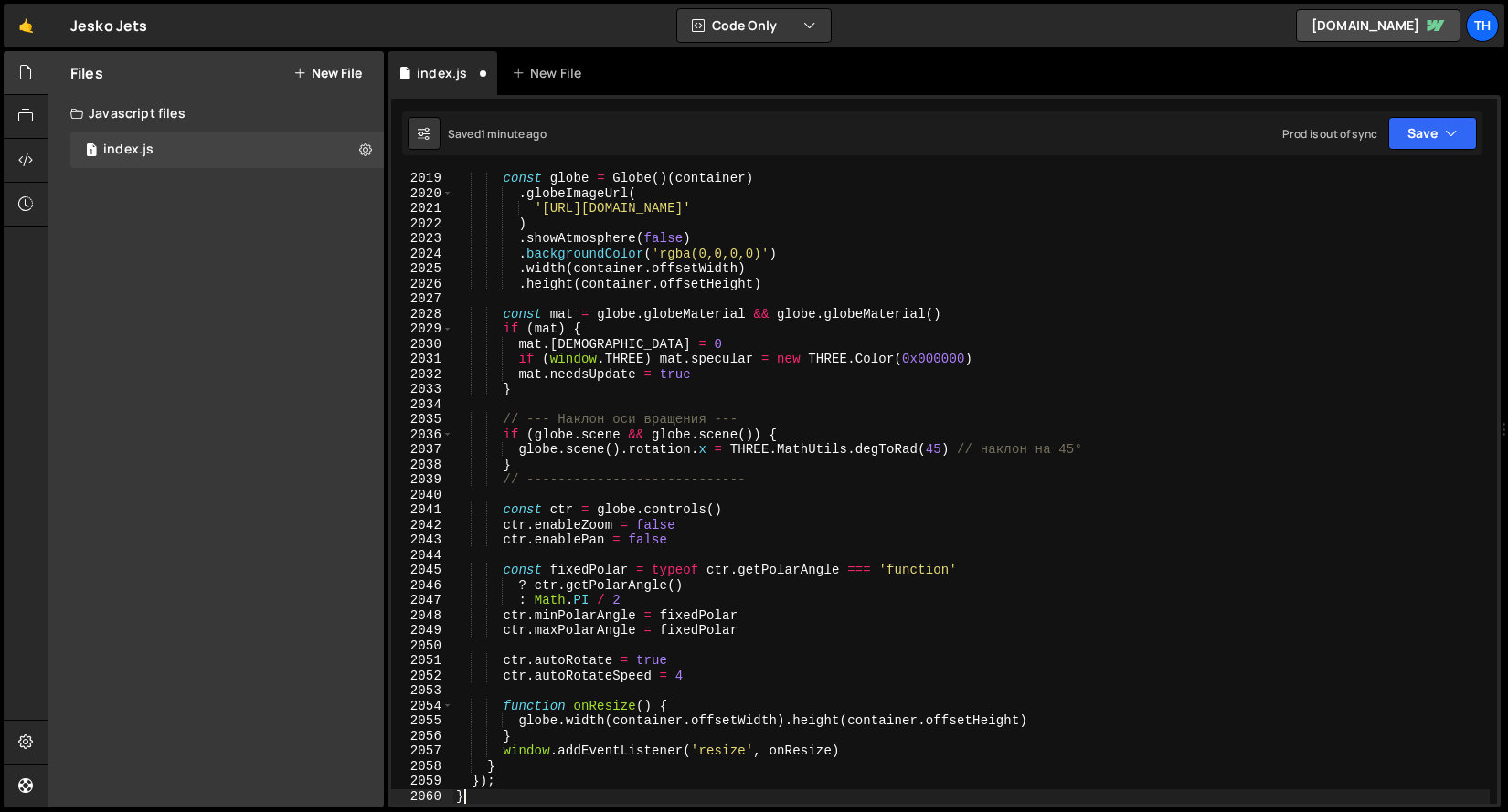
scroll to position [29034, 0]
click at [1464, 133] on button "Save" at bounding box center [1432, 133] width 89 height 33
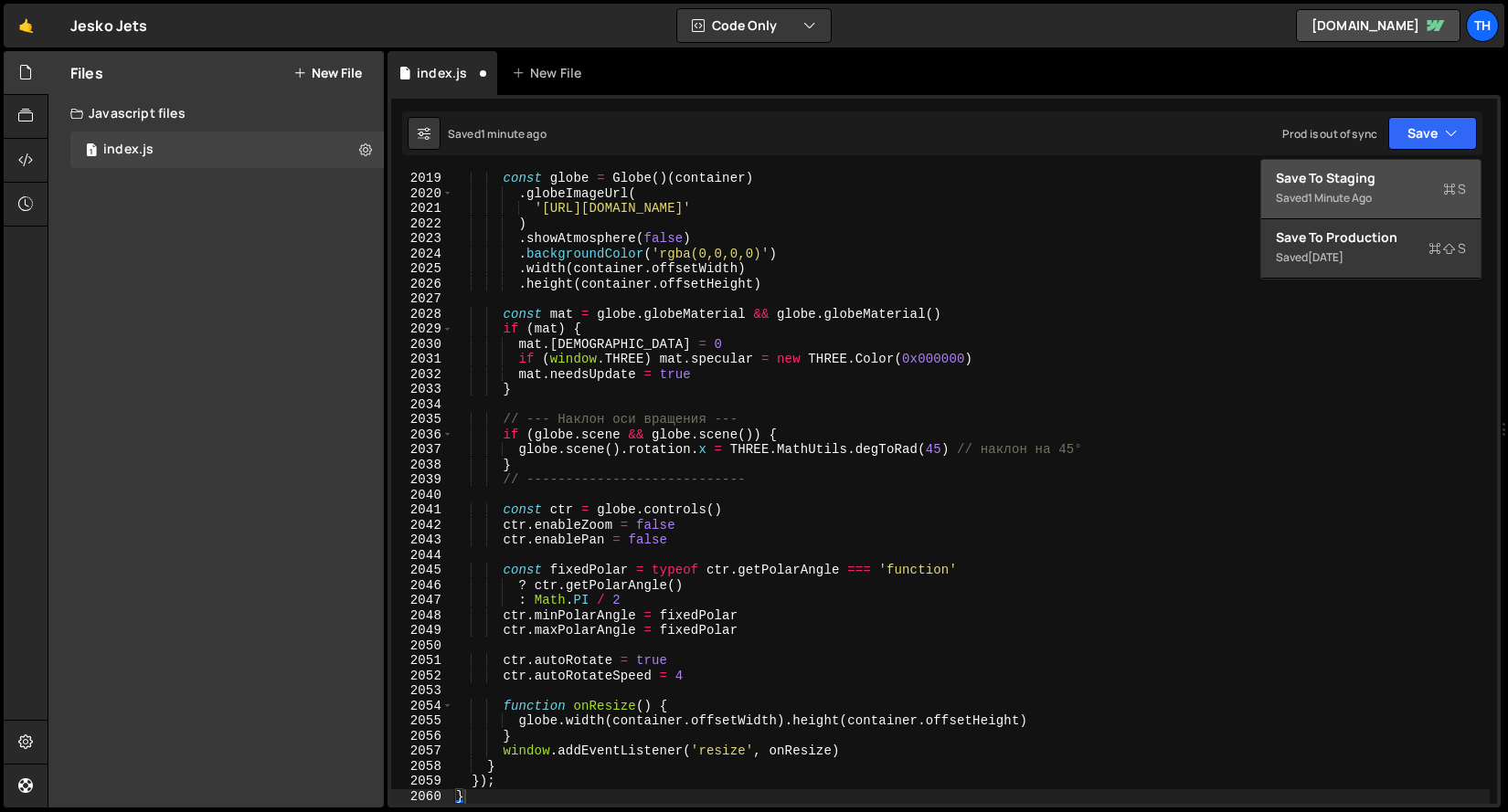
click at [1461, 178] on div "Save to Staging S" at bounding box center [1370, 178] width 190 height 18
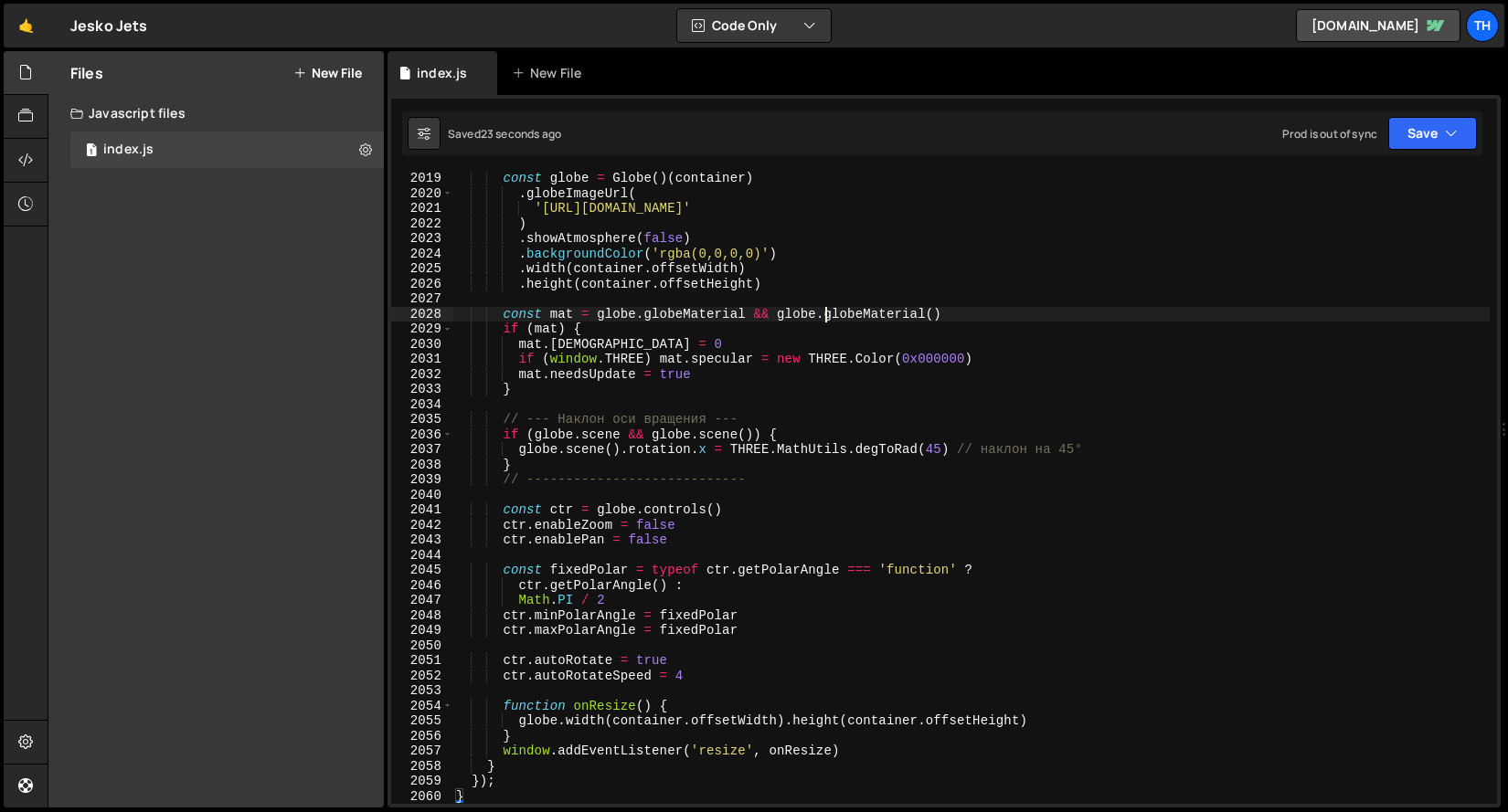
click at [829, 317] on div "const globe = Globe ( ) ( container ) . globeImageUrl ( 'https://cdn.prod.websi…" at bounding box center [970, 502] width 1037 height 662
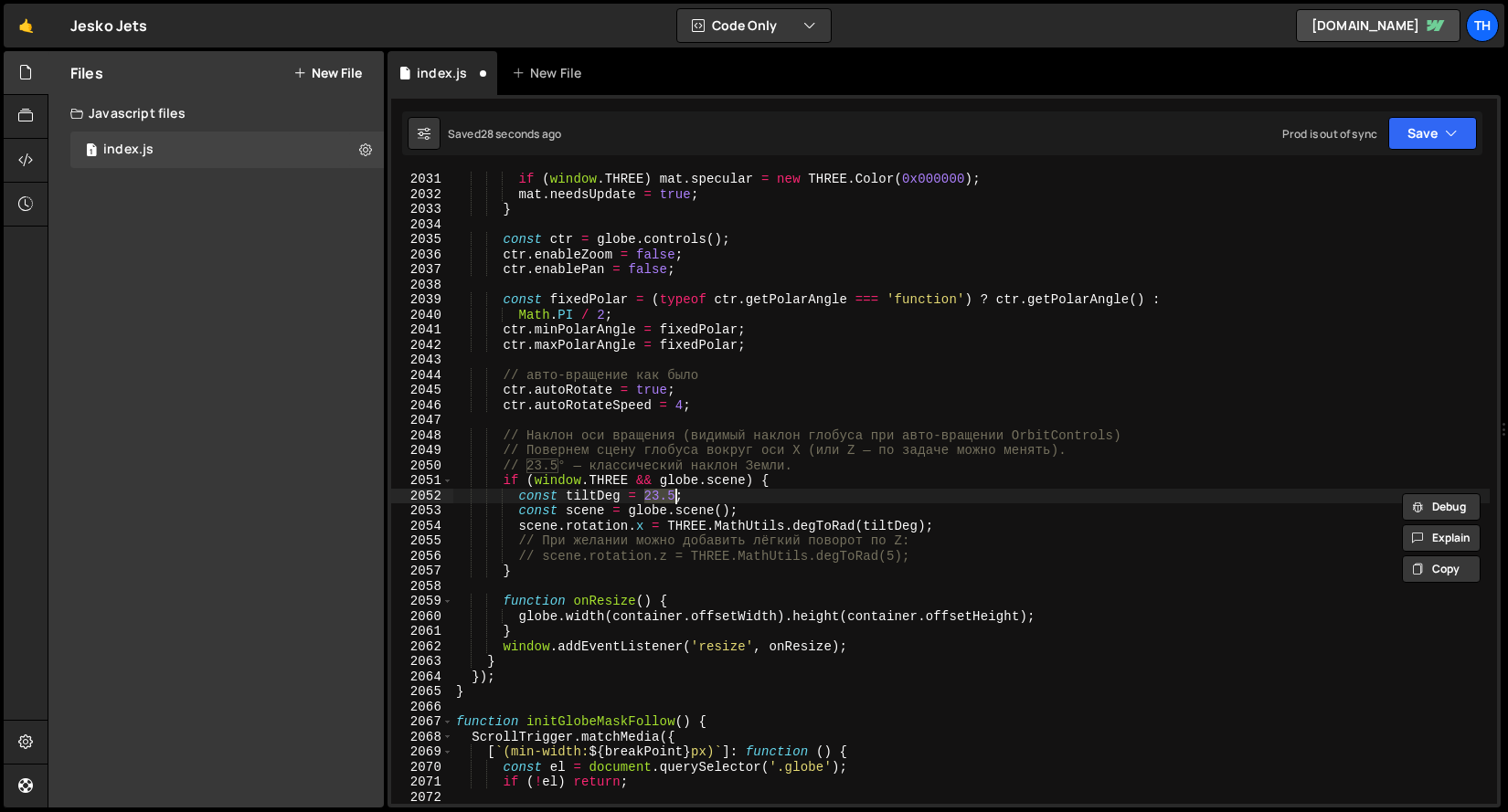
scroll to position [29307, 0]
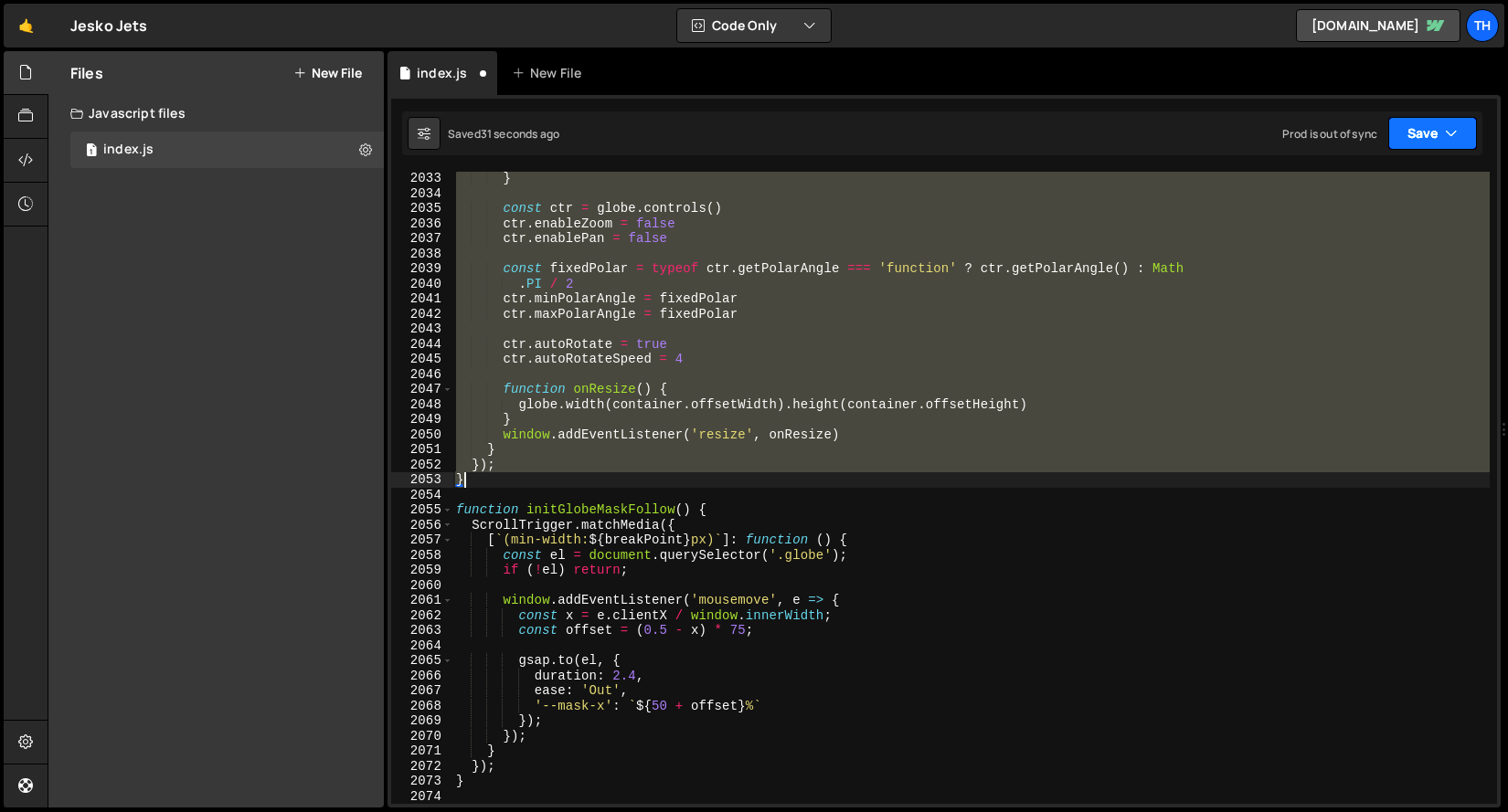
click at [1414, 146] on button "Save" at bounding box center [1432, 133] width 89 height 33
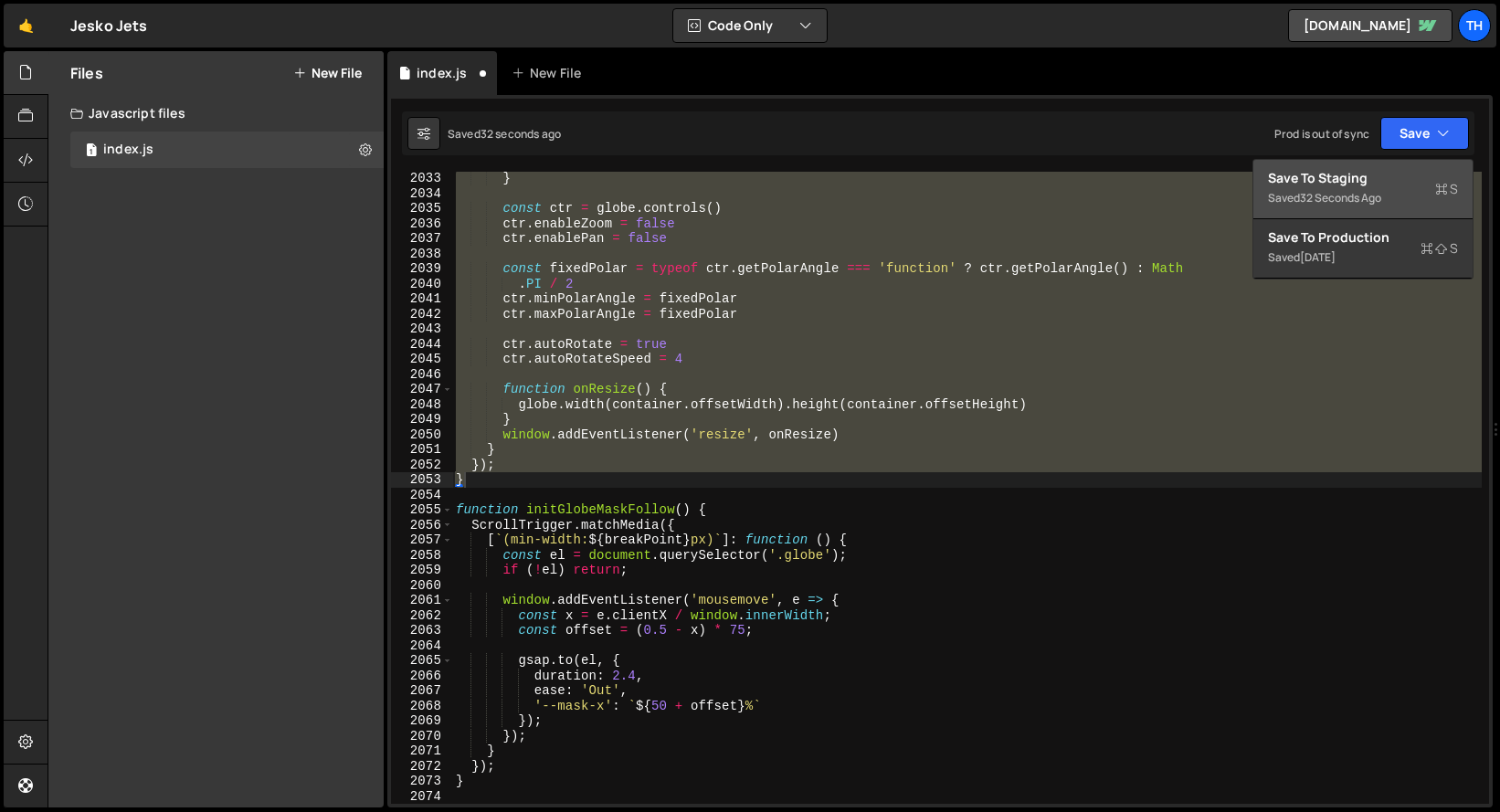
click at [1439, 175] on div "Save to Staging S" at bounding box center [1363, 178] width 190 height 18
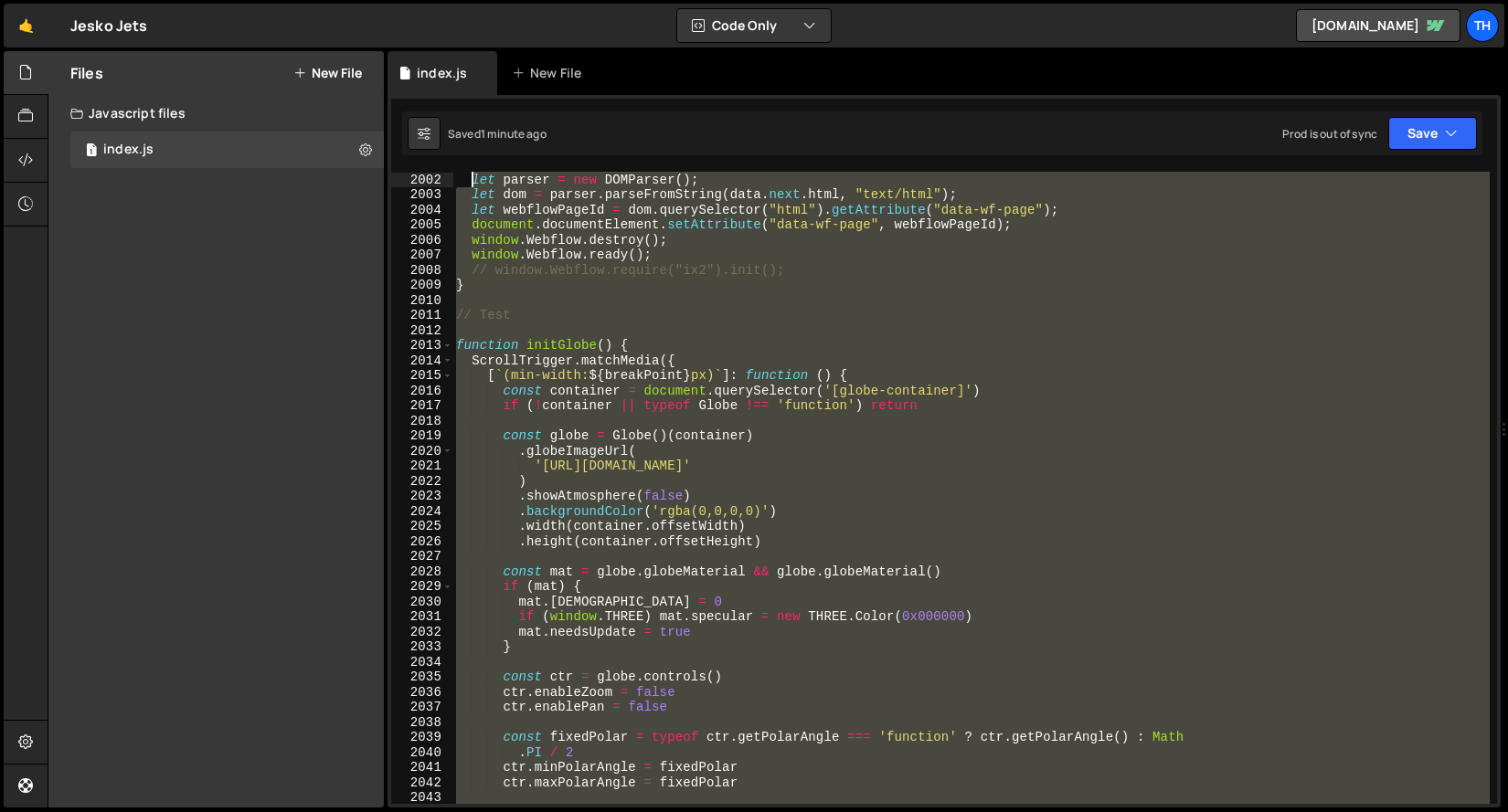
scroll to position [28813, 0]
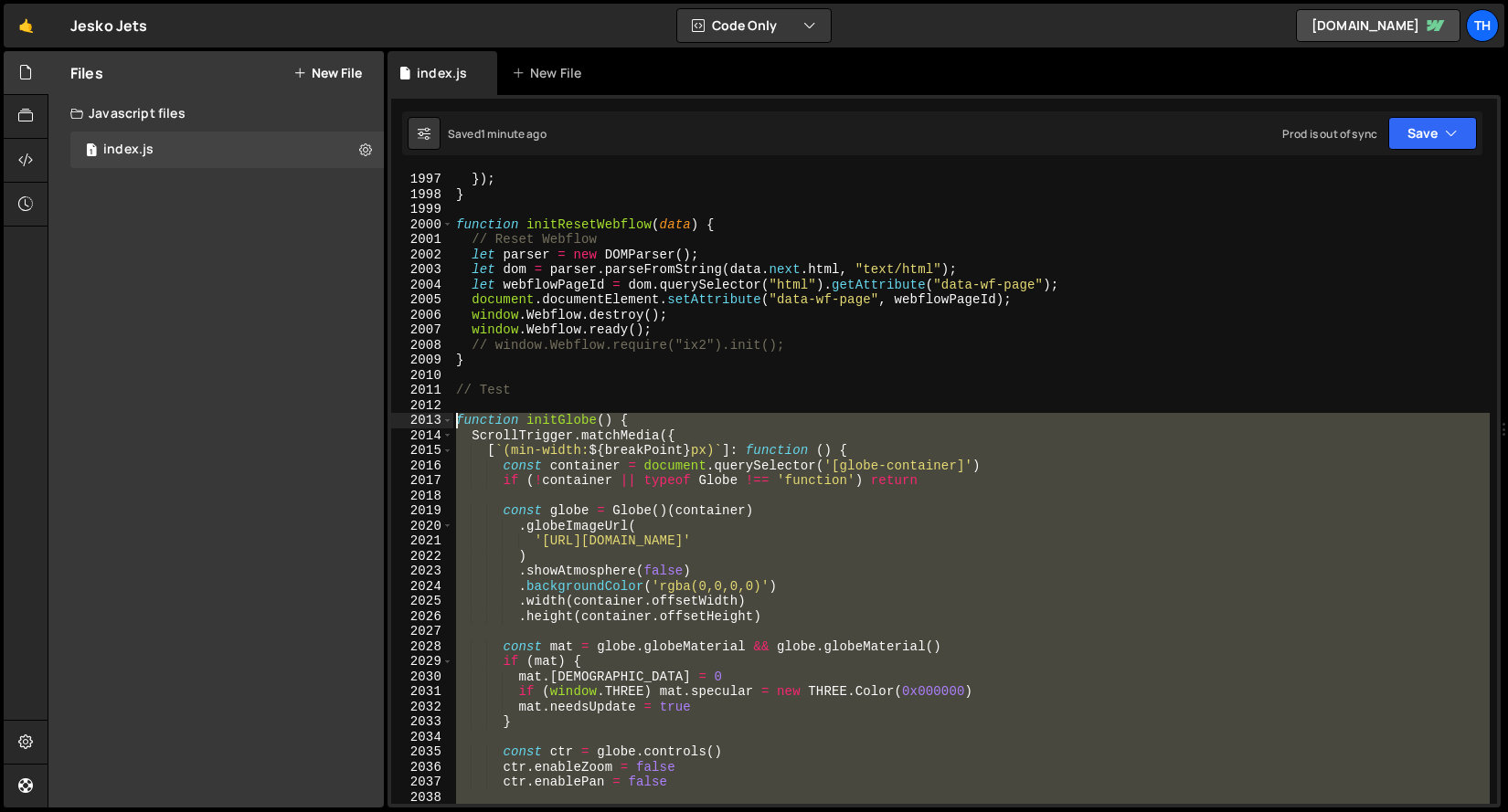
drag, startPoint x: 489, startPoint y: 482, endPoint x: 358, endPoint y: 418, distance: 145.1
click at [358, 418] on div "Files New File Javascript files 1 index.js 0 CSS files Copy share link Edit Fil…" at bounding box center [778, 429] width 1460 height 757
paste textarea "}"
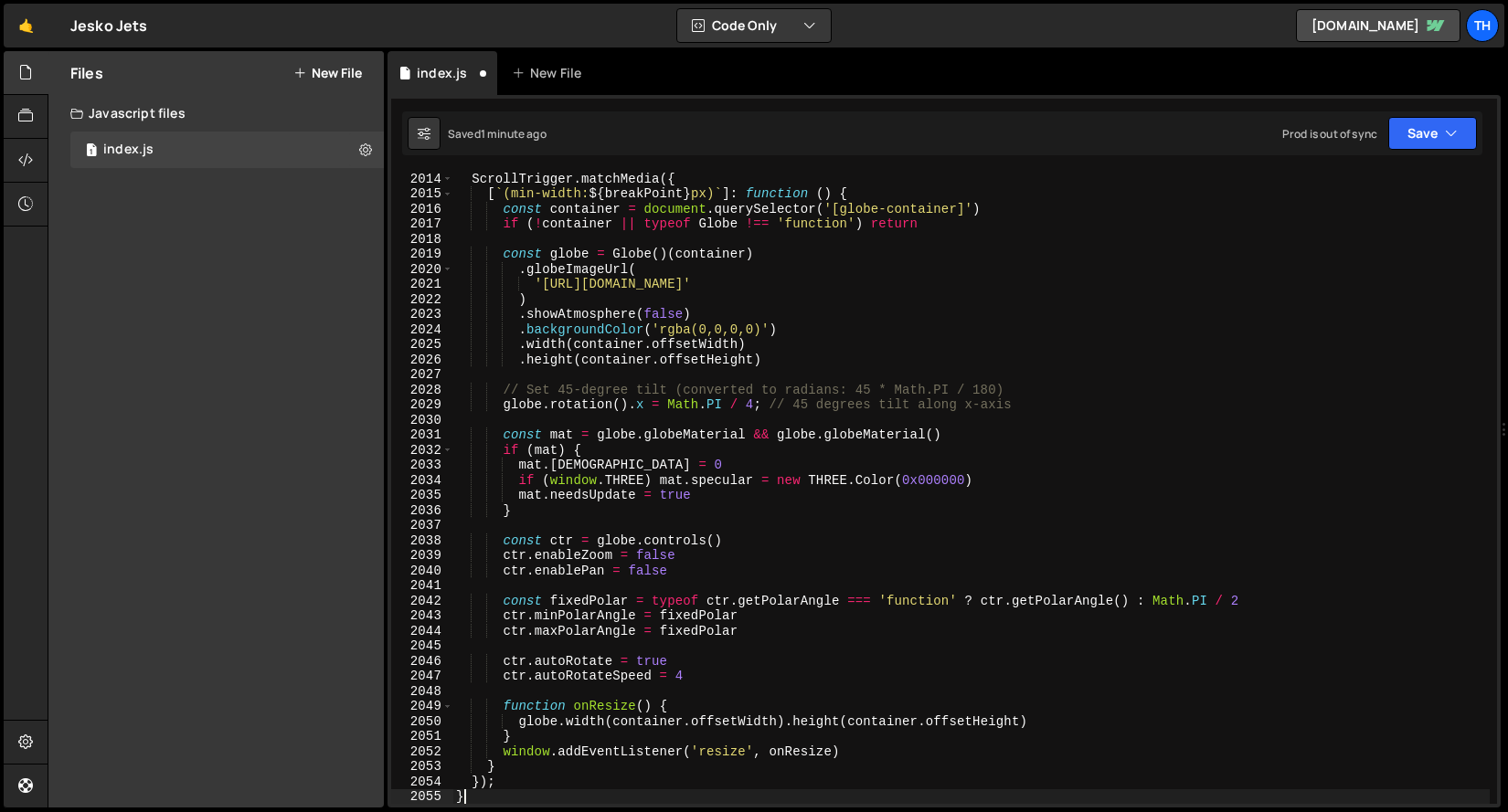
scroll to position [29031, 0]
click at [1430, 137] on button "Save" at bounding box center [1432, 133] width 89 height 33
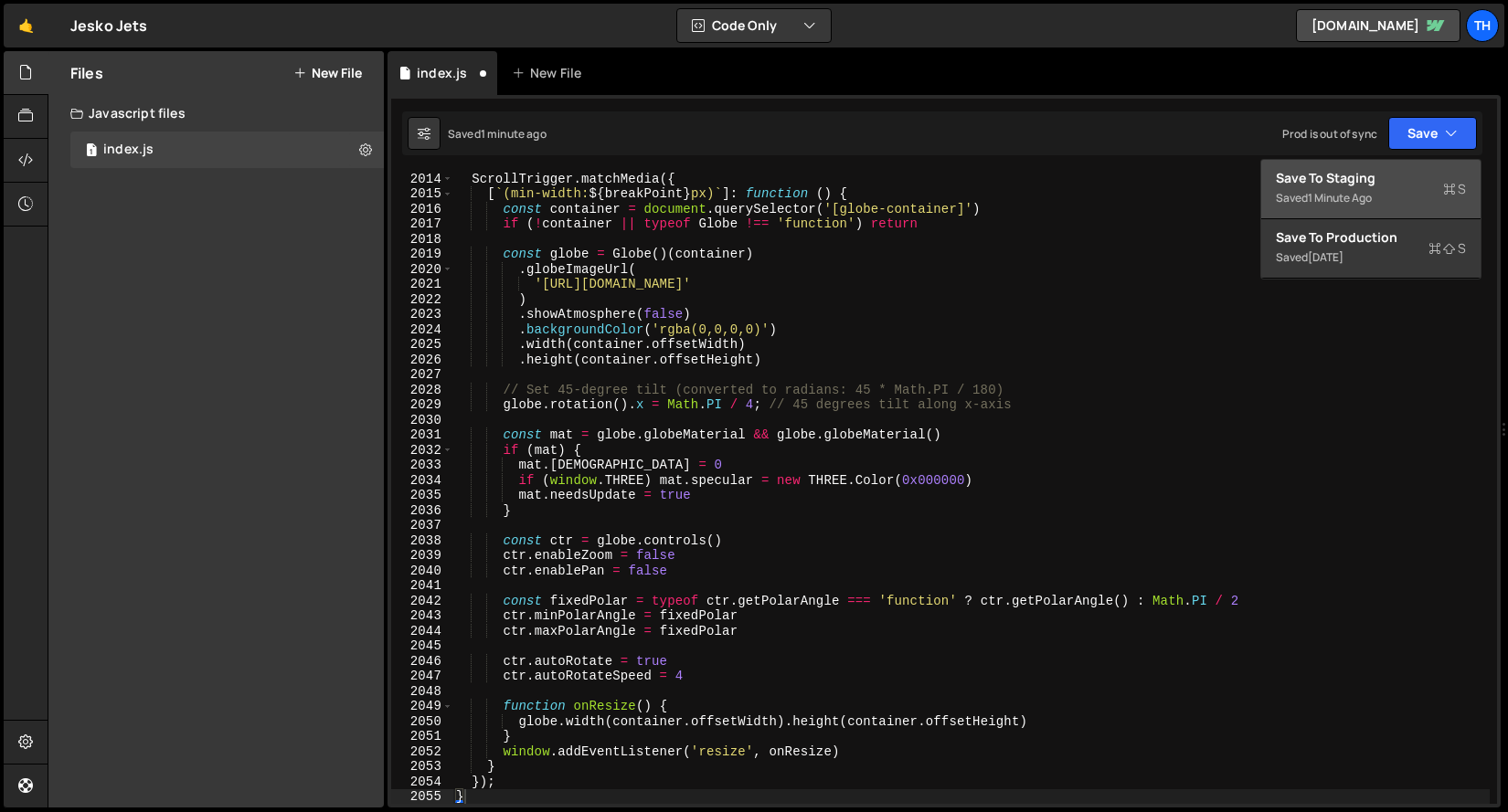
click at [1447, 161] on button "Save to Staging S Saved 1 minute ago" at bounding box center [1370, 189] width 219 height 59
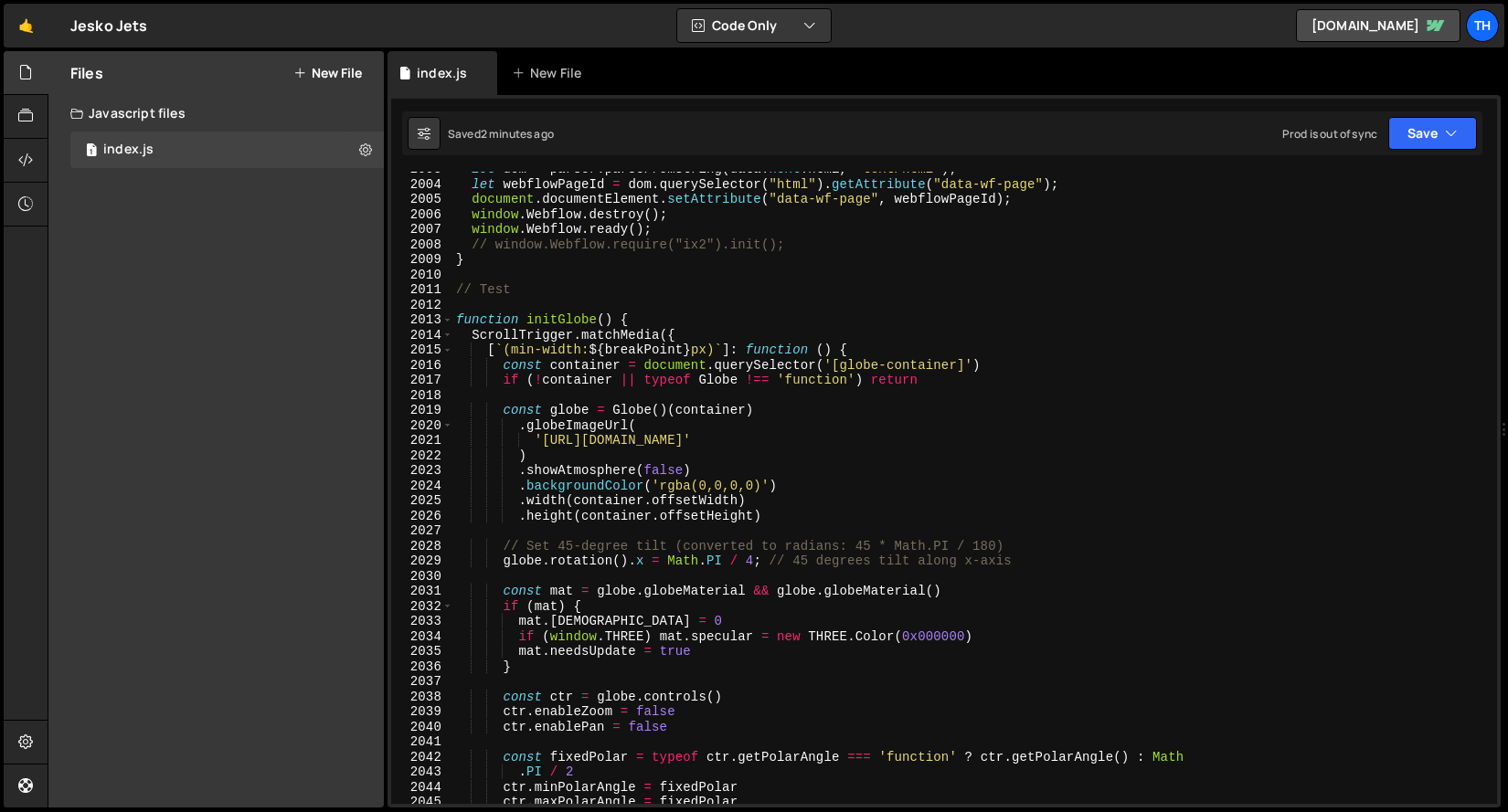
scroll to position [28814, 0]
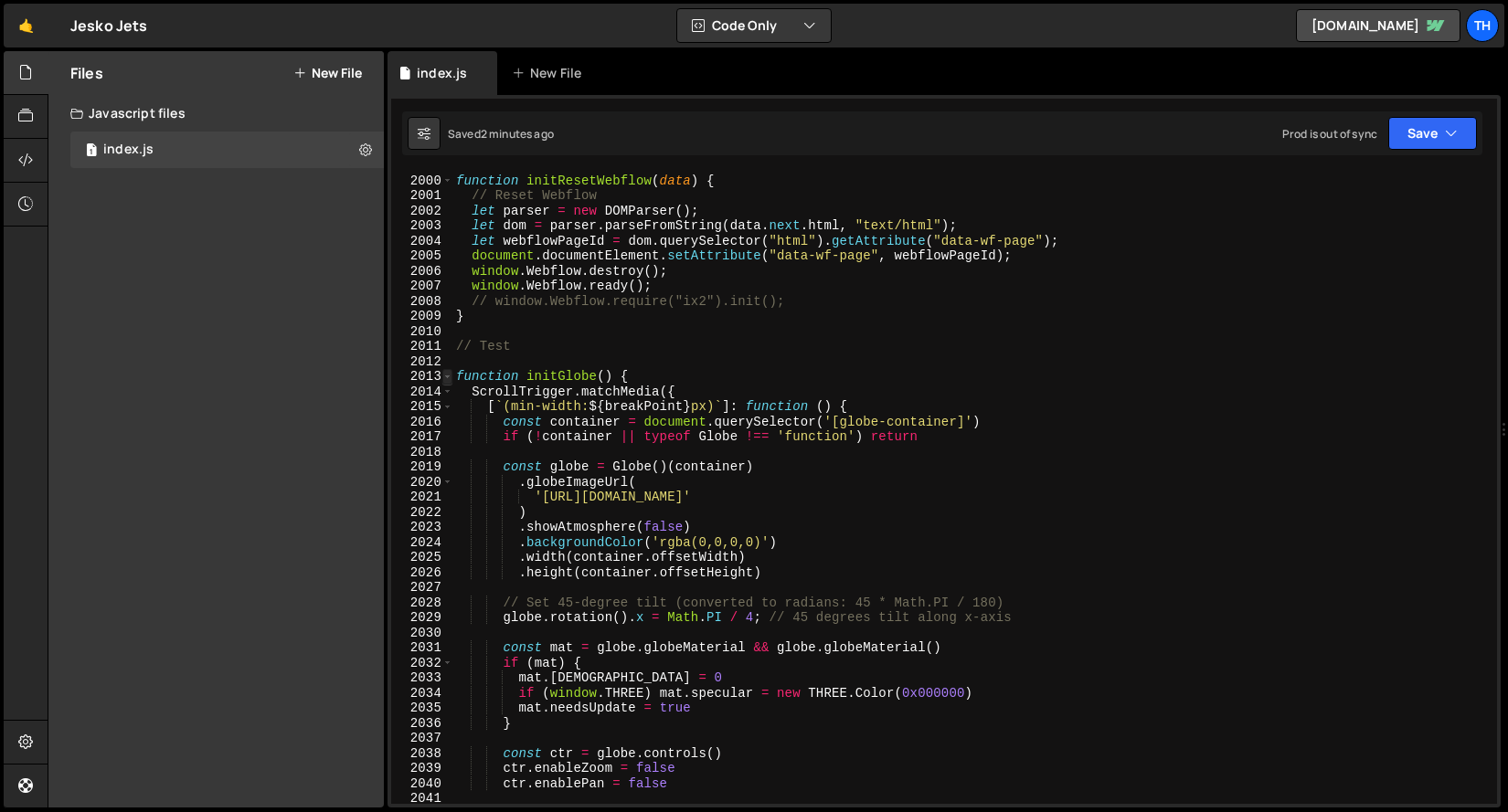
click at [450, 377] on span at bounding box center [447, 377] width 10 height 16
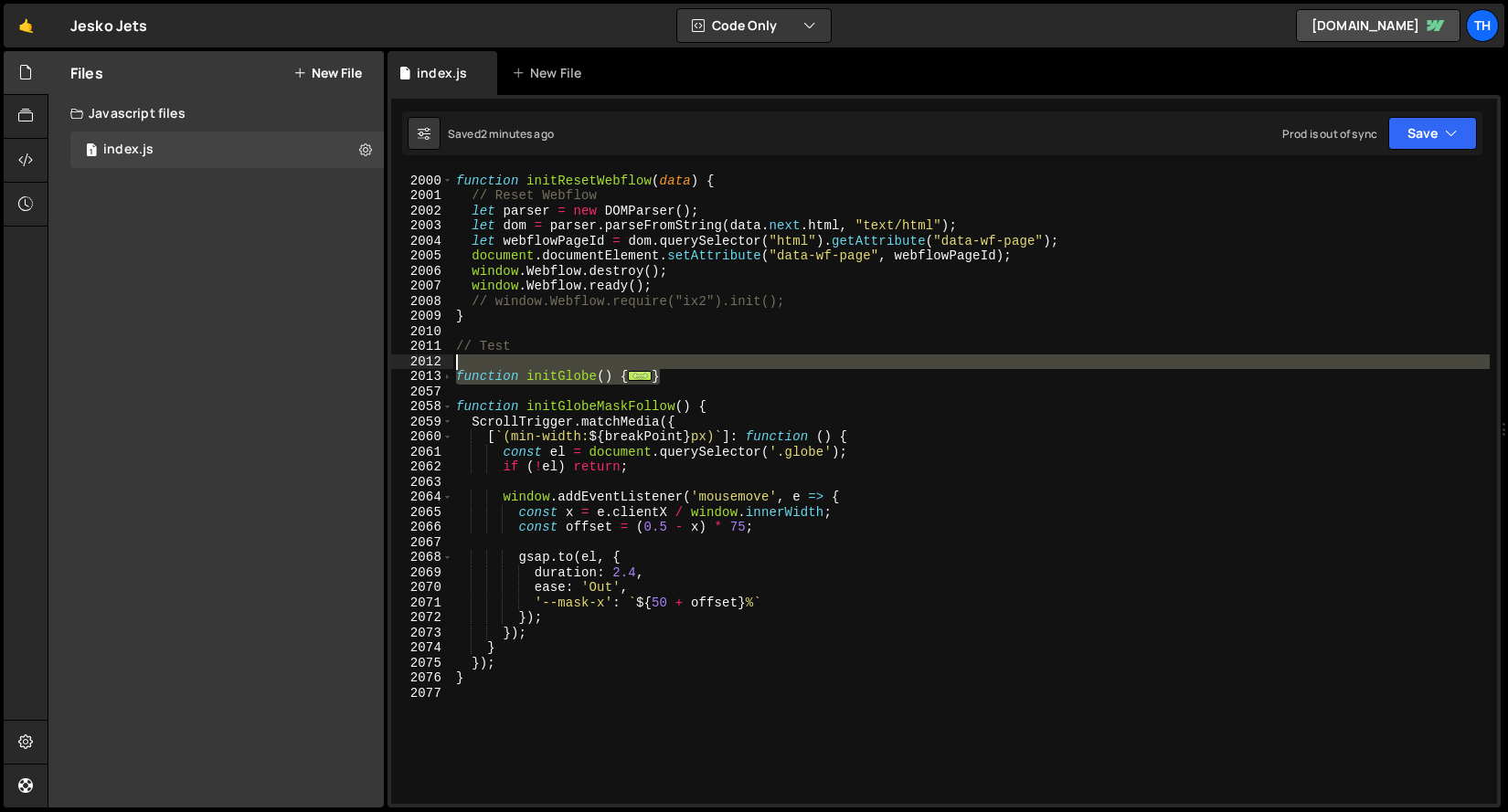
drag, startPoint x: 664, startPoint y: 375, endPoint x: 196, endPoint y: 368, distance: 468.8
click at [196, 368] on div "Files New File Javascript files 1 index.js 0 CSS files Copy share link Edit Fil…" at bounding box center [778, 429] width 1460 height 757
type textarea "function initGlobe() {"
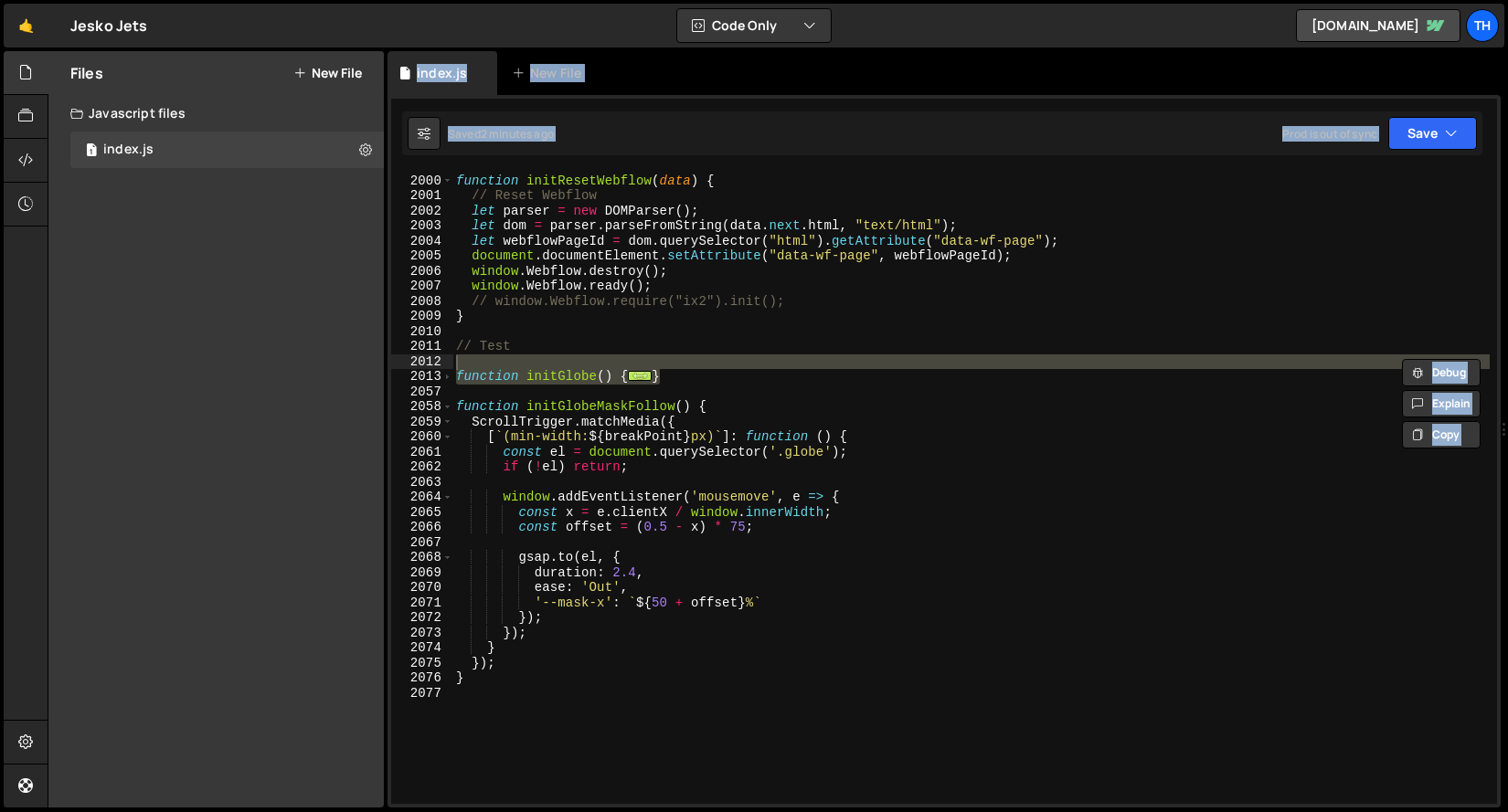
drag, startPoint x: 196, startPoint y: 368, endPoint x: 573, endPoint y: 365, distance: 377.4
click at [575, 365] on div "Files New File Javascript files 1 index.js 0 CSS files Copy share link Edit Fil…" at bounding box center [778, 429] width 1460 height 757
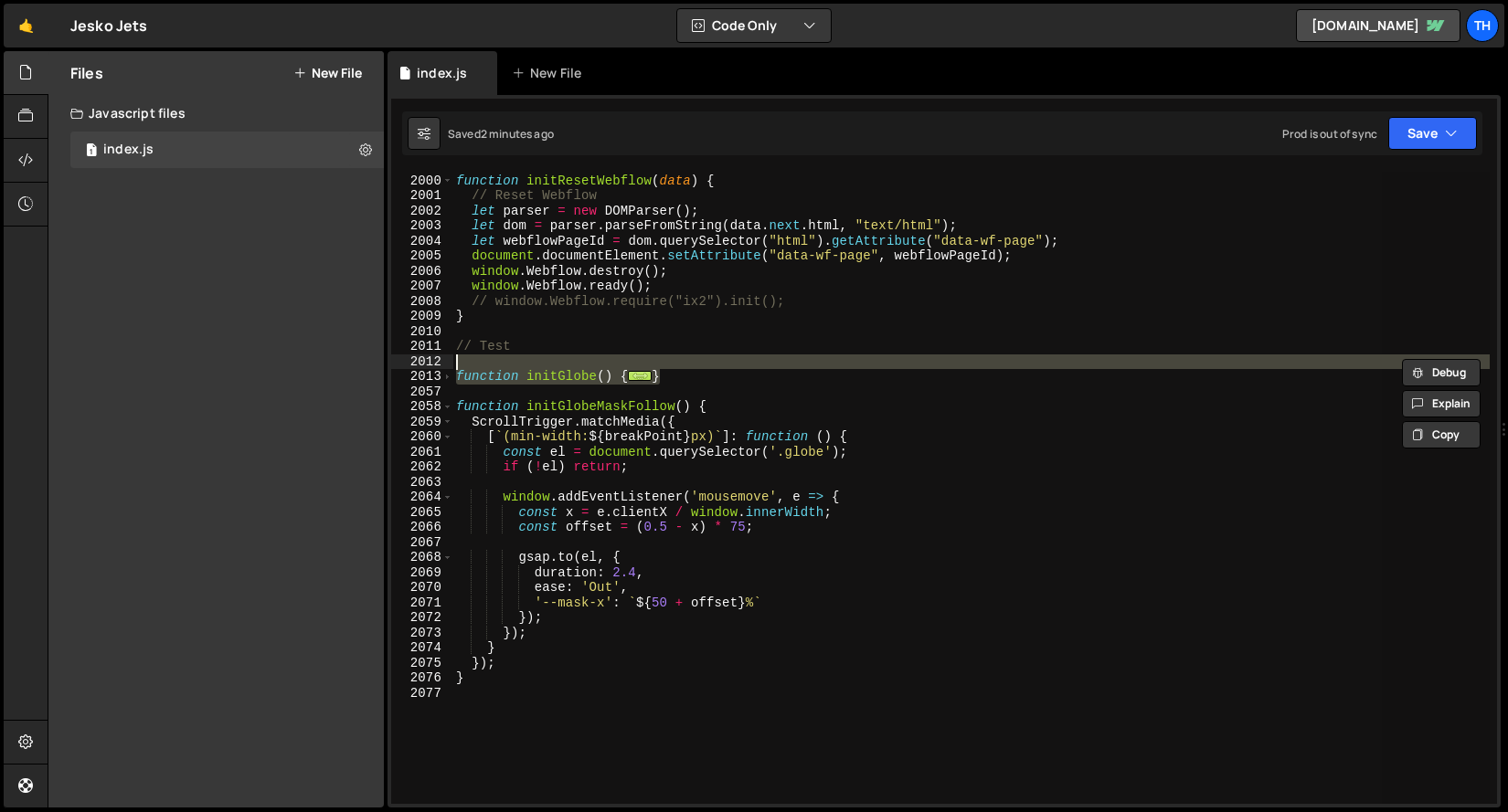
click at [572, 365] on div "function initResetWebflow ( data ) { // Reset Webflow let parser = new DOMParse…" at bounding box center [970, 488] width 1037 height 632
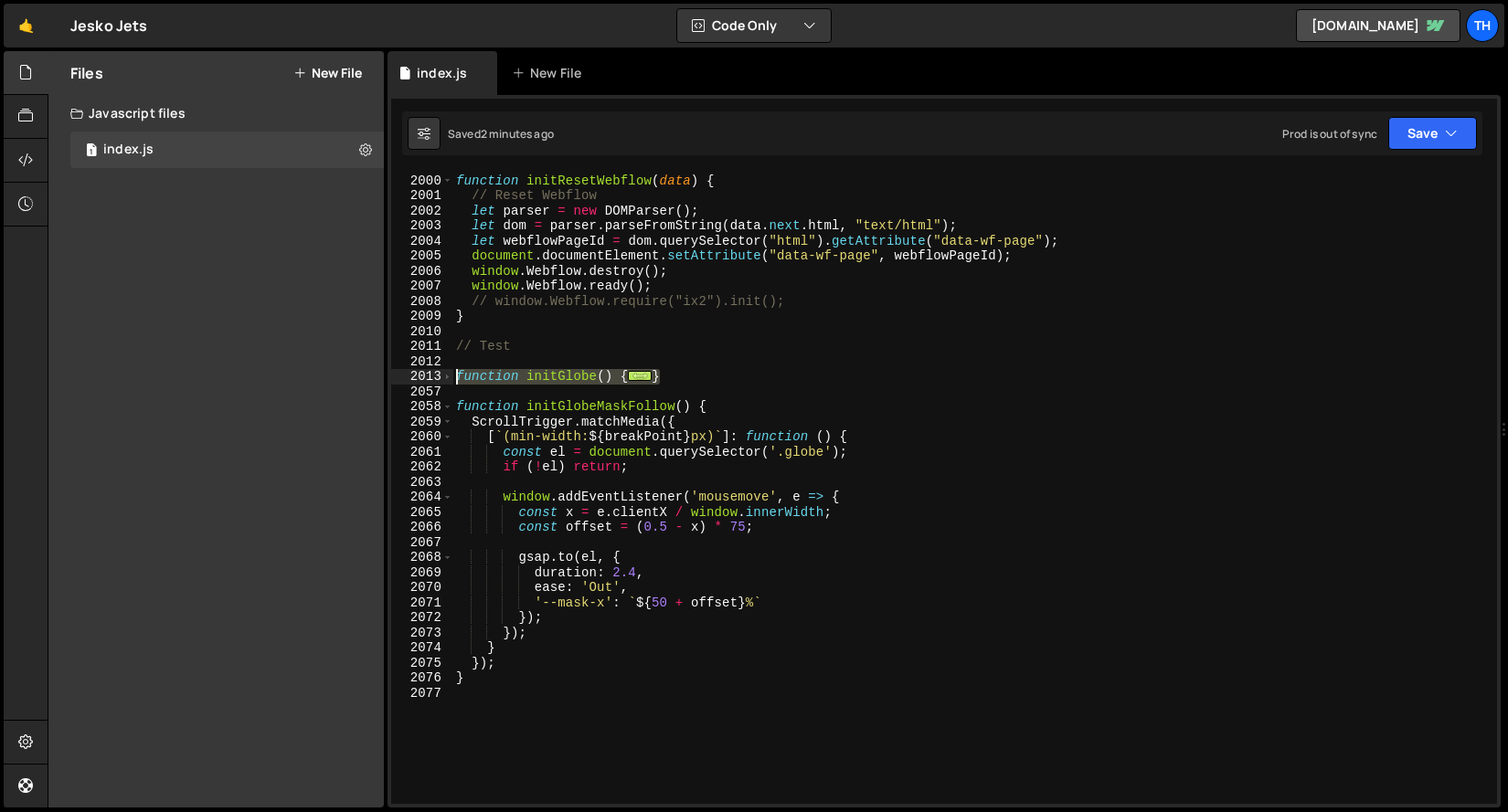
drag, startPoint x: 693, startPoint y: 378, endPoint x: 280, endPoint y: 373, distance: 413.9
click at [280, 373] on div "Files New File Javascript files 1 index.js 0 CSS files Copy share link Edit Fil…" at bounding box center [778, 429] width 1460 height 757
paste textarea "}"
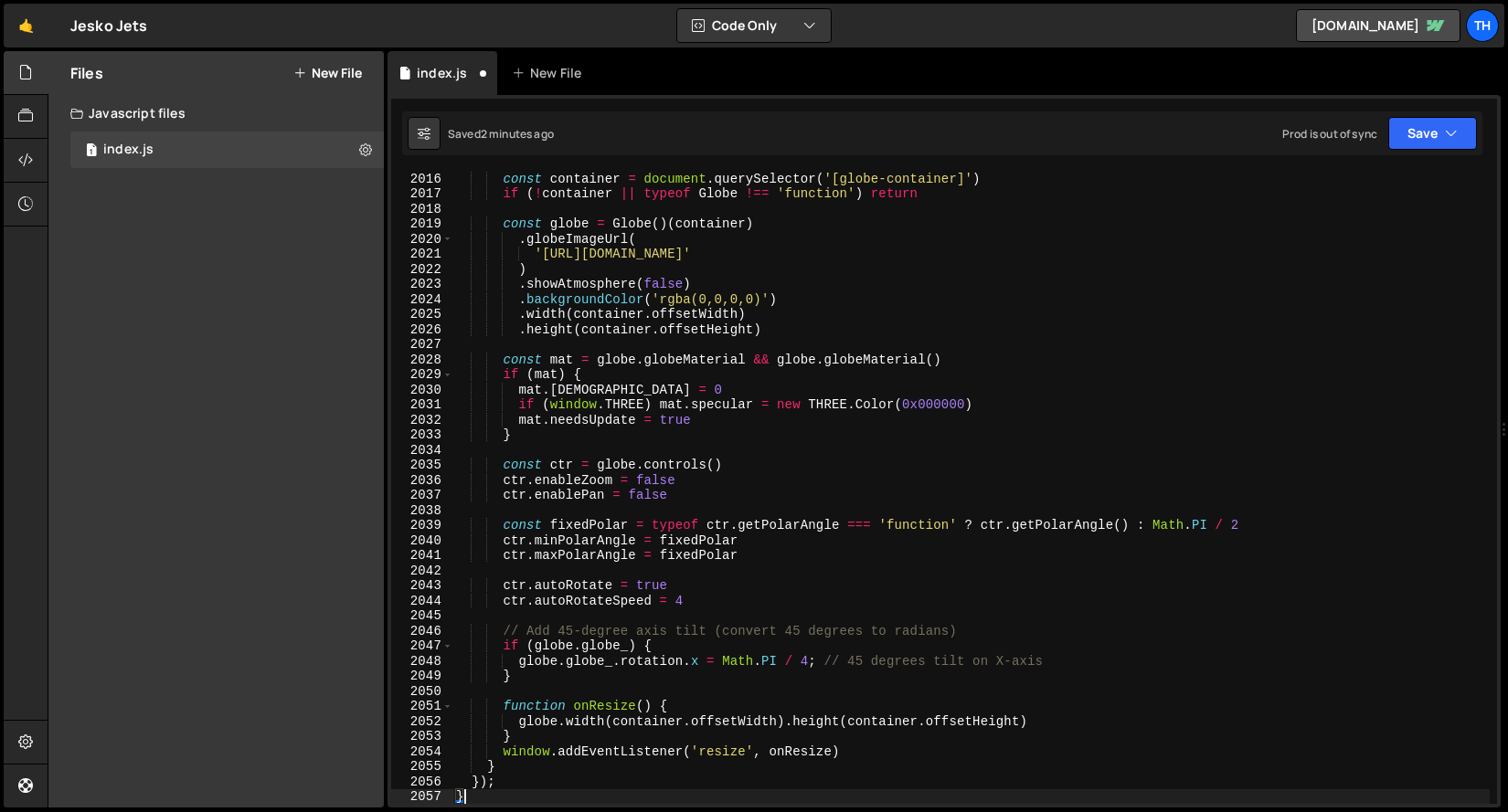
scroll to position [28864, 0]
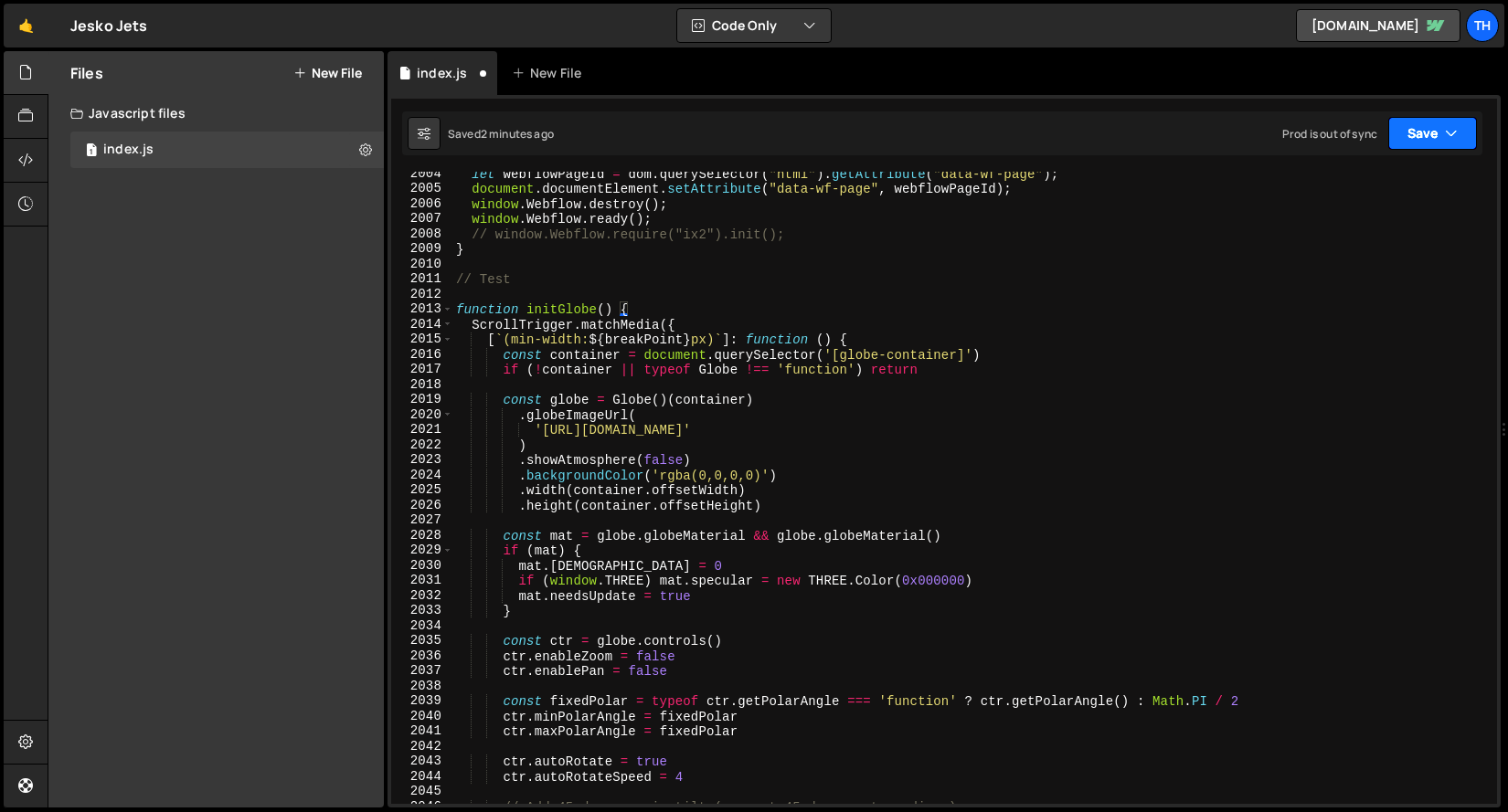
click at [1425, 141] on button "Save" at bounding box center [1432, 133] width 89 height 33
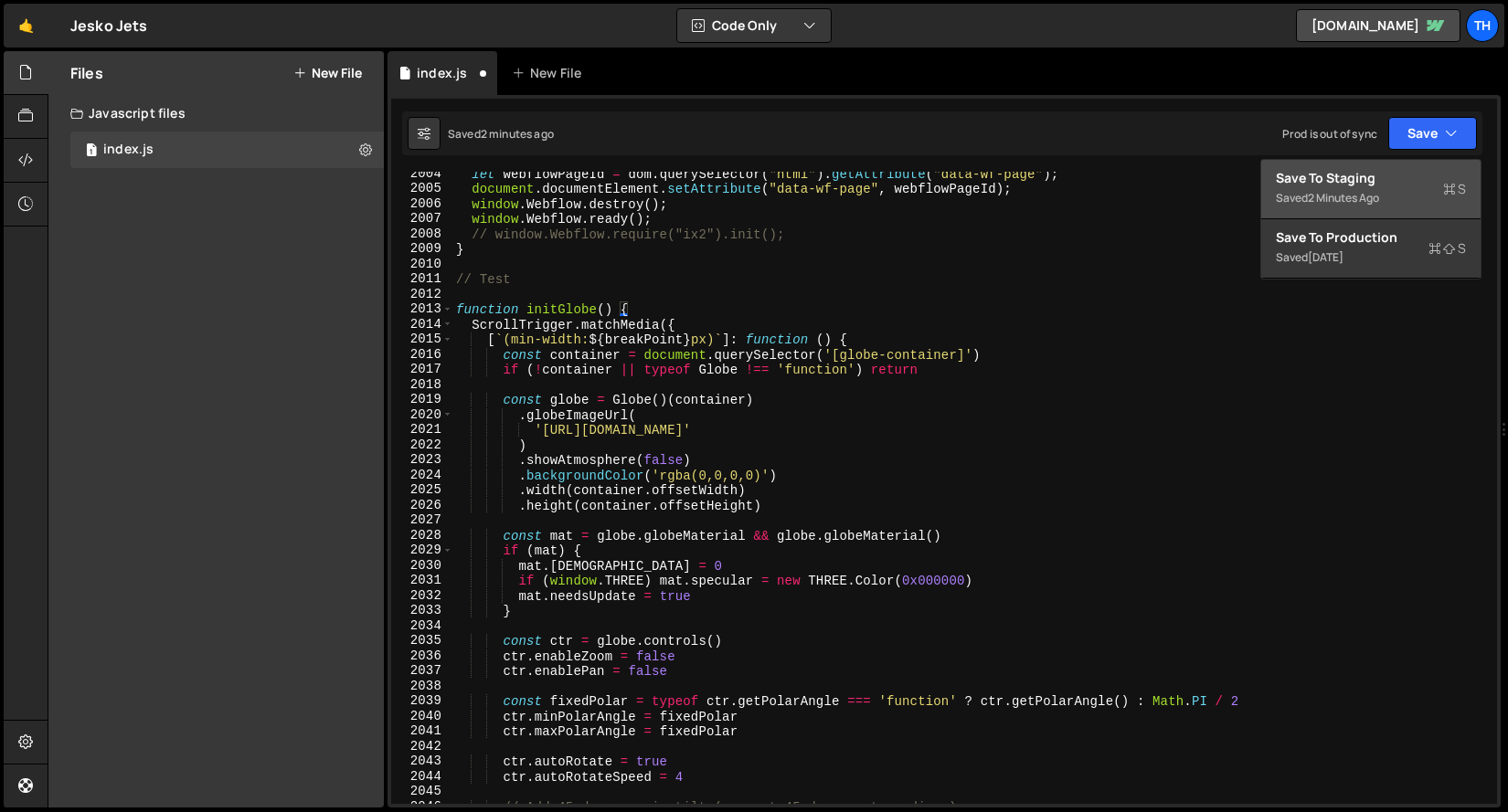
click at [1468, 189] on button "Save to Staging S Saved 2 minutes ago" at bounding box center [1370, 189] width 219 height 59
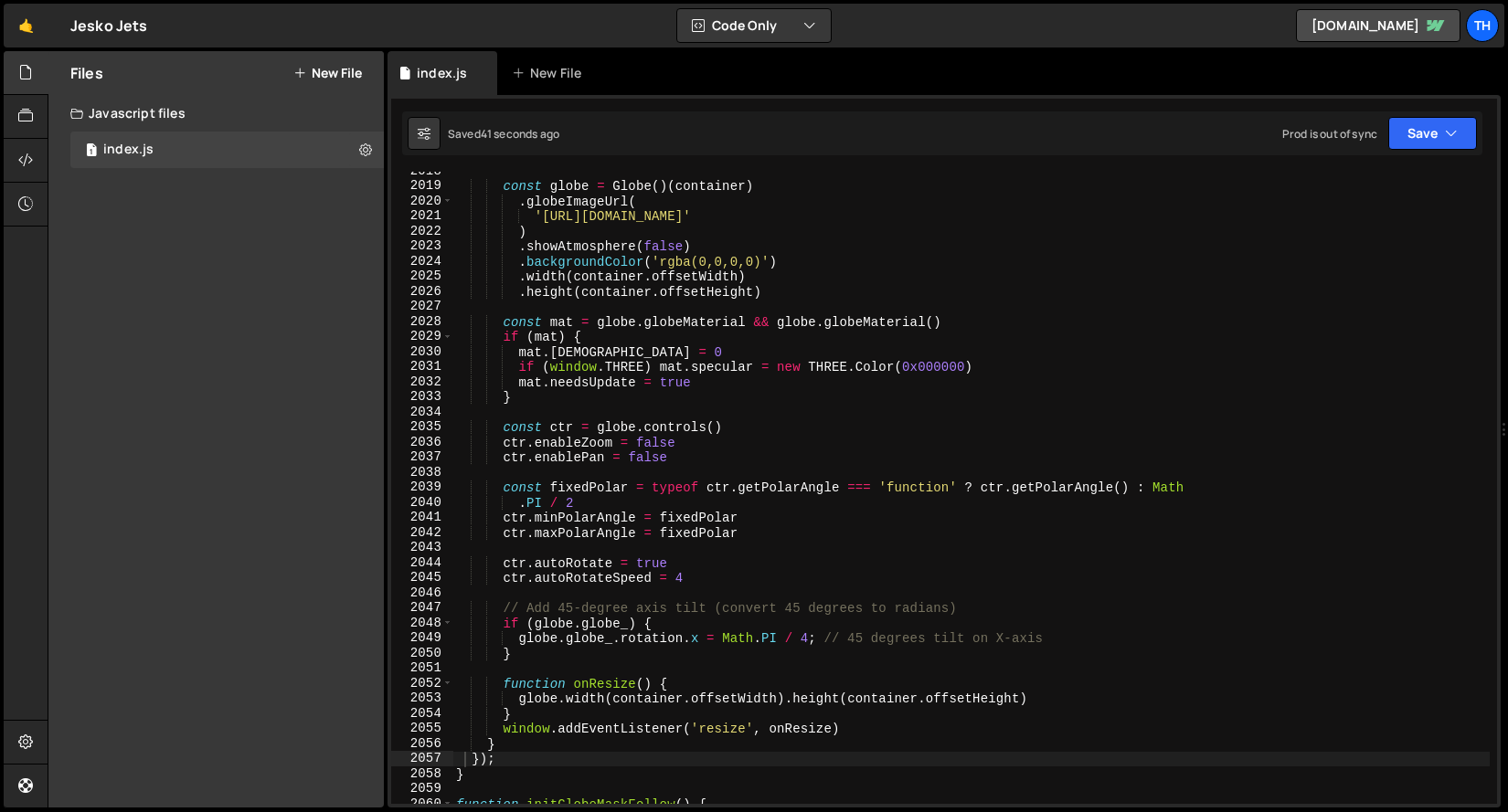
scroll to position [29055, 0]
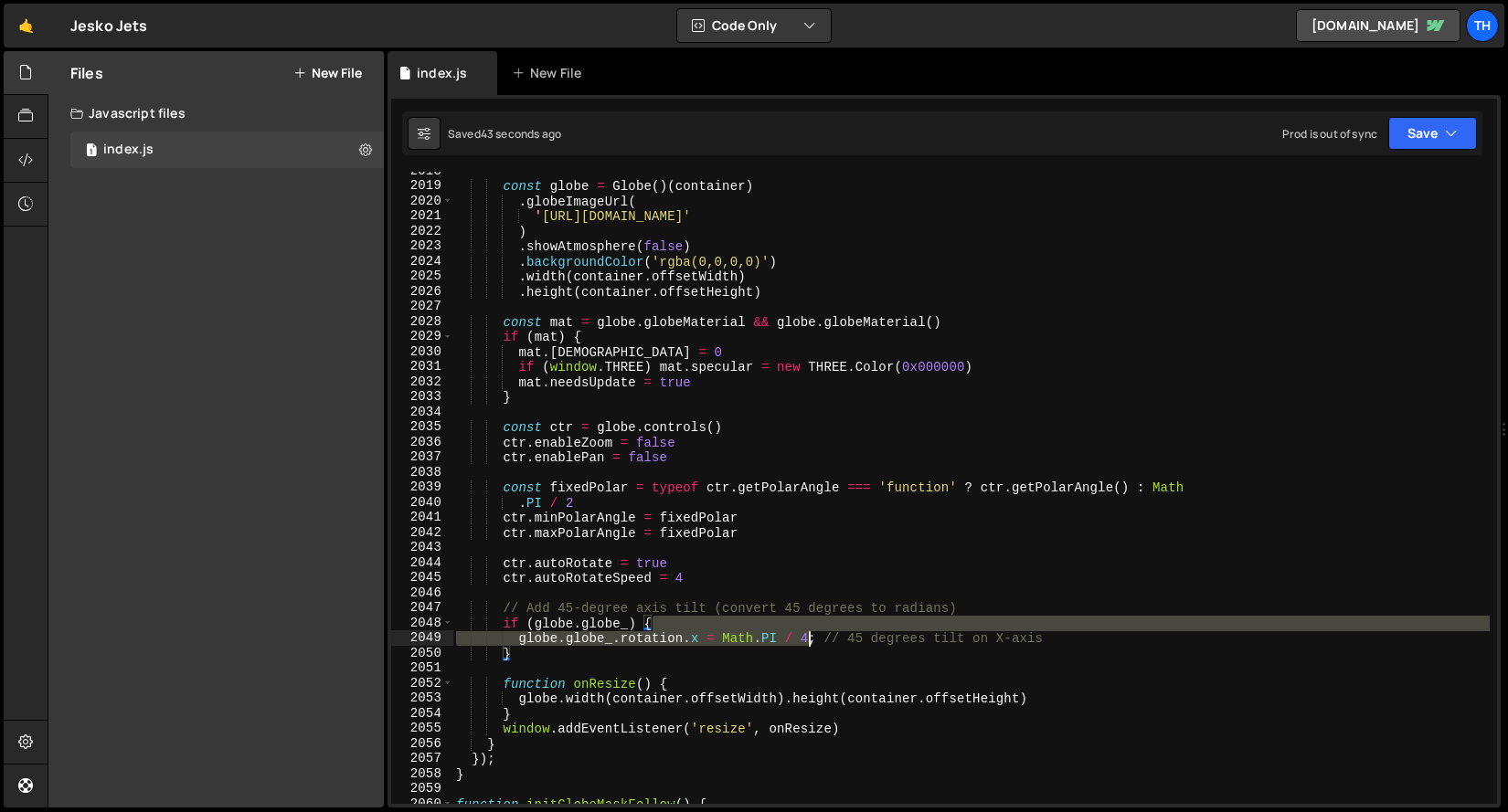
click at [810, 632] on div "const globe = Globe ( ) ( container ) . globeImageUrl ( 'https://cdn.prod.websi…" at bounding box center [970, 495] width 1037 height 662
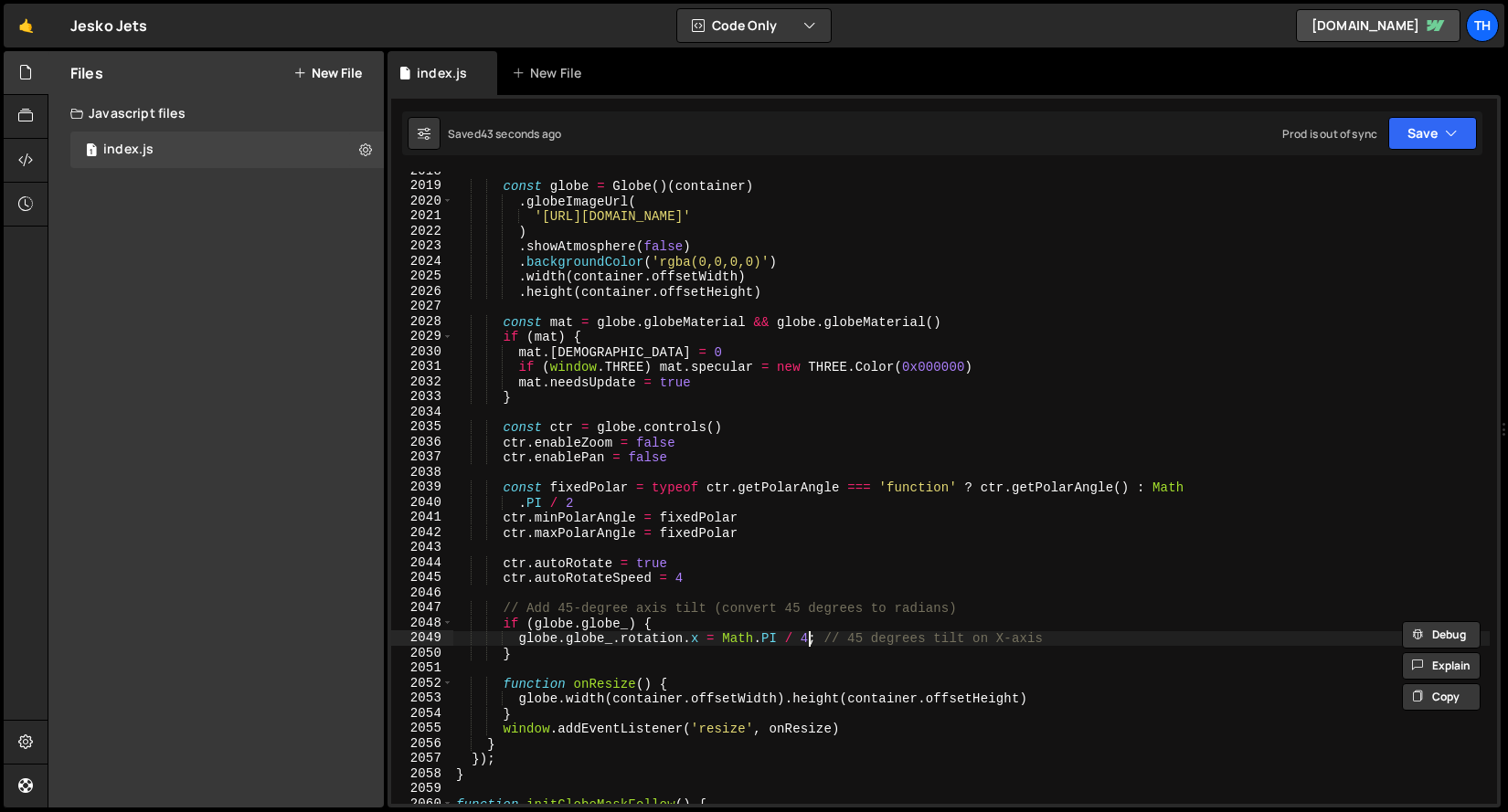
click at [810, 633] on div "const globe = Globe ( ) ( container ) . globeImageUrl ( 'https://cdn.prod.websi…" at bounding box center [970, 495] width 1037 height 662
click at [810, 635] on div "const globe = Globe ( ) ( container ) . globeImageUrl ( 'https://cdn.prod.websi…" at bounding box center [970, 495] width 1037 height 662
click at [804, 639] on div "const globe = Globe ( ) ( container ) . globeImageUrl ( 'https://cdn.prod.websi…" at bounding box center [970, 495] width 1037 height 662
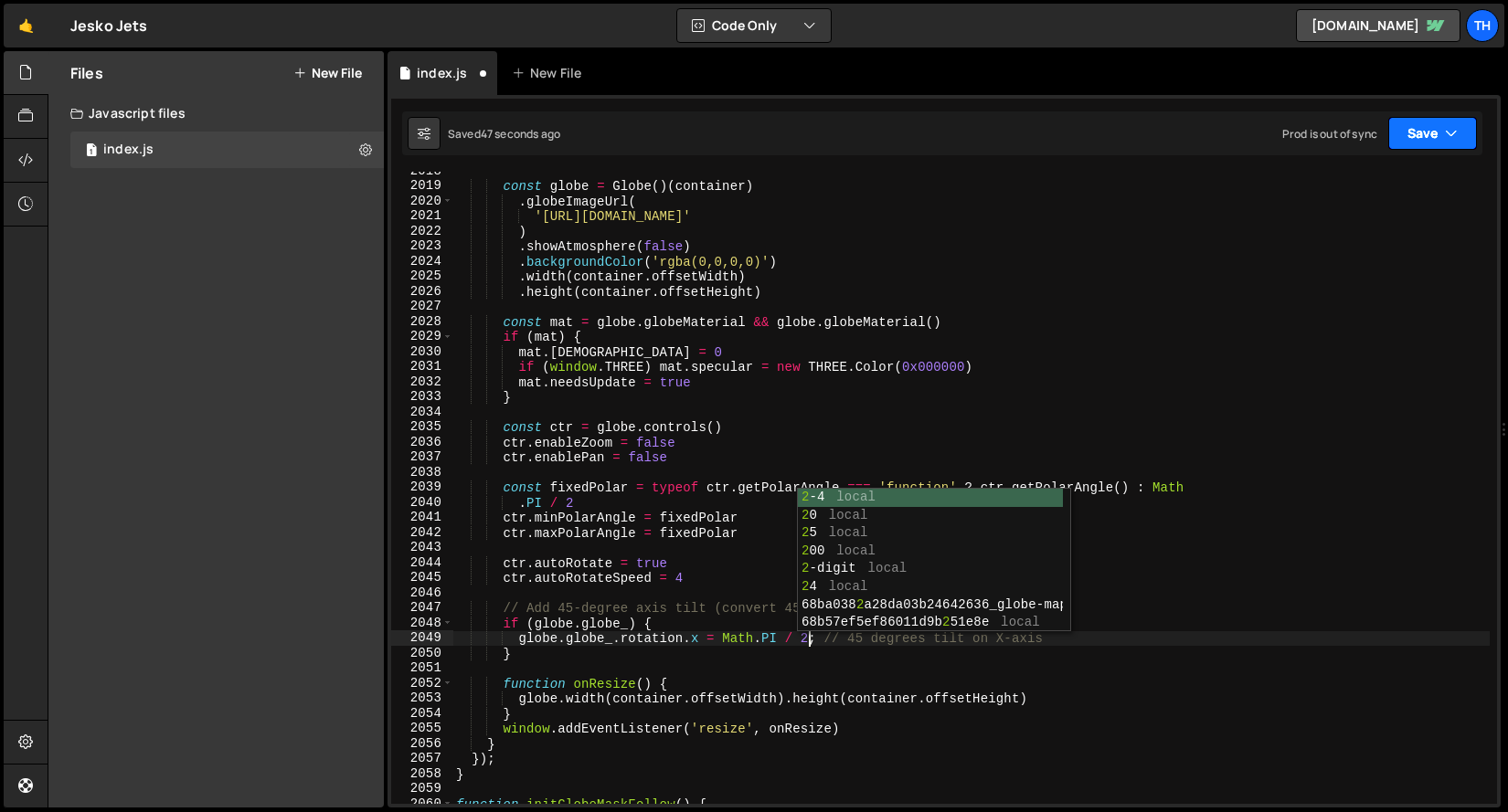
click at [1413, 129] on button "Save" at bounding box center [1432, 133] width 89 height 33
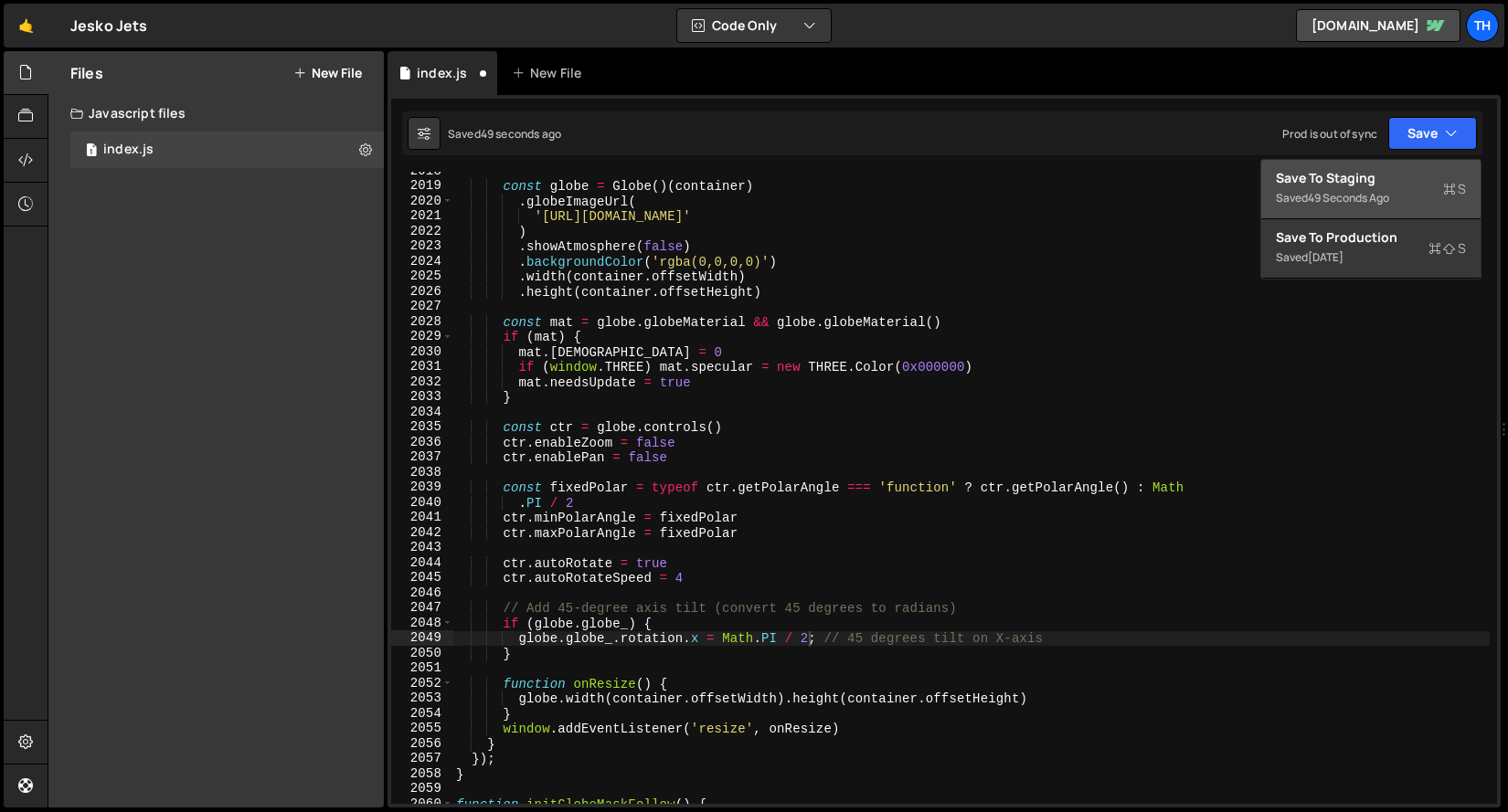
click at [1445, 185] on icon at bounding box center [1449, 189] width 13 height 18
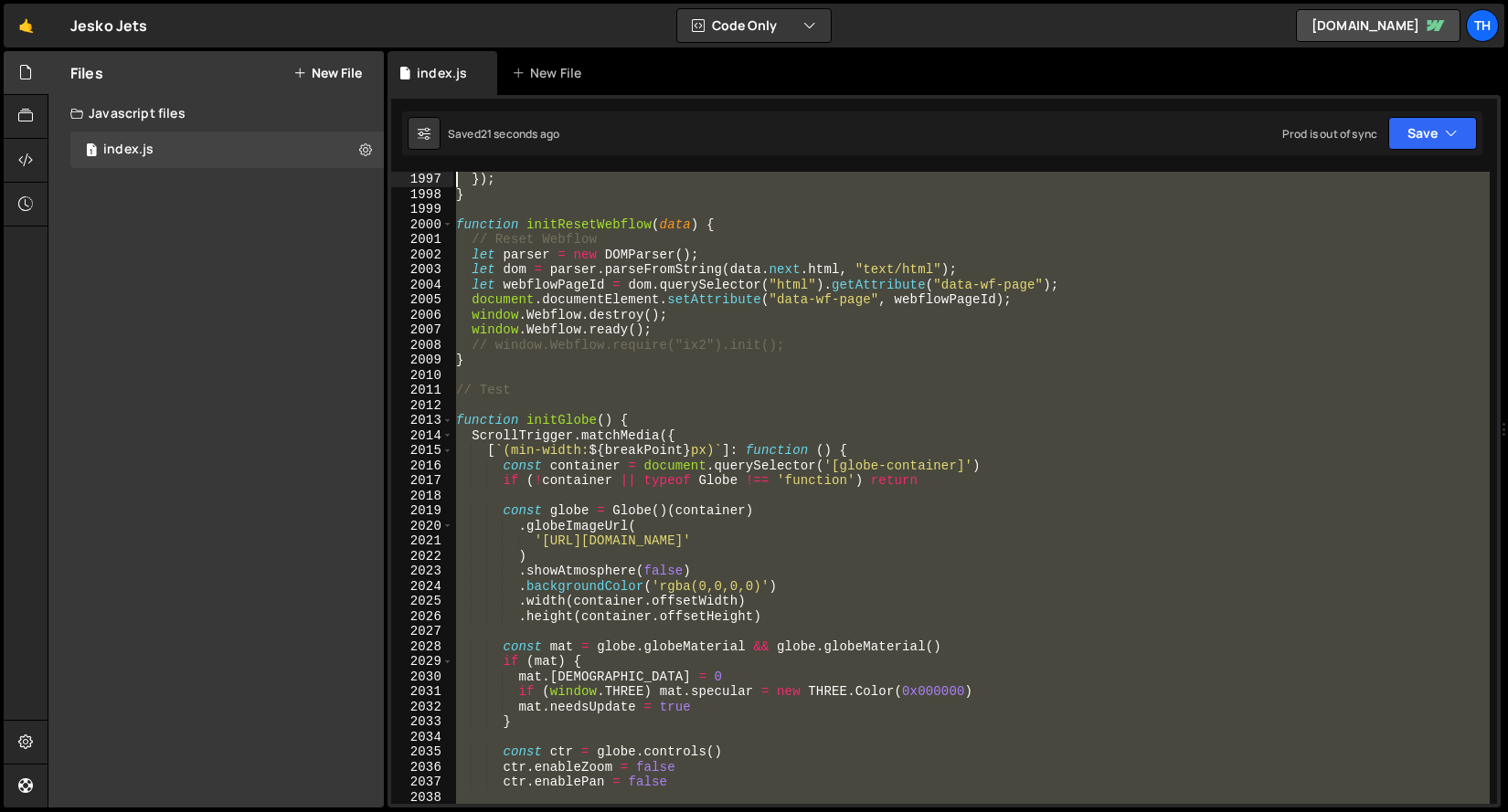
scroll to position [28528, 0]
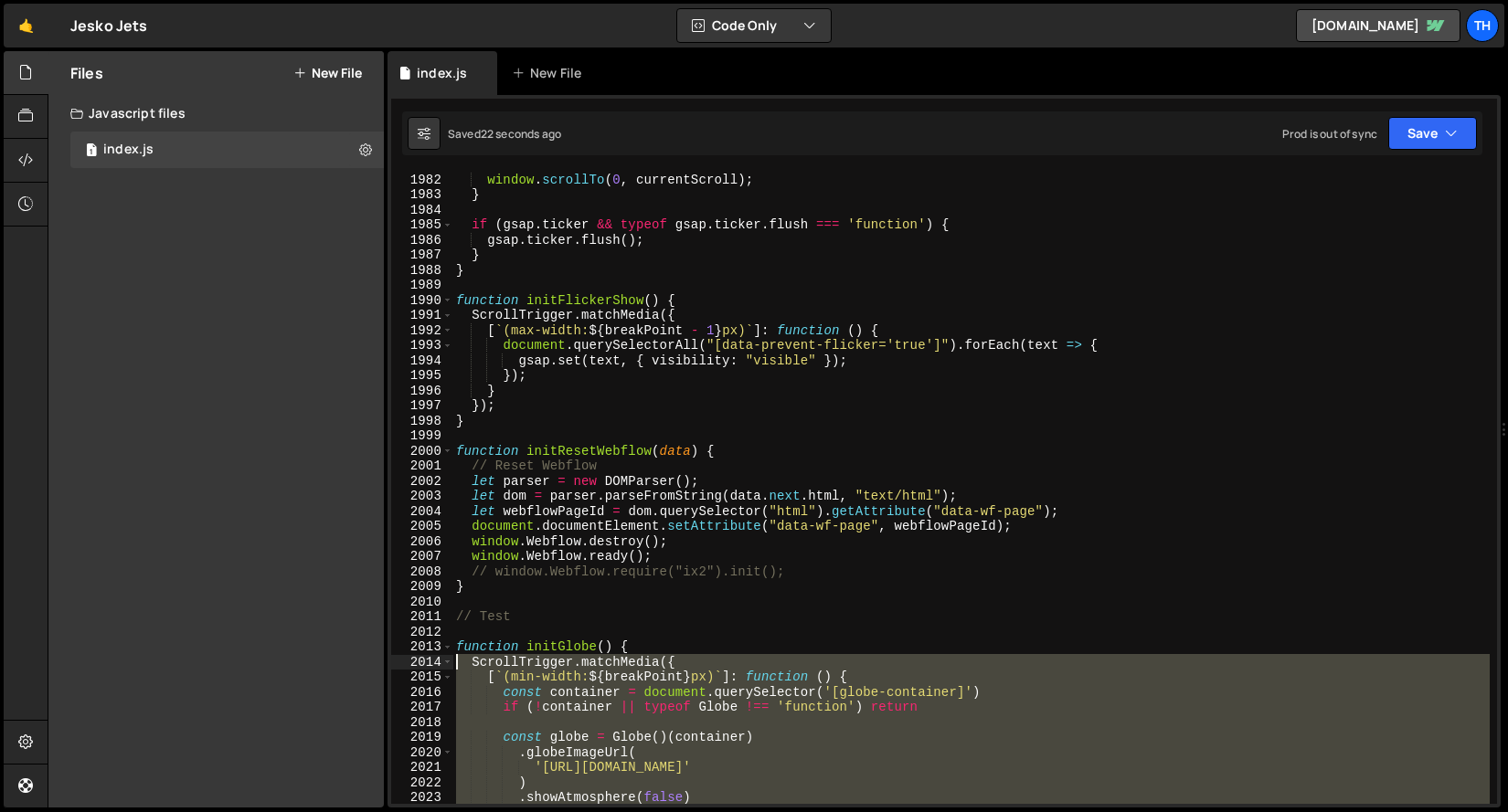
drag, startPoint x: 541, startPoint y: 778, endPoint x: 385, endPoint y: 660, distance: 196.3
click at [385, 660] on div "Files New File Javascript files 1 index.js 0 CSS files Copy share link Edit Fil…" at bounding box center [778, 429] width 1460 height 757
click at [393, 627] on html "Projects Community Library Blog Th Projects Your Teams Invite team member Accou…" at bounding box center [754, 406] width 1508 height 812
drag, startPoint x: 507, startPoint y: 645, endPoint x: 453, endPoint y: 641, distance: 54.0
click at [507, 645] on div "window . scrollTo ( 0 , currentScroll ) ; } if ( gsap . ticker && typeof gsap .…" at bounding box center [970, 503] width 1037 height 662
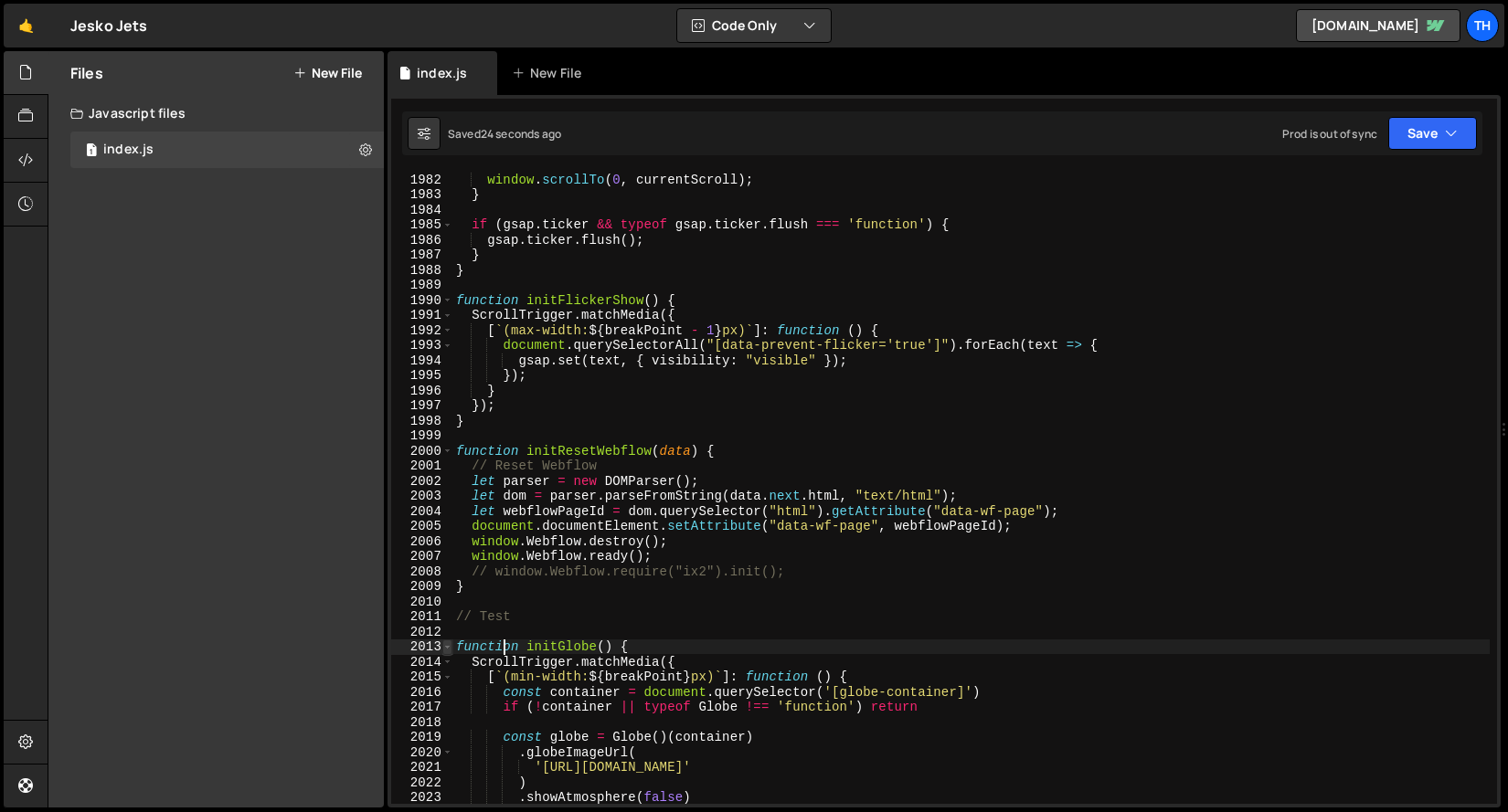
click at [448, 644] on span at bounding box center [447, 648] width 10 height 16
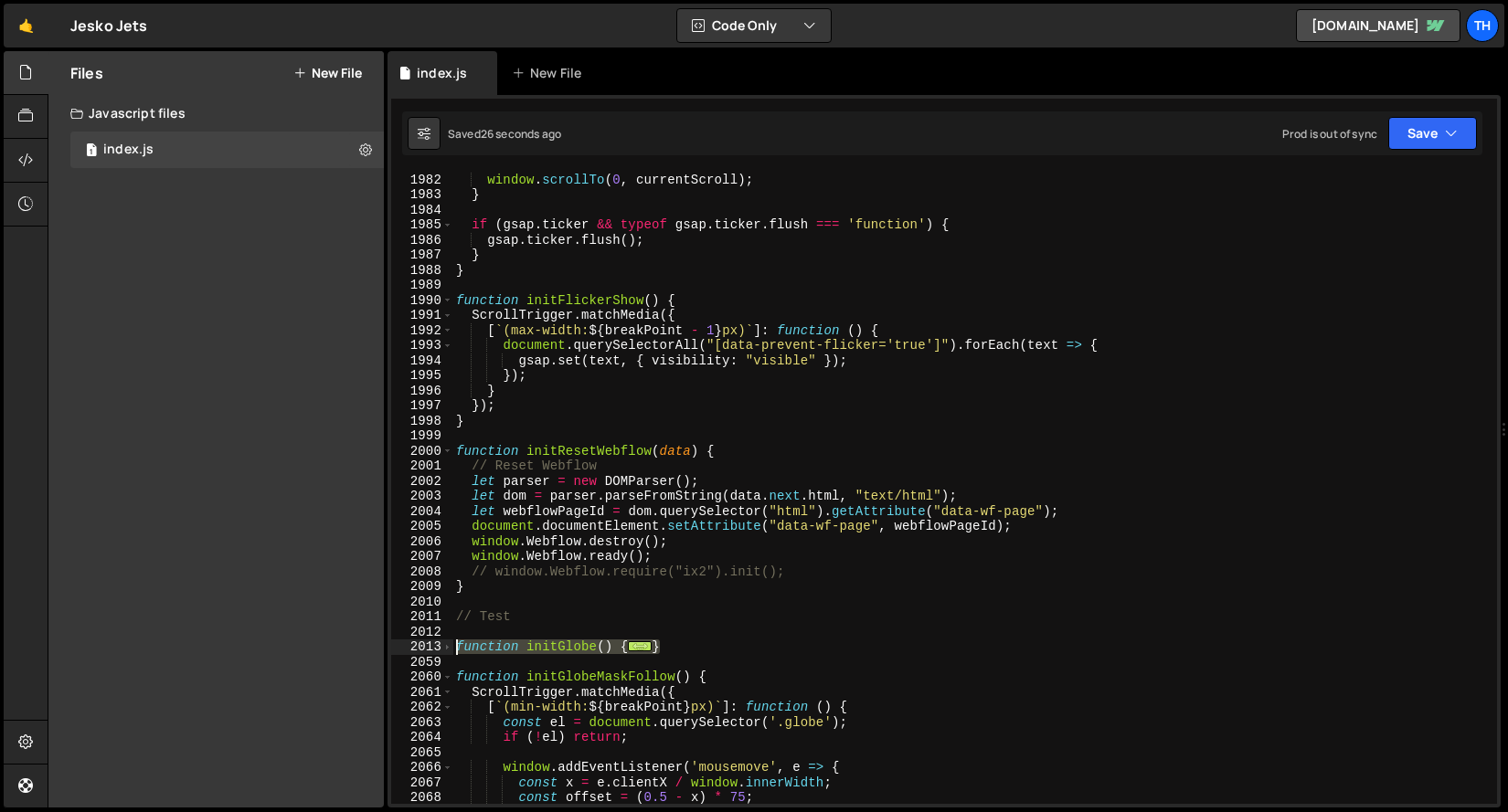
drag, startPoint x: 691, startPoint y: 643, endPoint x: 399, endPoint y: 648, distance: 291.5
click at [400, 649] on div "function initGlobe() { 1982 1983 1984 1985 1986 1987 1988 1989 1990 1991 1992 1…" at bounding box center [944, 488] width 1106 height 632
paste textarea "добавь наклон оси вращения на 45 градусов"
type textarea "добавь наклон оси вращения на 45 градусов"
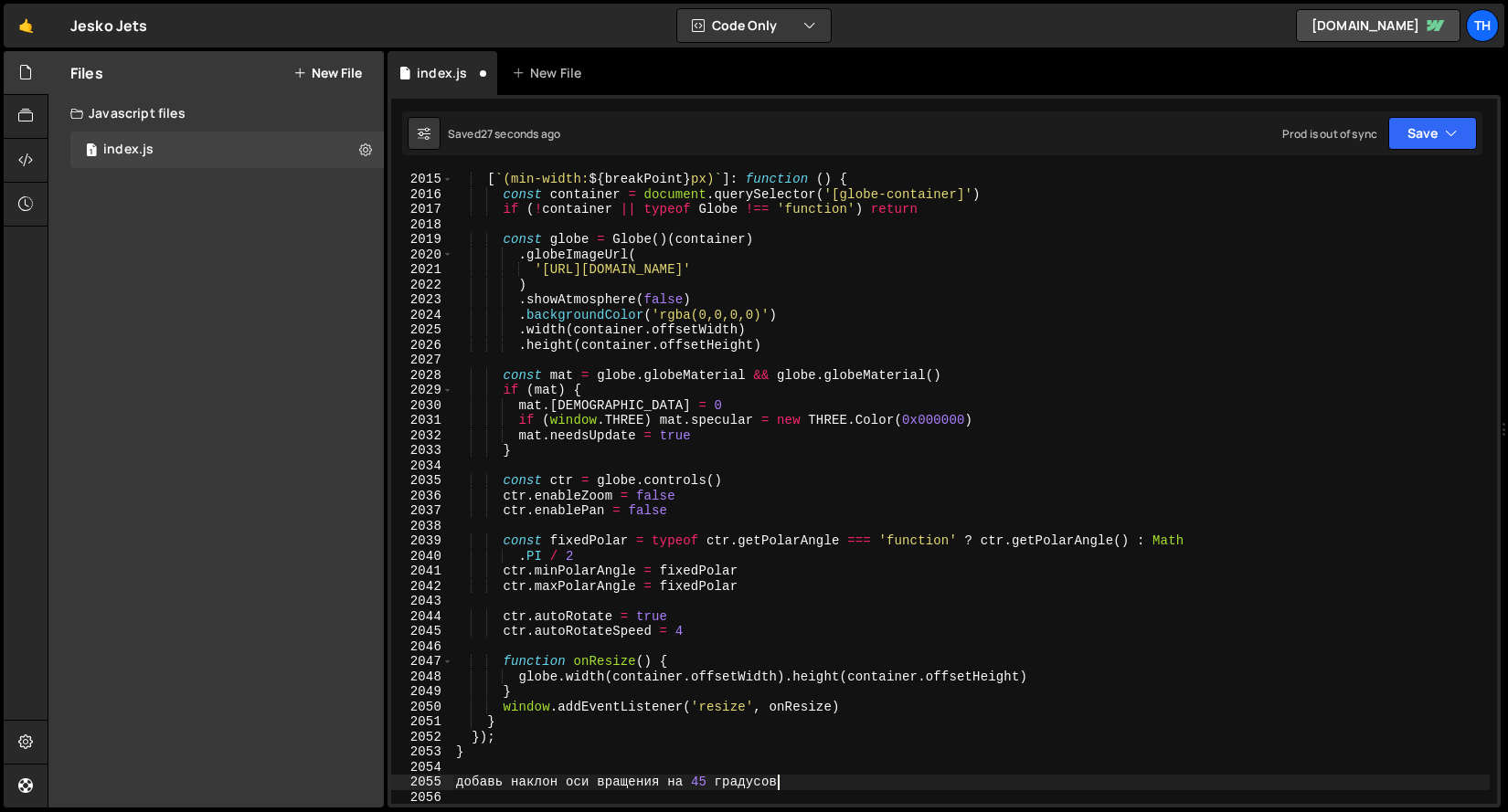
scroll to position [29144, 0]
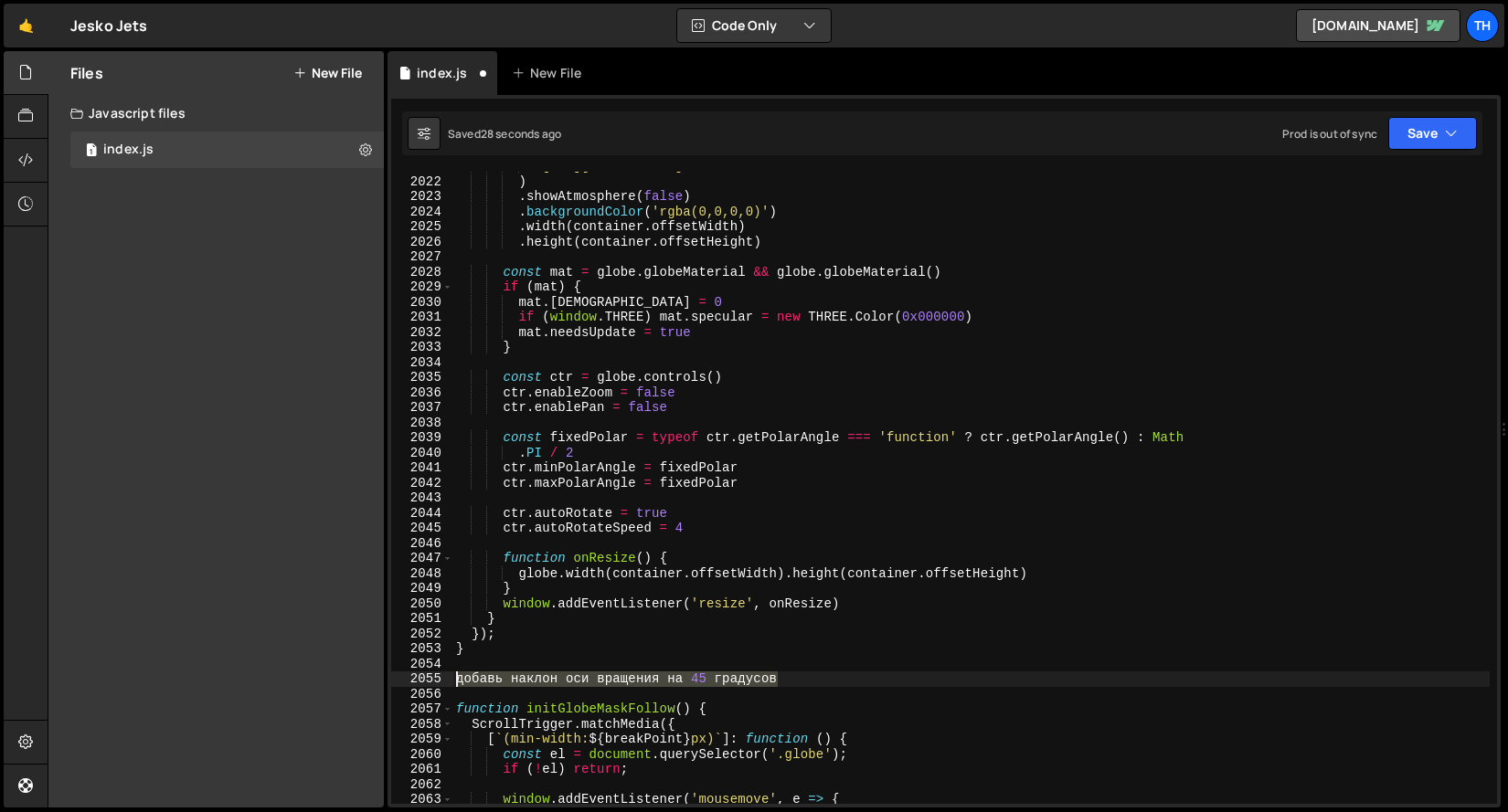
drag, startPoint x: 757, startPoint y: 678, endPoint x: 428, endPoint y: 673, distance: 329.9
click at [428, 673] on div "добавь наклон оси вращения на 45 градусов 2021 2022 2023 2024 2025 2026 2027 20…" at bounding box center [944, 488] width 1106 height 632
type textarea "="
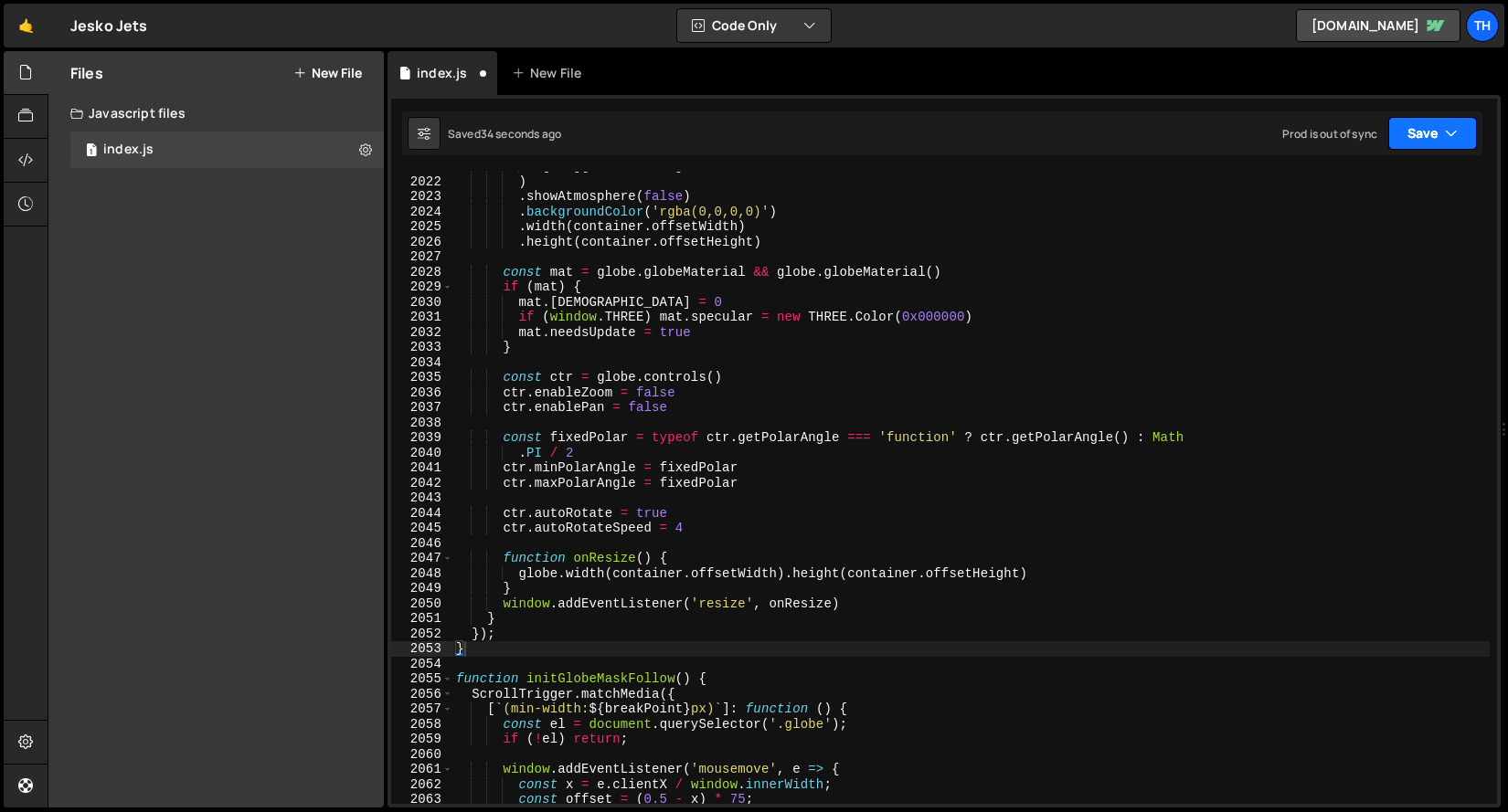
click at [1435, 120] on button "Save" at bounding box center [1432, 133] width 89 height 33
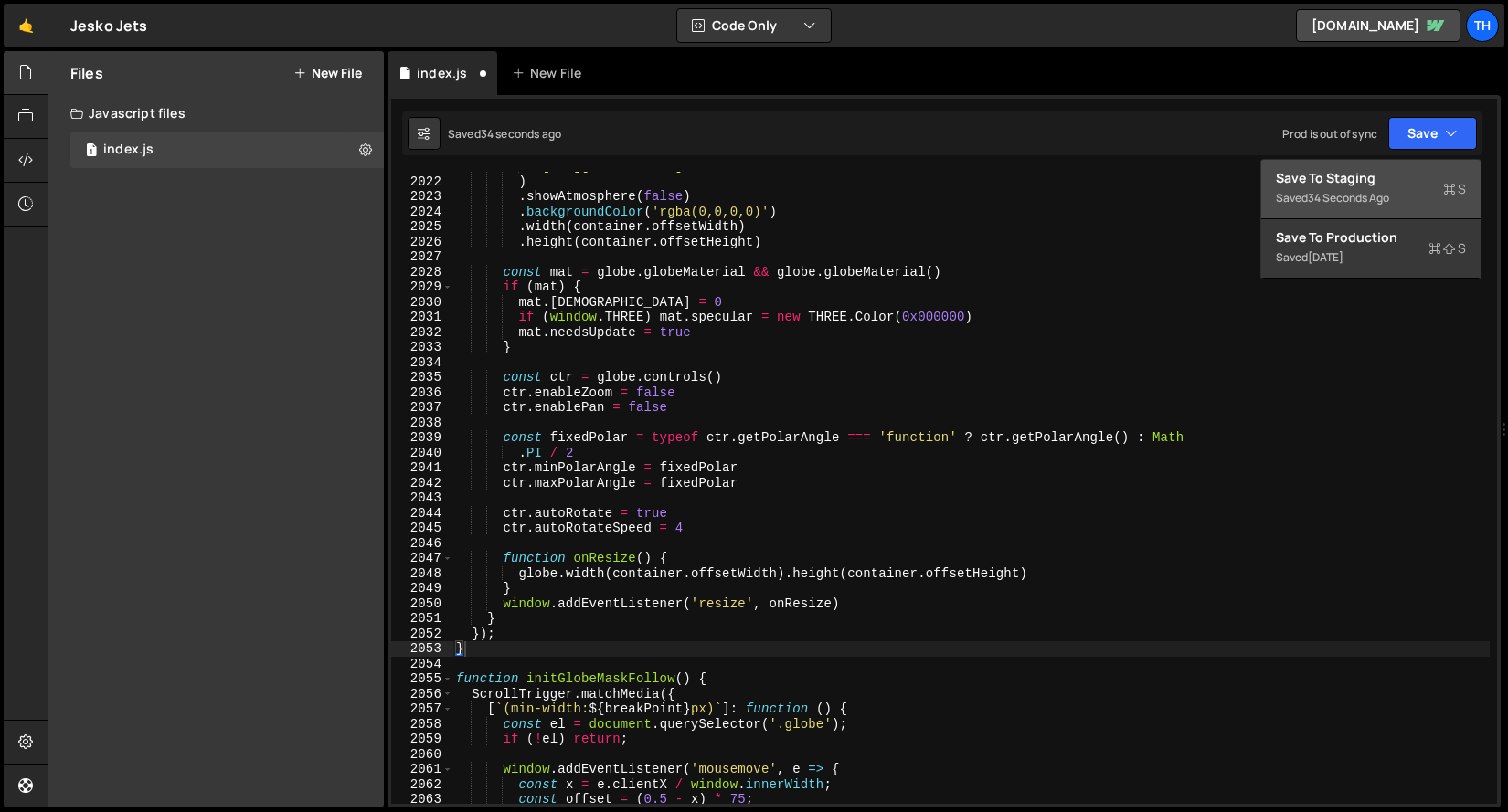
click at [1449, 193] on icon at bounding box center [1449, 189] width 13 height 18
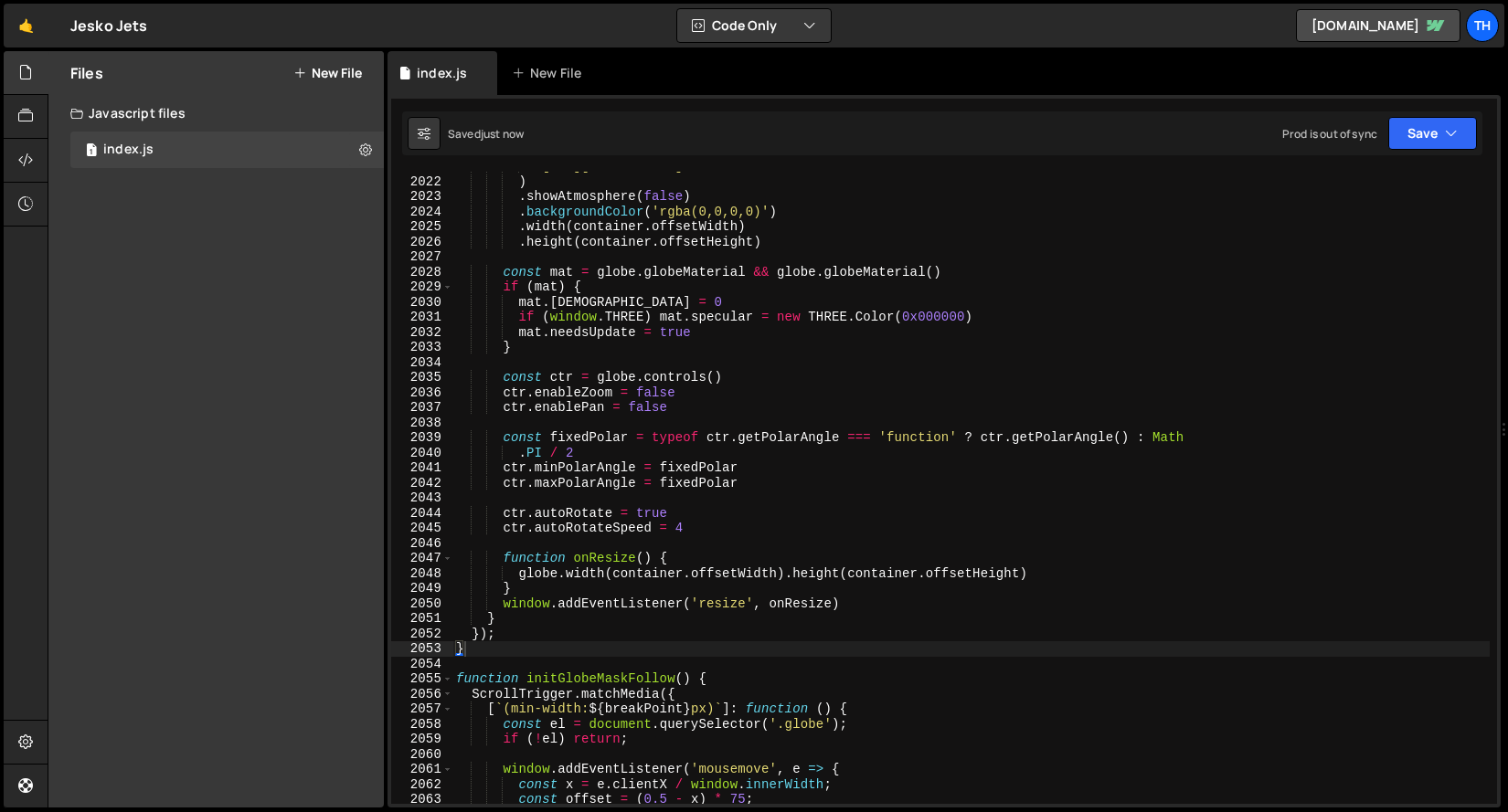
scroll to position [28997, 0]
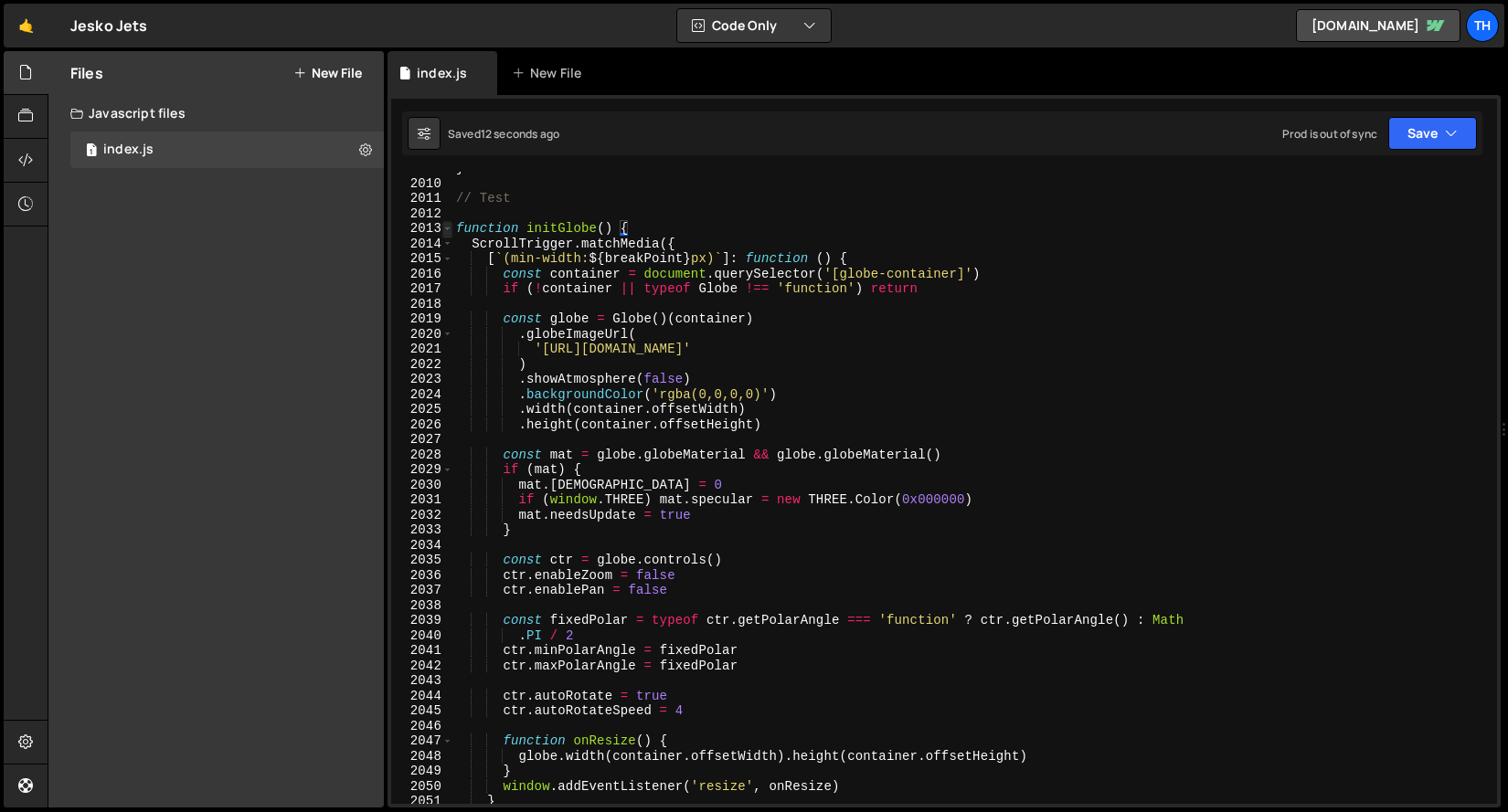
click at [450, 228] on span at bounding box center [447, 229] width 10 height 16
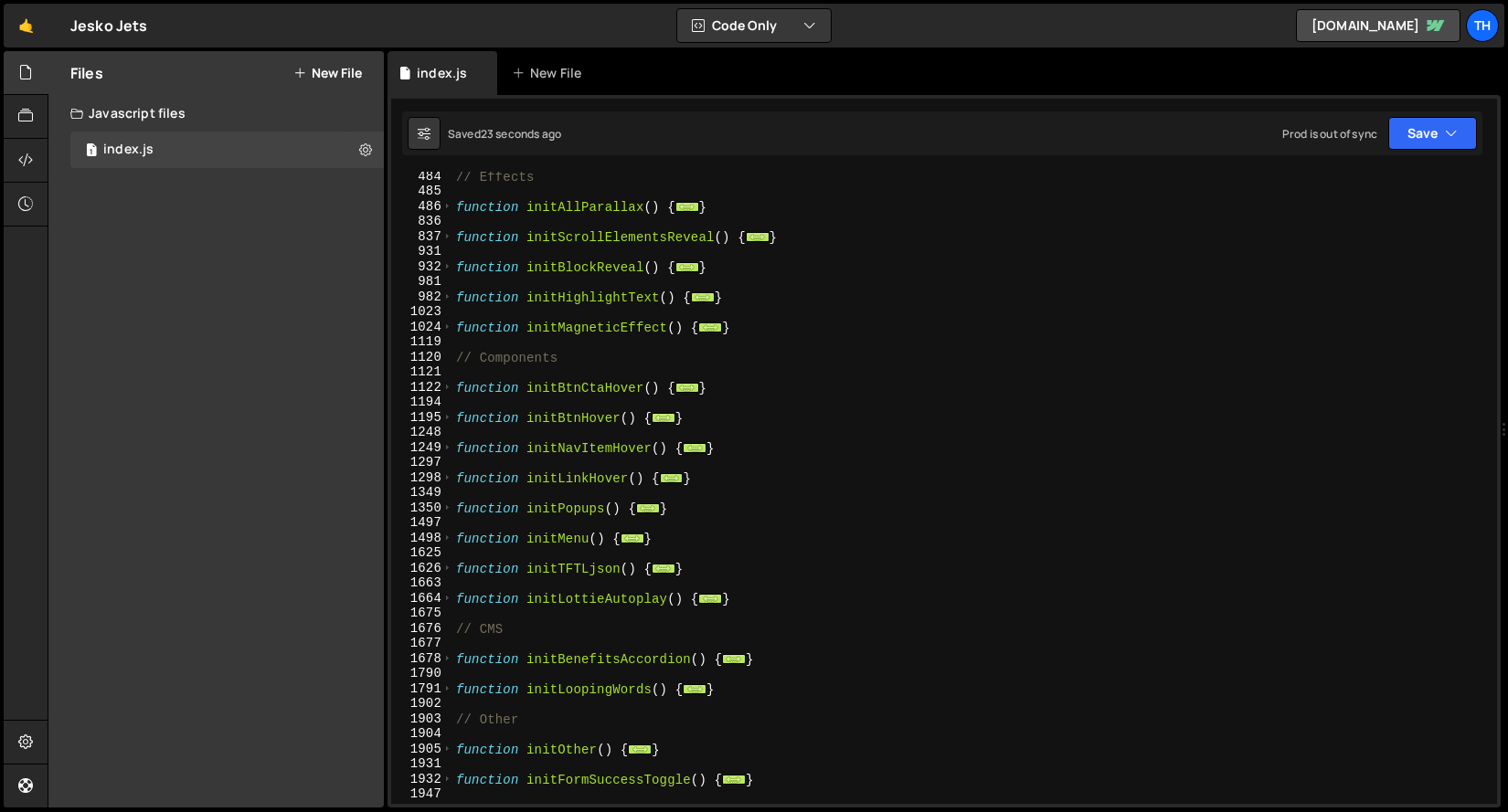
scroll to position [833, 0]
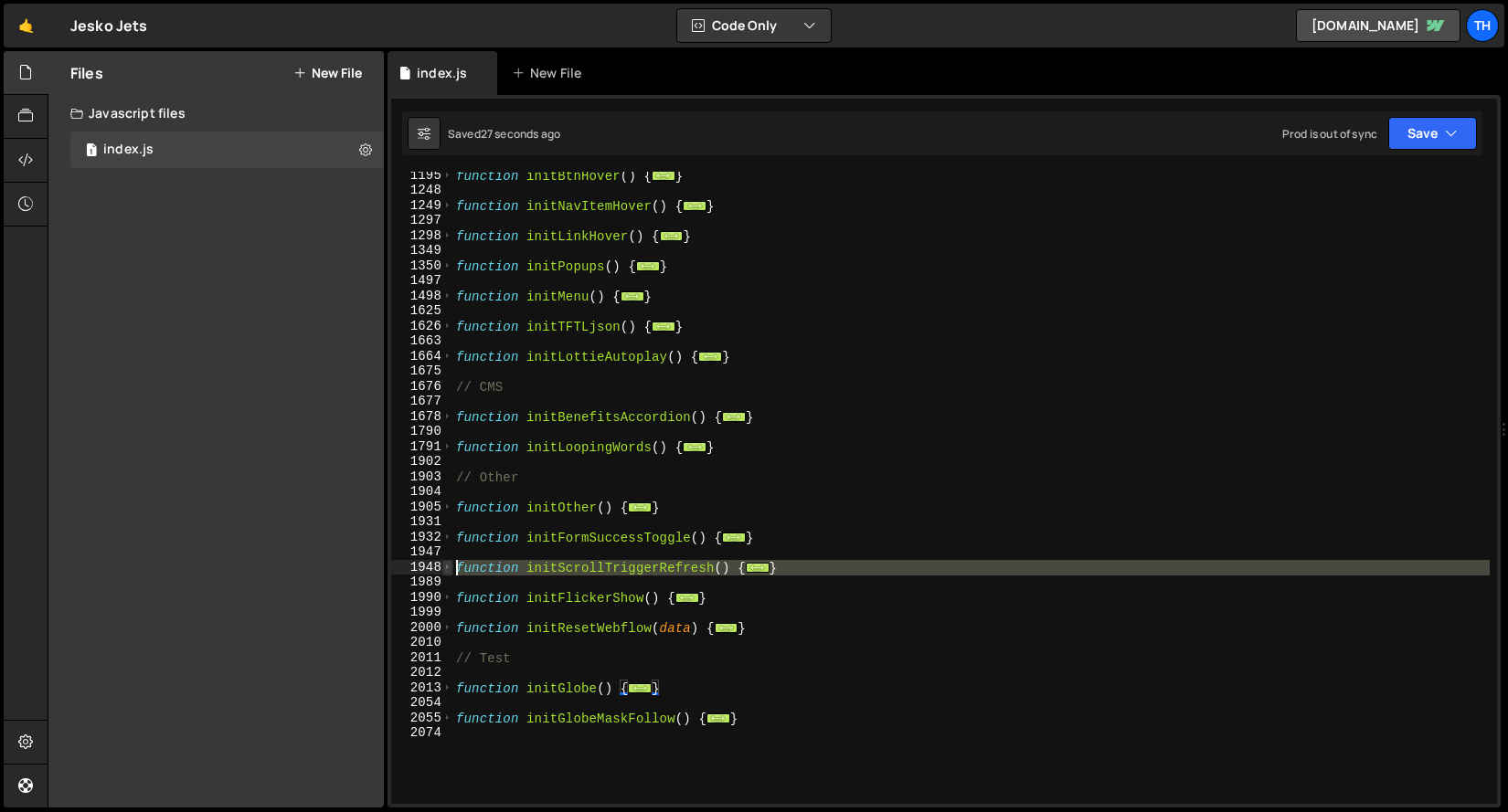
click at [442, 566] on span at bounding box center [447, 568] width 10 height 16
type textarea "function initScrollTriggerRefresh() { if (!window.gsap || !window.ScrollTrigger…"
click at [506, 520] on div "function initBtnHover ( ) { ... } function initNavItemHover ( ) { ... } functio…" at bounding box center [970, 499] width 1037 height 662
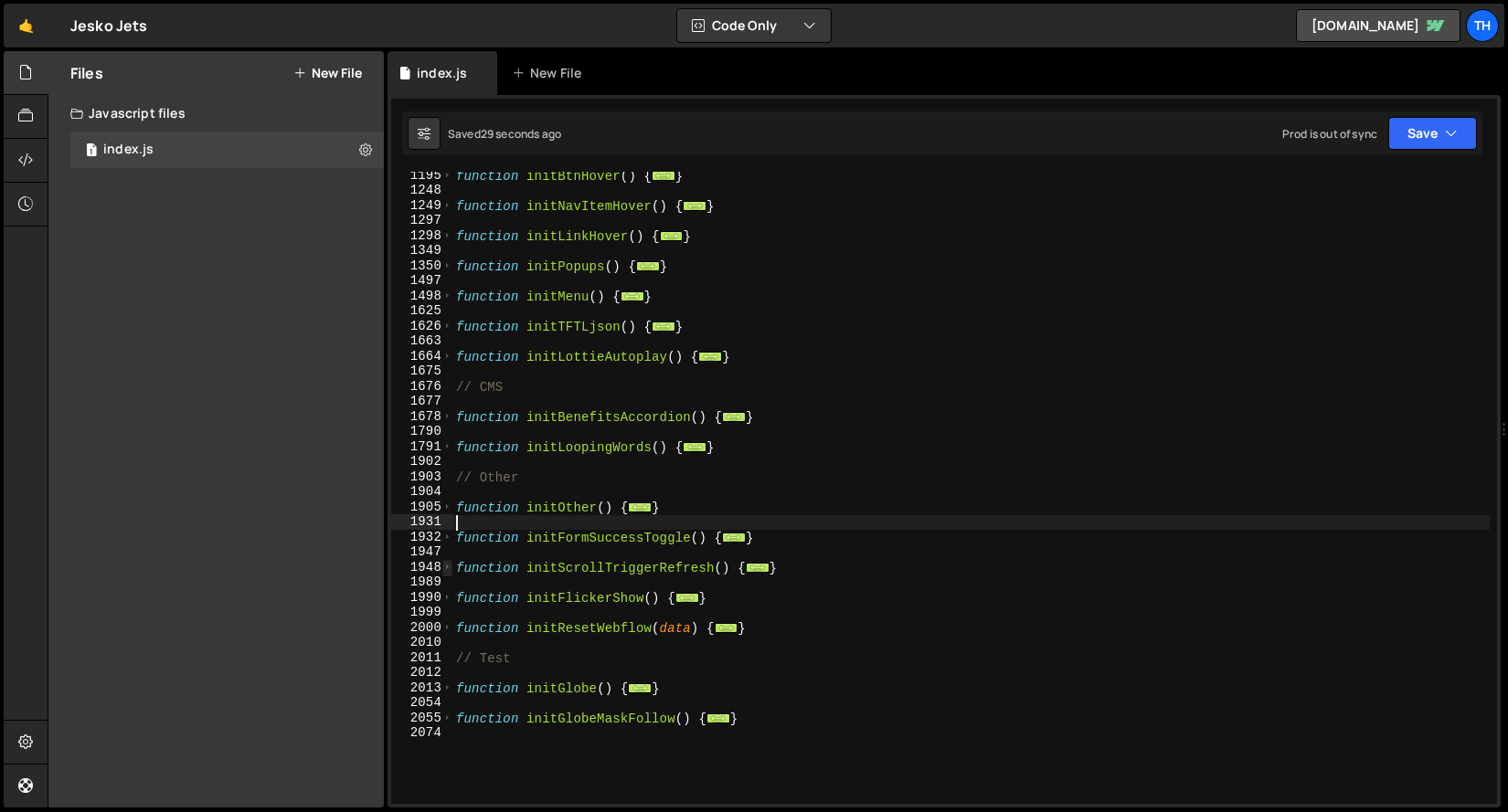
click at [449, 567] on span at bounding box center [447, 568] width 10 height 16
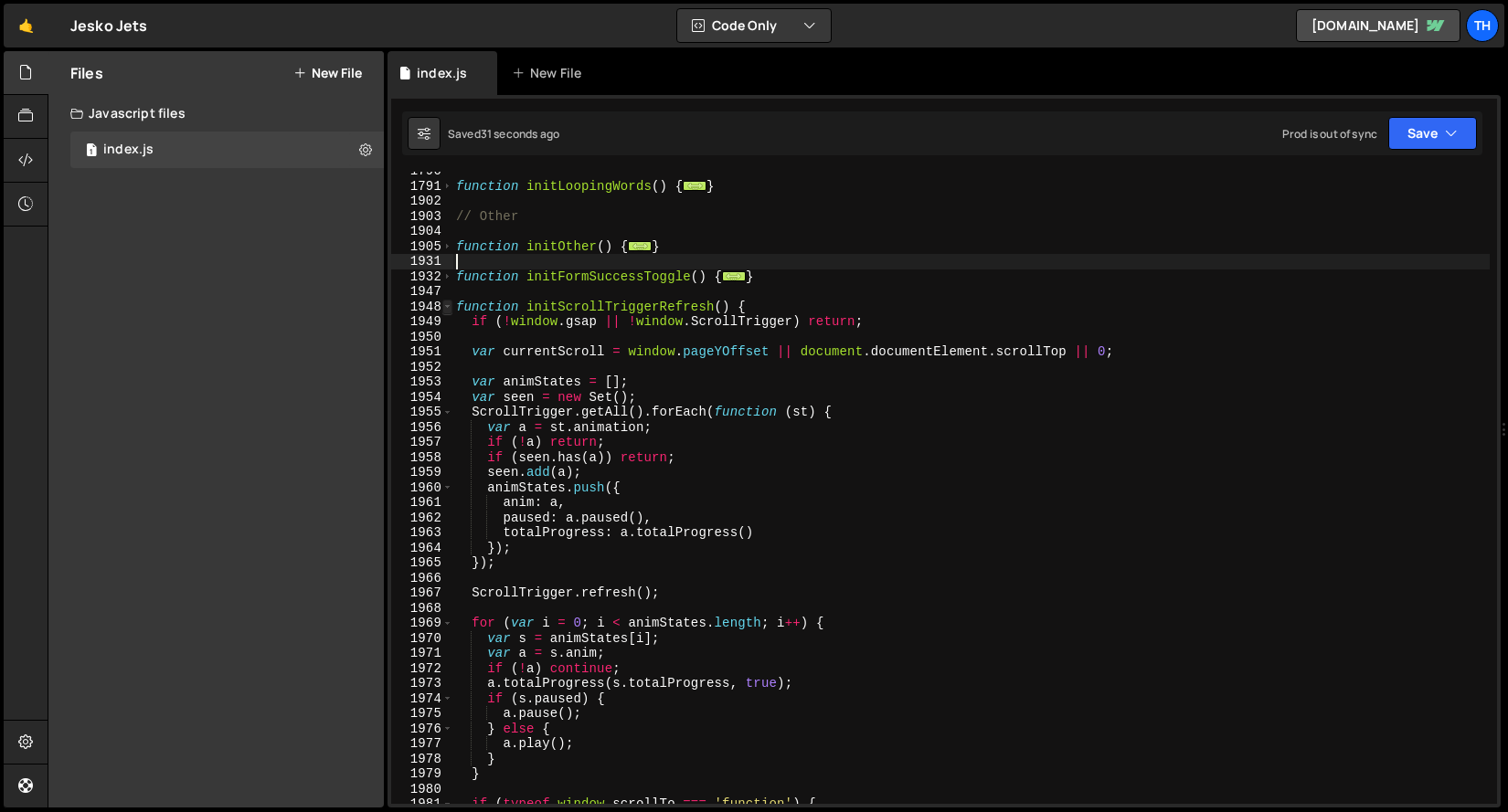
click at [449, 311] on span at bounding box center [447, 308] width 10 height 16
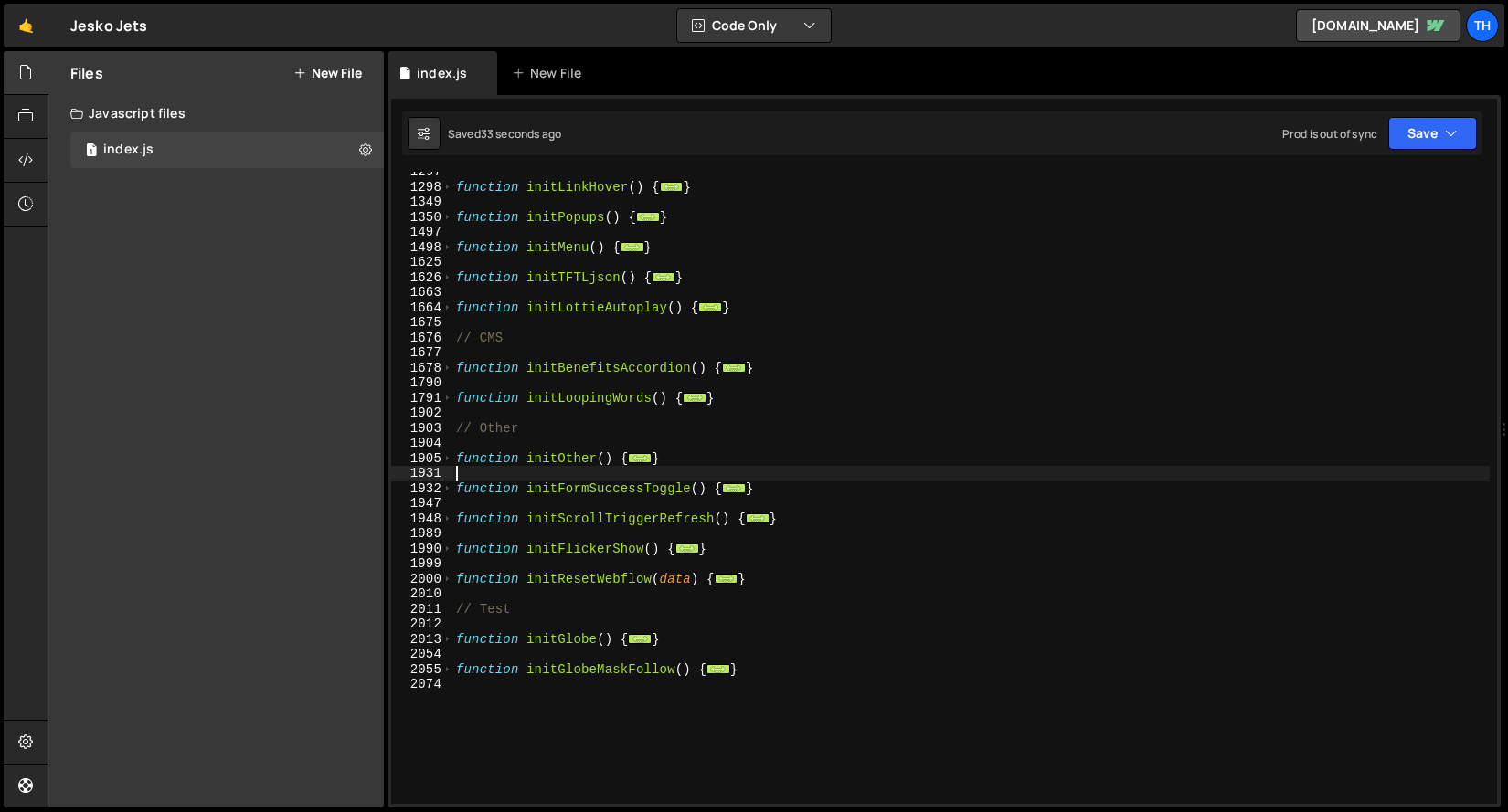
scroll to position [727, 0]
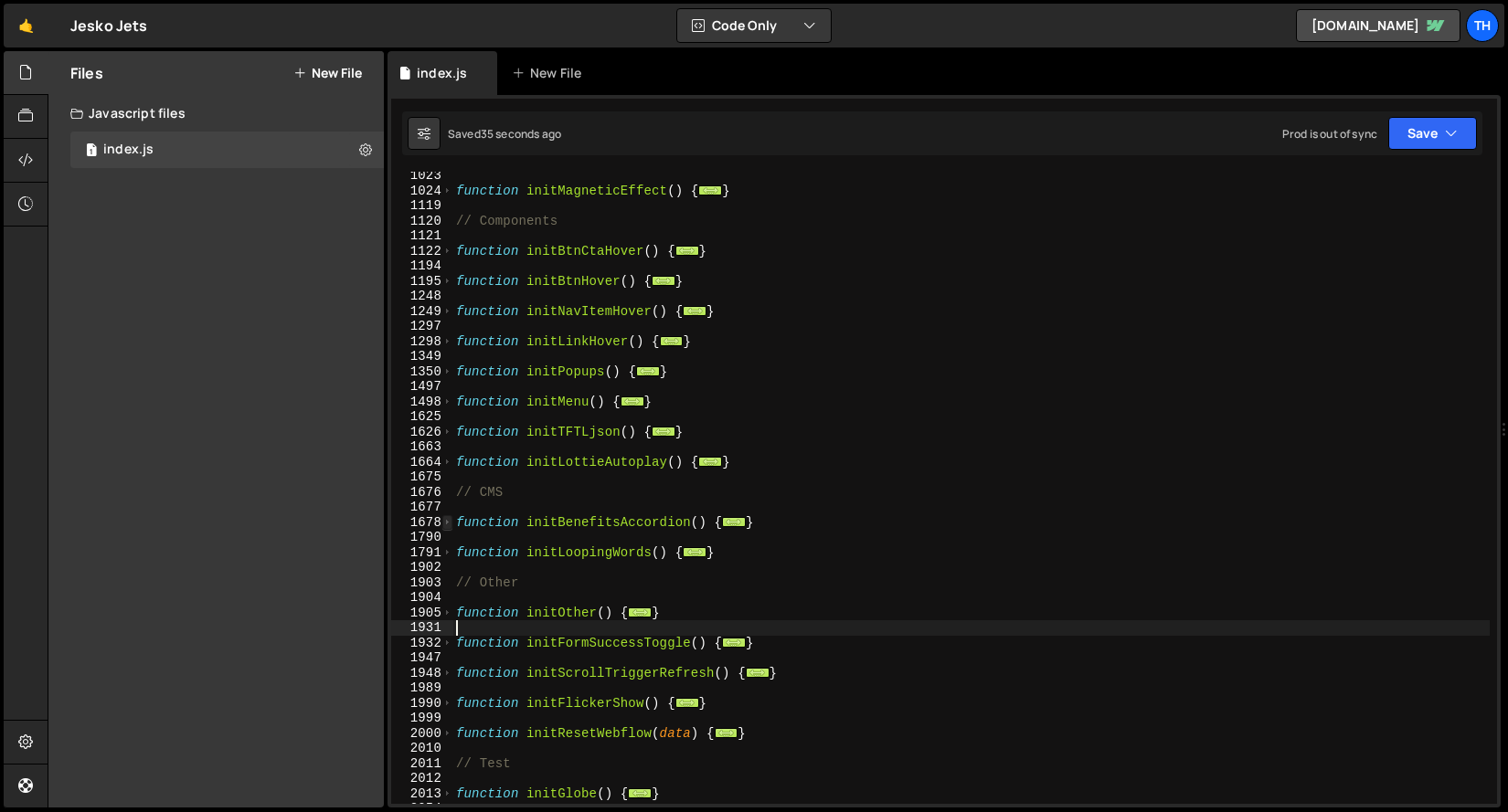
click at [447, 520] on span at bounding box center [447, 523] width 10 height 16
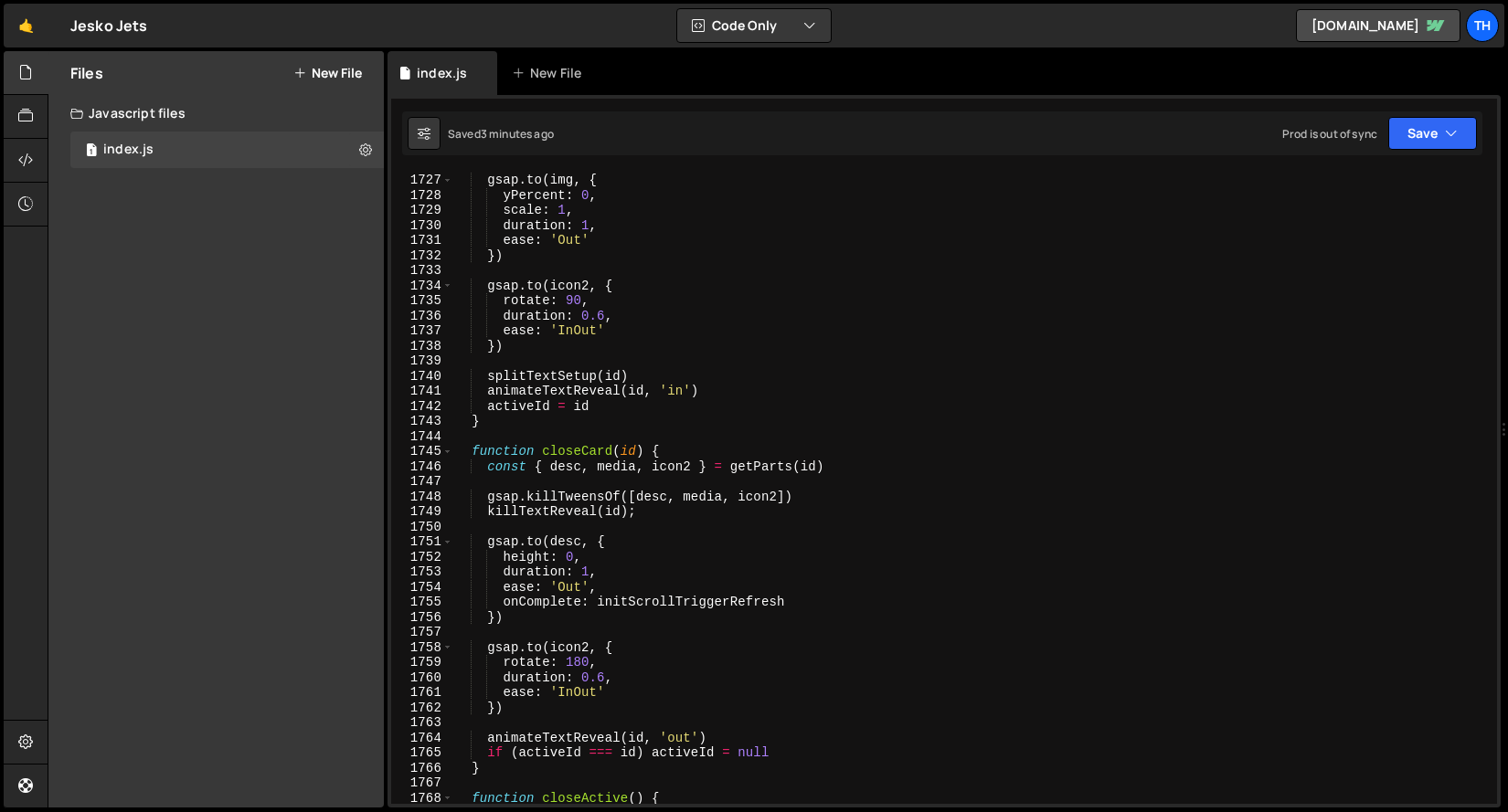
scroll to position [1576, 0]
